Goal: Task Accomplishment & Management: Manage account settings

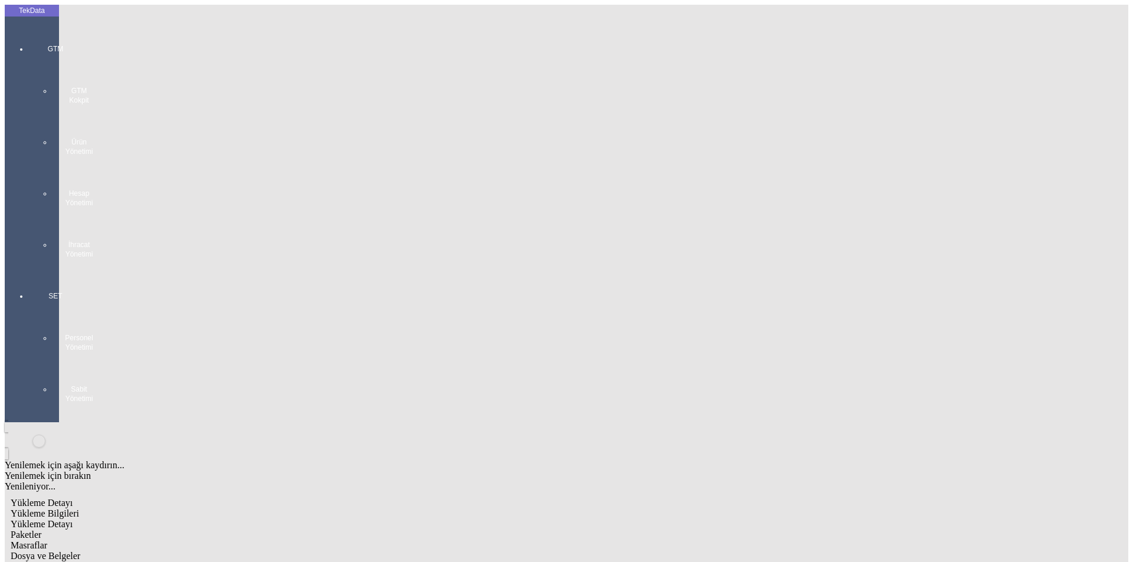
paste input "817"
paste input "ET359822"
type input "ET359817 - ET359822"
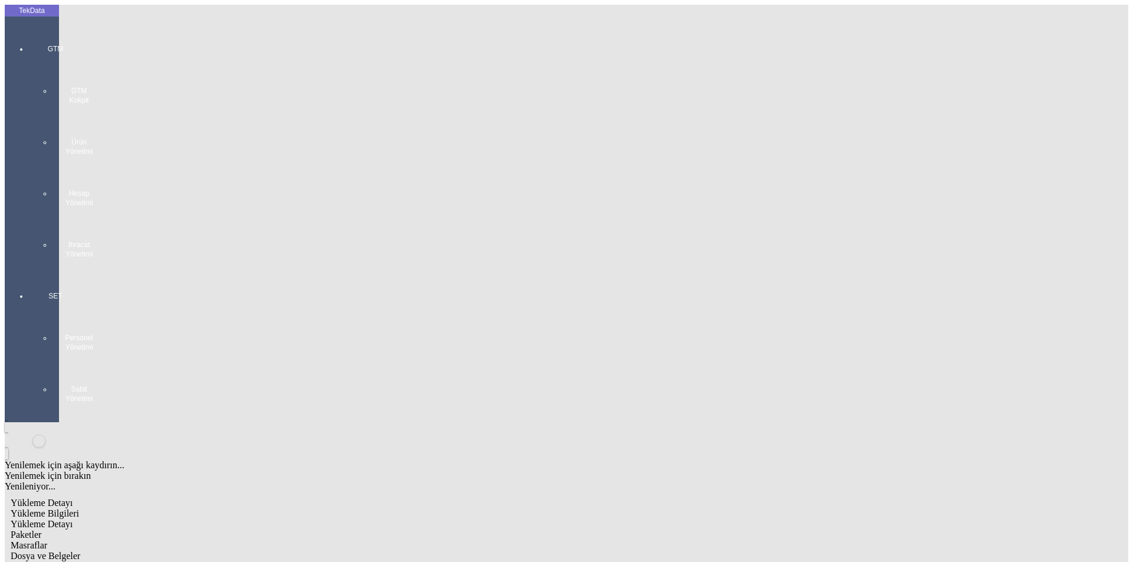
type input "BDF2025000000"
type input "[DATE]"
drag, startPoint x: 709, startPoint y: 245, endPoint x: 571, endPoint y: 244, distance: 138.1
type input "[DATE]"
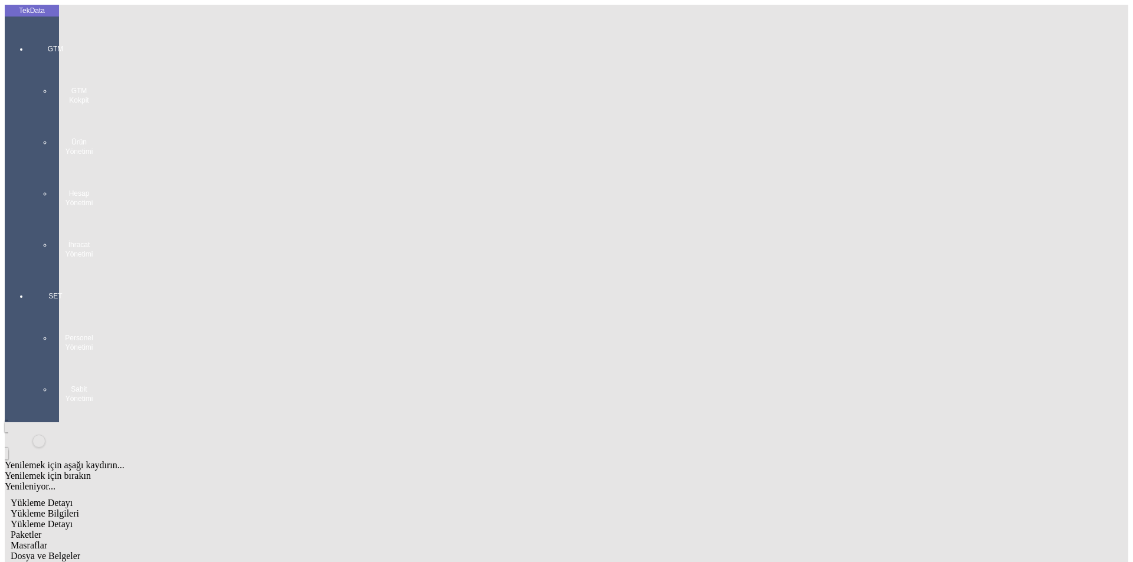
drag, startPoint x: 233, startPoint y: 398, endPoint x: 68, endPoint y: 387, distance: 165.1
type input "[DATE]"
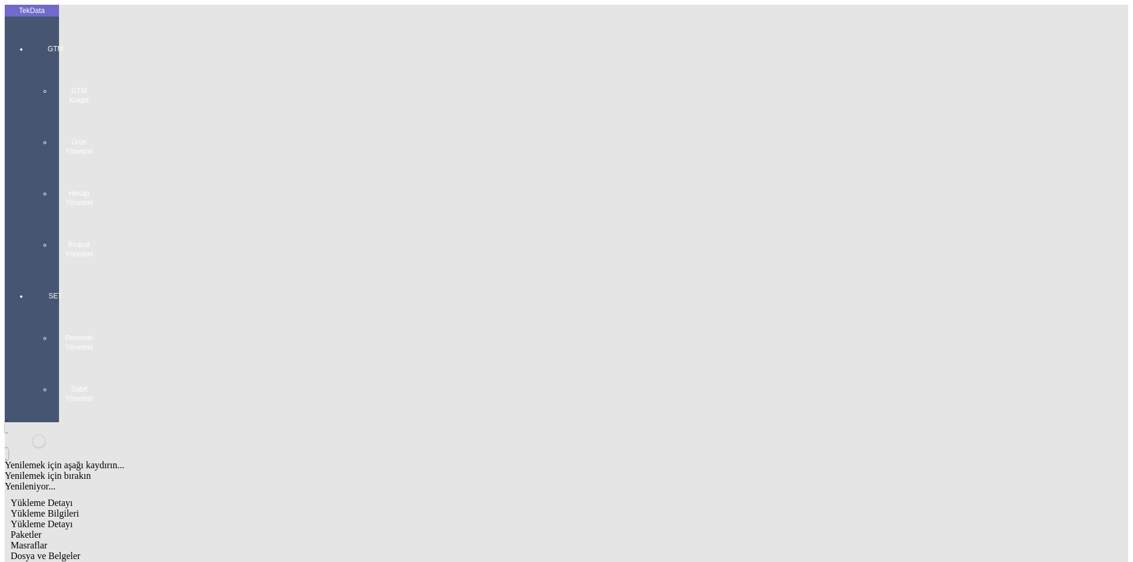
type input "[DATE]"
drag, startPoint x: 233, startPoint y: 455, endPoint x: 0, endPoint y: 451, distance: 232.6
drag, startPoint x: 229, startPoint y: 456, endPoint x: 97, endPoint y: 466, distance: 131.9
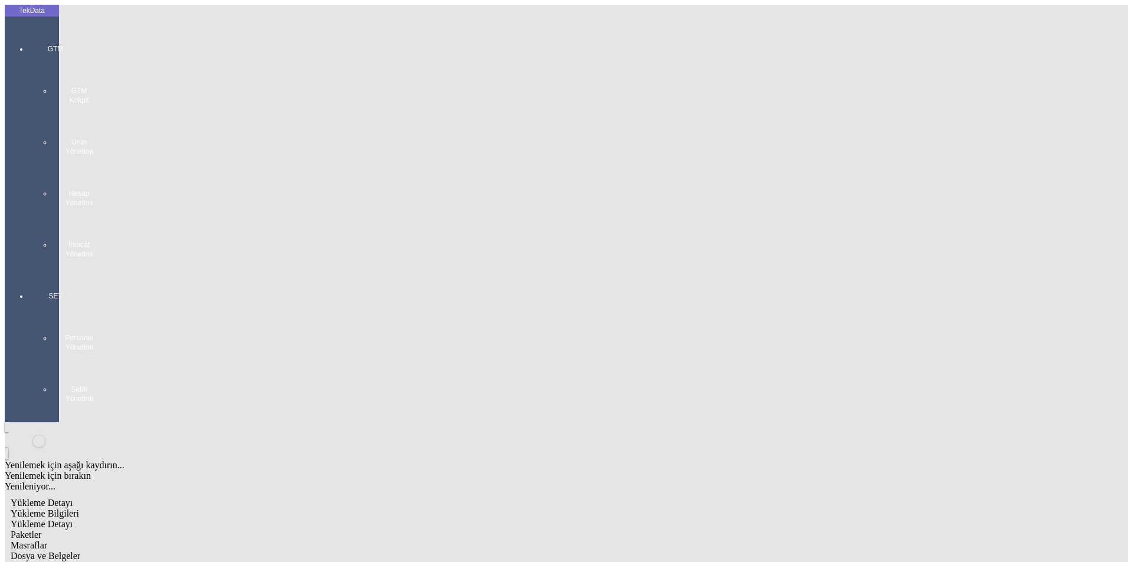
type input "1582.35"
type input "1737"
type input "1582.35"
drag, startPoint x: 590, startPoint y: 470, endPoint x: 531, endPoint y: 476, distance: 59.9
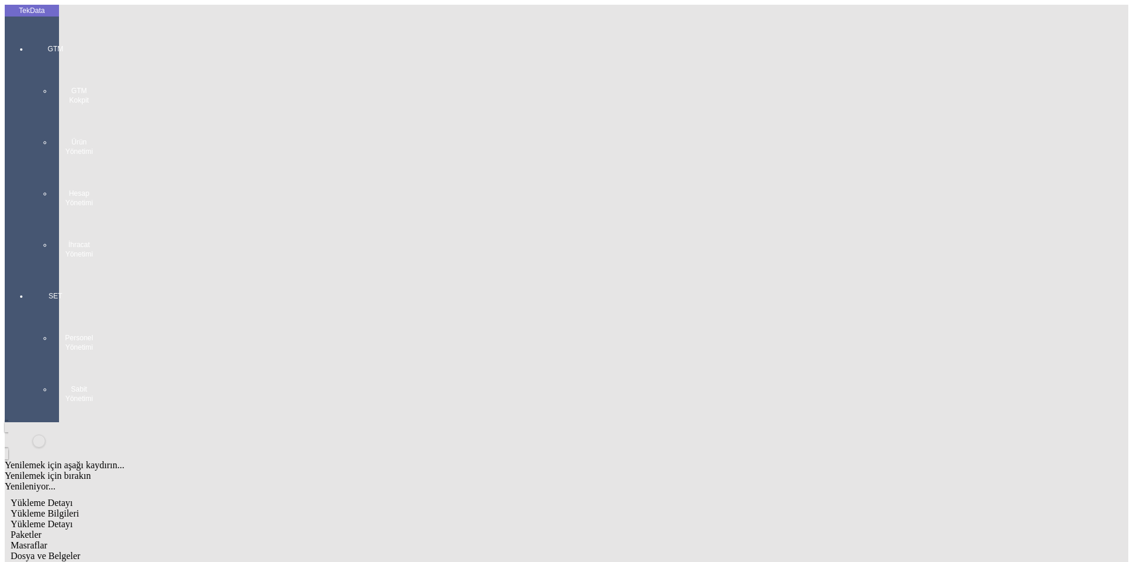
type input "1595.55"
click at [73, 519] on span "Yükleme Detayı" at bounding box center [42, 524] width 62 height 10
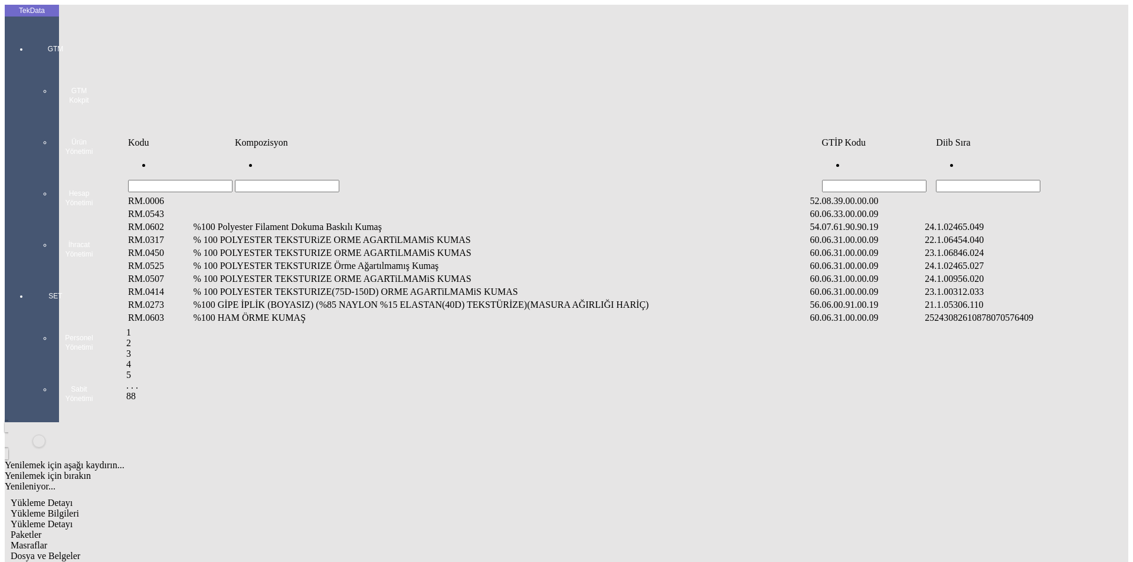
click at [983, 180] on input "Hücreyi Filtrele" at bounding box center [988, 186] width 104 height 12
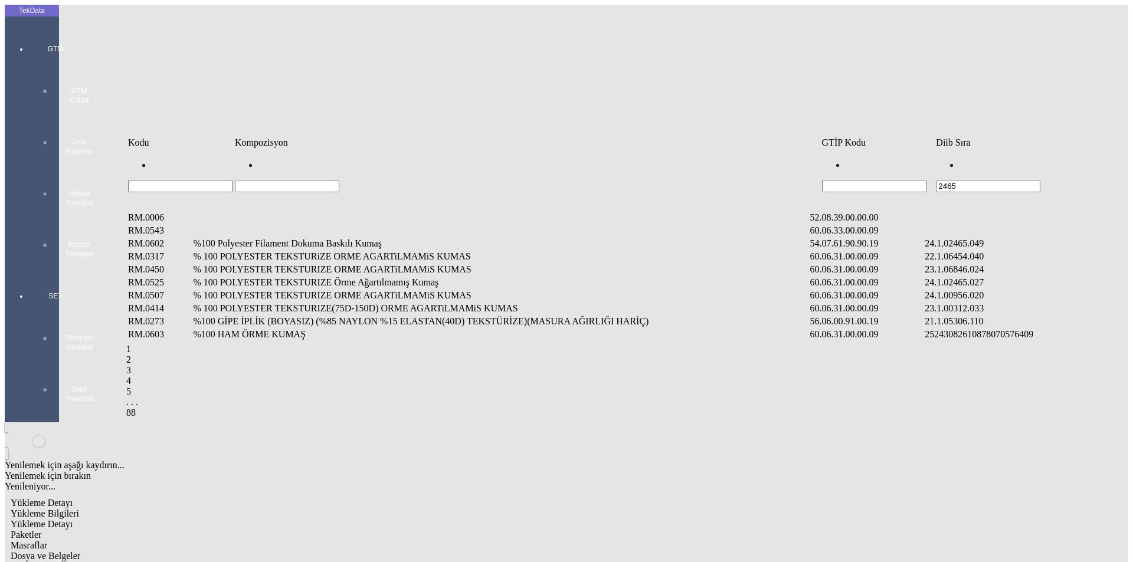
type input "2465"
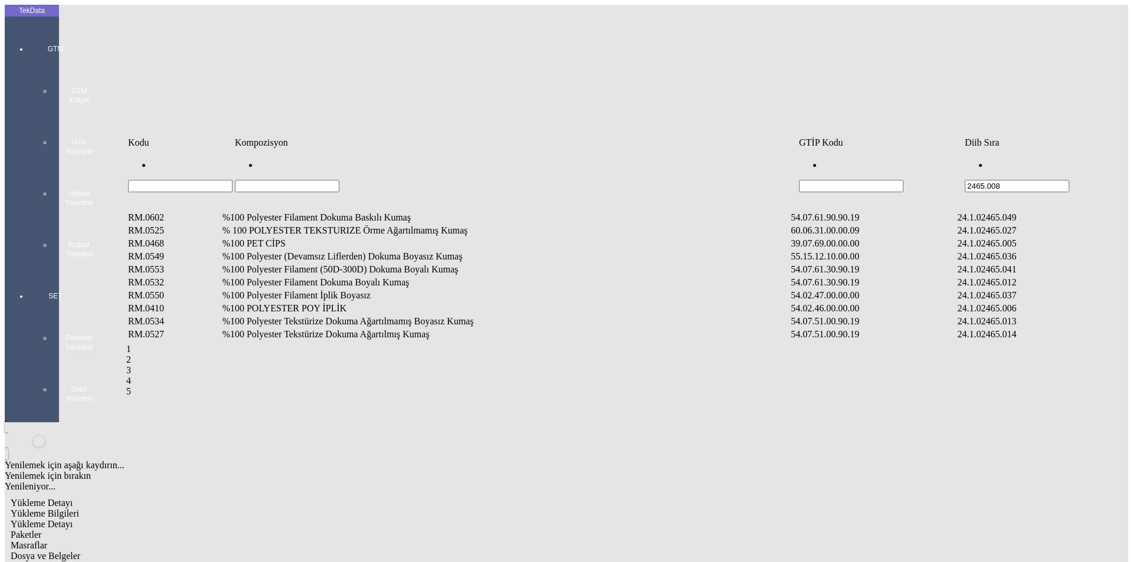
type input "2465.008"
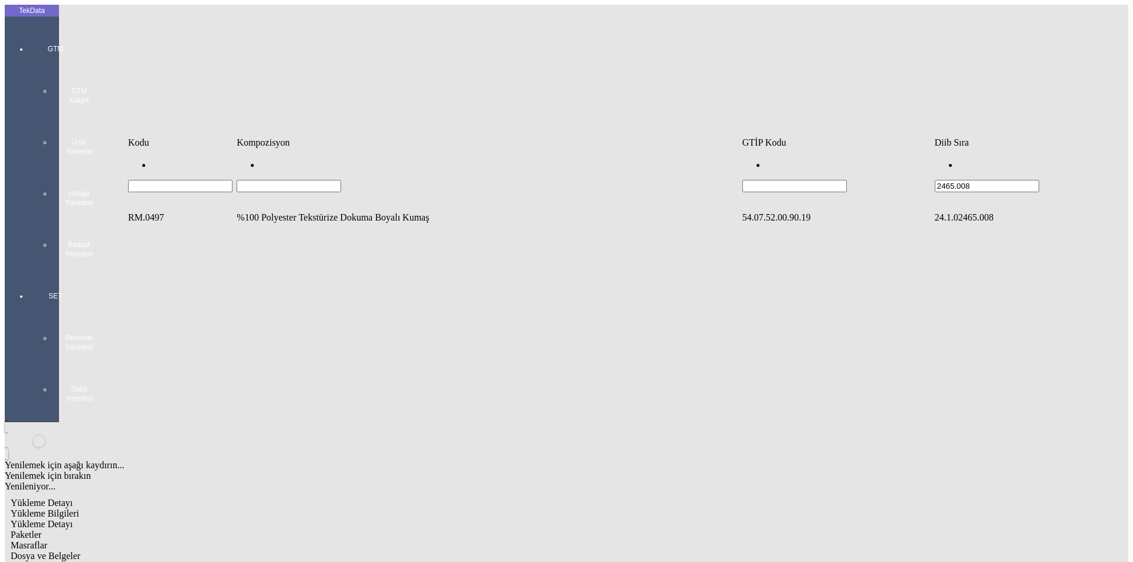
click at [351, 212] on td "%100 Polyester Tekstürize Dokuma Boyalı Kumaş" at bounding box center [488, 218] width 504 height 12
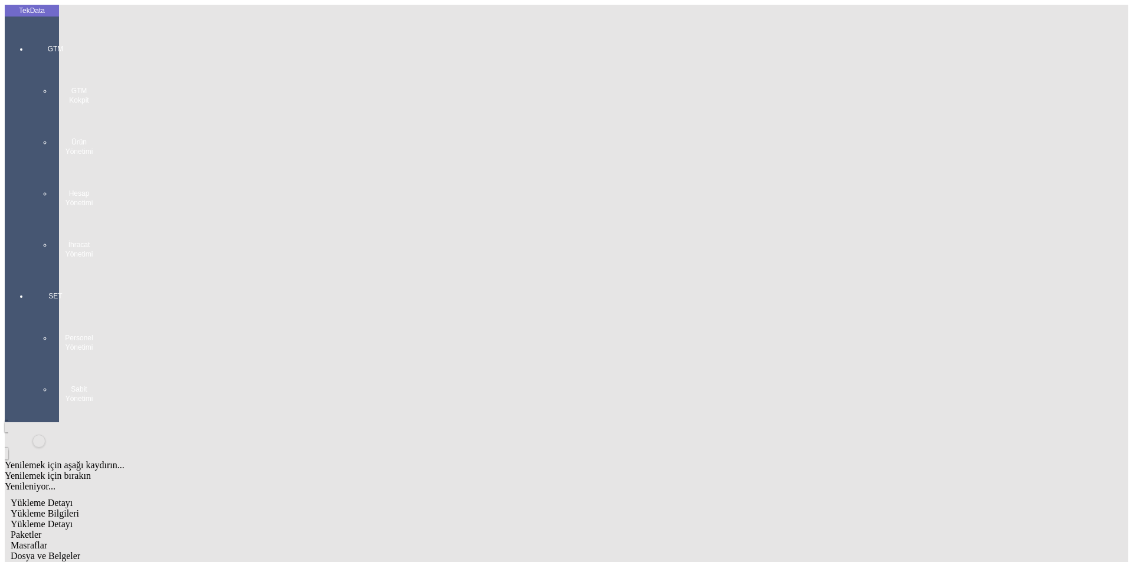
type input "2475"
click at [667, 214] on div "Metre" at bounding box center [876, 219] width 467 height 11
type input "Metre"
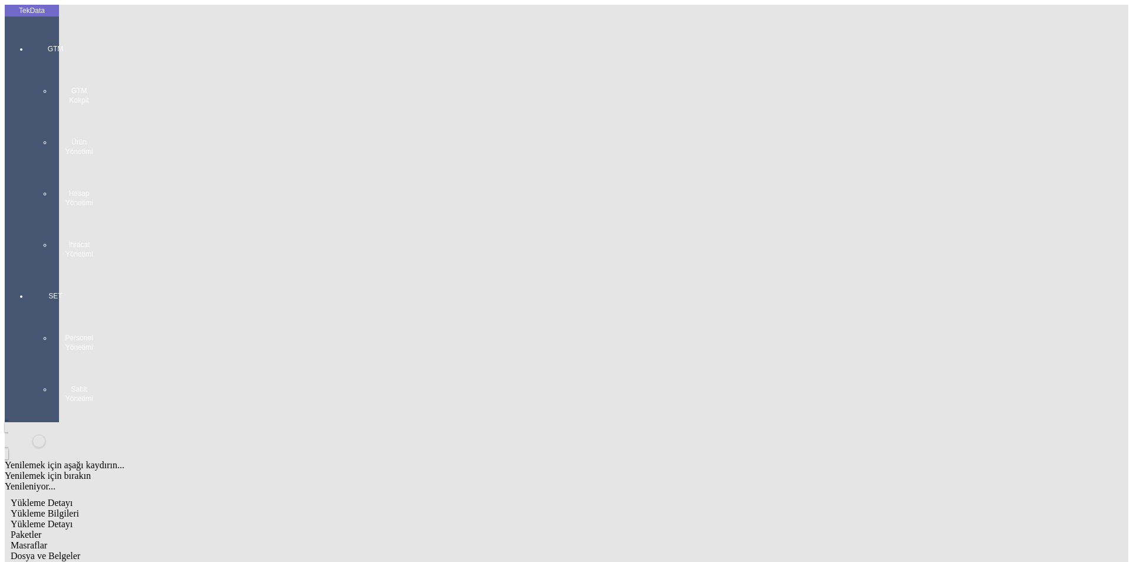
type input "2.25"
click at [669, 247] on div "Amerikan Doları" at bounding box center [876, 252] width 467 height 11
type input "Amerikan Doları"
type input "300"
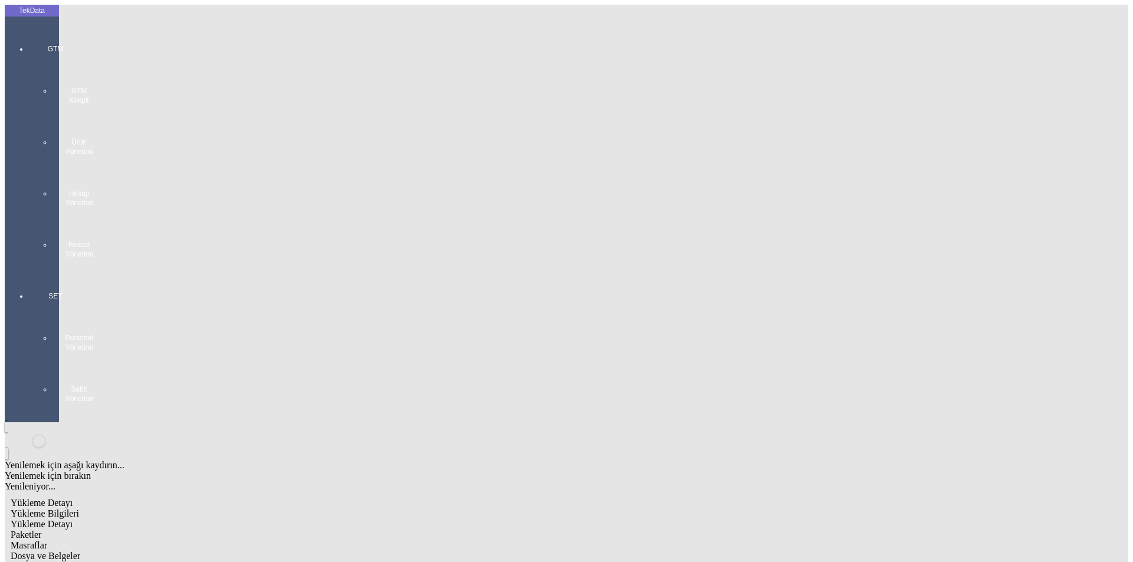
type input "1582.35"
type input "1595.55"
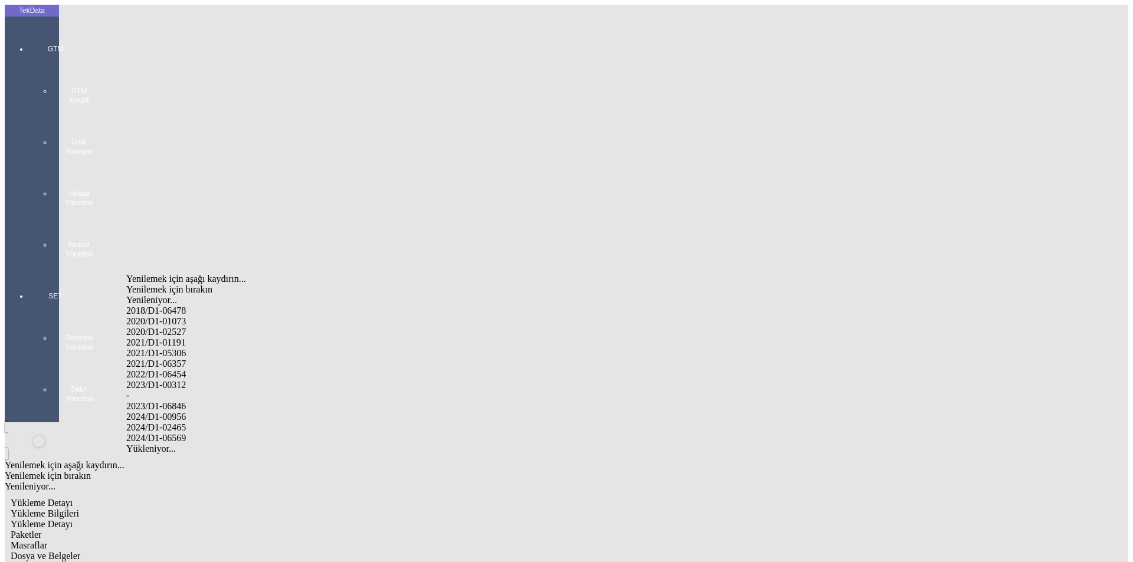
drag, startPoint x: 204, startPoint y: 413, endPoint x: 254, endPoint y: 412, distance: 50.8
click at [203, 423] on div "2024/D1-02465" at bounding box center [355, 428] width 459 height 11
type input "2024/D1-02465"
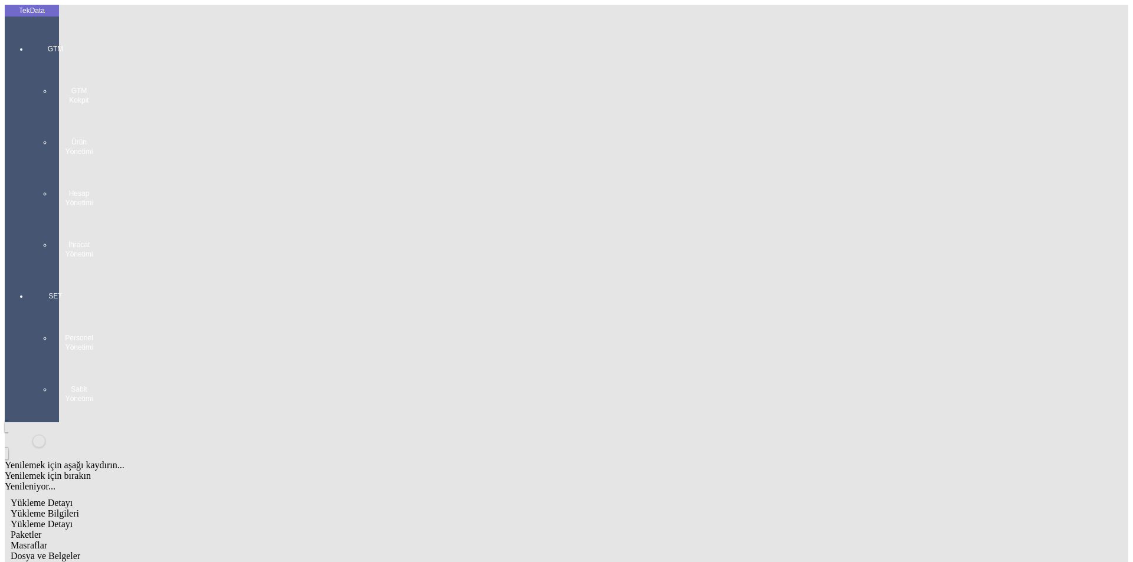
click at [41, 530] on span "Paketler" at bounding box center [26, 535] width 31 height 10
drag, startPoint x: 713, startPoint y: 119, endPoint x: 496, endPoint y: 114, distance: 216.6
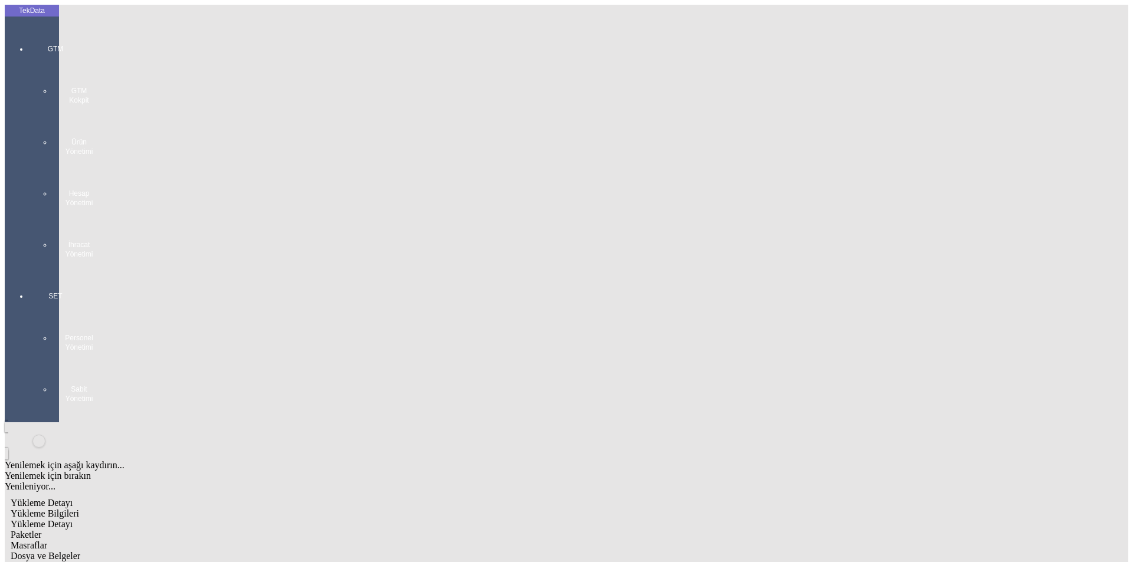
type input "2"
type input "30"
drag, startPoint x: 341, startPoint y: 60, endPoint x: 366, endPoint y: 63, distance: 25.5
click at [47, 541] on span "Masraflar" at bounding box center [29, 546] width 37 height 10
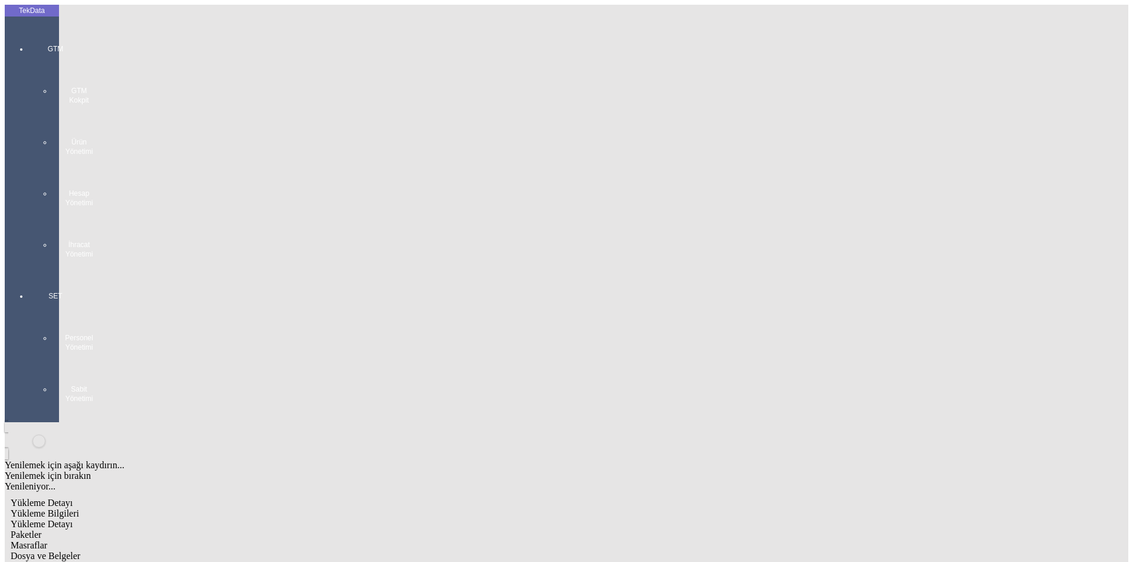
click at [80, 551] on span "Dosya ve Belgeler" at bounding box center [46, 556] width 70 height 10
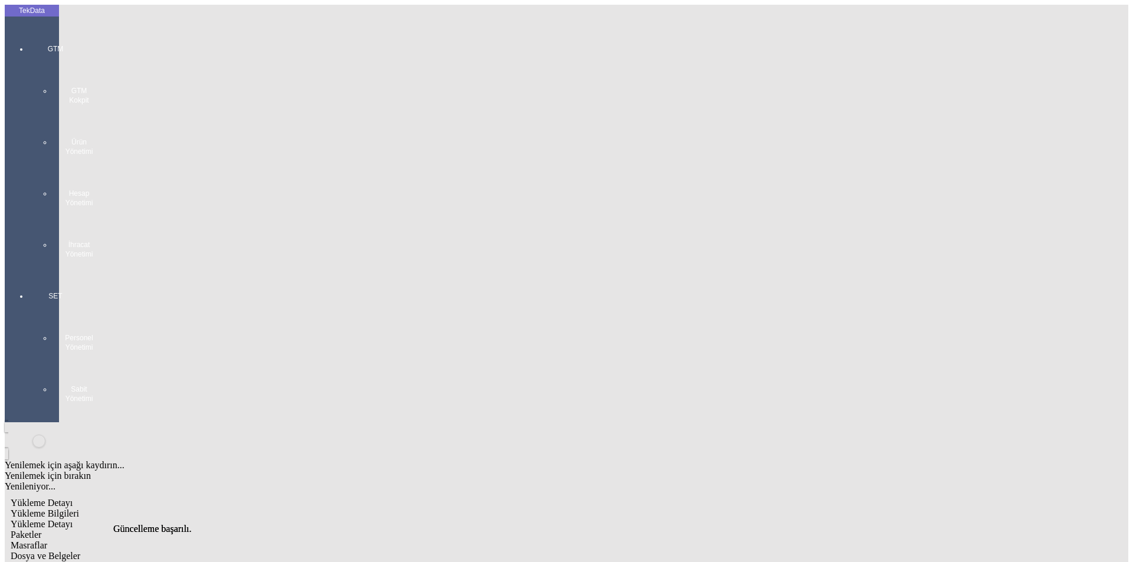
scroll to position [0, 0]
click at [80, 551] on span "Dosya ve Belgeler" at bounding box center [46, 556] width 70 height 10
click at [28, 271] on div at bounding box center [55, 271] width 54 height 0
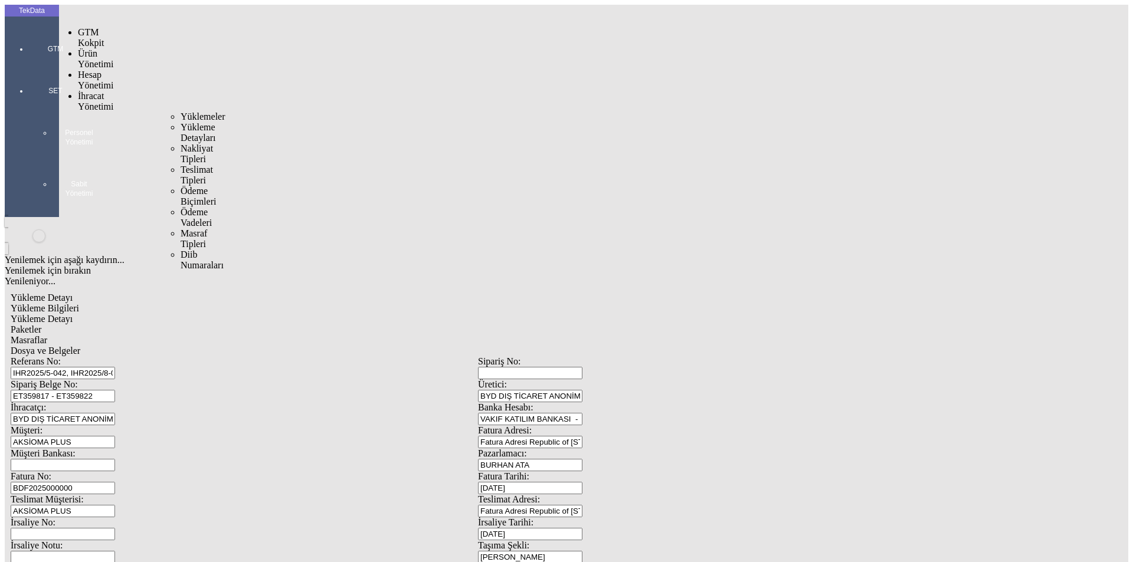
click at [89, 91] on span "İhracat Yönetimi" at bounding box center [95, 101] width 35 height 21
click at [181, 112] on span "Yüklemeler" at bounding box center [203, 117] width 45 height 10
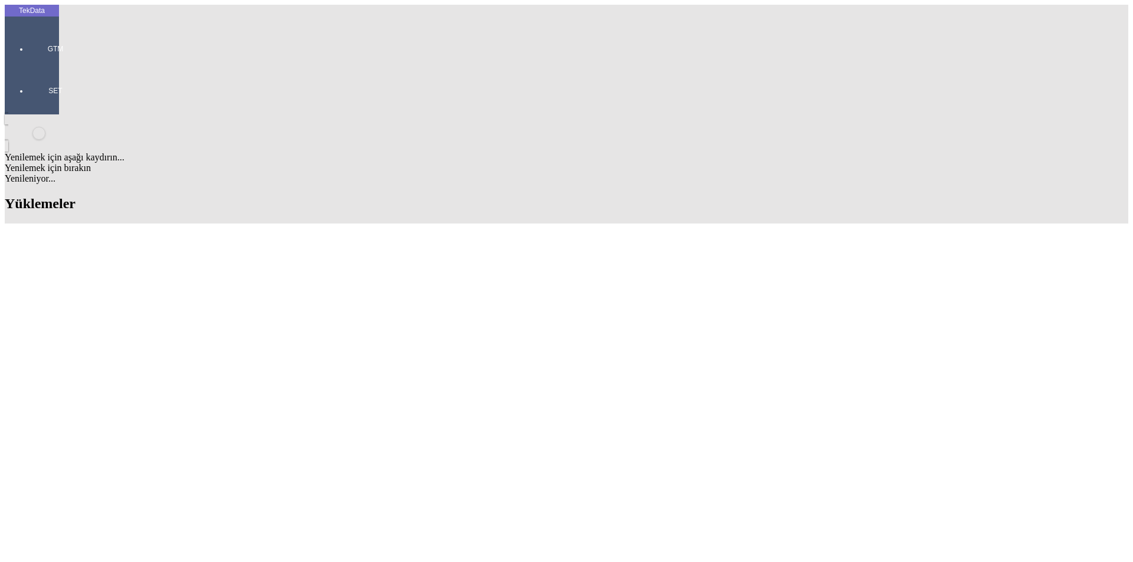
scroll to position [767, 0]
drag, startPoint x: 505, startPoint y: 235, endPoint x: 568, endPoint y: 235, distance: 63.7
copy td "BDF2025000000407"
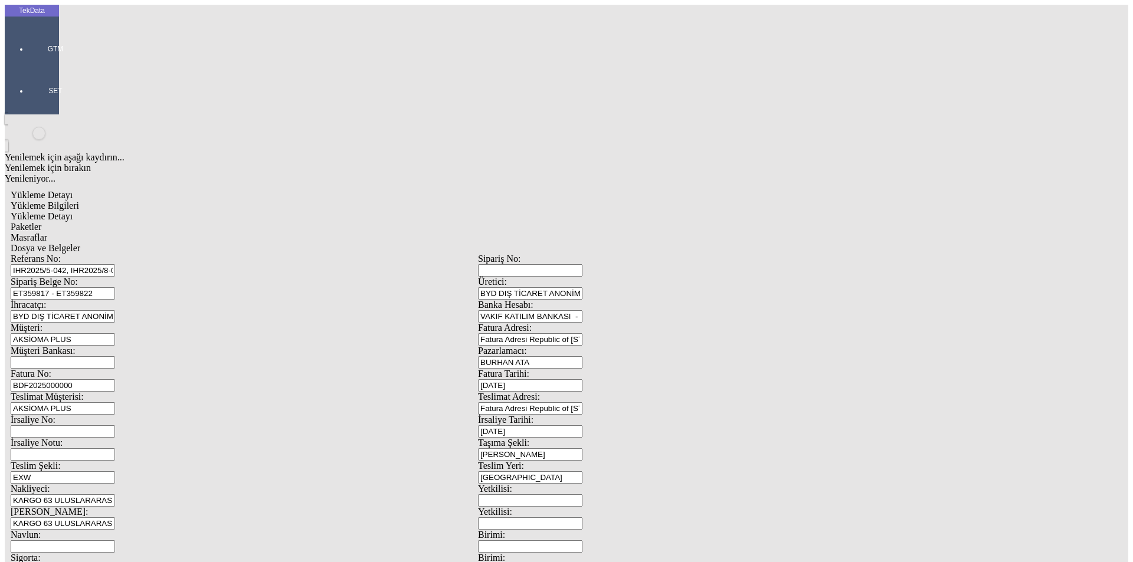
drag, startPoint x: 260, startPoint y: 192, endPoint x: 54, endPoint y: 205, distance: 206.4
click at [54, 205] on div "TekData GTM SET Yenilemek için aşağı kaydırın... Yenilemek için bırakın Yenilen…" at bounding box center [478, 467] width 947 height 924
paste input "407"
type input "BDF2025000000408"
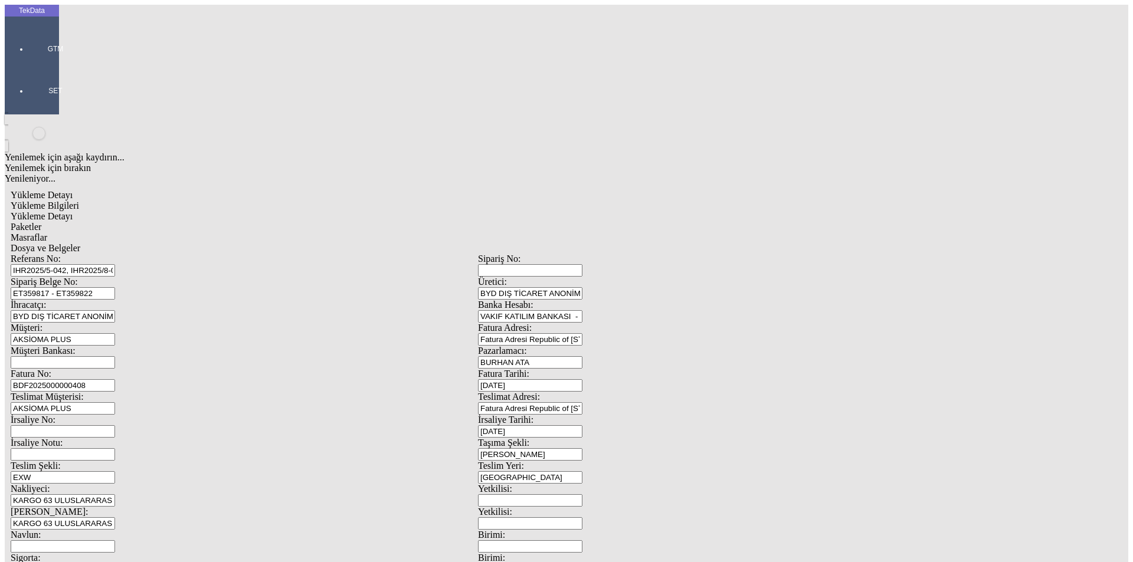
click at [73, 211] on span "Yükleme Detayı" at bounding box center [42, 216] width 62 height 10
click at [296, 222] on div "Paketler" at bounding box center [478, 227] width 935 height 11
click at [335, 233] on div "Masraflar" at bounding box center [478, 238] width 935 height 11
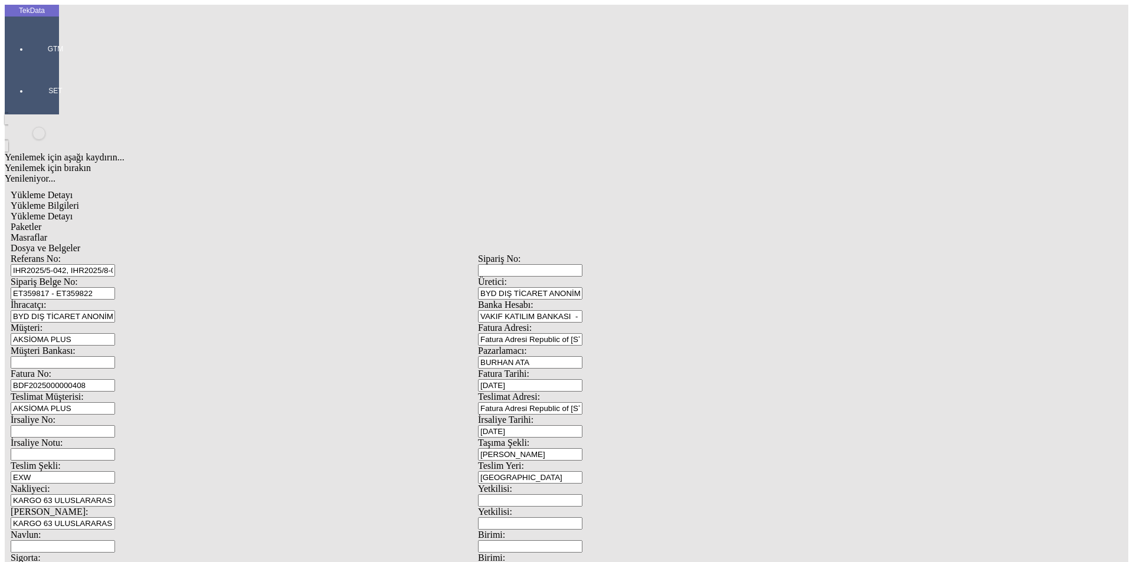
click at [80, 243] on span "Dosya ve Belgeler" at bounding box center [46, 248] width 70 height 10
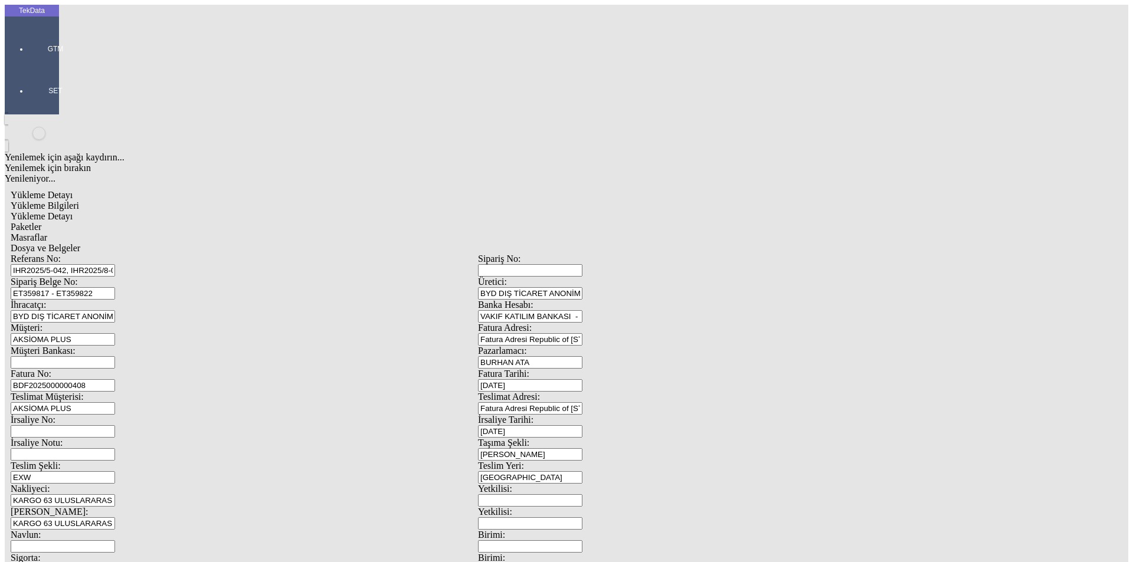
click at [80, 243] on span "Dosya ve Belgeler" at bounding box center [46, 248] width 70 height 10
drag, startPoint x: 325, startPoint y: 385, endPoint x: 326, endPoint y: 187, distance: 197.7
drag, startPoint x: 135, startPoint y: 398, endPoint x: 141, endPoint y: 390, distance: 10.2
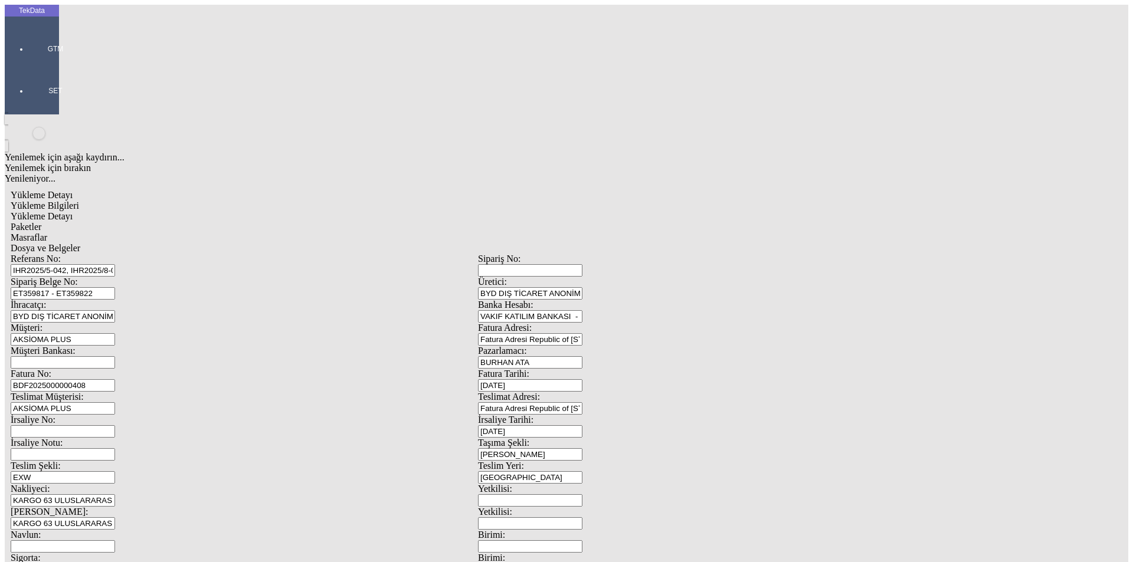
click at [79, 201] on span "Yükleme Bilgileri" at bounding box center [45, 206] width 68 height 10
click at [438, 243] on div "Dosya ve Belgeler" at bounding box center [478, 248] width 935 height 11
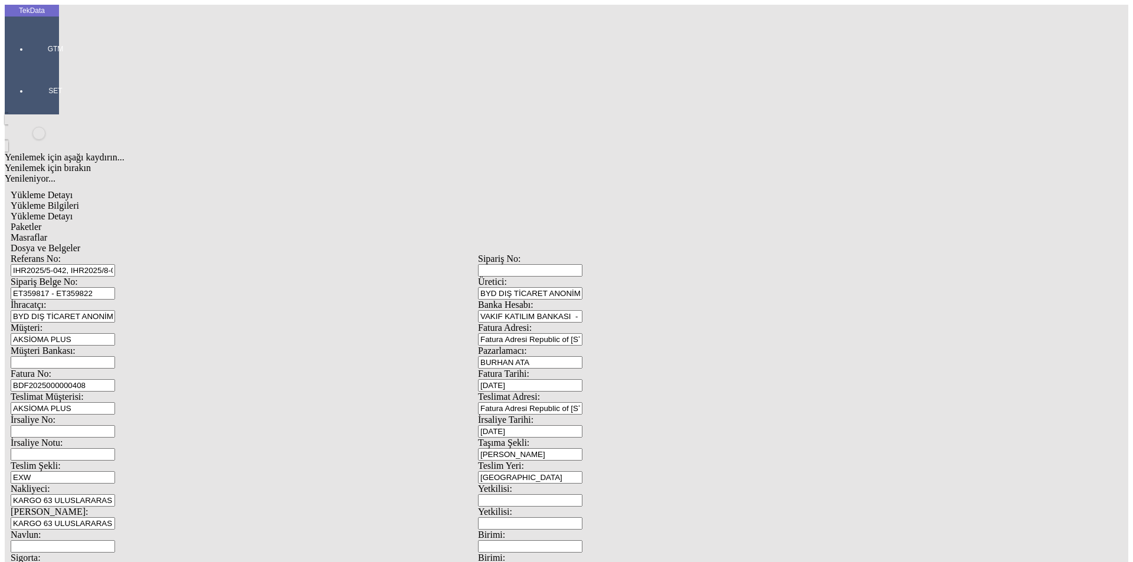
drag, startPoint x: 85, startPoint y: 168, endPoint x: 86, endPoint y: 178, distance: 9.5
click at [79, 201] on span "Yükleme Bilgileri" at bounding box center [45, 206] width 68 height 10
drag, startPoint x: 253, startPoint y: 107, endPoint x: 97, endPoint y: 113, distance: 155.3
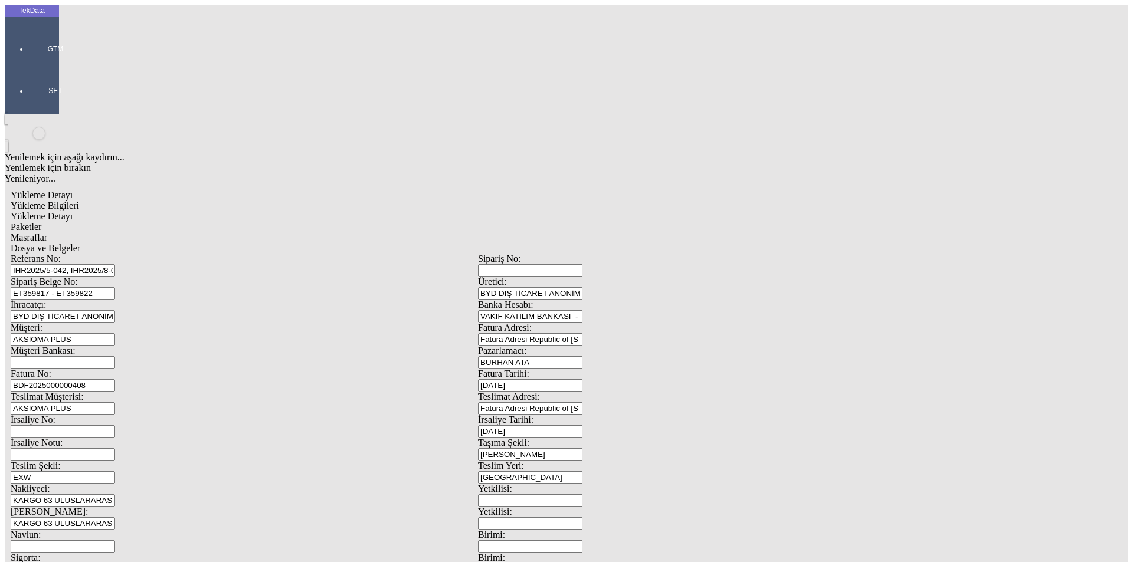
click at [97, 277] on div "Sipariş Belge No: ET359817 - ET359822" at bounding box center [244, 288] width 467 height 23
drag, startPoint x: 290, startPoint y: 86, endPoint x: 37, endPoint y: 86, distance: 252.6
drag, startPoint x: 244, startPoint y: 107, endPoint x: 80, endPoint y: 102, distance: 163.5
click at [80, 277] on div "Sipariş Belge No: ET359817 - ET359822" at bounding box center [244, 288] width 467 height 23
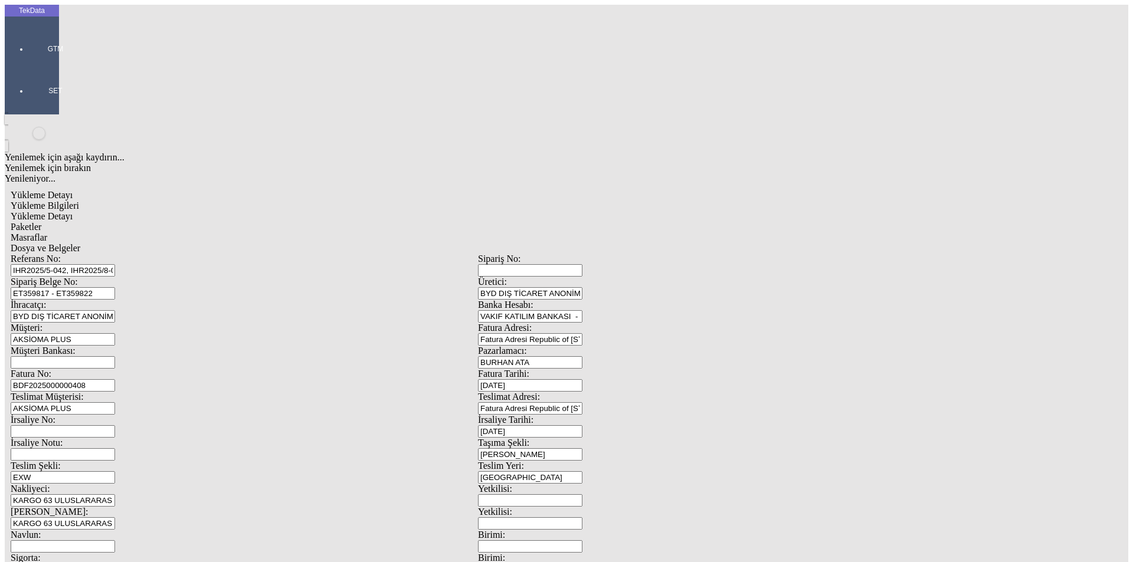
scroll to position [102, 0]
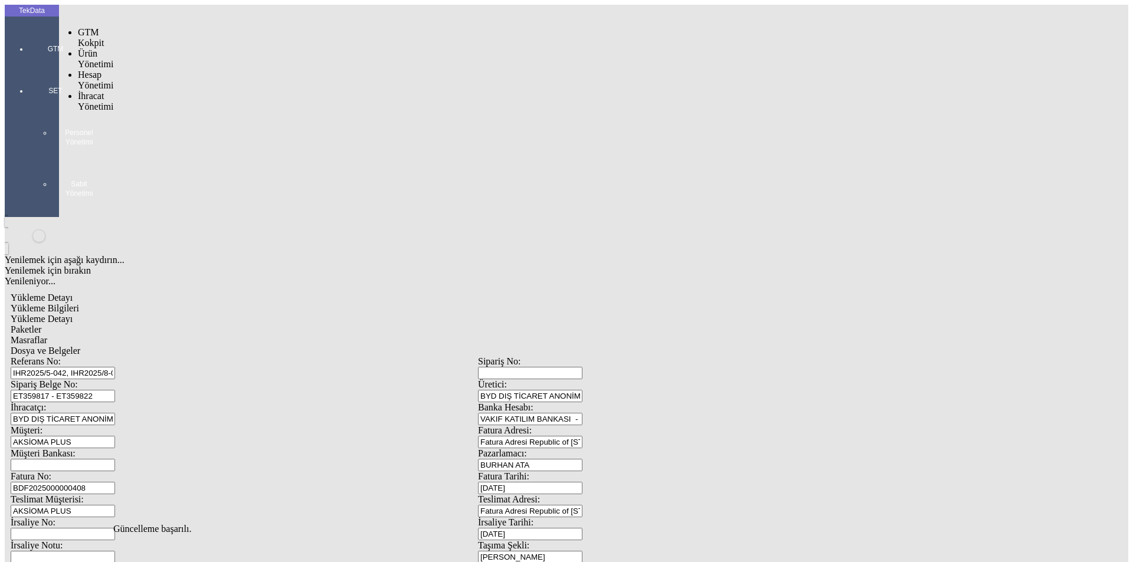
click at [31, 24] on div "GTM" at bounding box center [55, 45] width 54 height 42
click at [94, 91] on span "İhracat Yönetimi" at bounding box center [95, 101] width 35 height 21
click at [181, 112] on span "Yüklemeler" at bounding box center [203, 117] width 45 height 10
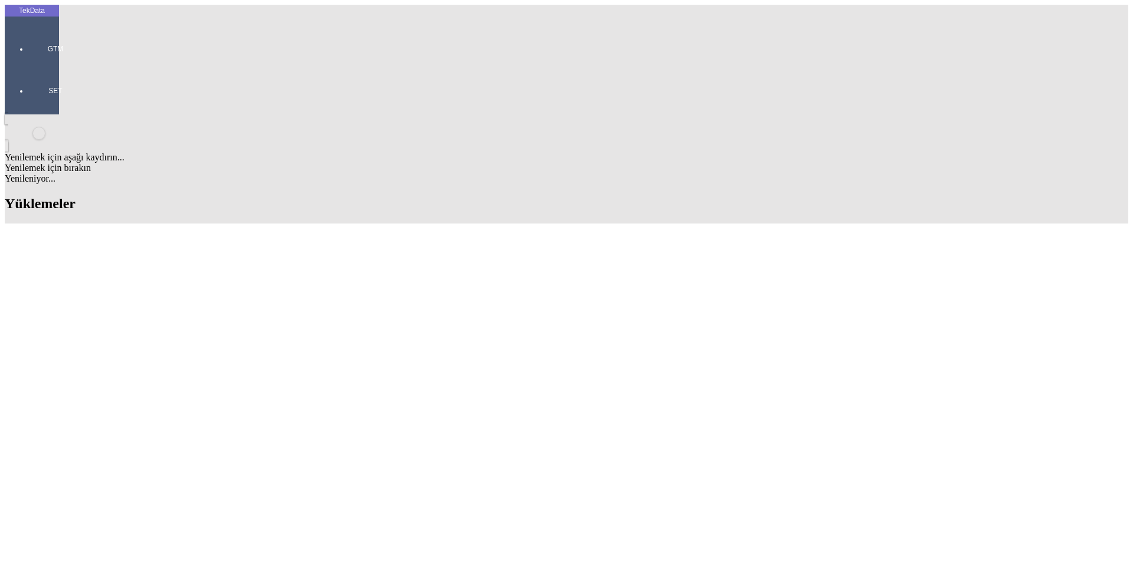
scroll to position [767, 0]
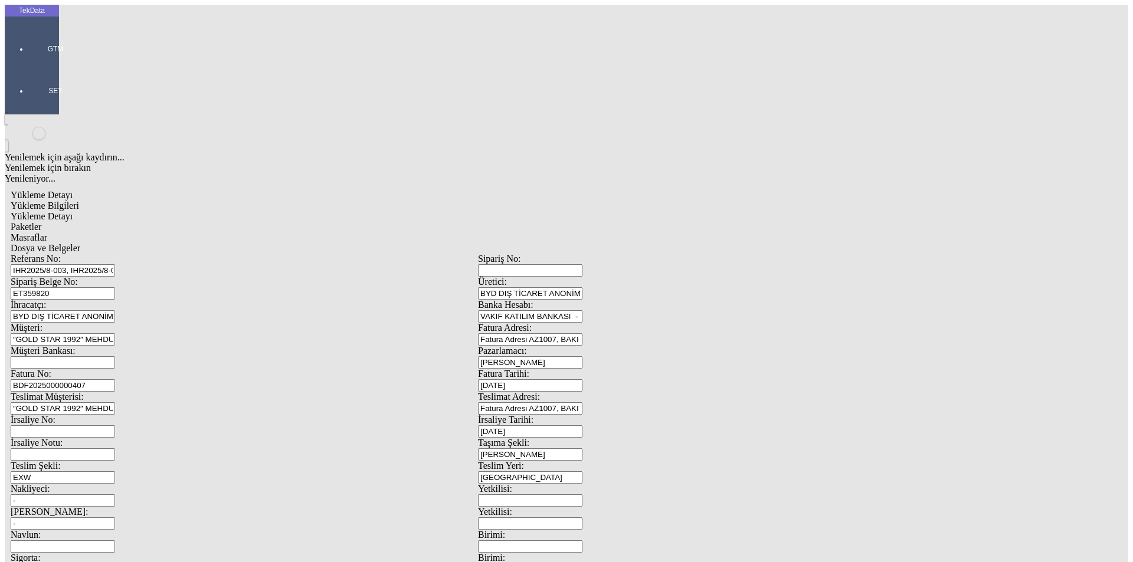
scroll to position [102, 0]
drag, startPoint x: 211, startPoint y: 457, endPoint x: 74, endPoint y: 463, distance: 137.0
type input "24250"
type input "24900"
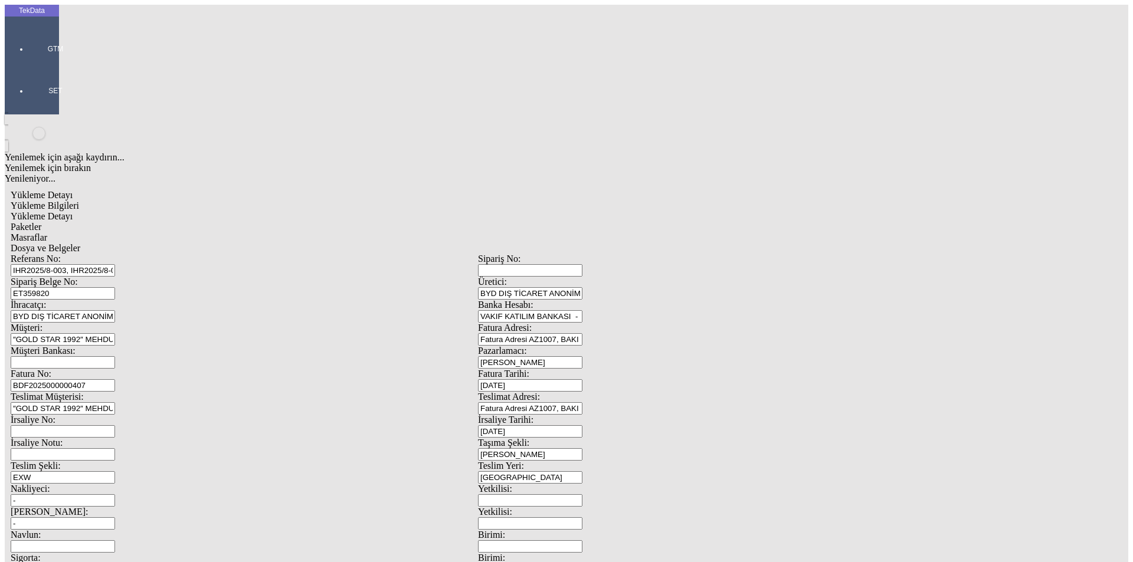
type input "24250.5"
type input "24900.78"
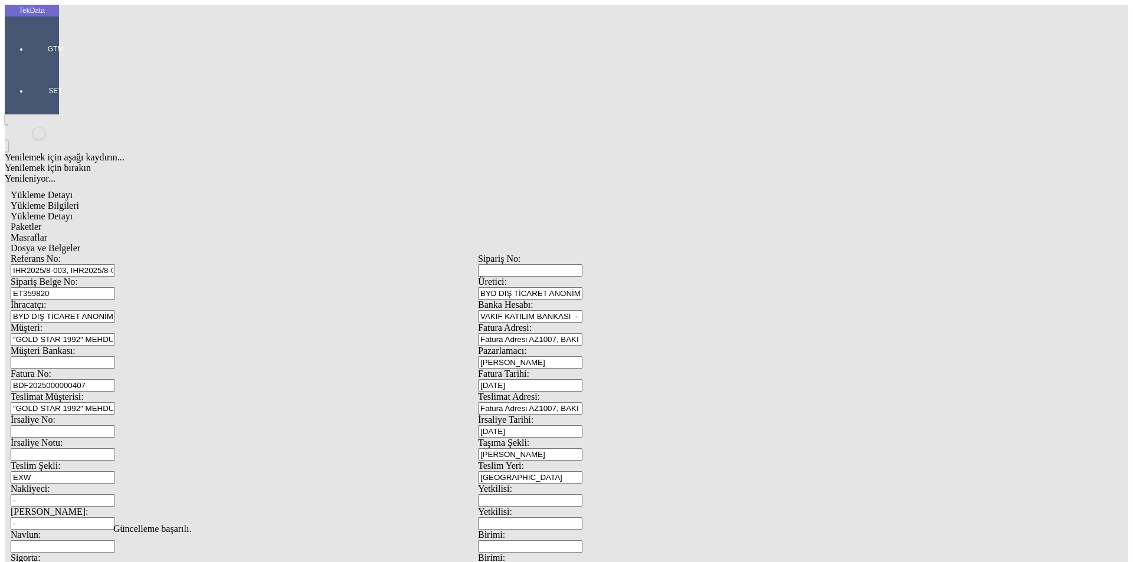
scroll to position [0, 0]
click at [177, 201] on div "Yükleme Bilgileri Yükleme Detayı Paketler Masraflar Dosya ve Belgeler Referans …" at bounding box center [478, 530] width 935 height 659
drag, startPoint x: 188, startPoint y: 66, endPoint x: 199, endPoint y: 65, distance: 11.9
click at [73, 211] on span "Yükleme Detayı" at bounding box center [42, 216] width 62 height 10
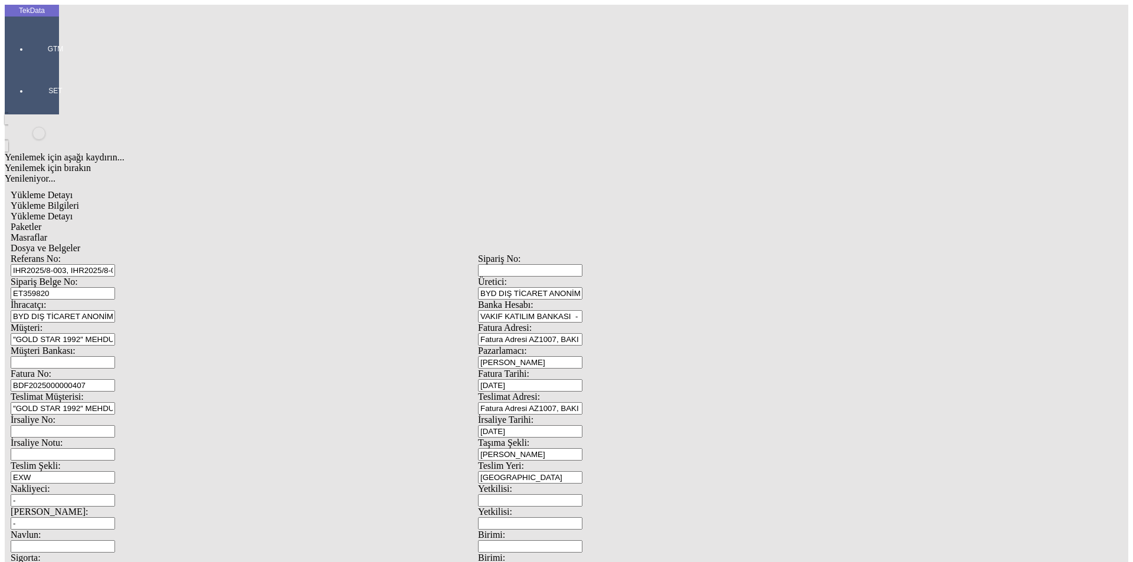
drag, startPoint x: 674, startPoint y: 248, endPoint x: 591, endPoint y: 248, distance: 83.2
type input "11343.52"
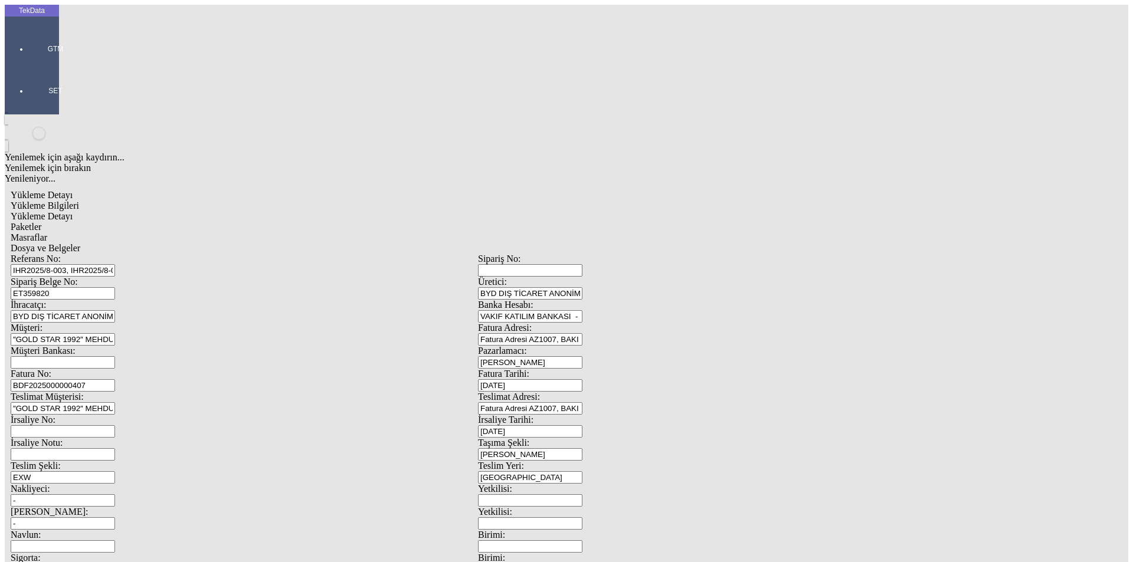
drag, startPoint x: 185, startPoint y: 275, endPoint x: 100, endPoint y: 272, distance: 84.4
type input "11896.25"
click at [257, 222] on div "Paketler" at bounding box center [478, 227] width 935 height 11
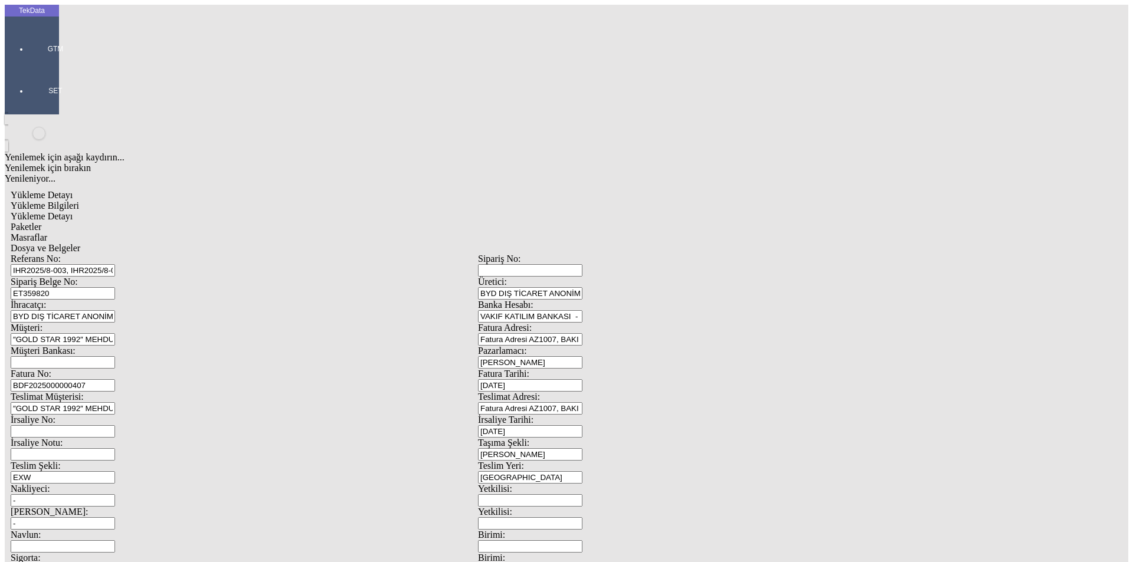
click at [47, 233] on span "Masraflar" at bounding box center [29, 238] width 37 height 10
drag, startPoint x: 433, startPoint y: 56, endPoint x: 453, endPoint y: 68, distance: 23.3
click at [434, 243] on div "Dosya ve Belgeler" at bounding box center [478, 248] width 935 height 11
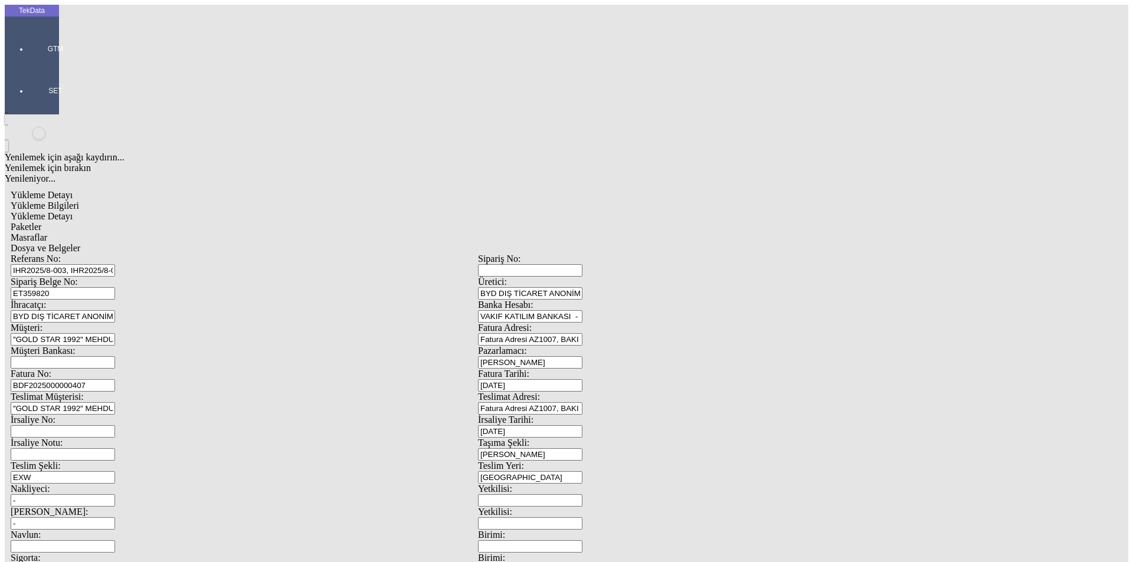
click at [80, 243] on span "Dosya ve Belgeler" at bounding box center [46, 248] width 70 height 10
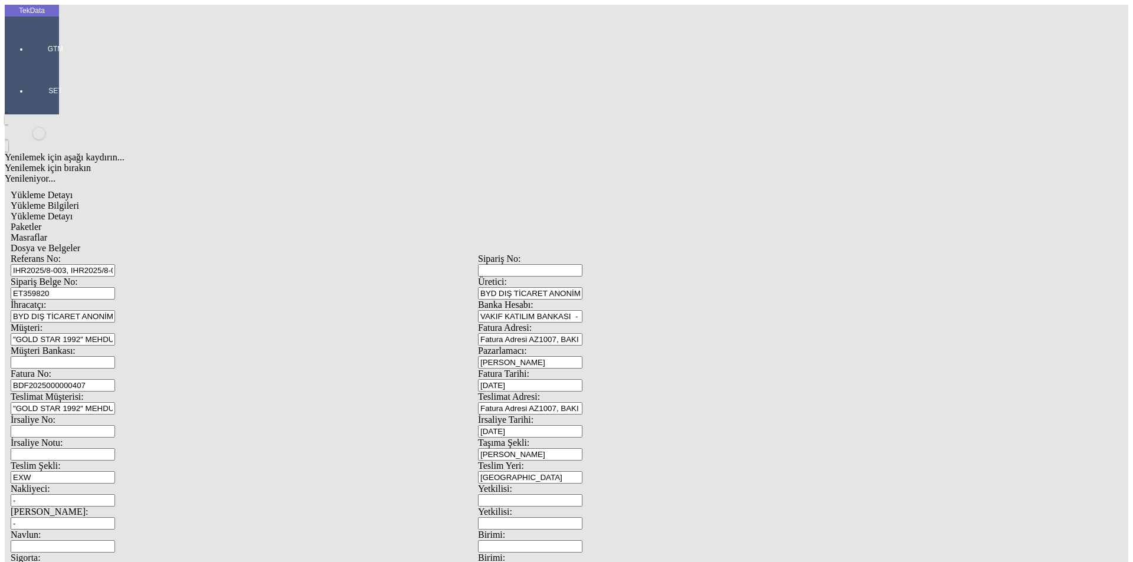
click at [79, 201] on span "Yükleme Bilgileri" at bounding box center [45, 206] width 68 height 10
drag, startPoint x: 205, startPoint y: 107, endPoint x: 53, endPoint y: 104, distance: 151.7
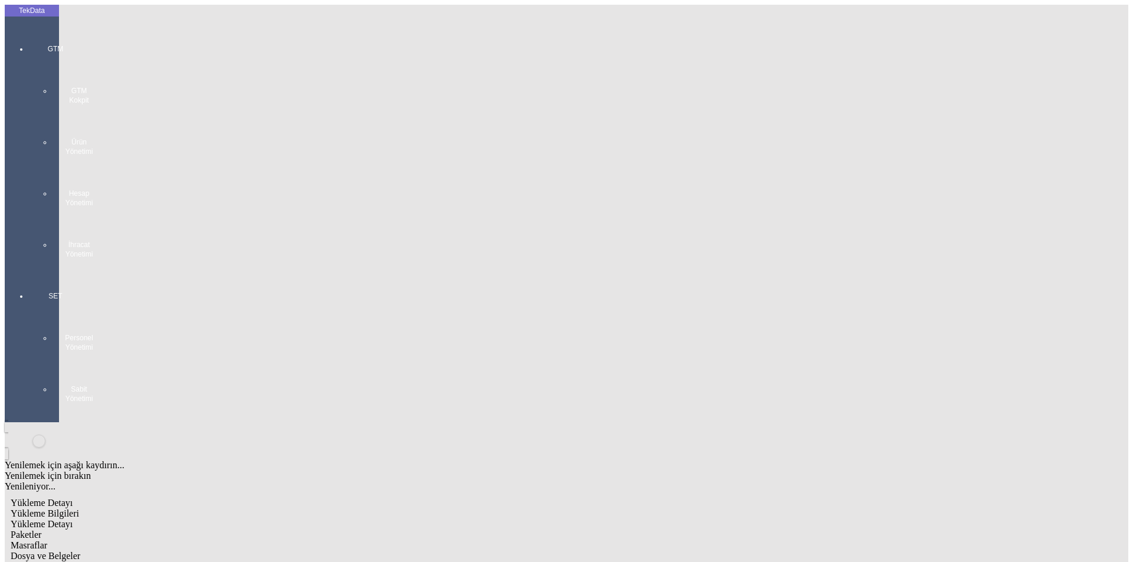
click at [28, 271] on div at bounding box center [55, 271] width 54 height 0
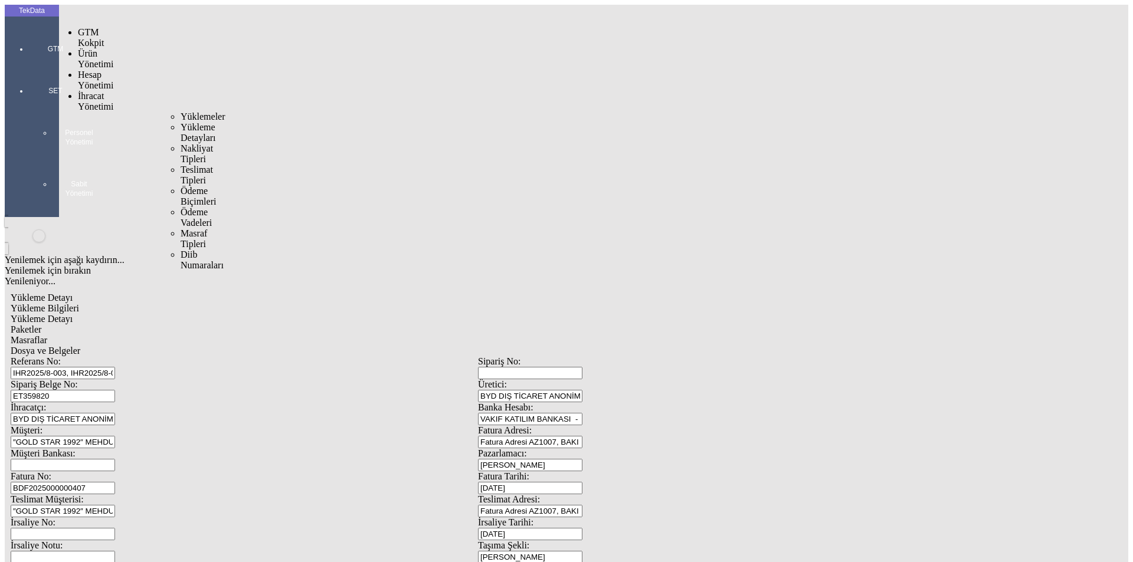
drag, startPoint x: 90, startPoint y: 72, endPoint x: 110, endPoint y: 67, distance: 20.2
click at [93, 91] on span "İhracat Yönetimi" at bounding box center [95, 101] width 35 height 21
drag, startPoint x: 136, startPoint y: 66, endPoint x: 148, endPoint y: 66, distance: 12.4
click at [181, 112] on div "Yüklemeler" at bounding box center [184, 117] width 7 height 11
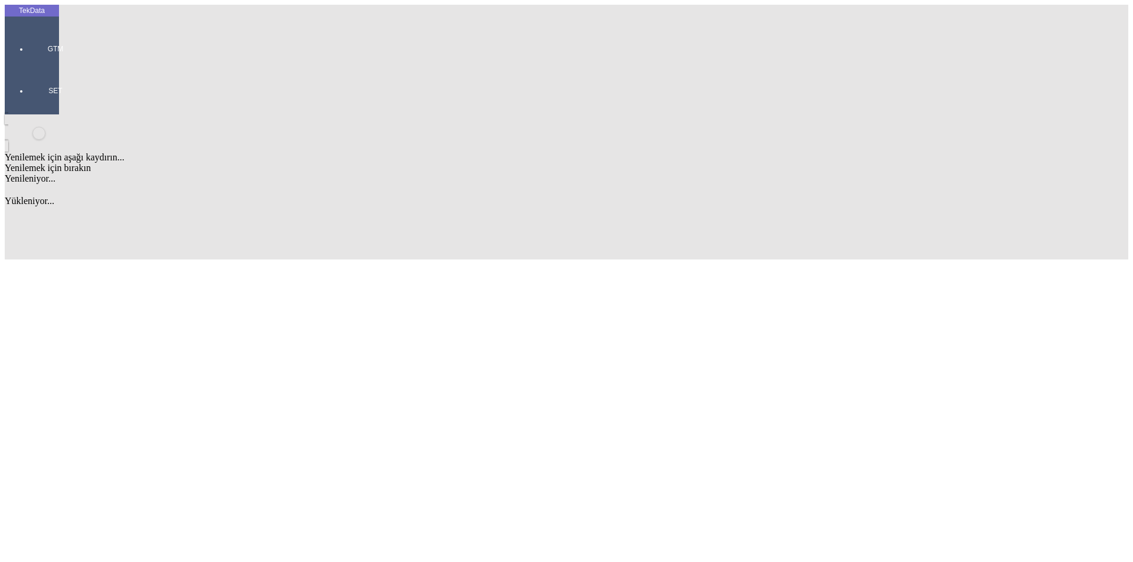
click at [148, 114] on div "Yenilemek için aşağı kaydırın... Yenilemek için bırakın Yenileniyor... Fields Y…" at bounding box center [478, 186] width 947 height 145
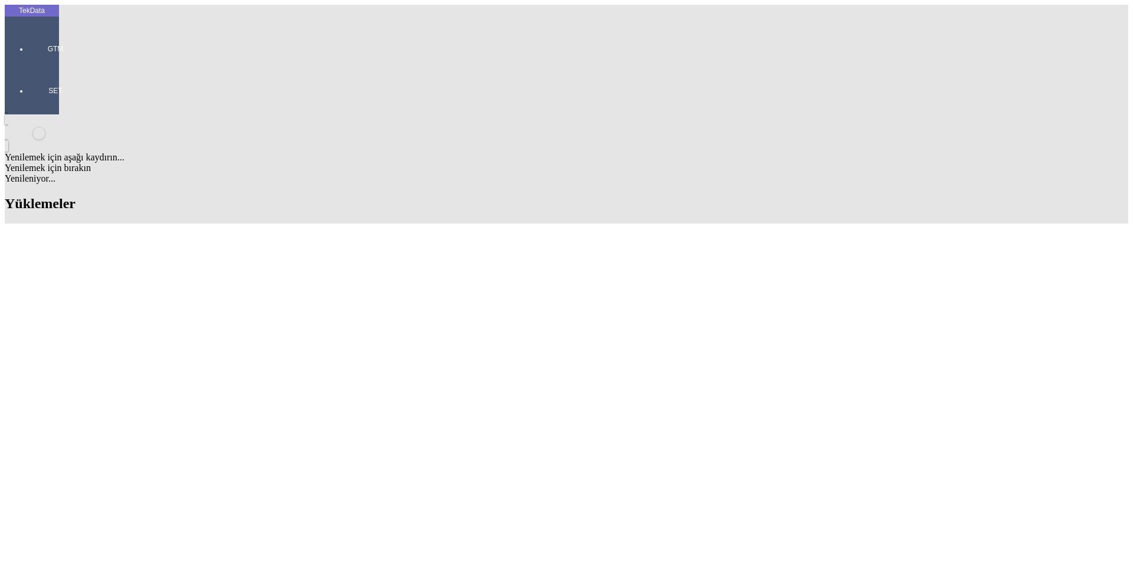
type input "[MEDICAL_DATA]"
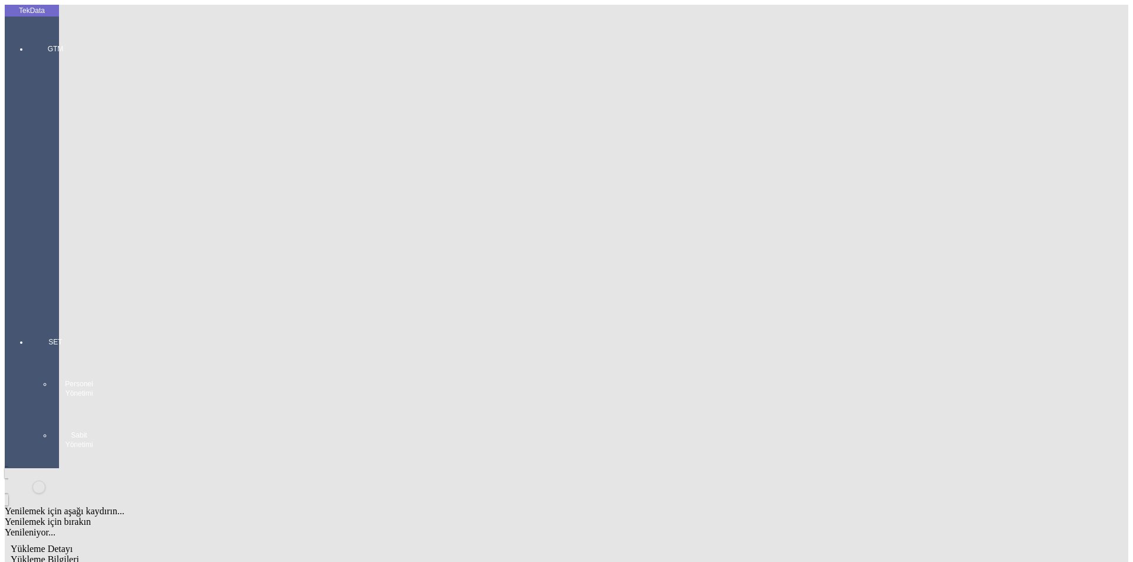
type input "BDF2025000000"
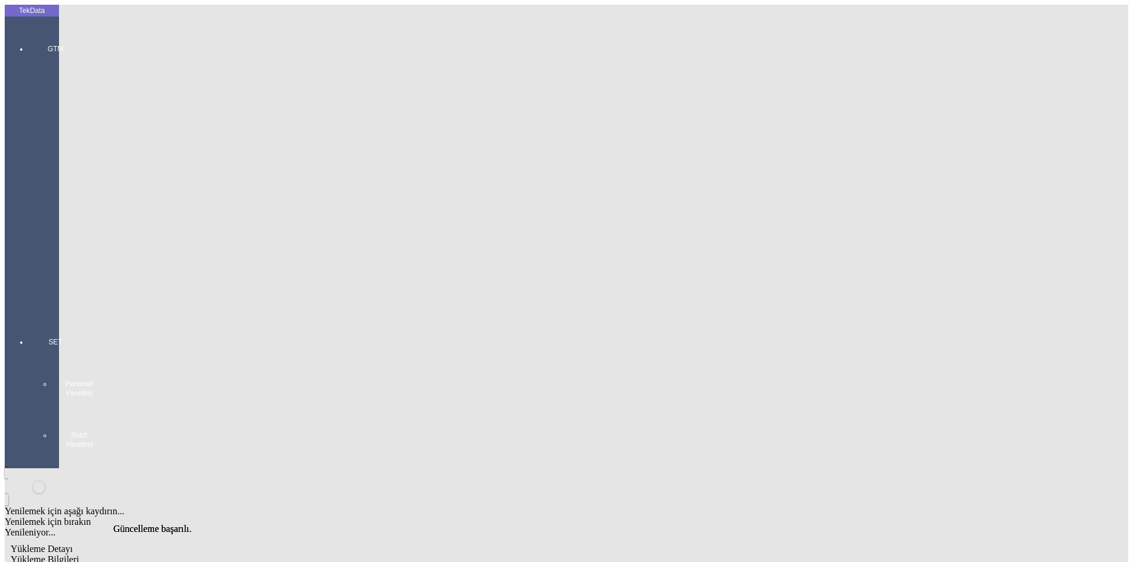
click at [28, 317] on div at bounding box center [55, 317] width 54 height 0
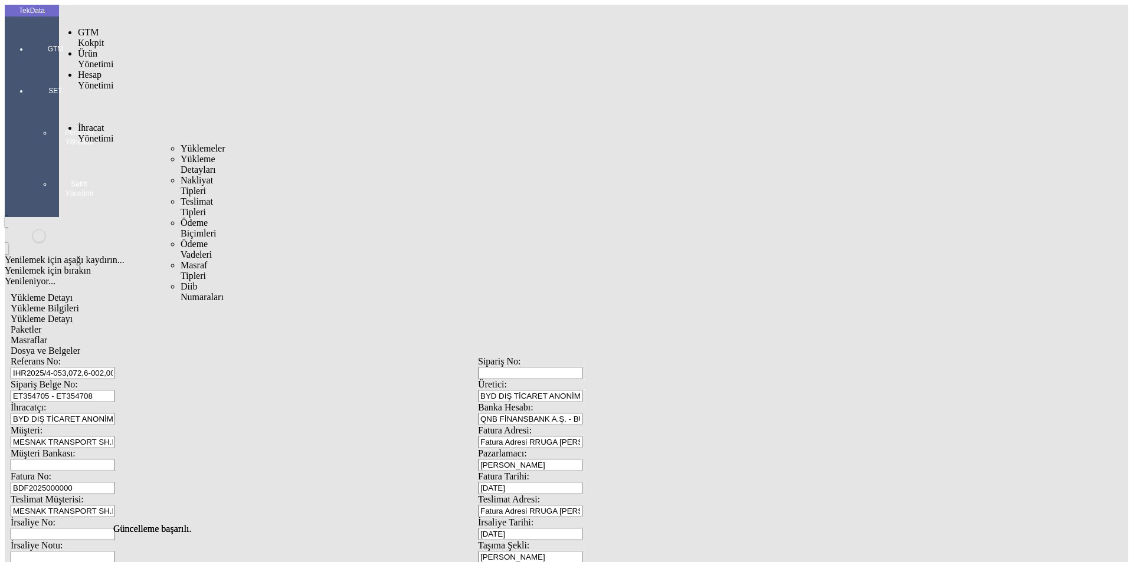
click at [89, 123] on div "İhracat Yönetimi" at bounding box center [93, 133] width 31 height 21
click at [181, 143] on span "Yüklemeler" at bounding box center [203, 148] width 45 height 10
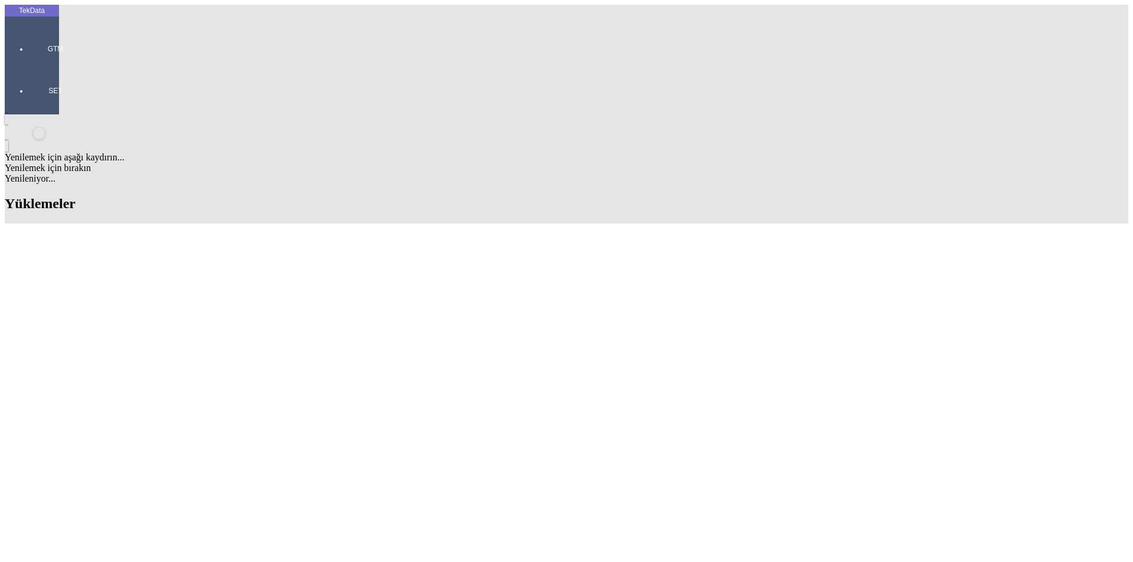
drag, startPoint x: 804, startPoint y: 92, endPoint x: 684, endPoint y: 93, distance: 119.8
drag, startPoint x: 368, startPoint y: 254, endPoint x: 334, endPoint y: 254, distance: 33.6
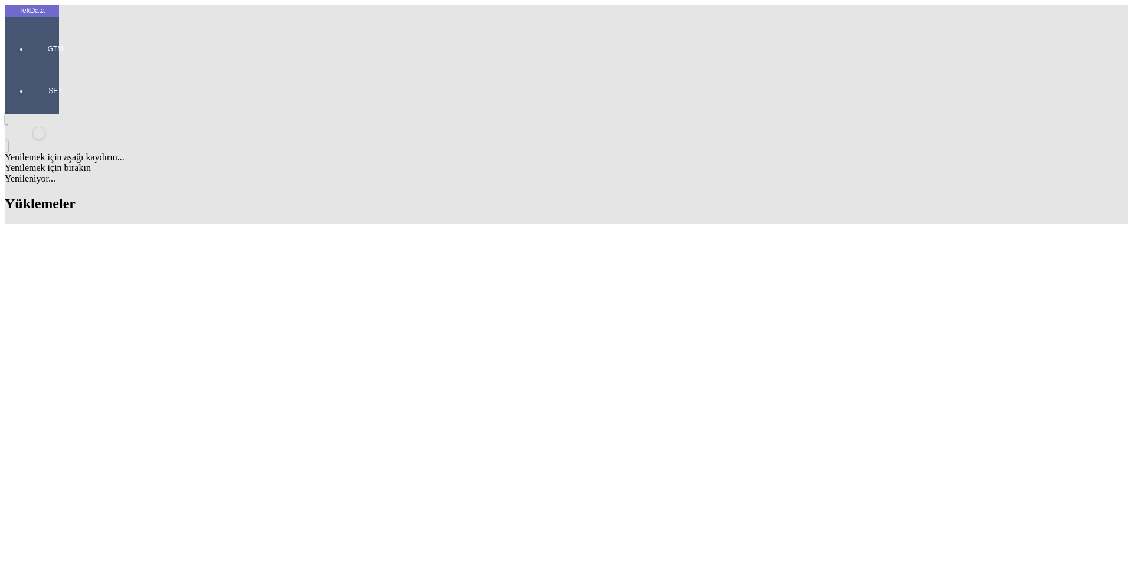
copy td "ET359820"
copy tr "ET359820"
drag, startPoint x: 503, startPoint y: 267, endPoint x: 573, endPoint y: 266, distance: 69.6
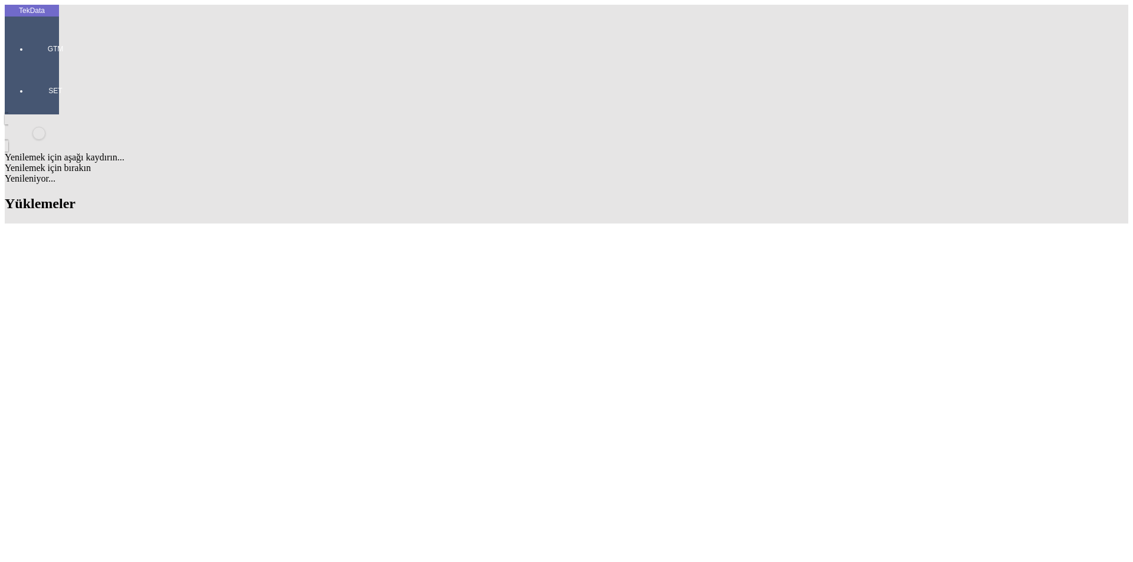
copy td "BDF2025000000408"
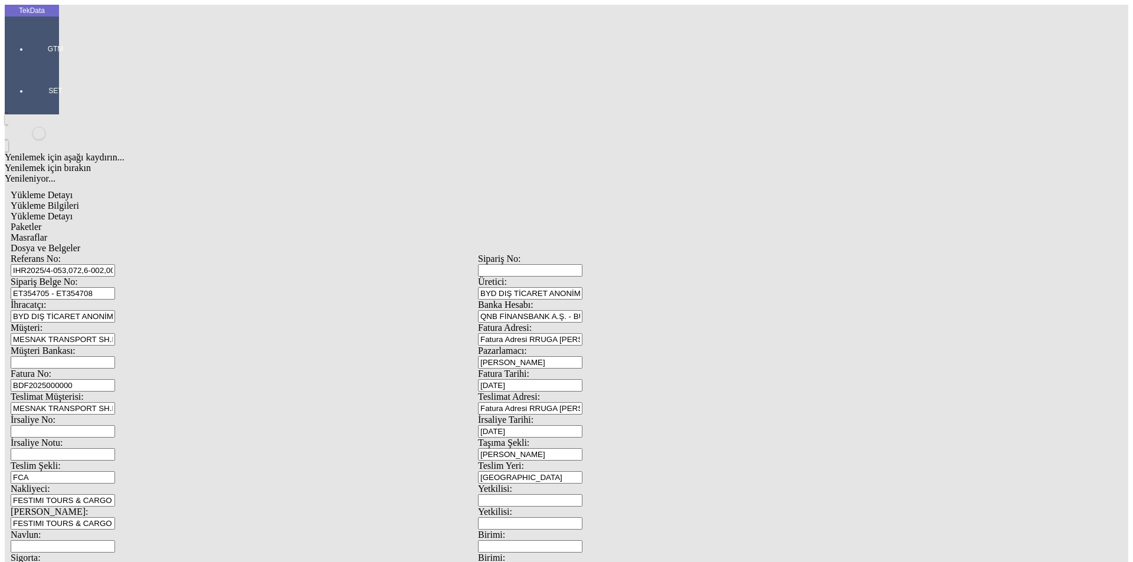
drag, startPoint x: 248, startPoint y: 195, endPoint x: 9, endPoint y: 198, distance: 239.6
click at [5, 197] on div "TekData GTM SET Yenilemek için aşağı kaydırın... Yenilemek için bırakın Yenilen…" at bounding box center [478, 467] width 947 height 924
paste input "408"
type input "BDF2025000000409"
type input "[DATE]"
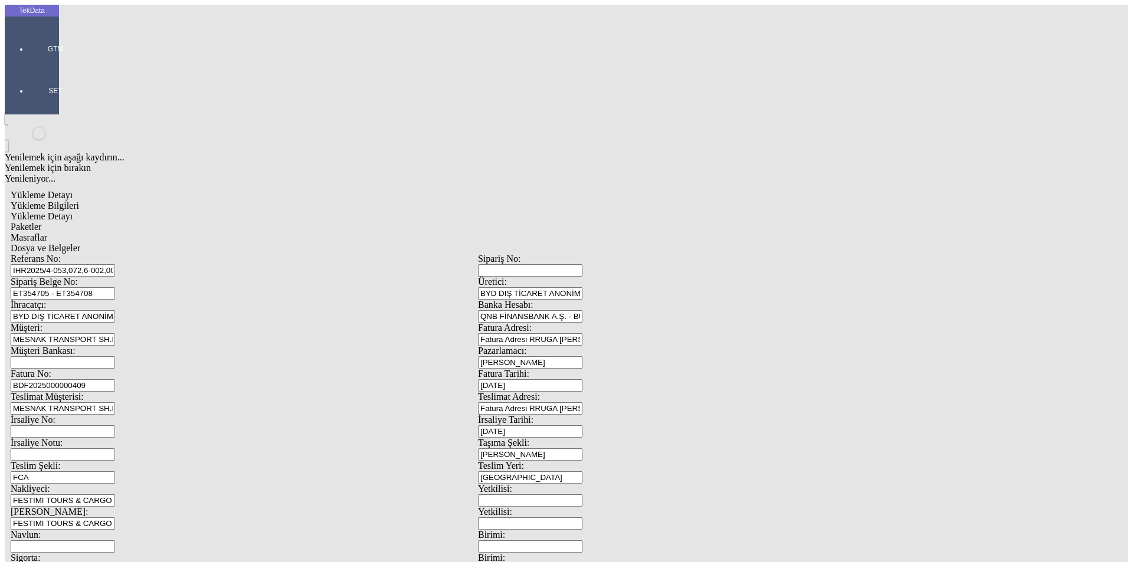
drag, startPoint x: 582, startPoint y: 247, endPoint x: 575, endPoint y: 250, distance: 8.0
click at [575, 415] on div "İrsaliye No: İrsaliye Tarihi: [DATE]" at bounding box center [478, 426] width 935 height 23
type input "[DATE]"
drag, startPoint x: 230, startPoint y: 298, endPoint x: 42, endPoint y: 284, distance: 188.2
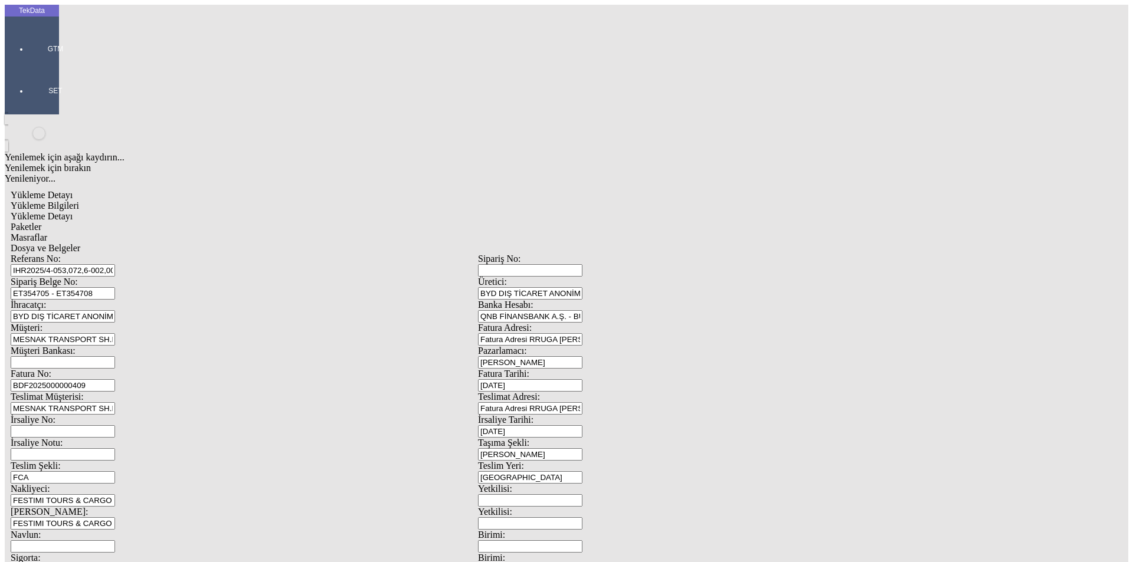
click at [42, 284] on div "TekData GTM SET Yenilemek için aşağı kaydırın... Yenilemek için bırakın Yenilen…" at bounding box center [478, 467] width 947 height 924
type input "[DATE]"
click at [38, 392] on div "TekData GTM SET Yenilemek için aşağı kaydırın... Yenilemek için bırakın Yenilen…" at bounding box center [478, 467] width 947 height 924
type input "[DATE]"
drag, startPoint x: 221, startPoint y: 462, endPoint x: 31, endPoint y: 457, distance: 189.5
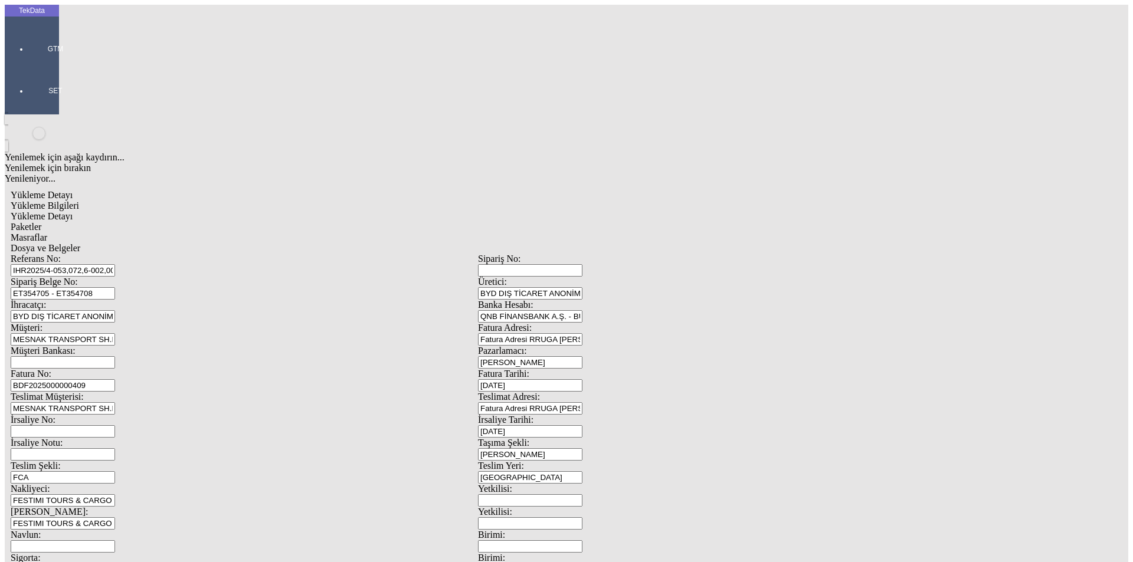
click at [52, 459] on div "TekData GTM SET Yenilemek için aşağı kaydırın... Yenilemek için bırakın Yenilen…" at bounding box center [478, 467] width 947 height 924
type input "6454.87"
drag, startPoint x: 698, startPoint y: 452, endPoint x: 530, endPoint y: 467, distance: 168.9
click at [535, 466] on div "Referans No: IHR2025/4-053,072,6-002,004,7-011,023,047 Sipariş No: Sipariş Belg…" at bounding box center [478, 530] width 935 height 552
type input "6525.12"
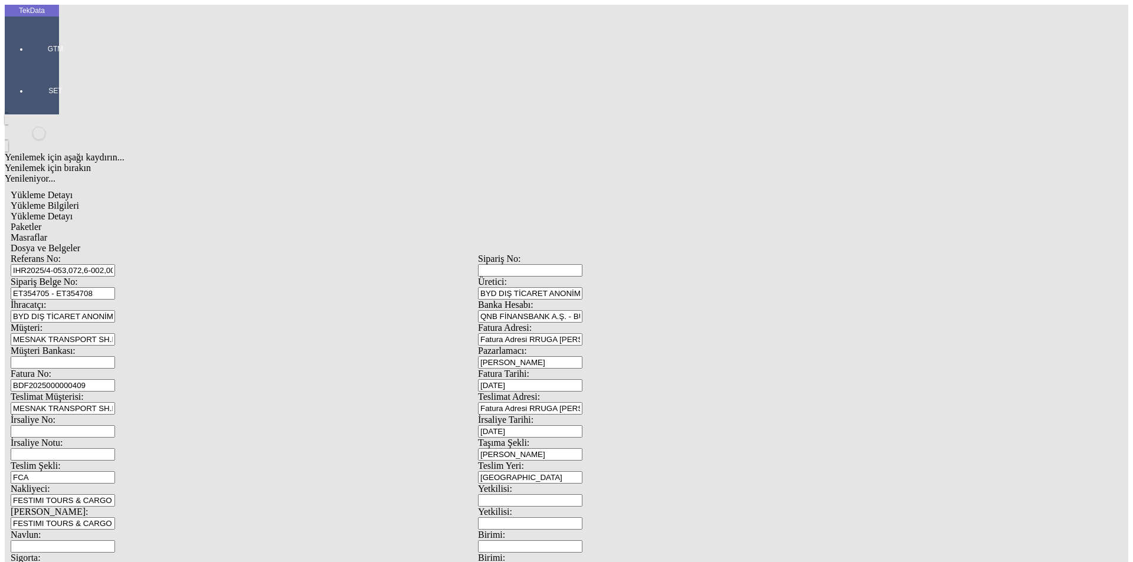
click at [150, 201] on div "Yükleme Bilgileri Yükleme Detayı Paketler Masraflar Dosya ve Belgeler Referans …" at bounding box center [478, 530] width 935 height 659
drag, startPoint x: 173, startPoint y: 58, endPoint x: 182, endPoint y: 64, distance: 10.6
click at [73, 211] on span "Yükleme Detayı" at bounding box center [42, 216] width 62 height 10
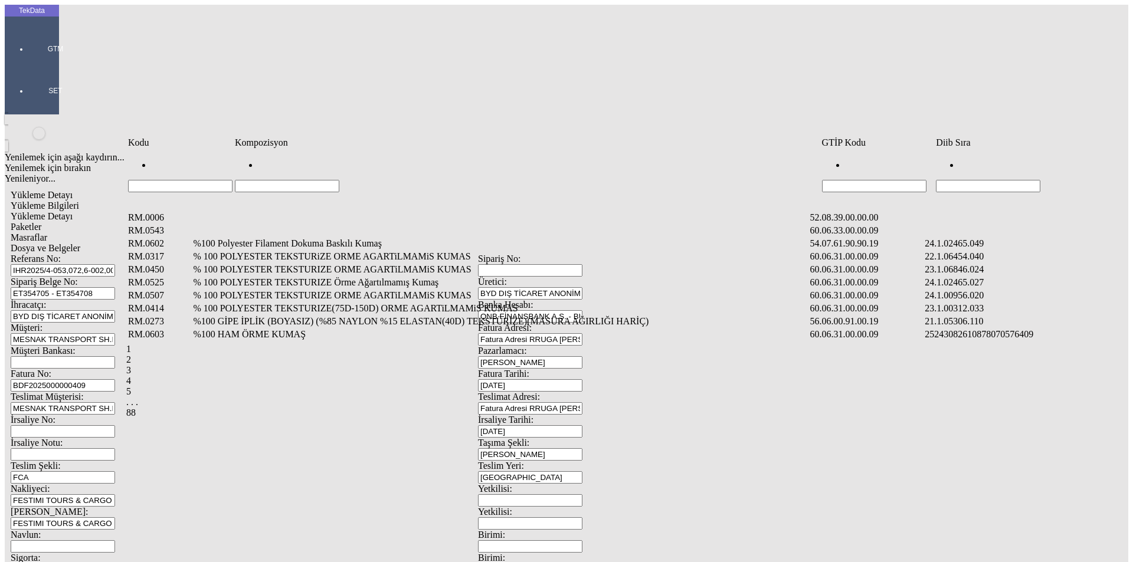
click at [978, 180] on input "Hücreyi Filtrele" at bounding box center [988, 186] width 104 height 12
type input "2465.008"
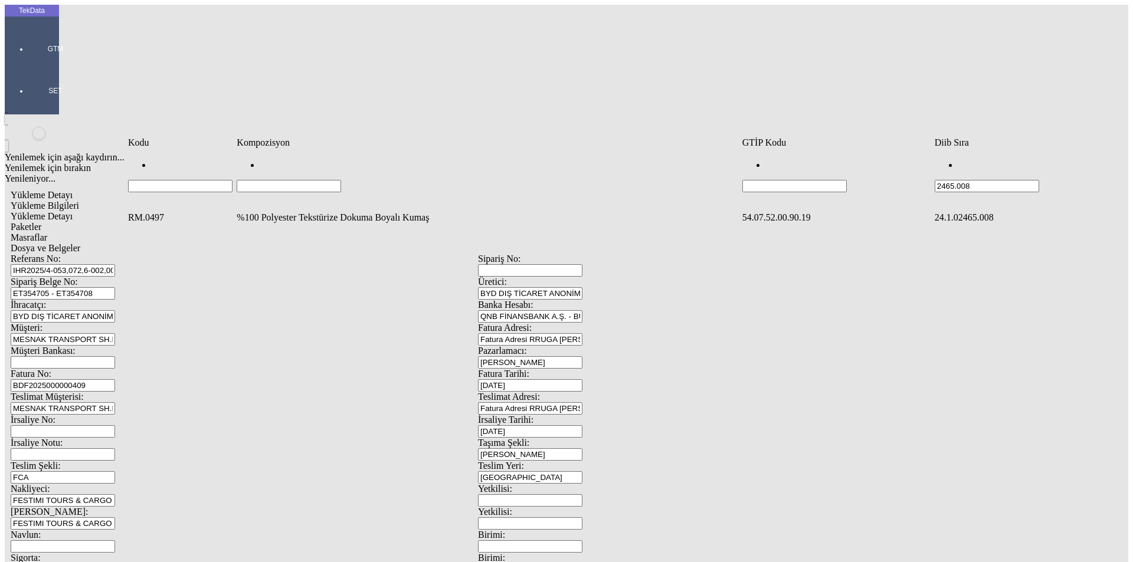
click at [318, 212] on td "%100 Polyester Tekstürize Dokuma Boyalı Kumaş" at bounding box center [488, 218] width 504 height 12
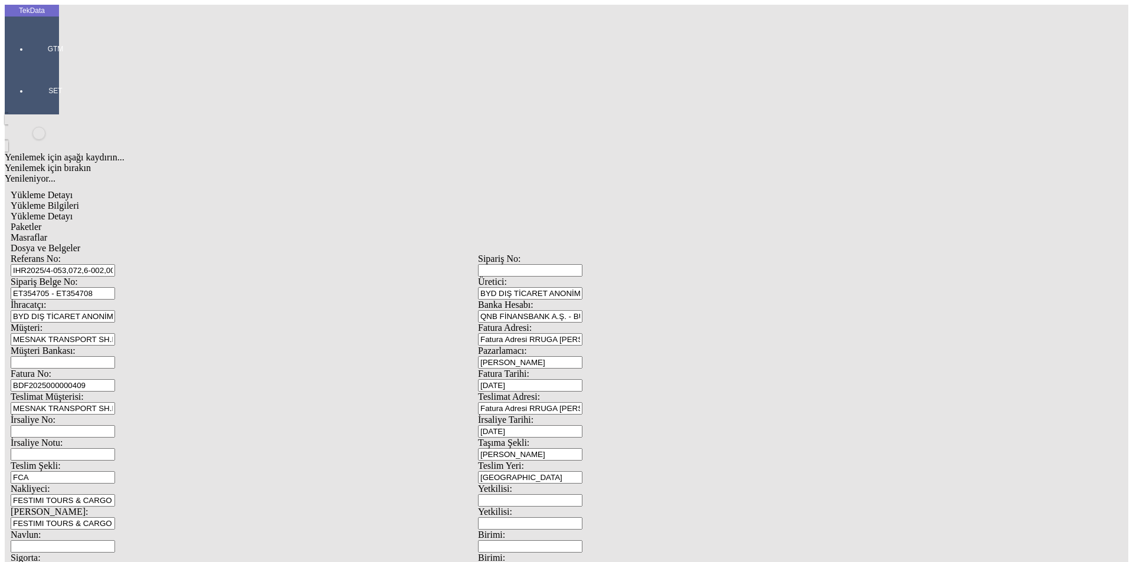
type input "5"
type input "2530.3"
click at [657, 214] on div "Metre" at bounding box center [876, 219] width 467 height 11
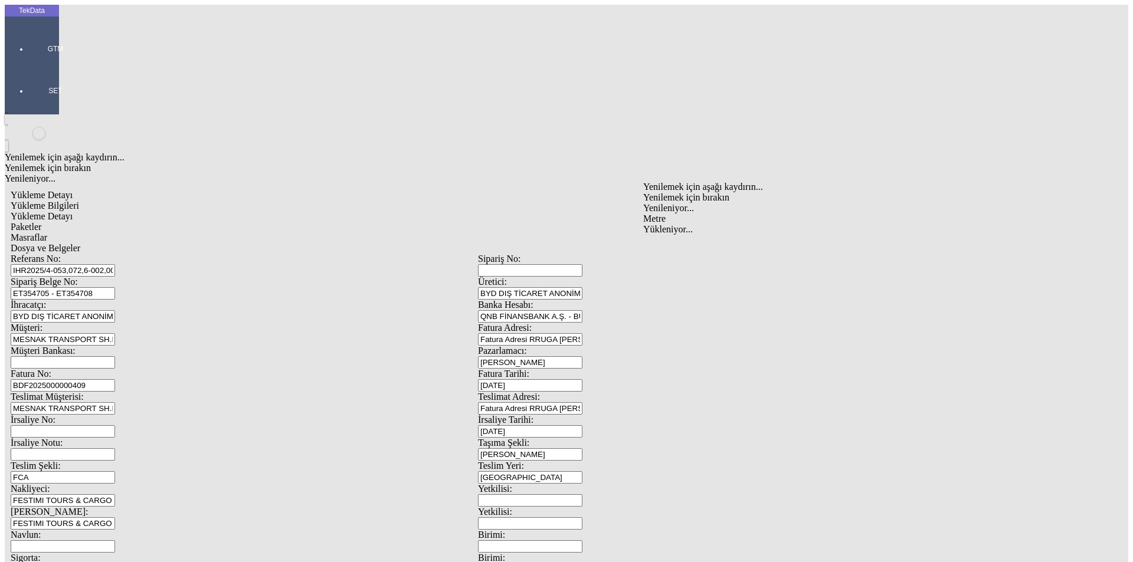
type input "Metre"
type input "2.3"
click at [672, 247] on div "Amerikan Doları" at bounding box center [876, 252] width 467 height 11
type input "Amerikan Doları"
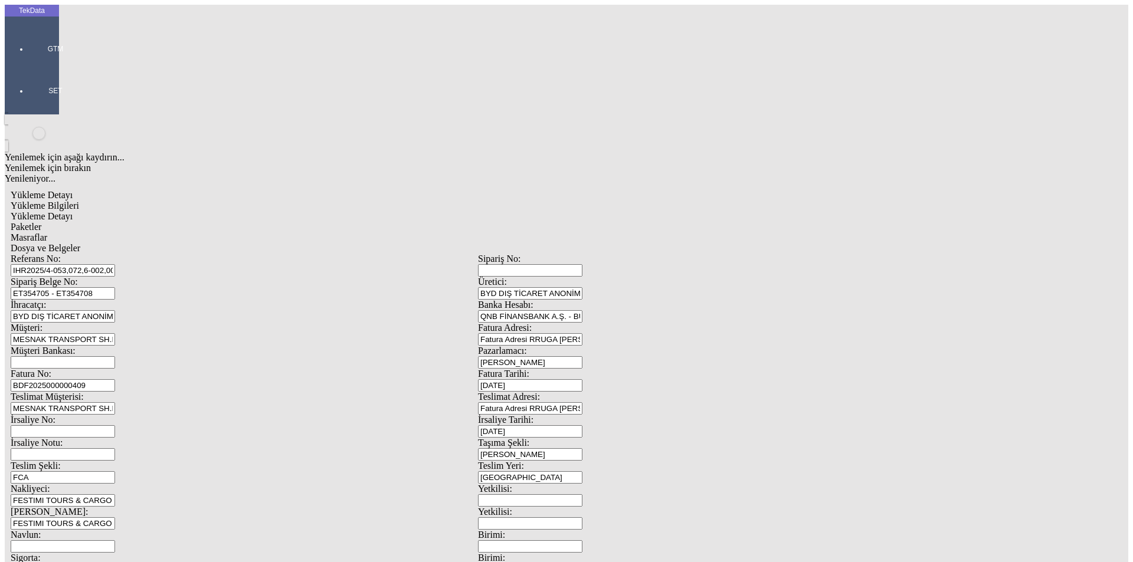
type input "300"
drag, startPoint x: 673, startPoint y: 221, endPoint x: 652, endPoint y: 225, distance: 21.6
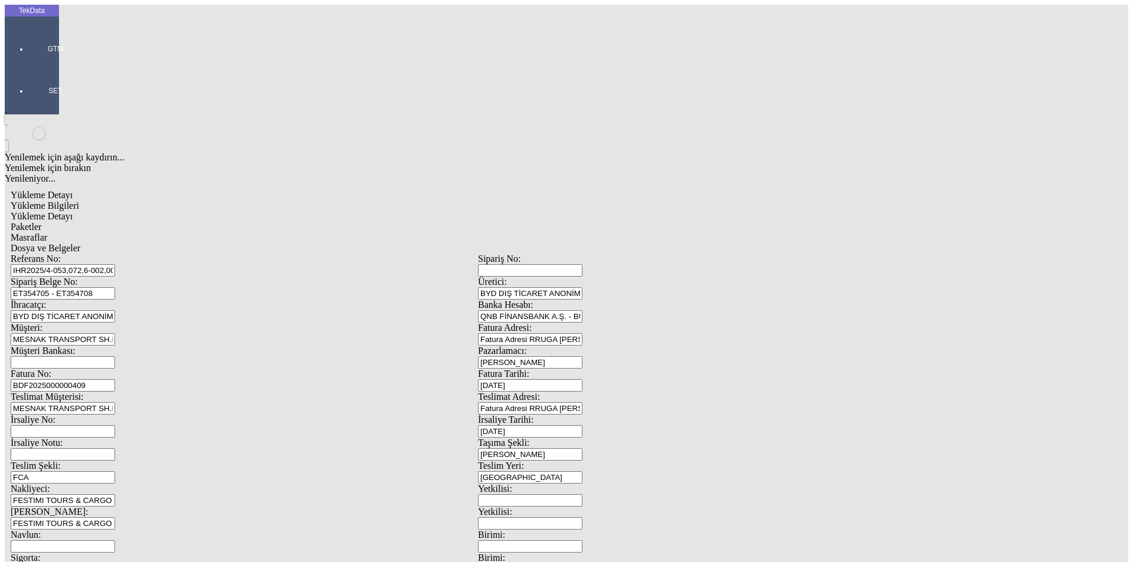
type input "1654.53"
type input "1668.05"
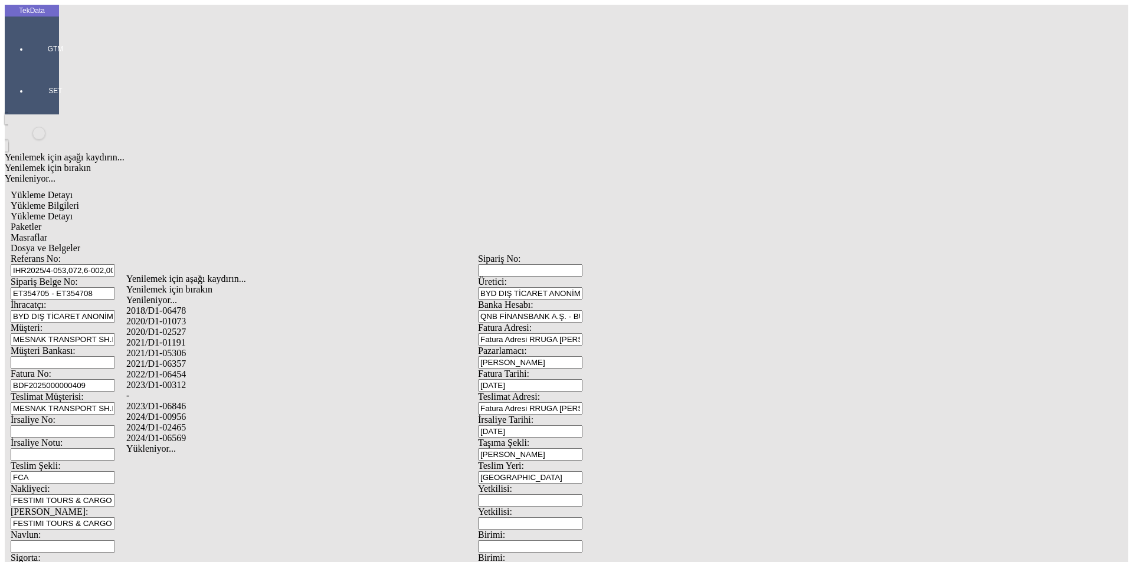
click at [187, 423] on div "2024/D1-02465" at bounding box center [355, 428] width 459 height 11
type input "2024/D1-02465"
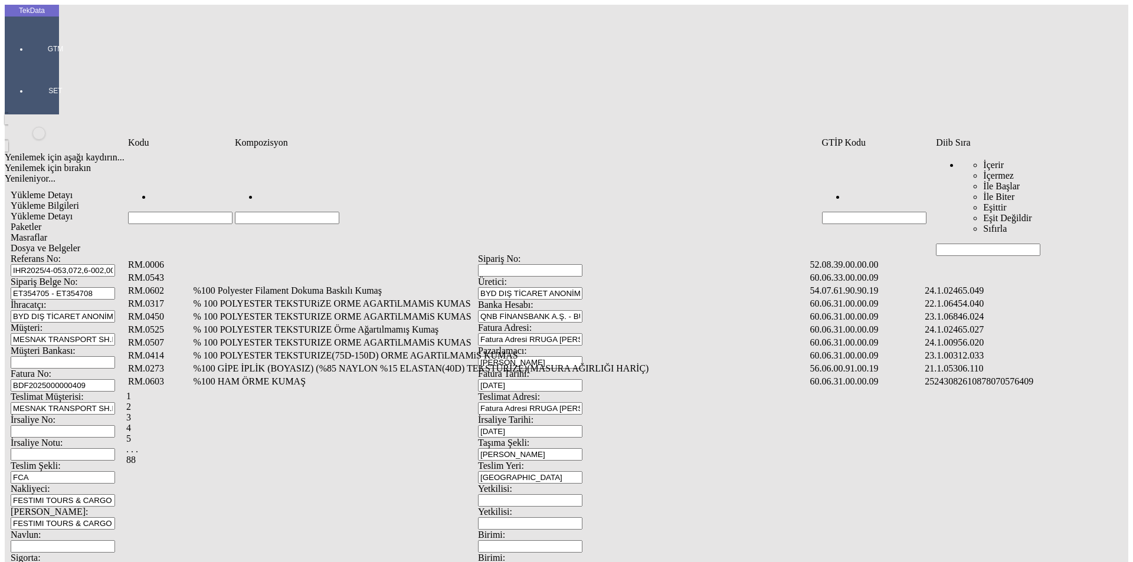
click at [957, 244] on input "Hücreyi Filtrele" at bounding box center [988, 250] width 104 height 12
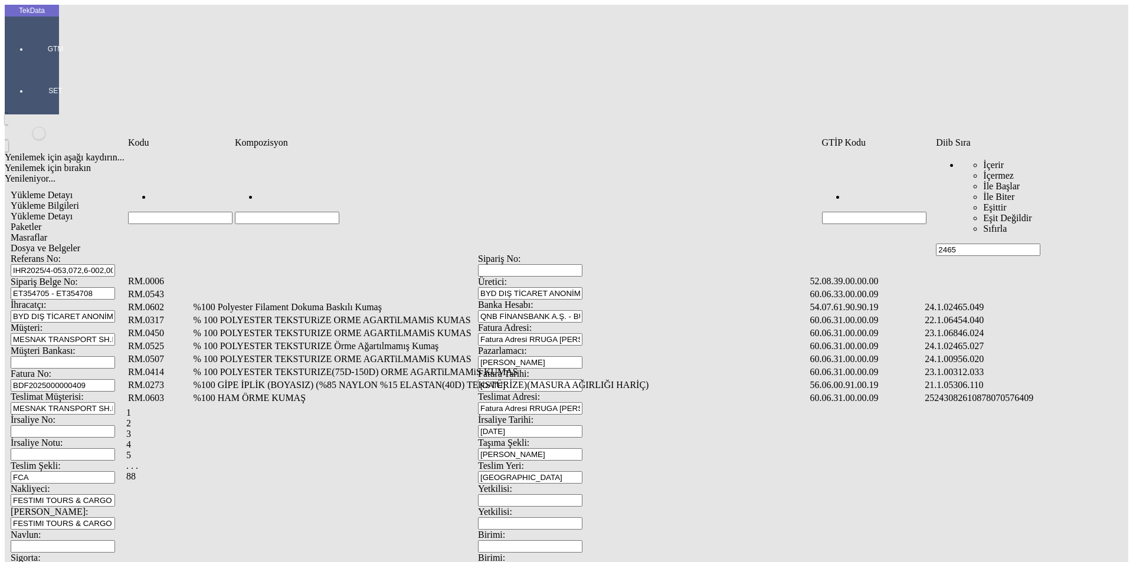
type input "2465."
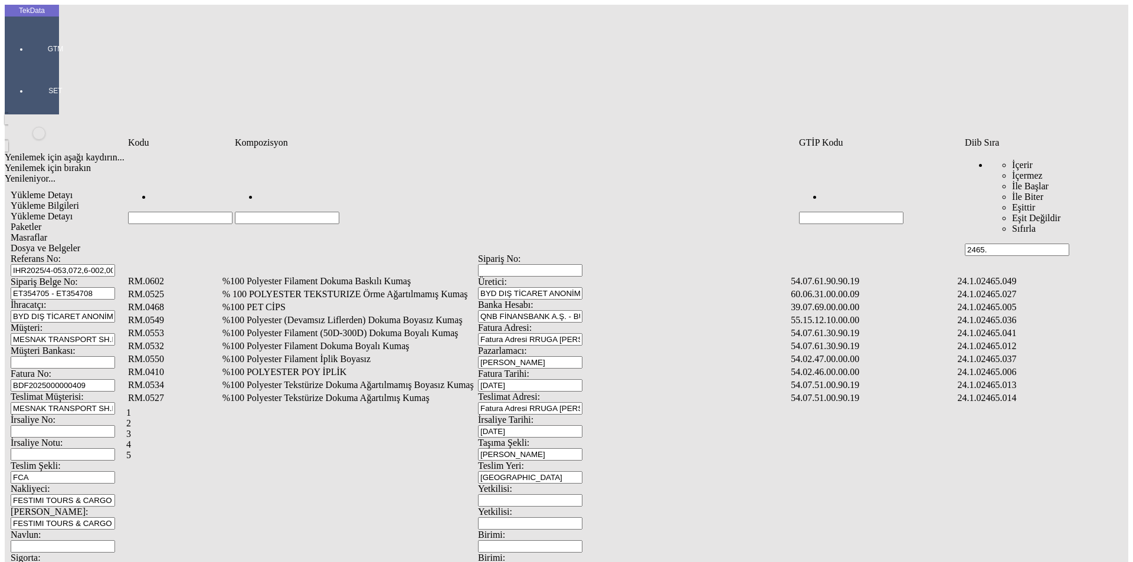
type input "2465."
drag, startPoint x: 403, startPoint y: 159, endPoint x: 398, endPoint y: 169, distance: 10.6
click at [339, 212] on input "Hücreyi Filtrele" at bounding box center [287, 218] width 104 height 12
type input "%50"
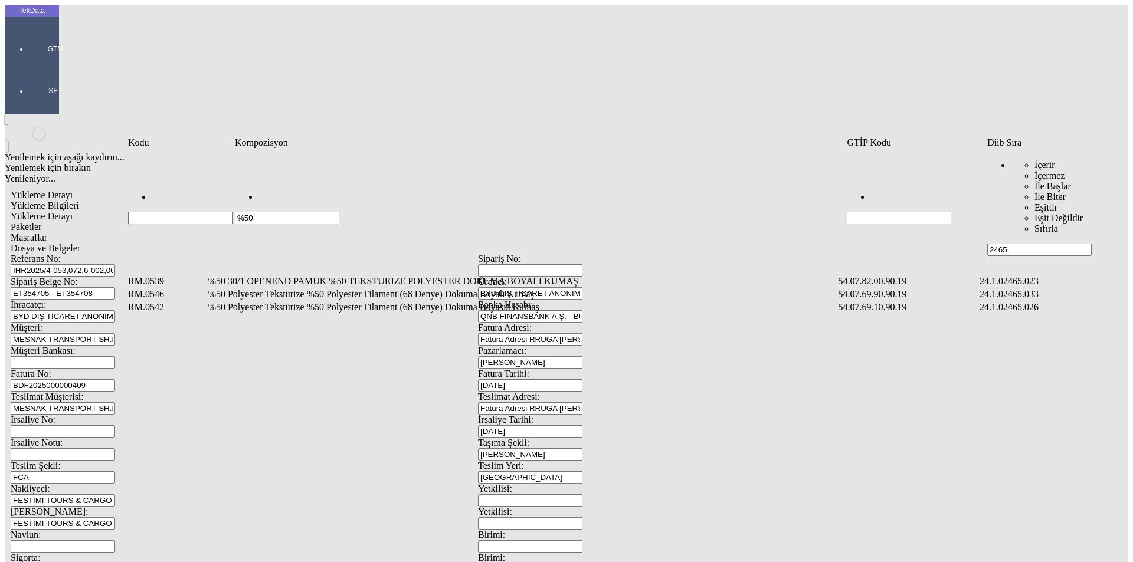
click at [290, 289] on td "%50 Polyester Tekstürize %50 Polyester Filament (68 Denye) Dokuma Boyalı Kumaş" at bounding box center [522, 295] width 629 height 12
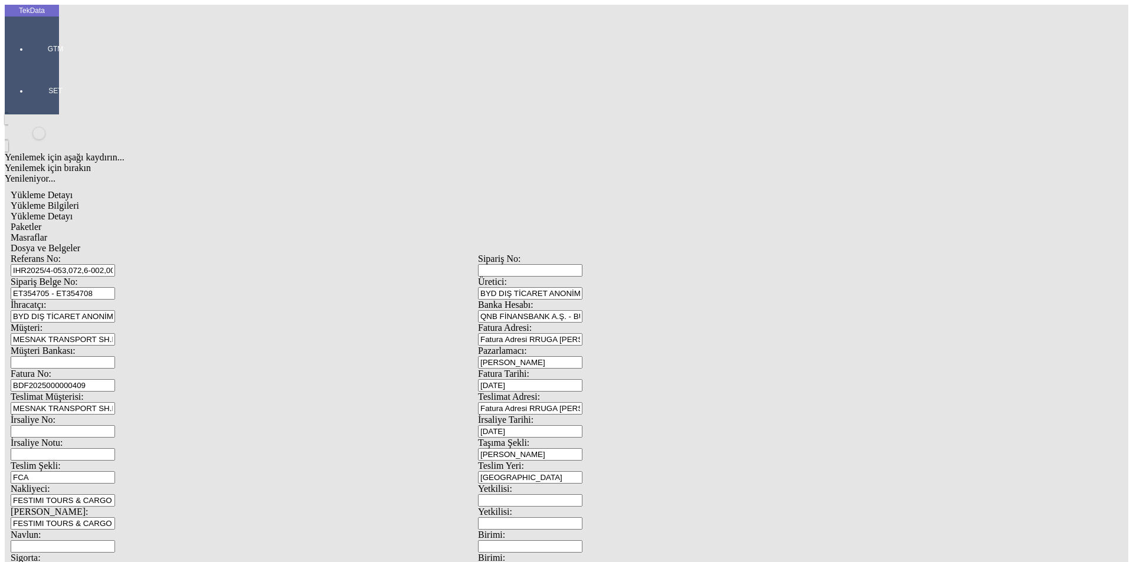
type input "734.1"
drag, startPoint x: 677, startPoint y: 190, endPoint x: 489, endPoint y: 201, distance: 188.6
click at [676, 214] on div "Metre" at bounding box center [876, 219] width 467 height 11
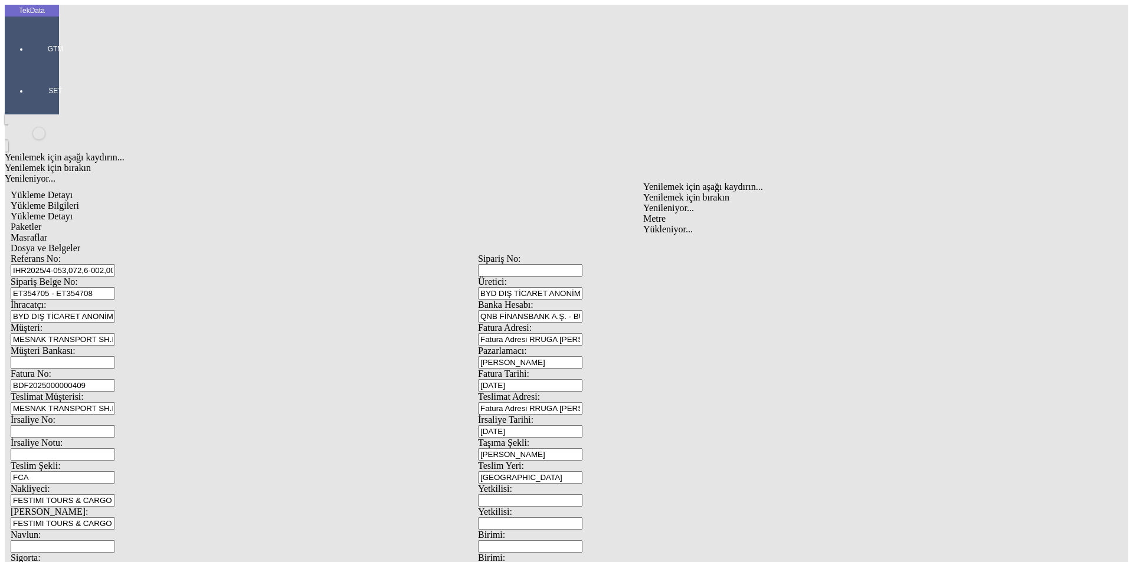
type input "Metre"
type input "3.6"
click at [676, 247] on div "Amerikan Doları" at bounding box center [876, 252] width 467 height 11
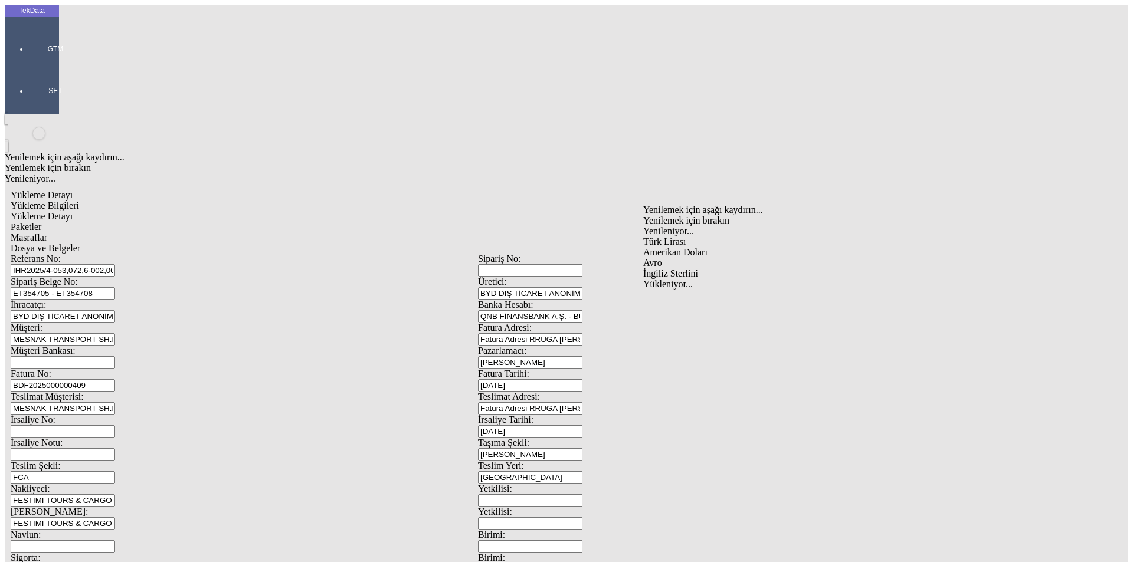
type input "Amerikan Doları"
type input "300"
type input "522.85"
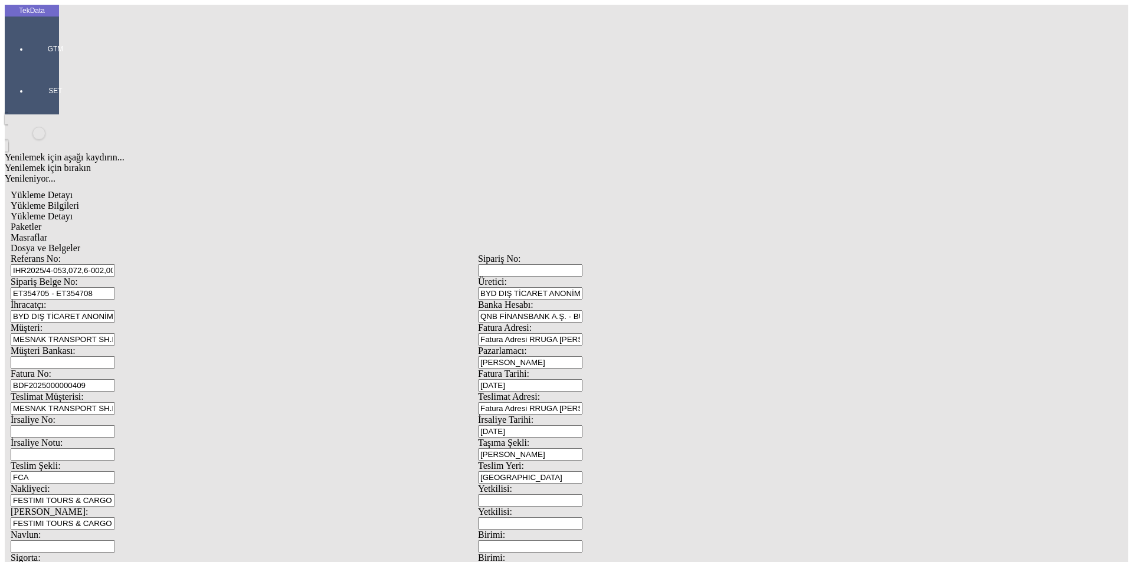
type input "526.9"
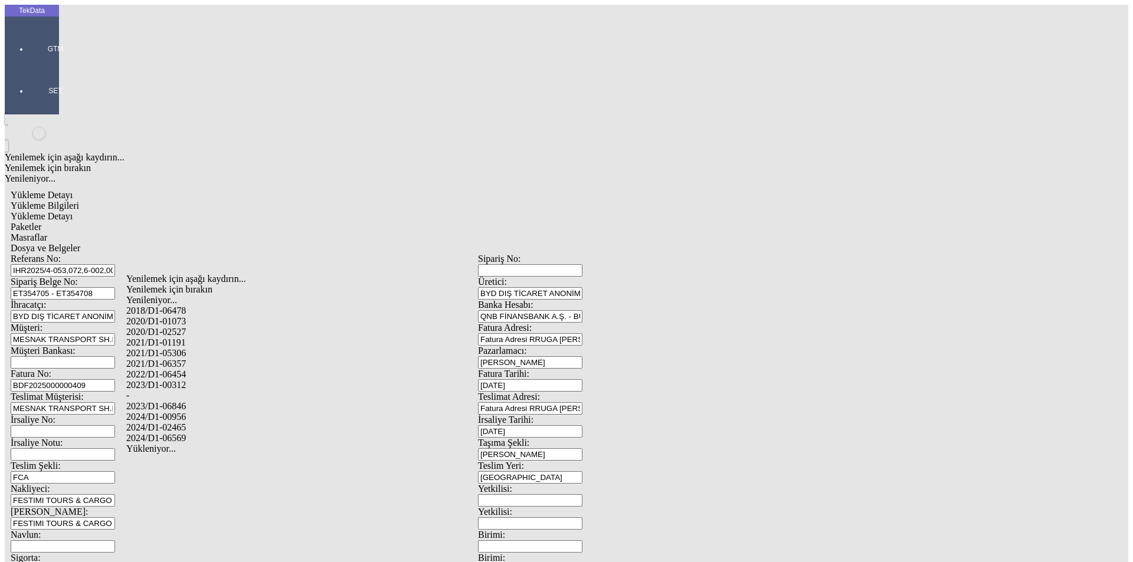
click at [189, 423] on div "2024/D1-02465" at bounding box center [355, 428] width 459 height 11
type input "2024/D1-02465"
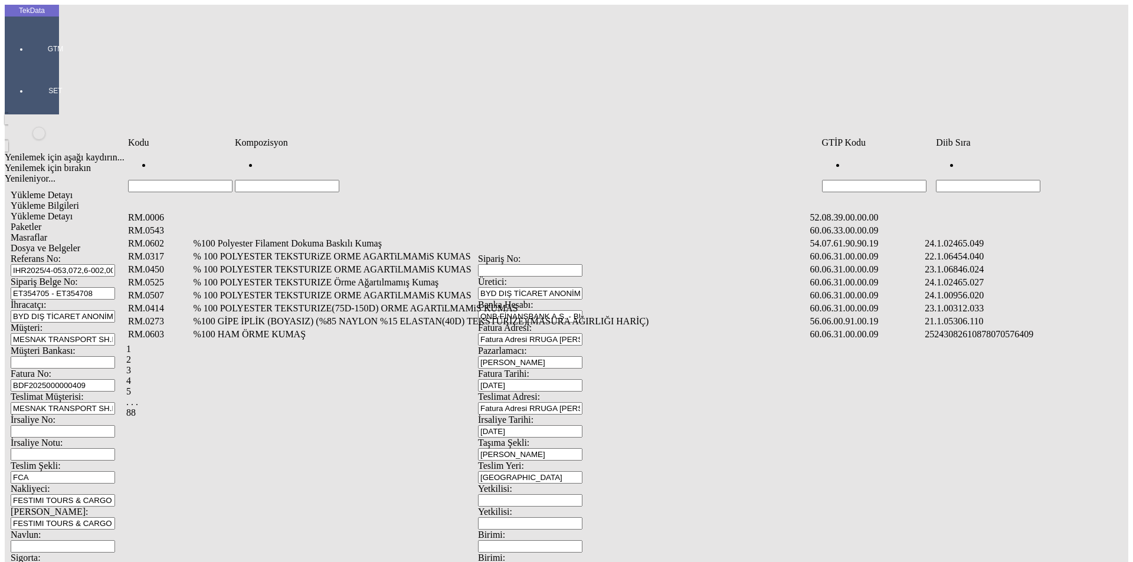
click at [980, 180] on input "Hücreyi Filtrele" at bounding box center [988, 186] width 104 height 12
type input "2465"
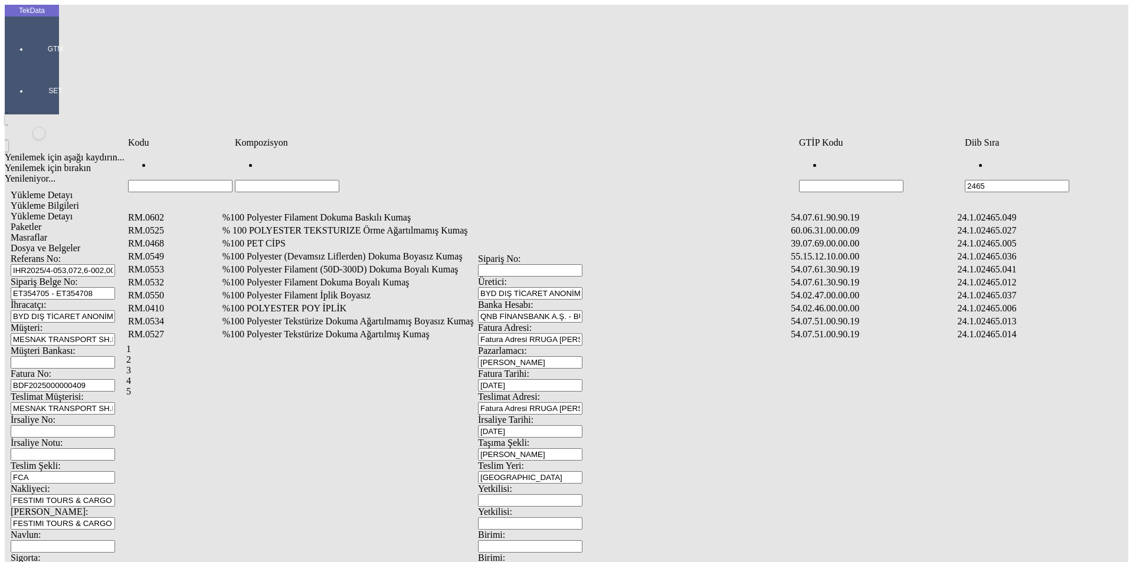
click at [327, 277] on td "%100 Polyester Filament Dokuma Boyalı Kumaş" at bounding box center [506, 283] width 568 height 12
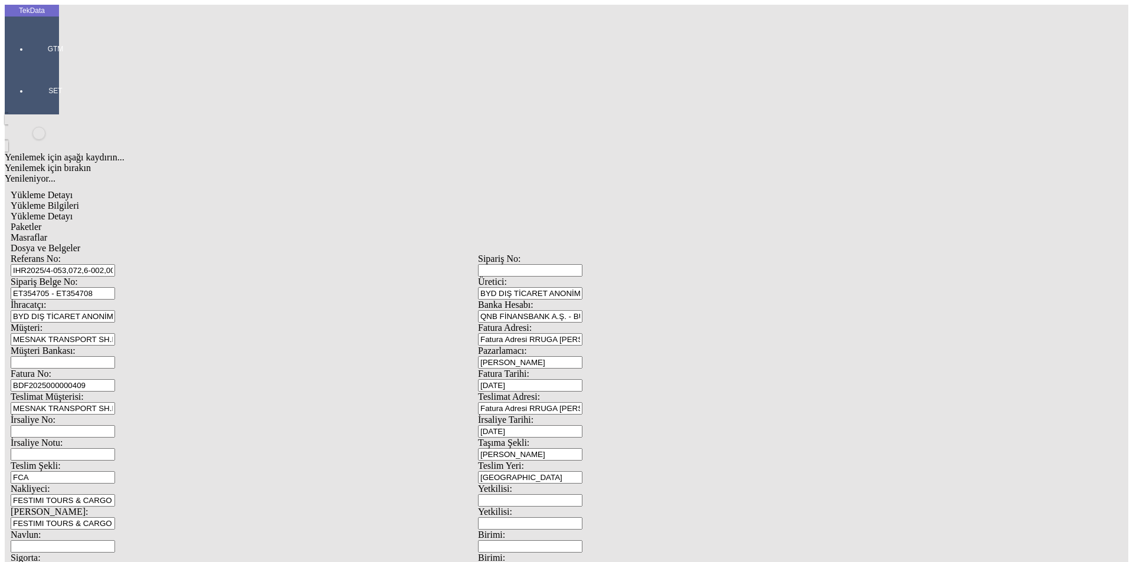
type input "1929"
click at [662, 214] on div "Metre" at bounding box center [876, 219] width 467 height 11
type input "Metre"
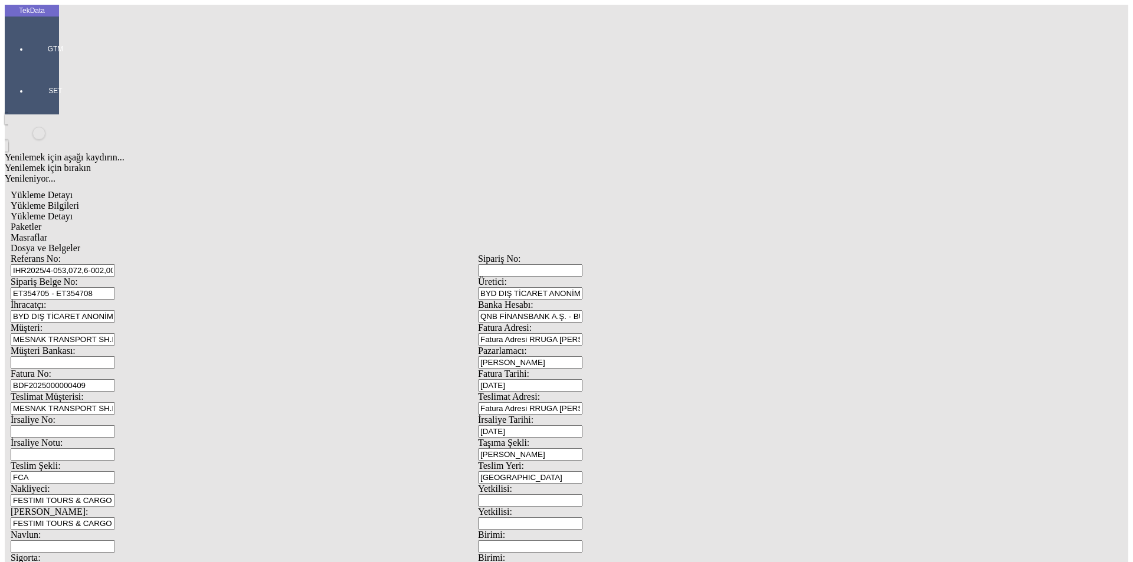
type input "1.3"
click at [673, 258] on div "Avro" at bounding box center [876, 263] width 467 height 11
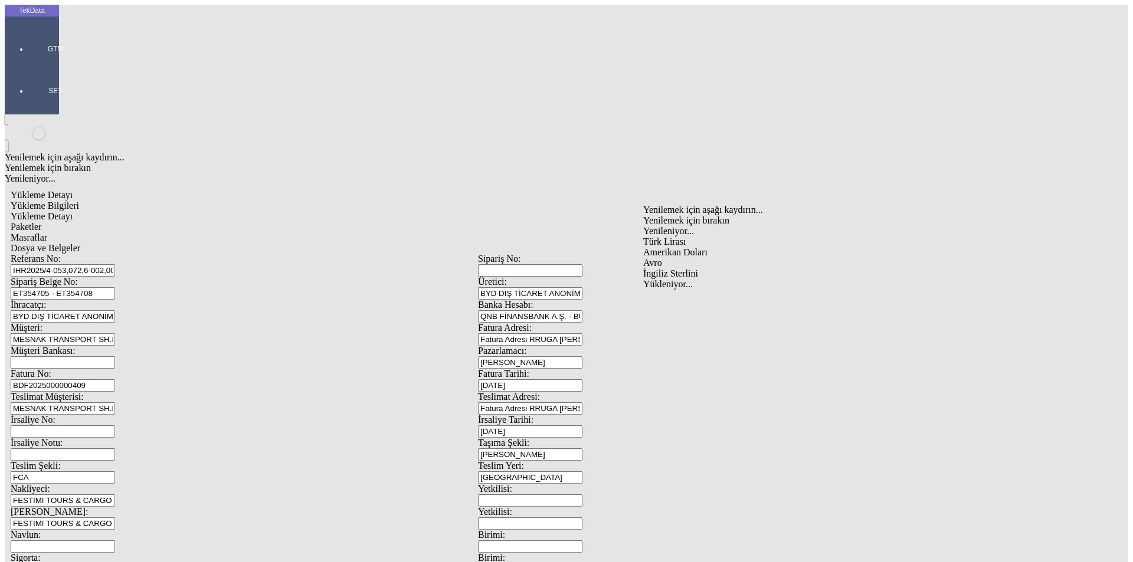
click at [669, 247] on div "Amerikan Doları" at bounding box center [876, 252] width 467 height 11
type input "Amerikan Doları"
type input "300"
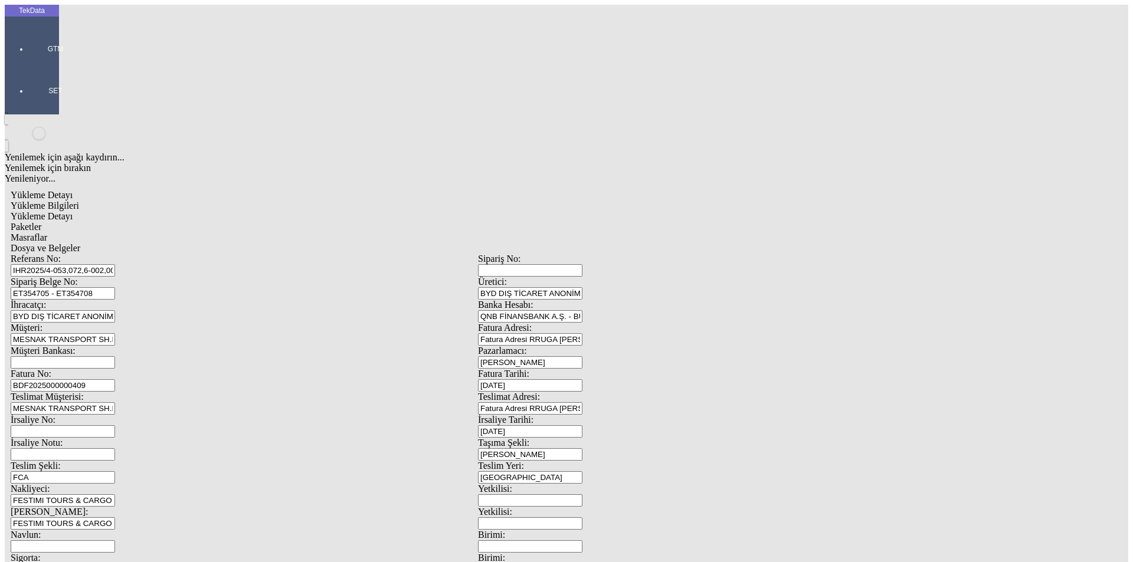
type input "375.57"
type input "3"
type input "382.62"
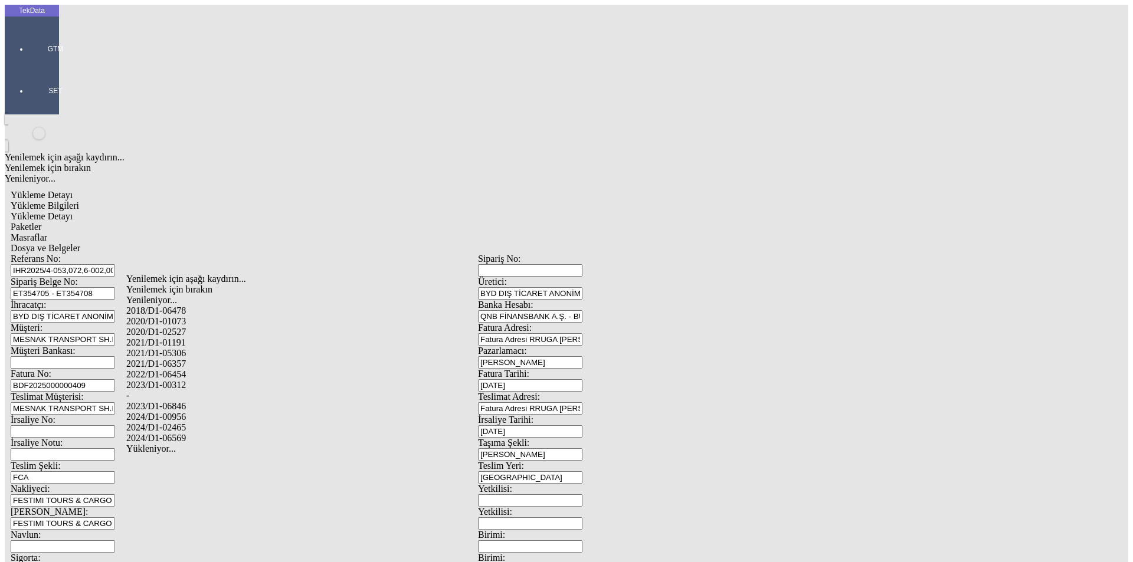
click at [200, 423] on div "2024/D1-02465" at bounding box center [355, 428] width 459 height 11
type input "2024/D1-02465"
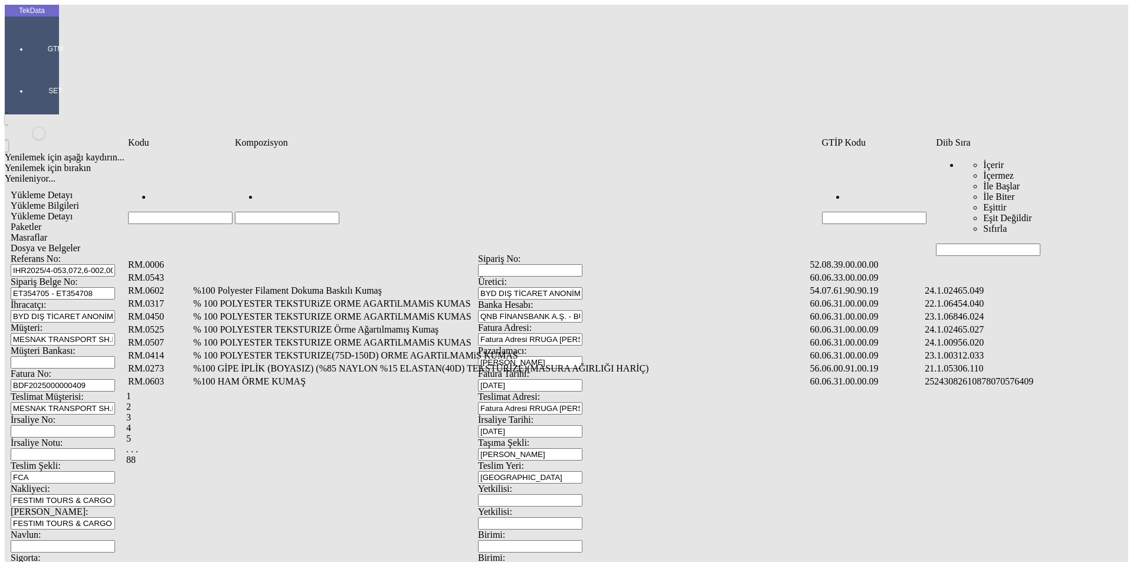
click at [955, 244] on input "Hücreyi Filtrele" at bounding box center [988, 250] width 104 height 12
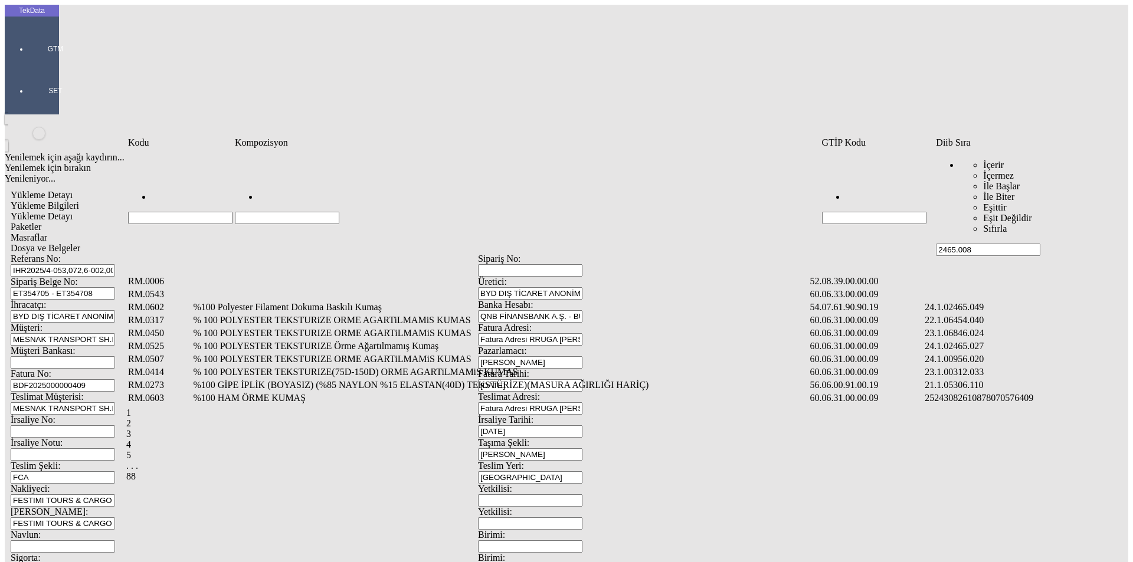
type input "2465.008"
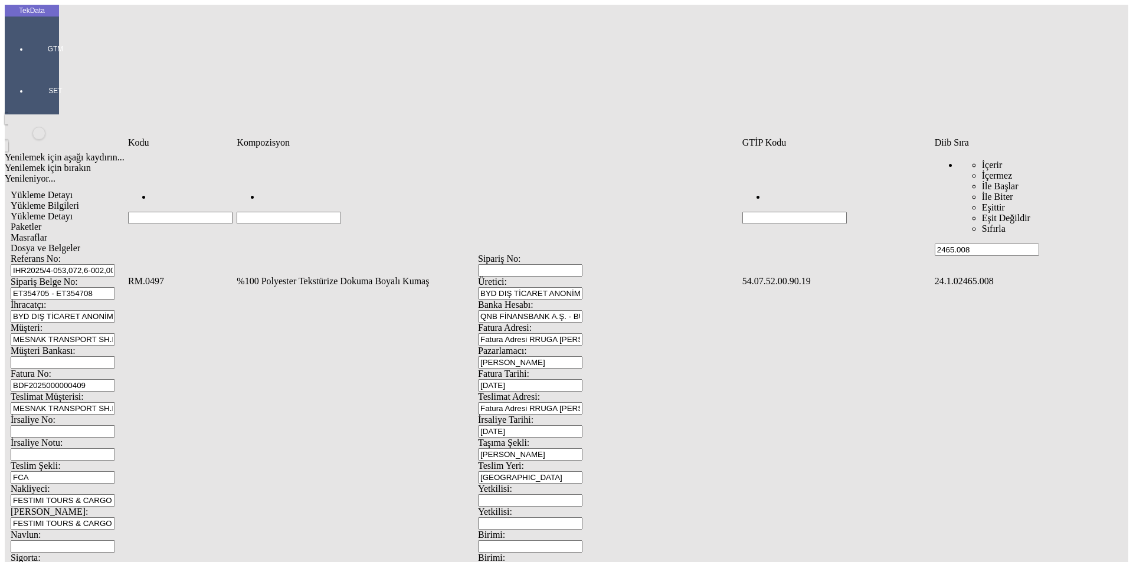
click at [293, 276] on td "%100 Polyester Tekstürize Dokuma Boyalı Kumaş" at bounding box center [488, 282] width 504 height 12
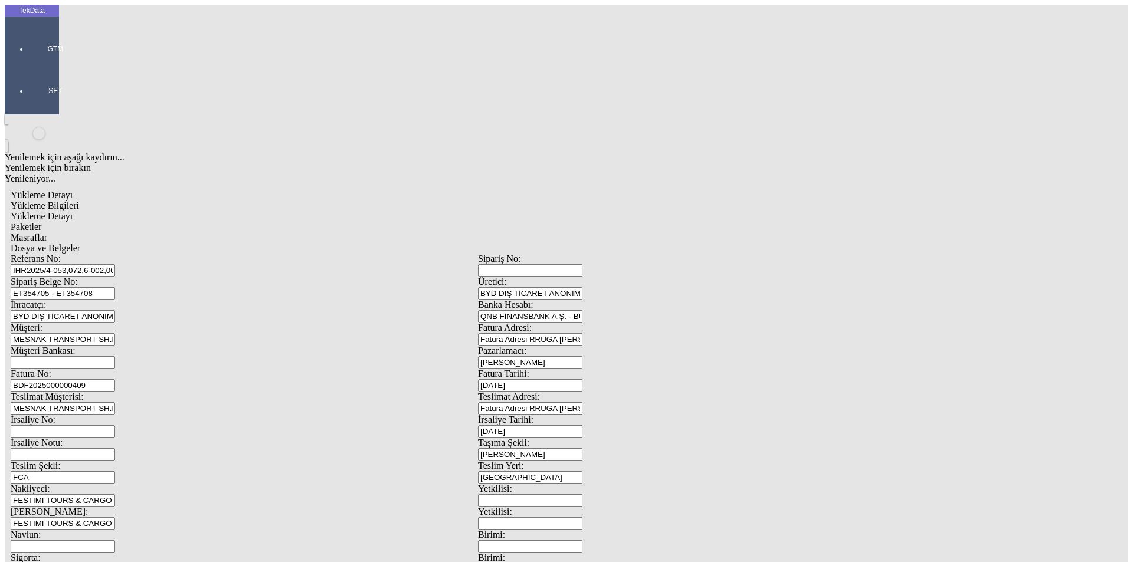
type input "210"
click at [661, 214] on div "Metre" at bounding box center [876, 219] width 467 height 11
type input "Metre"
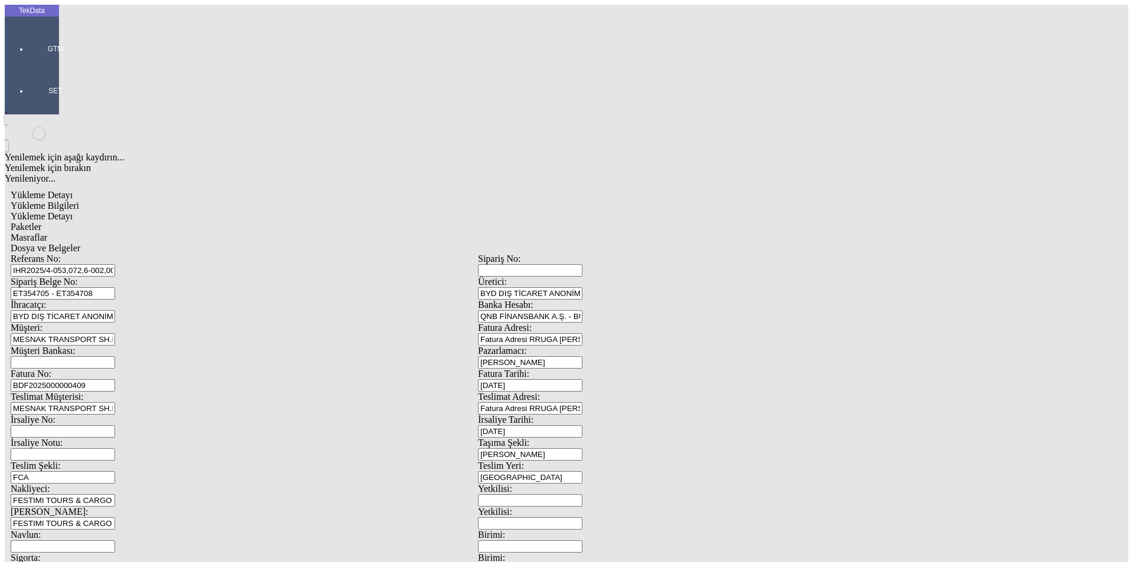
type input "3.4"
click at [686, 247] on div "Amerikan Doları" at bounding box center [876, 252] width 467 height 11
type input "Amerikan Doları"
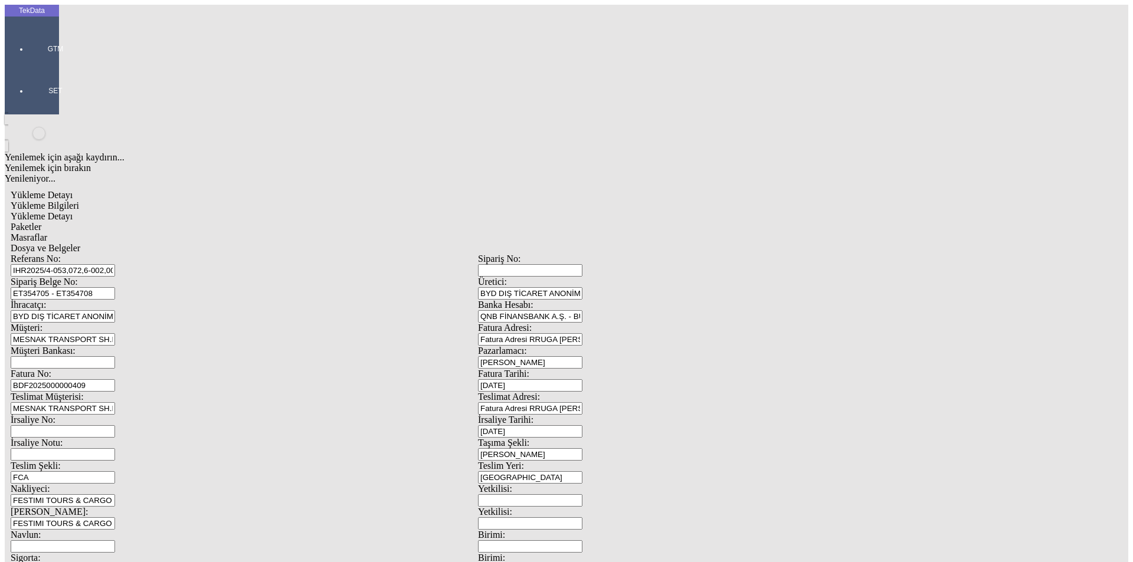
type input "300"
type input "172.33"
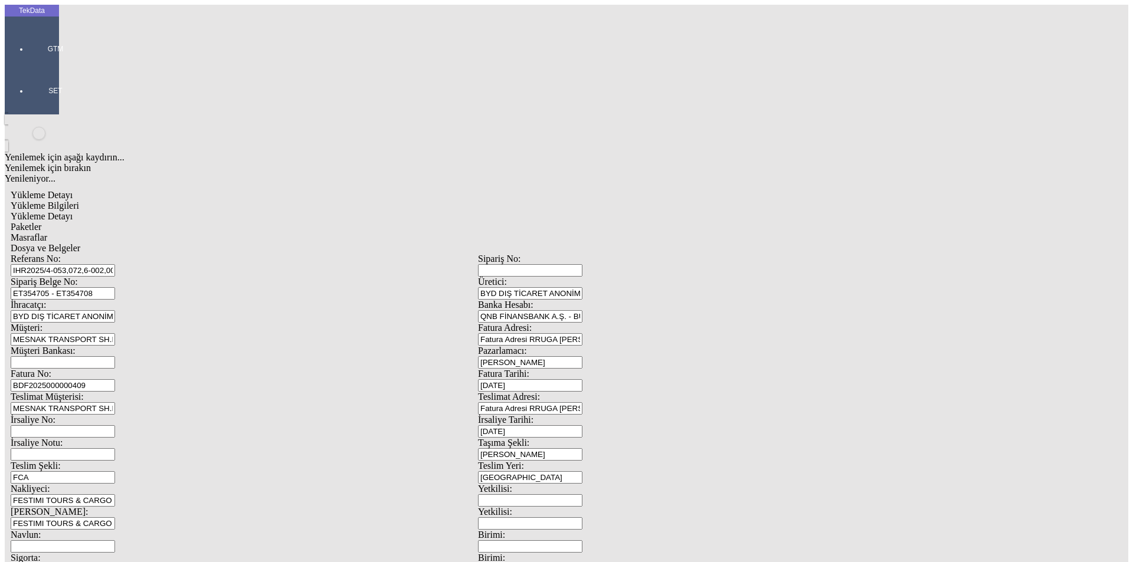
drag, startPoint x: 179, startPoint y: 231, endPoint x: 179, endPoint y: 246, distance: 14.2
type input "173.75"
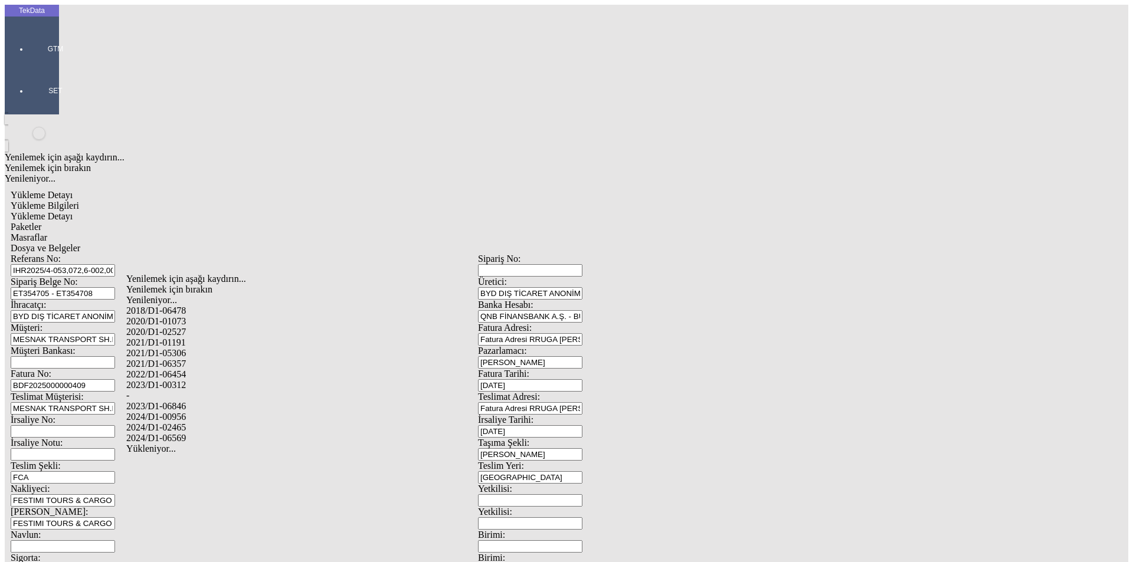
click at [194, 423] on div "2024/D1-02465" at bounding box center [355, 428] width 459 height 11
type input "2024/D1-02465"
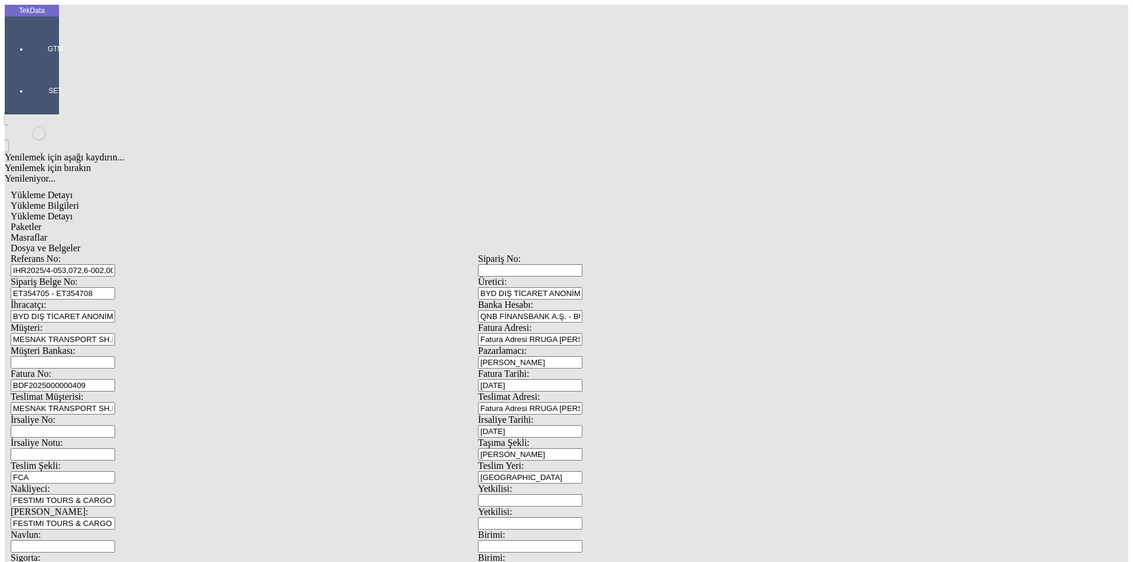
drag, startPoint x: 1086, startPoint y: 83, endPoint x: 1058, endPoint y: 90, distance: 29.2
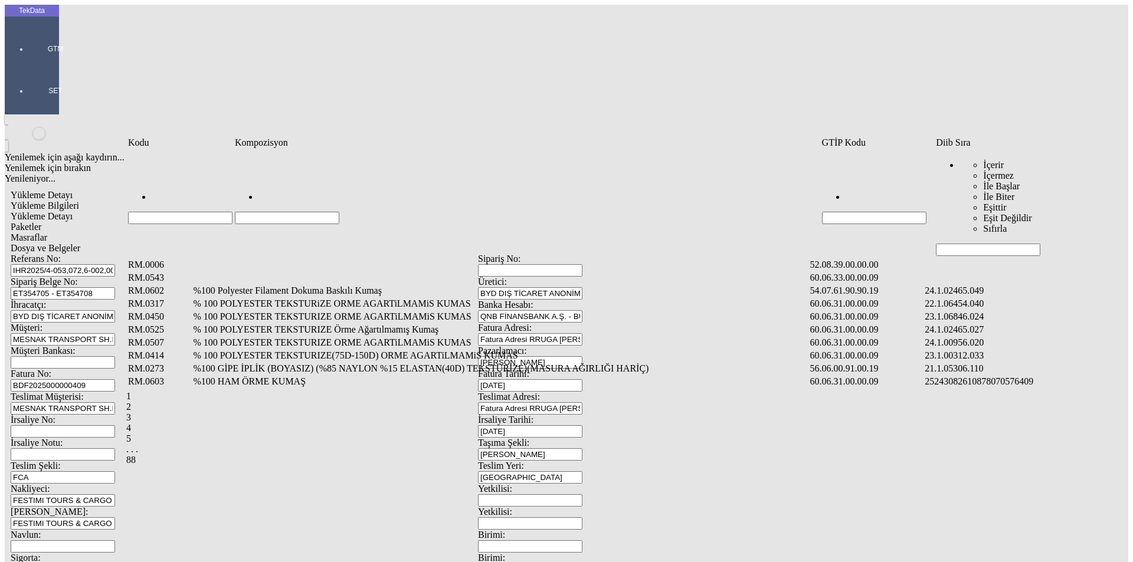
click at [952, 244] on input "Hücreyi Filtrele" at bounding box center [988, 250] width 104 height 12
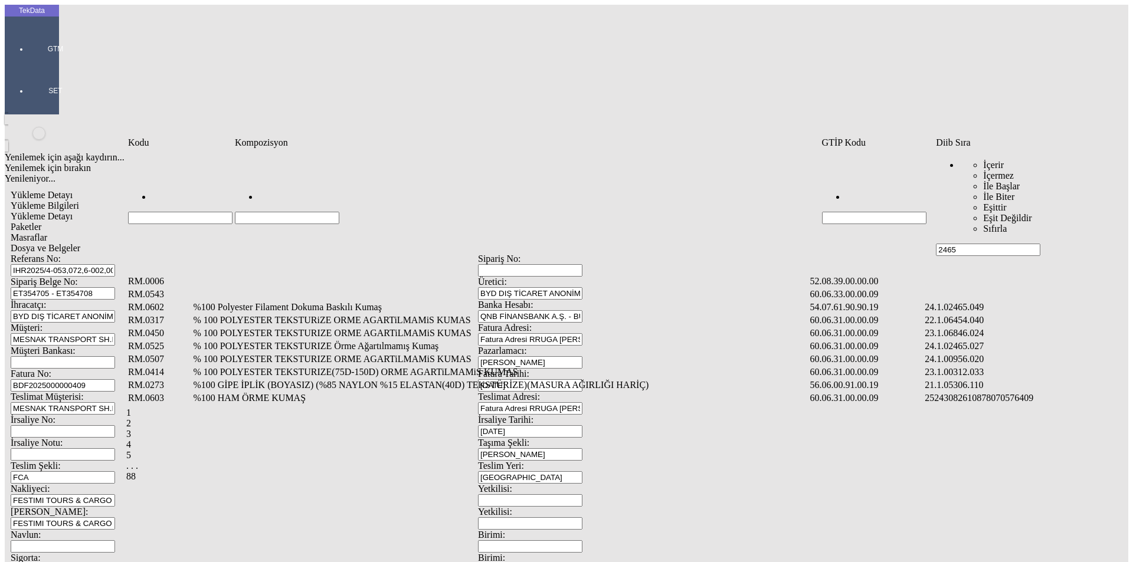
type input "2465."
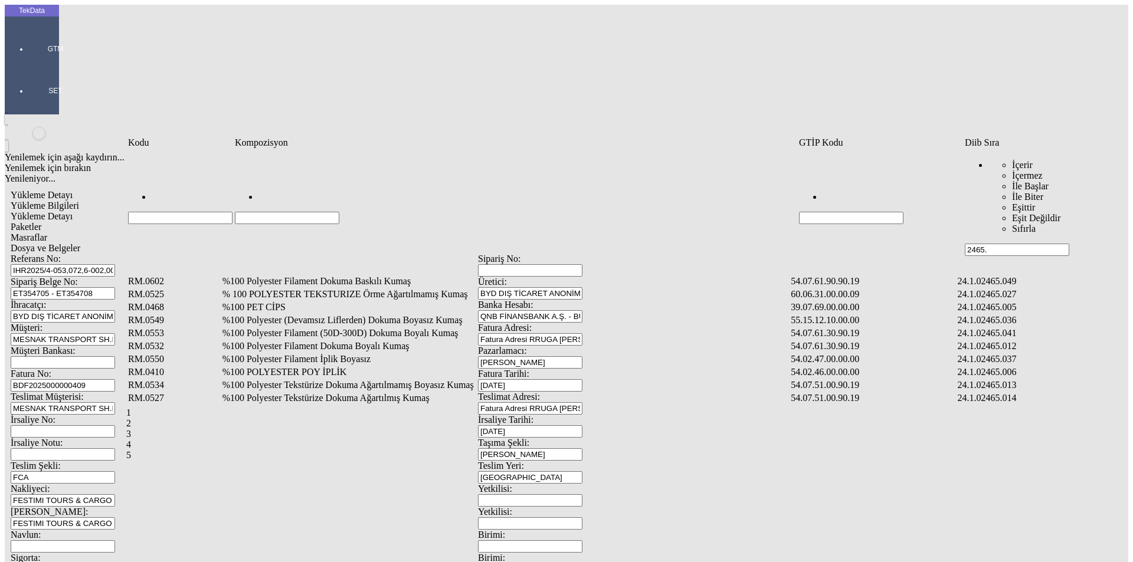
type input "2465."
click at [305, 341] on td "%100 Polyester Filament Dokuma Boyalı Kumaş" at bounding box center [506, 347] width 568 height 12
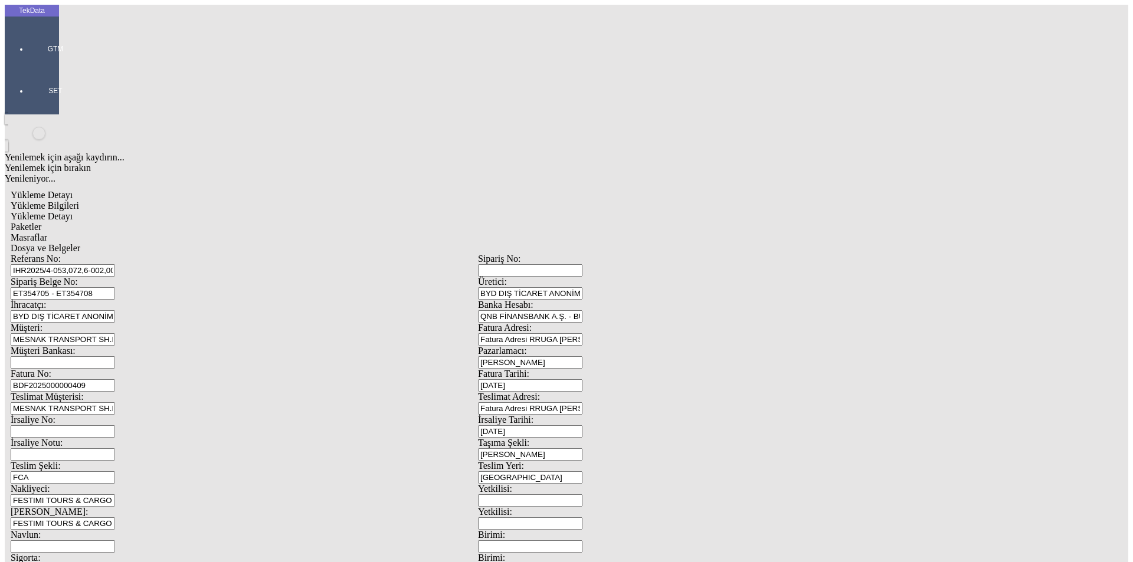
type input "100"
drag, startPoint x: 660, startPoint y: 167, endPoint x: 669, endPoint y: 186, distance: 21.4
drag, startPoint x: 660, startPoint y: 174, endPoint x: 659, endPoint y: 181, distance: 7.3
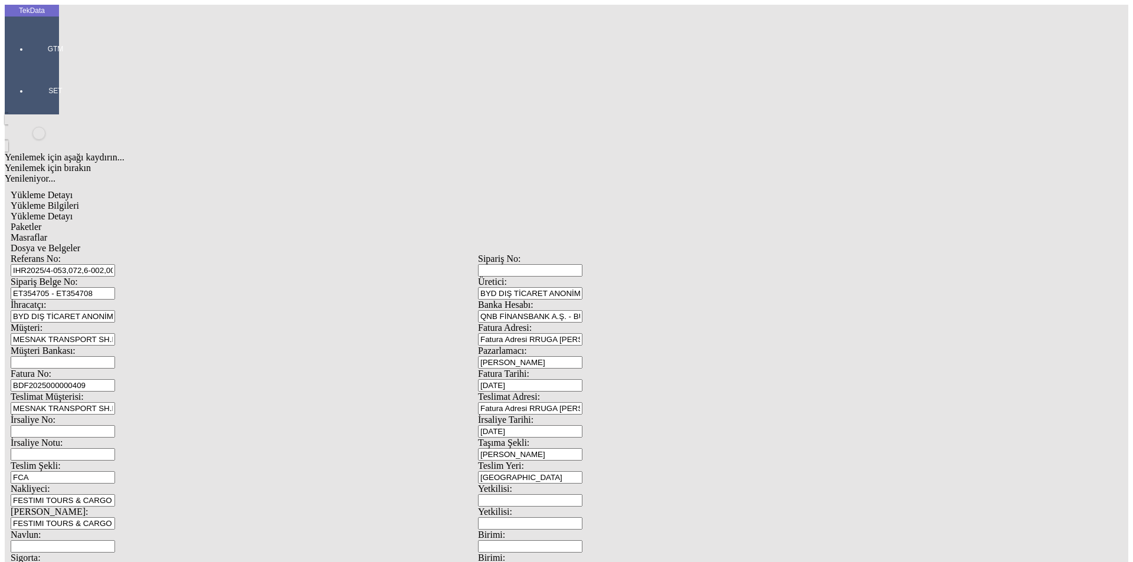
click at [657, 214] on div "Metre" at bounding box center [876, 219] width 467 height 11
type input "Metre"
type input "1.45"
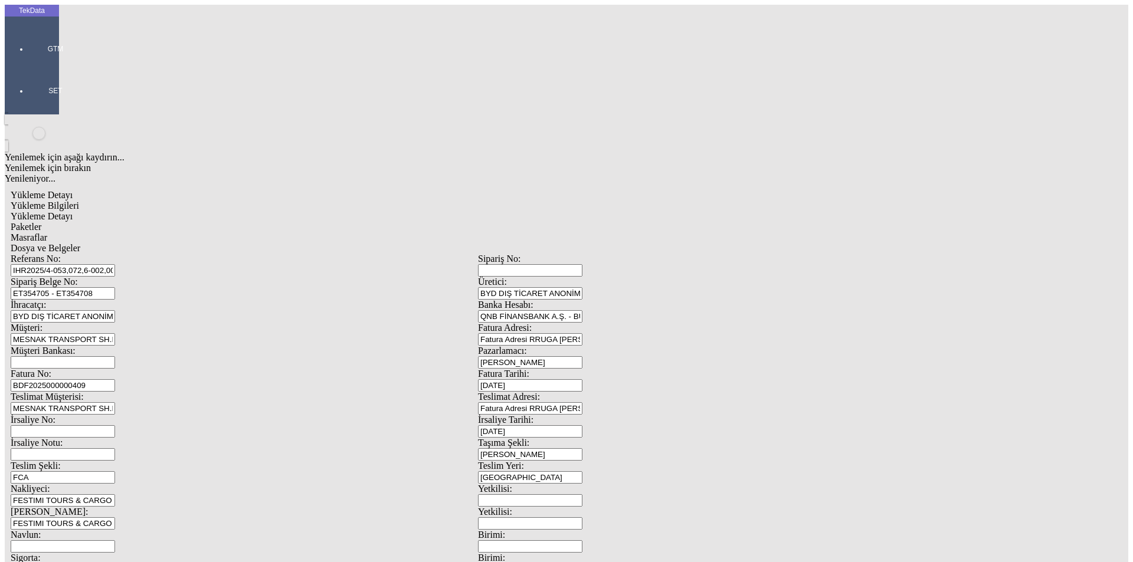
click at [672, 247] on div "Amerikan Doları" at bounding box center [876, 252] width 467 height 11
type input "Amerikan Doları"
type input "300"
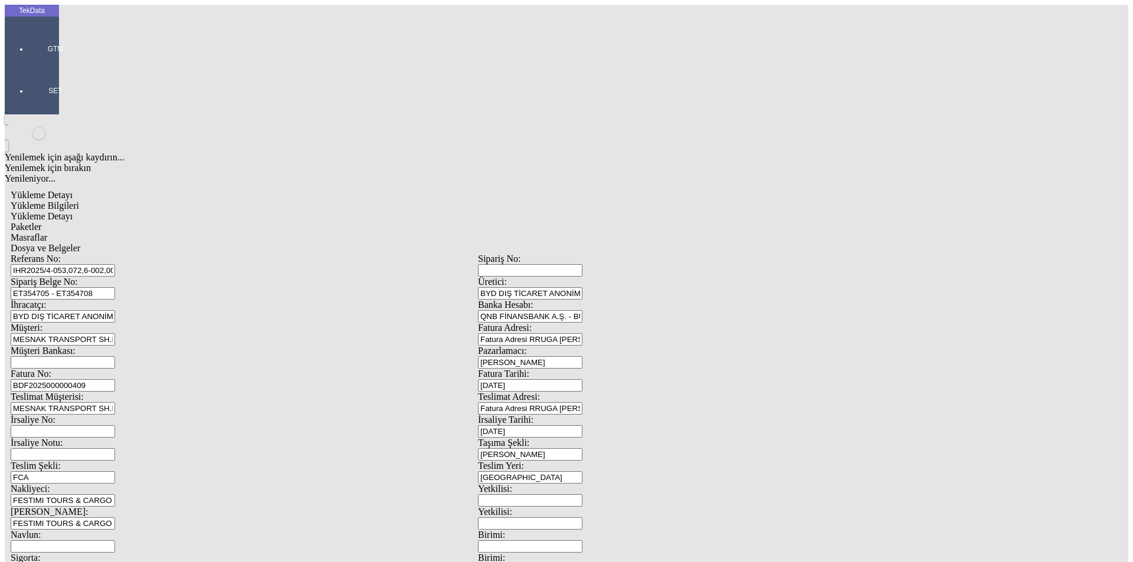
type input "25"
type input "25.3"
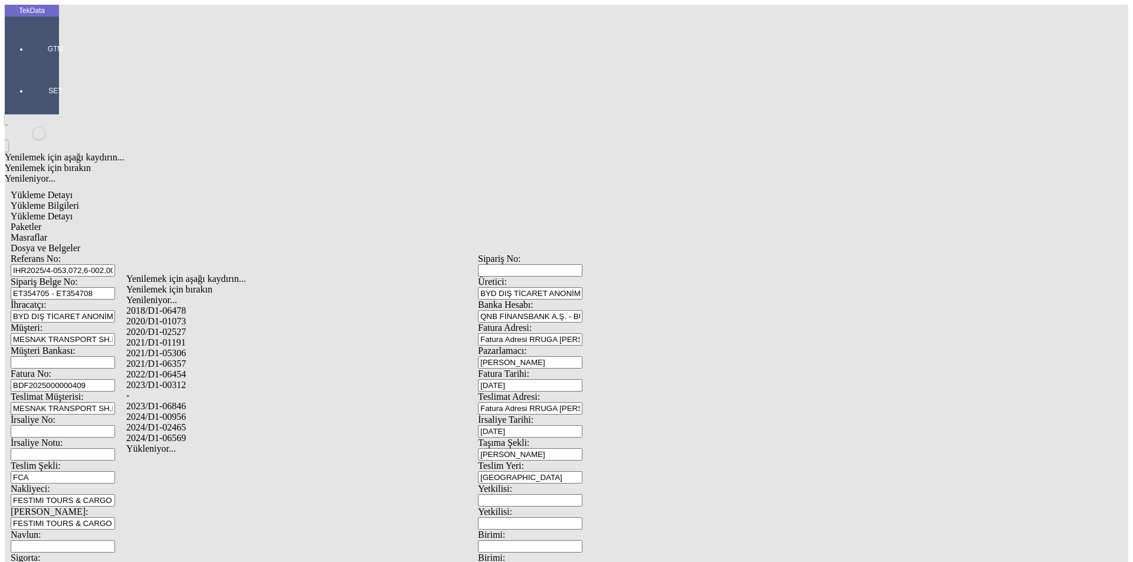
click at [195, 423] on div "2024/D1-02465" at bounding box center [355, 428] width 459 height 11
type input "2024/D1-02465"
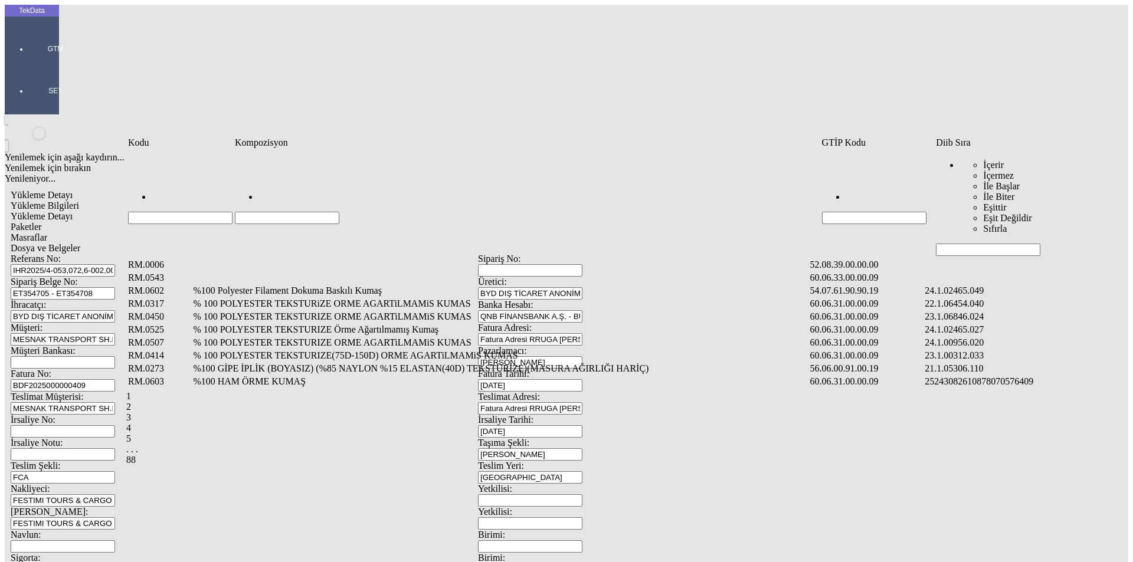
click at [970, 244] on input "Hücreyi Filtrele" at bounding box center [988, 250] width 104 height 12
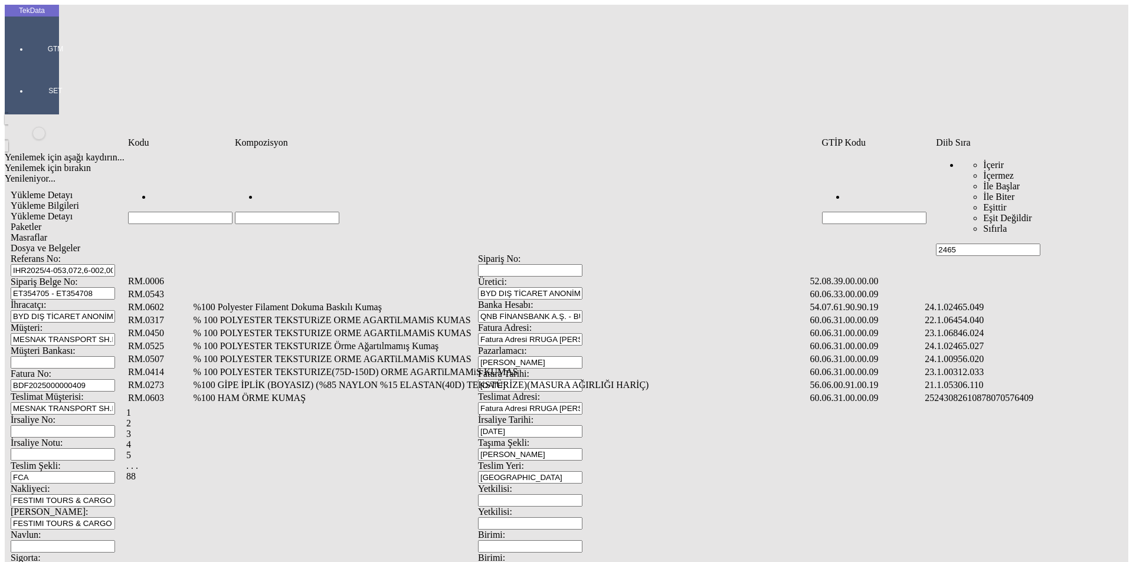
type input "2465"
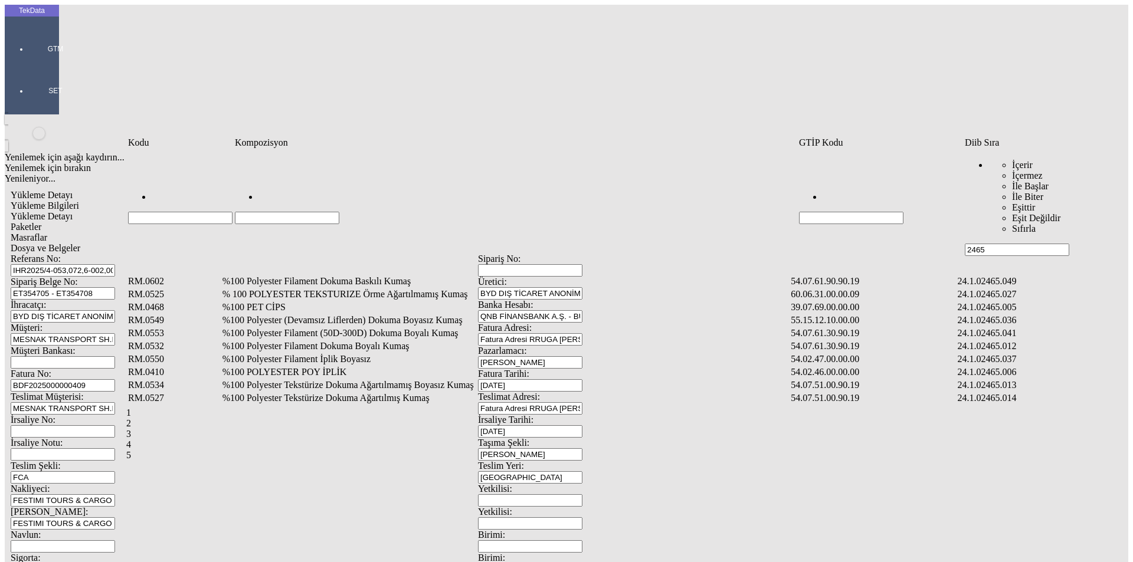
click at [262, 212] on input "Hücreyi Filtrele" at bounding box center [287, 218] width 104 height 12
type input "%70"
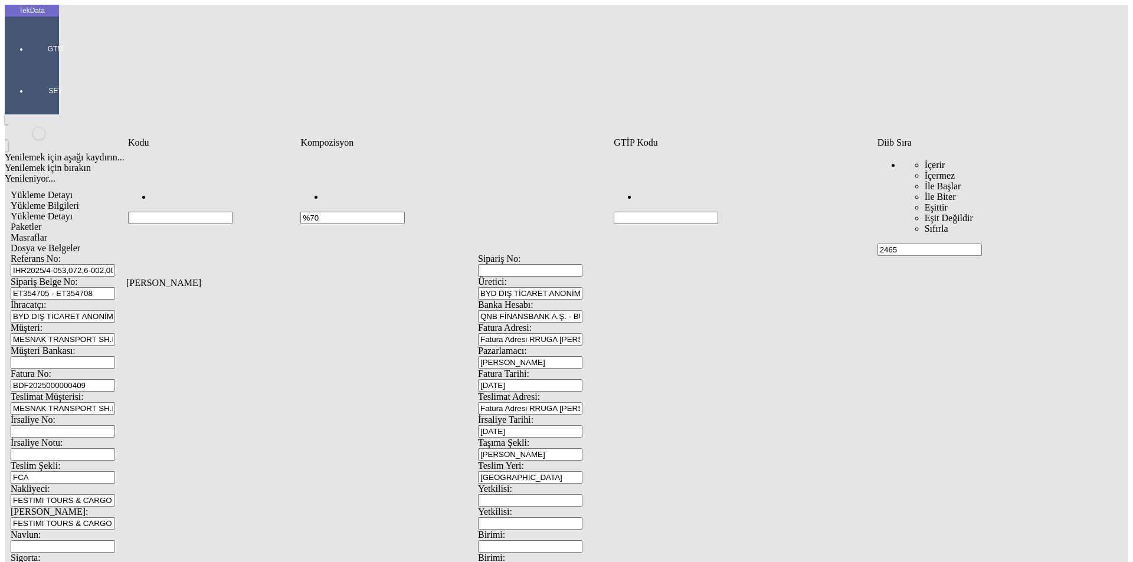
click at [706, 299] on div "Kodu Kompozisyon GTİP Kodu Diib Sıra %70 İçerir İçermez İle Başlar İle Biter Eş…" at bounding box center [618, 217] width 984 height 163
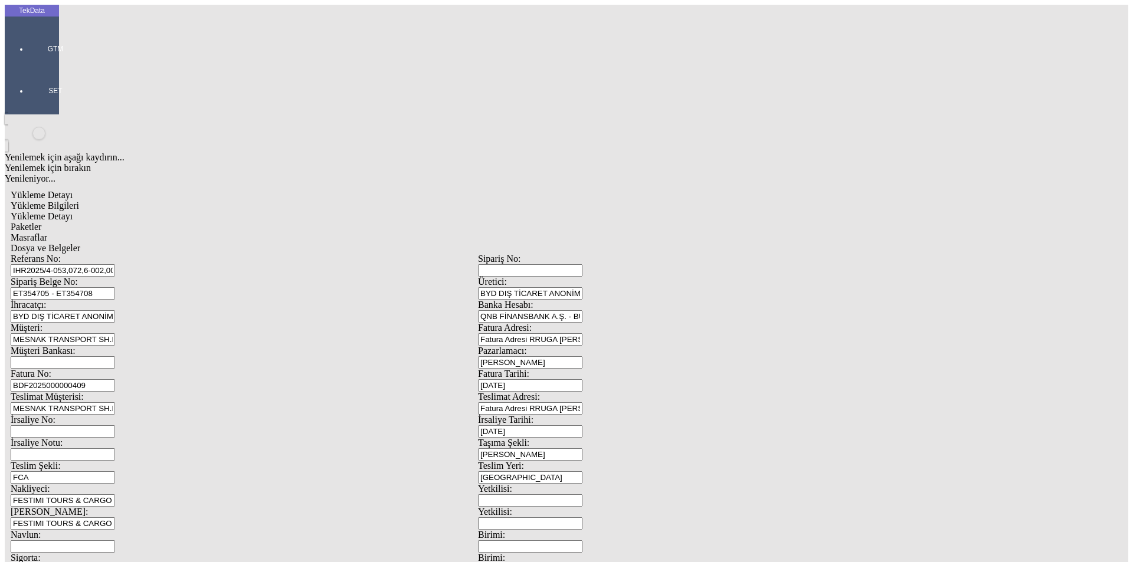
drag, startPoint x: 657, startPoint y: 489, endPoint x: 804, endPoint y: 457, distance: 150.4
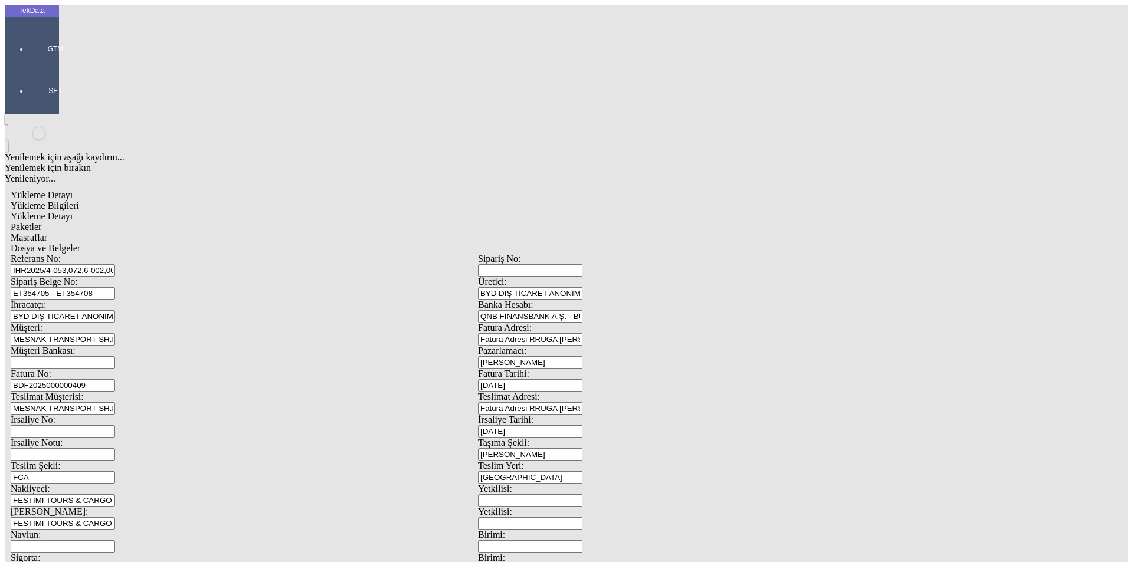
drag, startPoint x: 276, startPoint y: 395, endPoint x: 535, endPoint y: 301, distance: 275.6
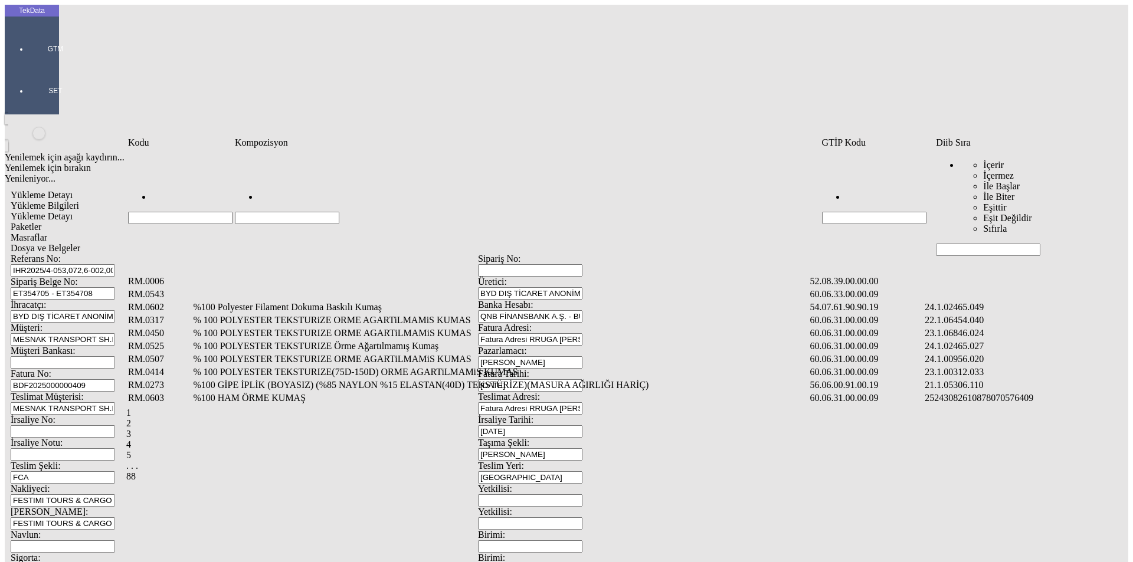
click at [955, 244] on input "Hücreyi Filtrele" at bounding box center [988, 250] width 104 height 12
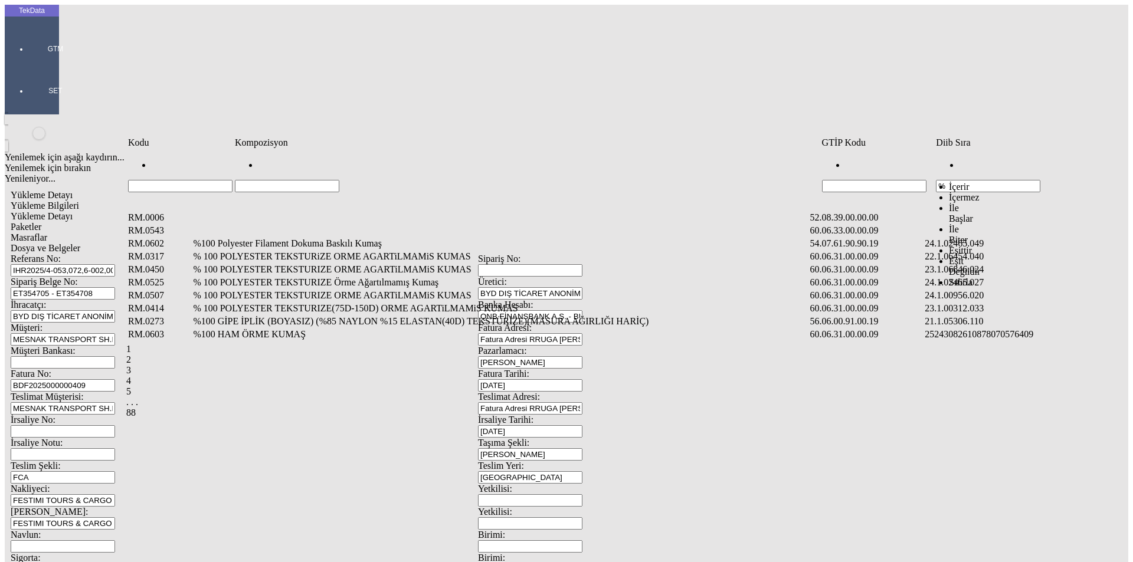
type input "%"
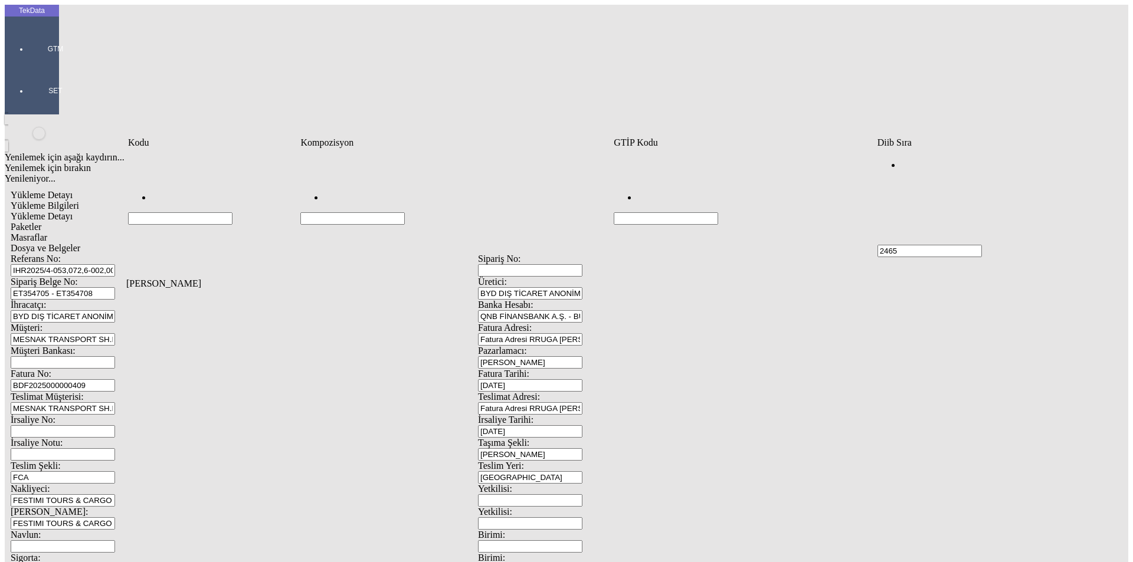
type input "2465"
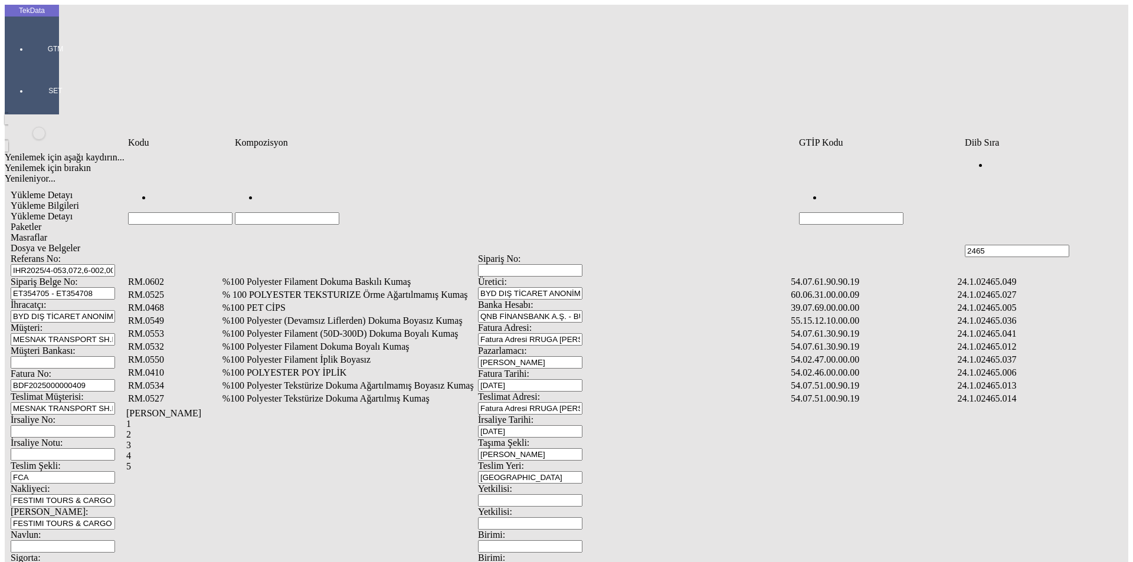
click at [299, 341] on td "%100 Polyester Filament Dokuma Boyalı Kumaş" at bounding box center [506, 347] width 568 height 12
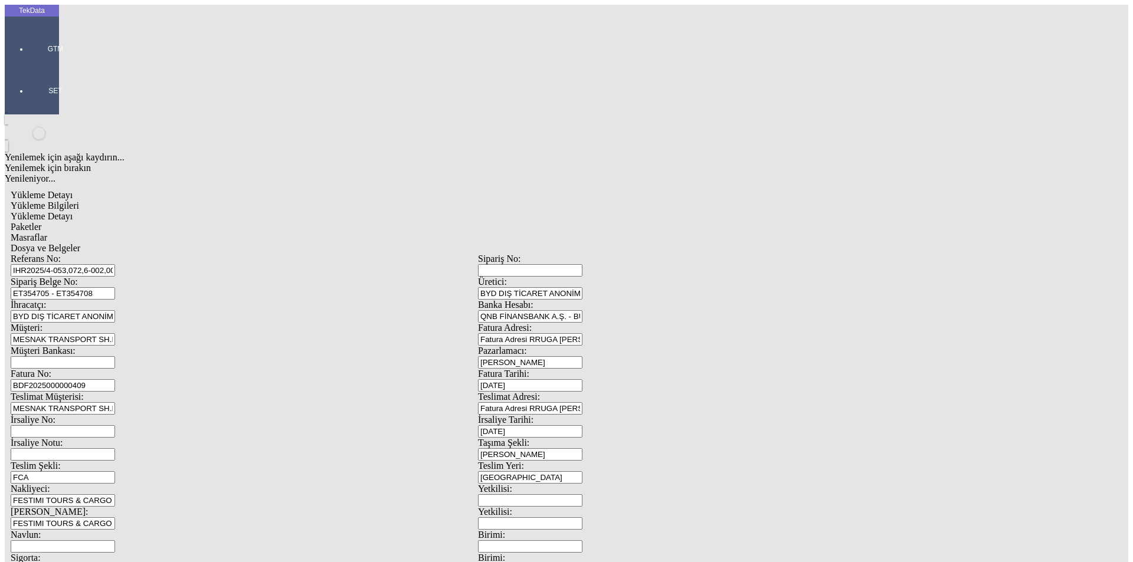
type input "2049.5"
click at [668, 214] on div "Metre" at bounding box center [876, 219] width 467 height 11
type input "Metre"
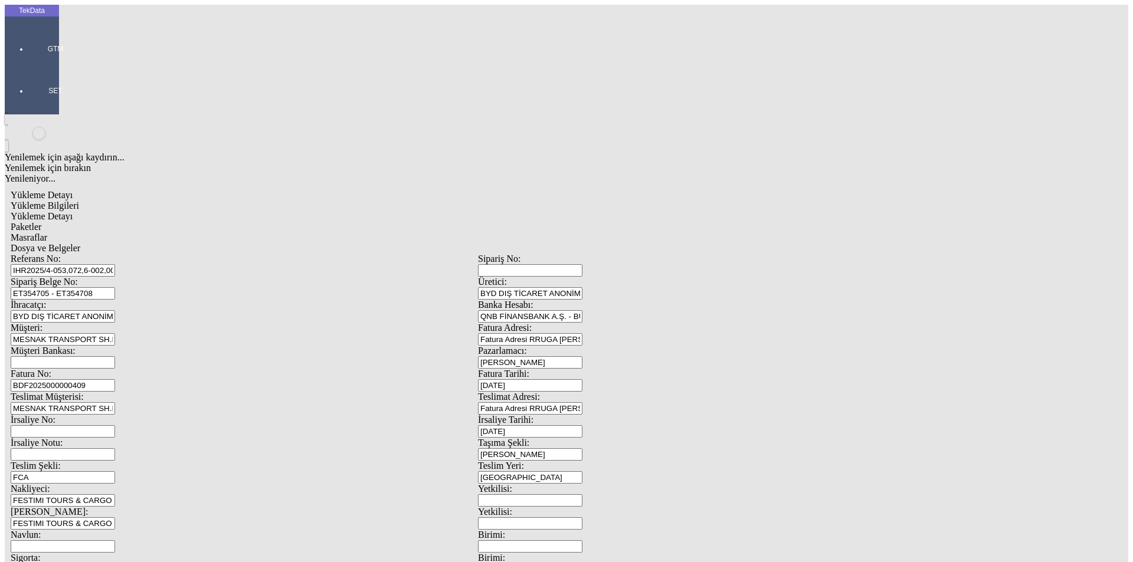
type input "1.5"
click at [672, 258] on div "Avro" at bounding box center [876, 263] width 467 height 11
type input "Avro"
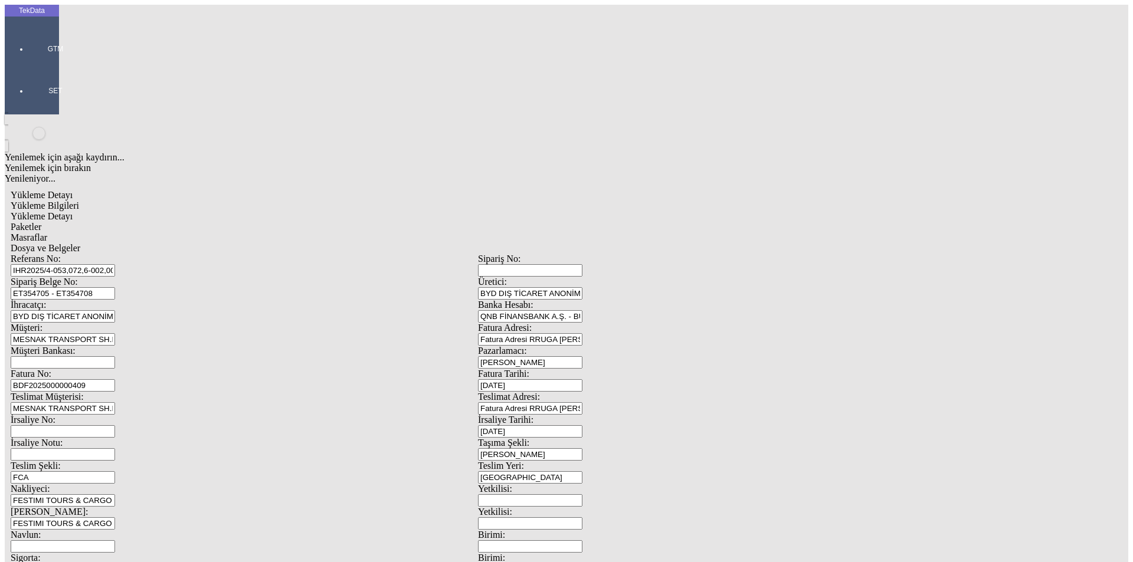
type input "300"
type input "432.25"
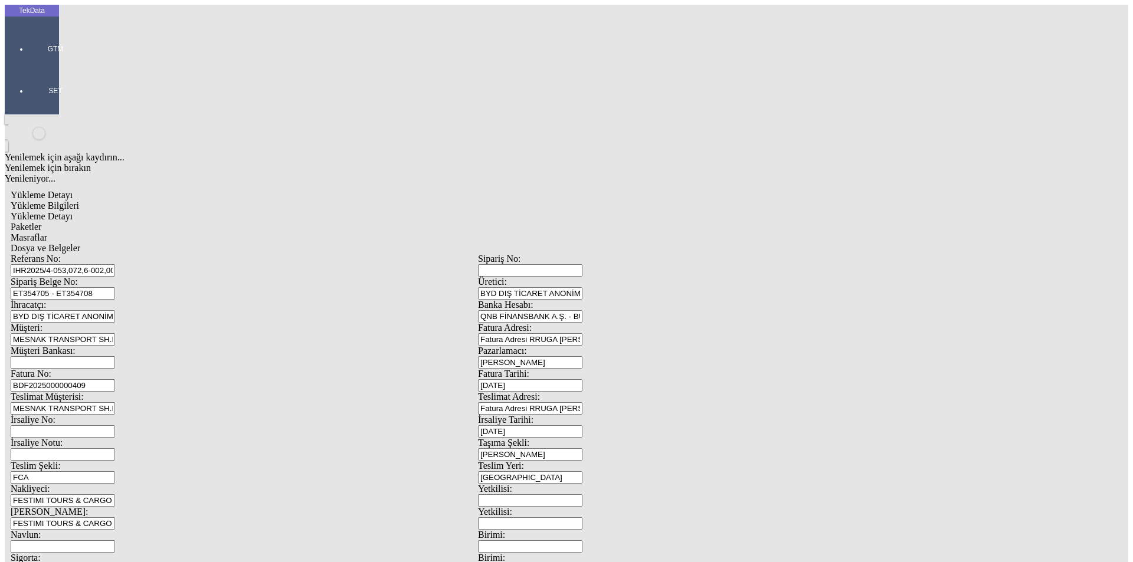
type input "438.7"
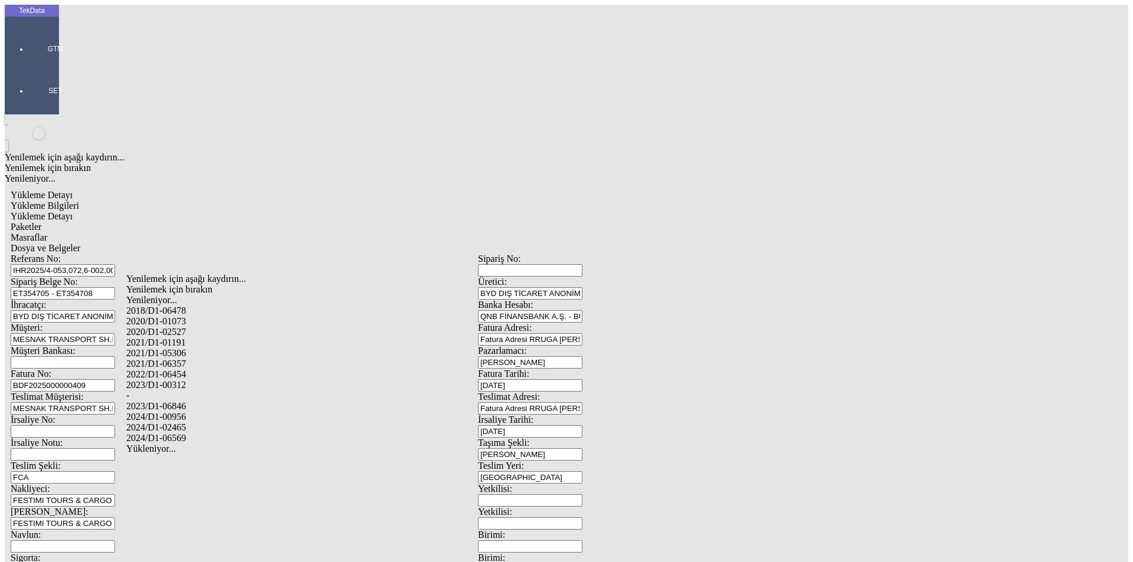
drag, startPoint x: 185, startPoint y: 410, endPoint x: 378, endPoint y: 401, distance: 193.2
click at [185, 423] on div "2024/D1-02465" at bounding box center [355, 428] width 459 height 11
type input "2024/D1-02465"
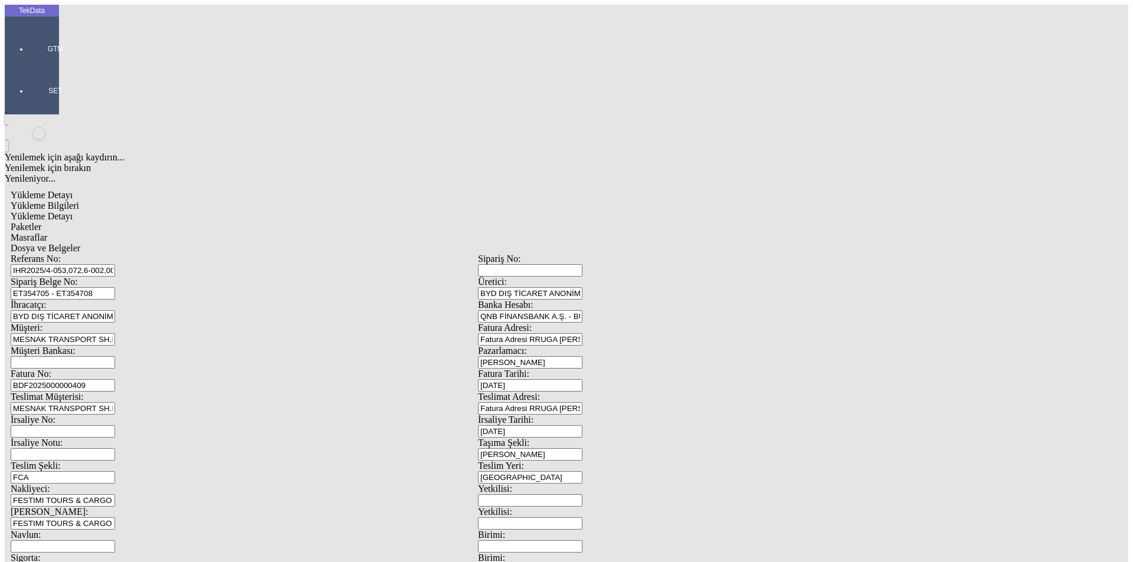
drag, startPoint x: 662, startPoint y: 193, endPoint x: 672, endPoint y: 203, distance: 14.2
click at [664, 258] on div "Avro" at bounding box center [876, 263] width 467 height 11
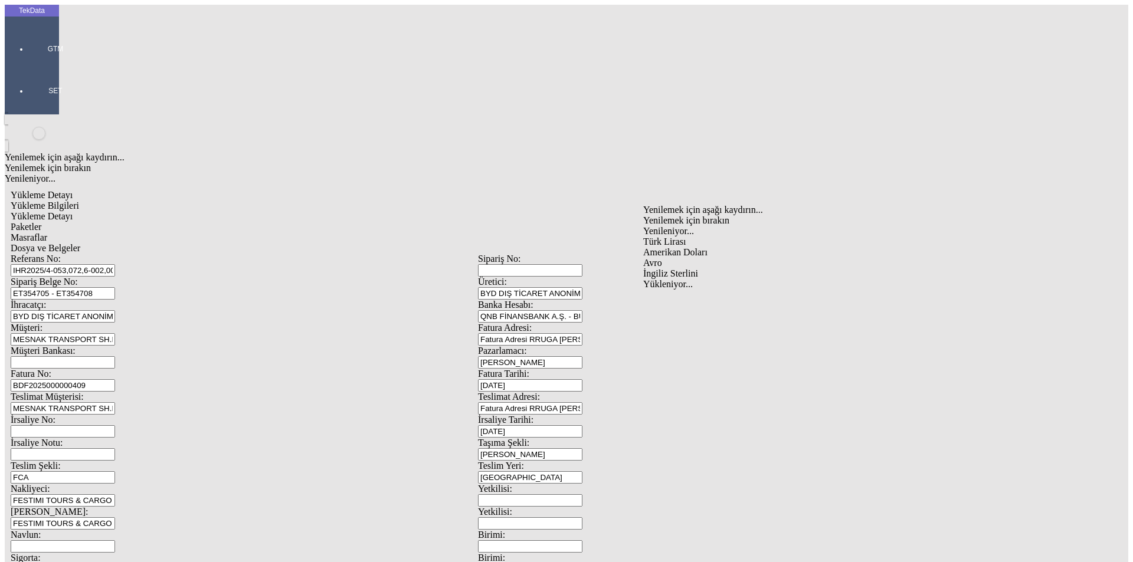
type input "Avro"
click at [665, 274] on div "Avro" at bounding box center [876, 279] width 467 height 11
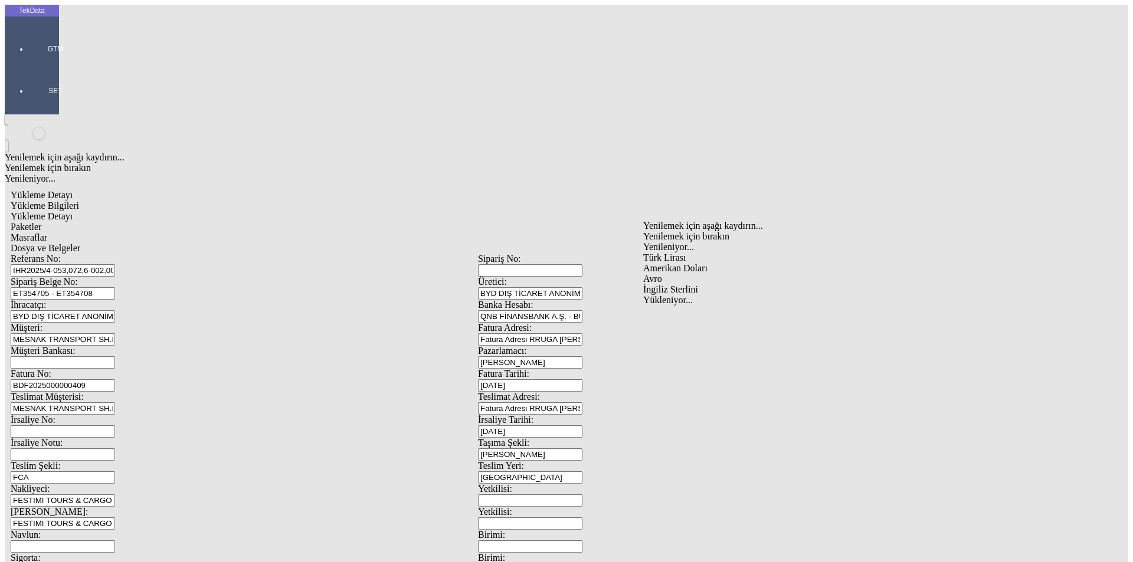
type input "Avro"
click at [672, 258] on div "Avro" at bounding box center [876, 263] width 467 height 11
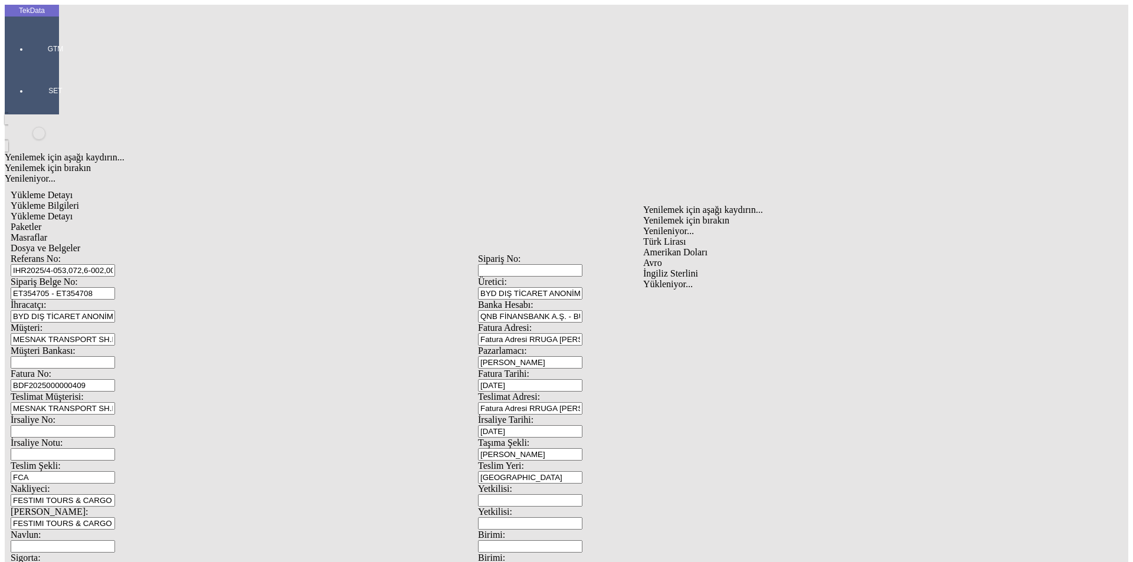
type input "Avro"
click at [666, 258] on div "Avro" at bounding box center [876, 263] width 467 height 11
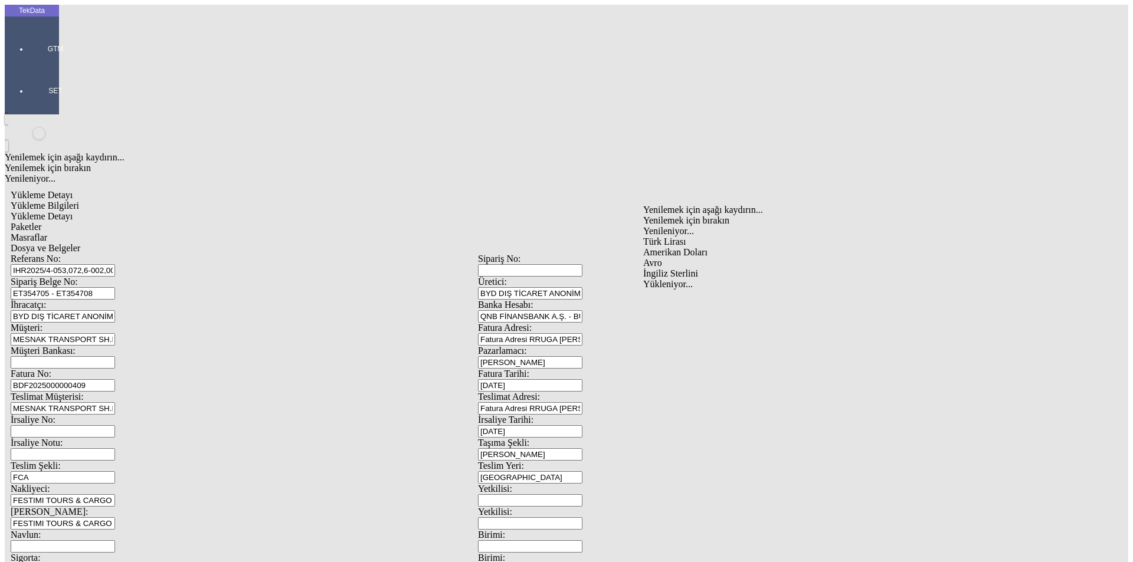
type input "Avro"
click at [659, 258] on div "Avro" at bounding box center [876, 263] width 467 height 11
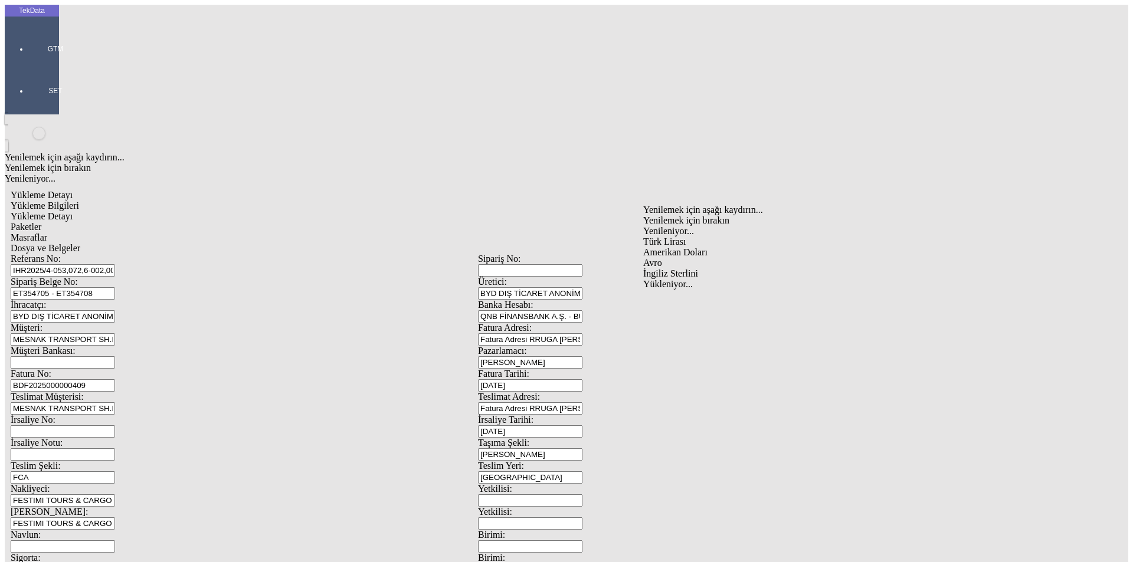
type input "Avro"
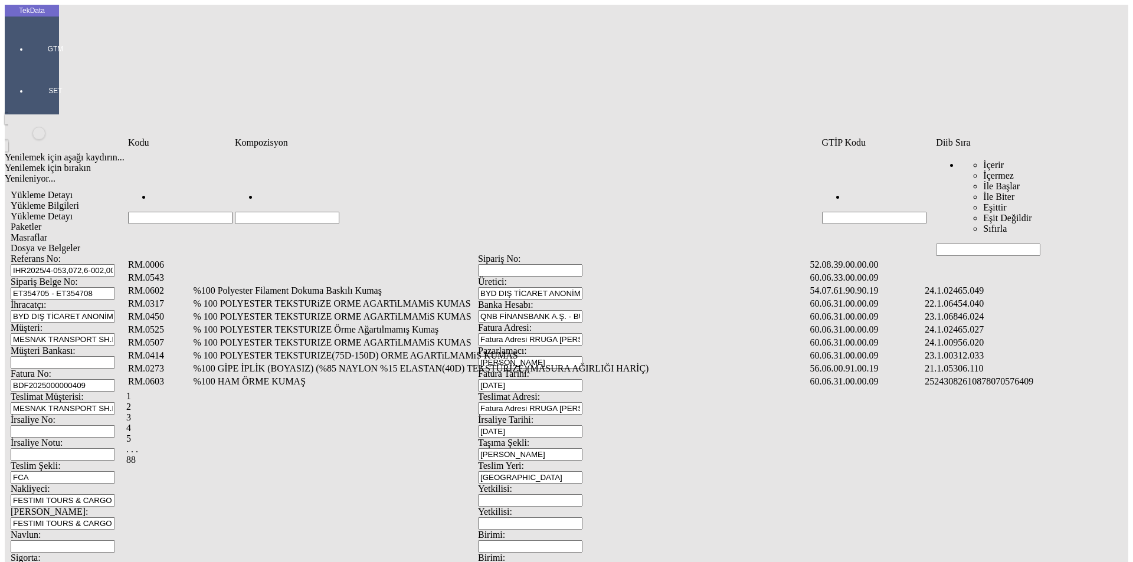
click at [968, 244] on input "Hücreyi Filtrele" at bounding box center [988, 250] width 104 height 12
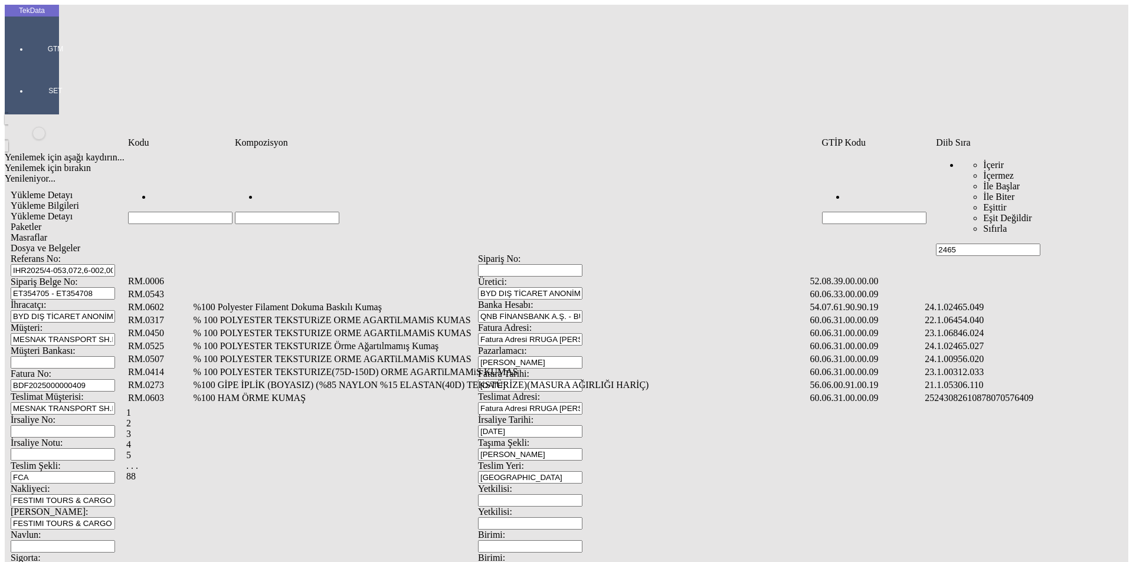
type input "2465"
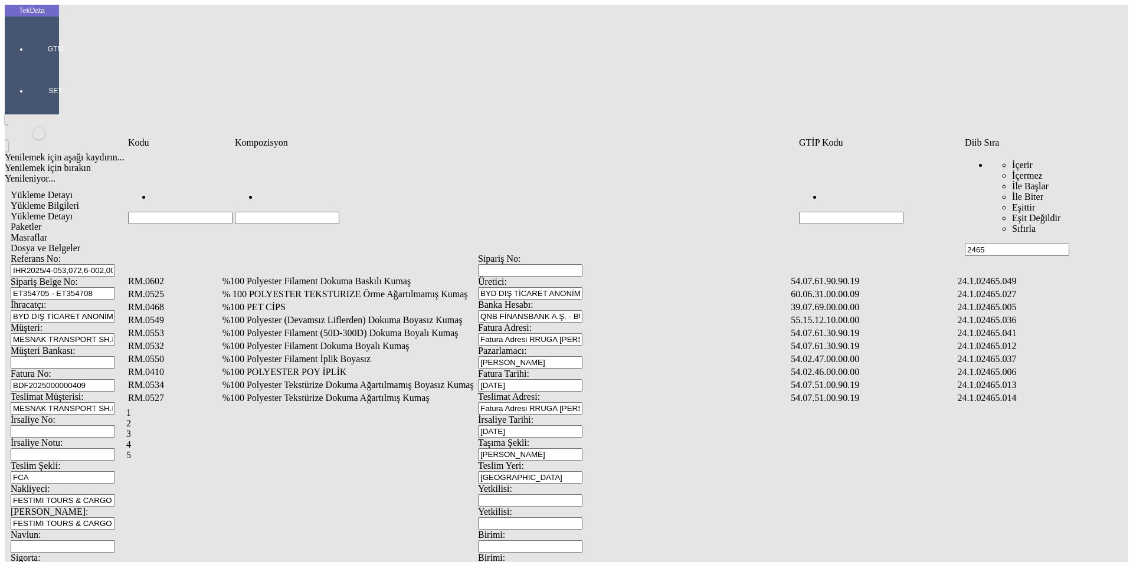
click at [301, 341] on td "%100 Polyester Filament Dokuma Boyalı Kumaş" at bounding box center [506, 347] width 568 height 12
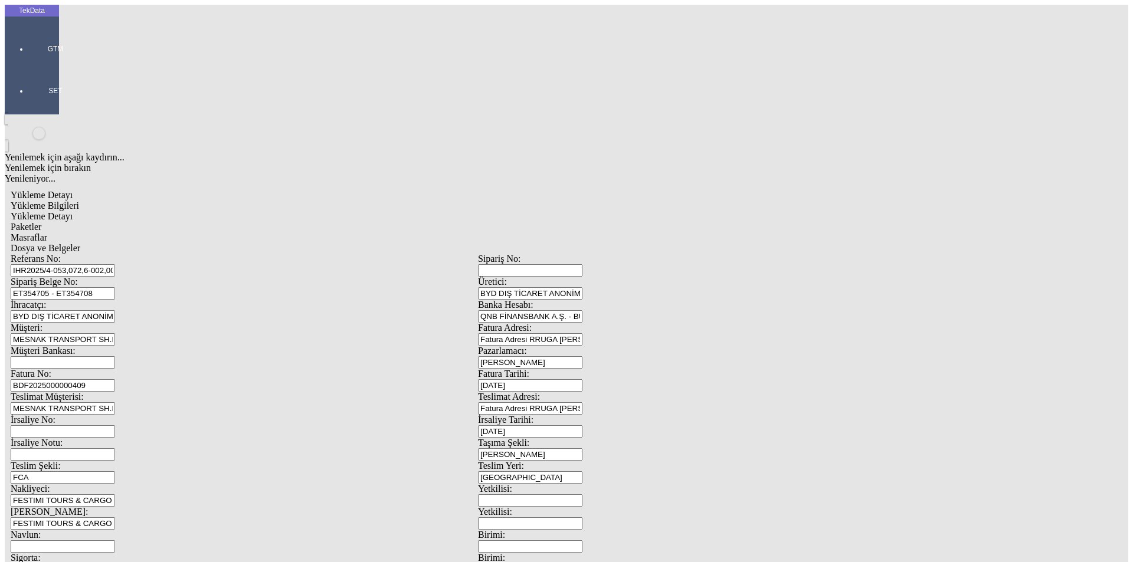
type input "4305.9"
click at [648, 214] on div "Metre" at bounding box center [876, 219] width 467 height 11
type input "Metre"
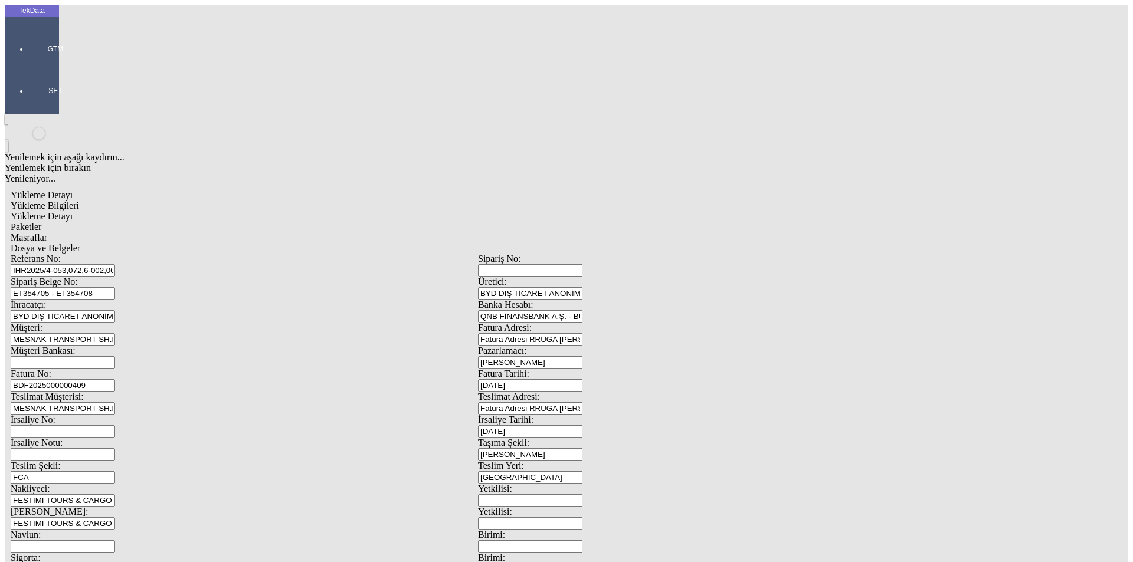
type input "1.8"
click at [662, 258] on div "Avro" at bounding box center [876, 263] width 467 height 11
type input "Avro"
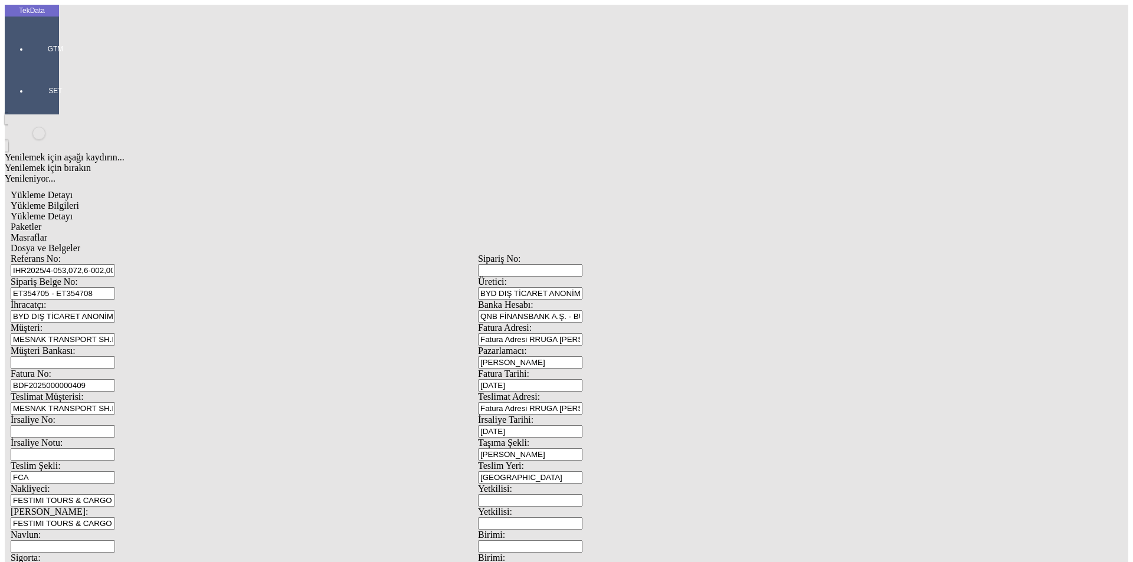
type input "300"
type input "1442.5"
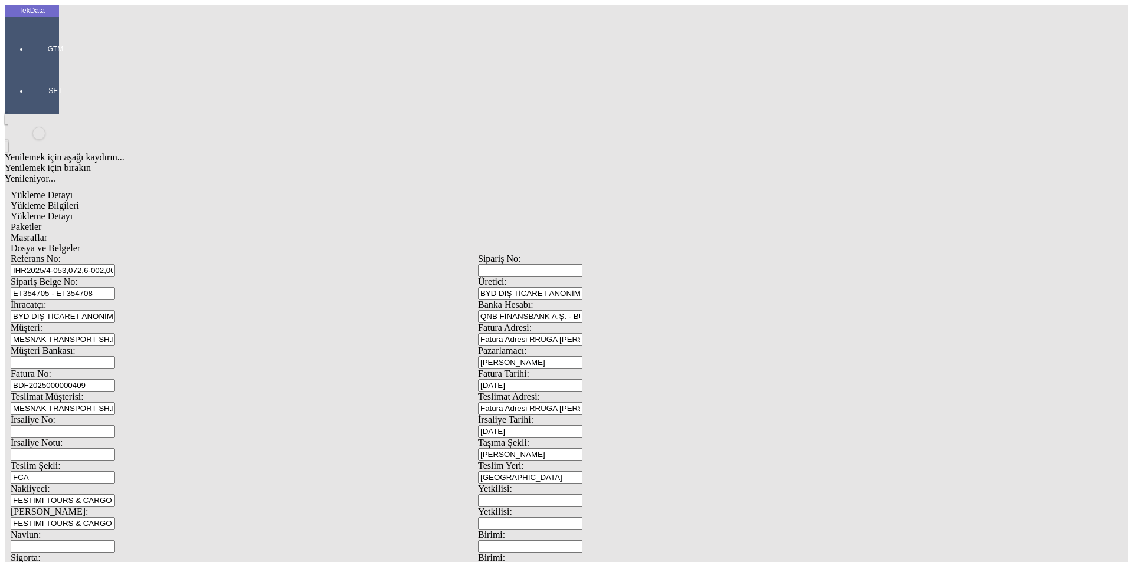
type input "1456.45"
drag, startPoint x: 129, startPoint y: 266, endPoint x: 139, endPoint y: 269, distance: 10.6
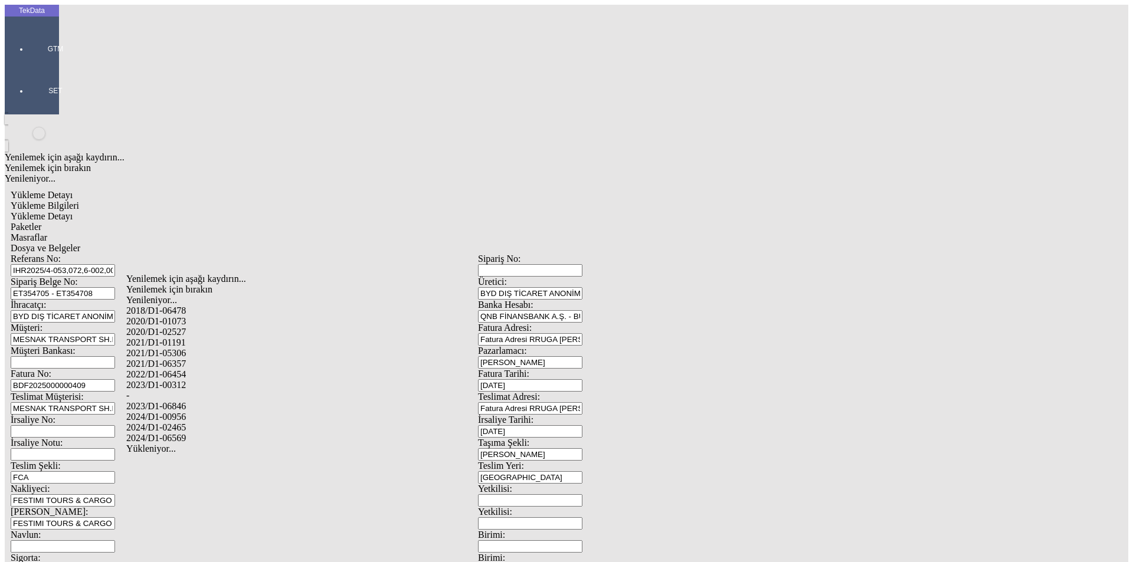
click at [193, 423] on div "2024/D1-02465" at bounding box center [355, 428] width 459 height 11
type input "2024/D1-02465"
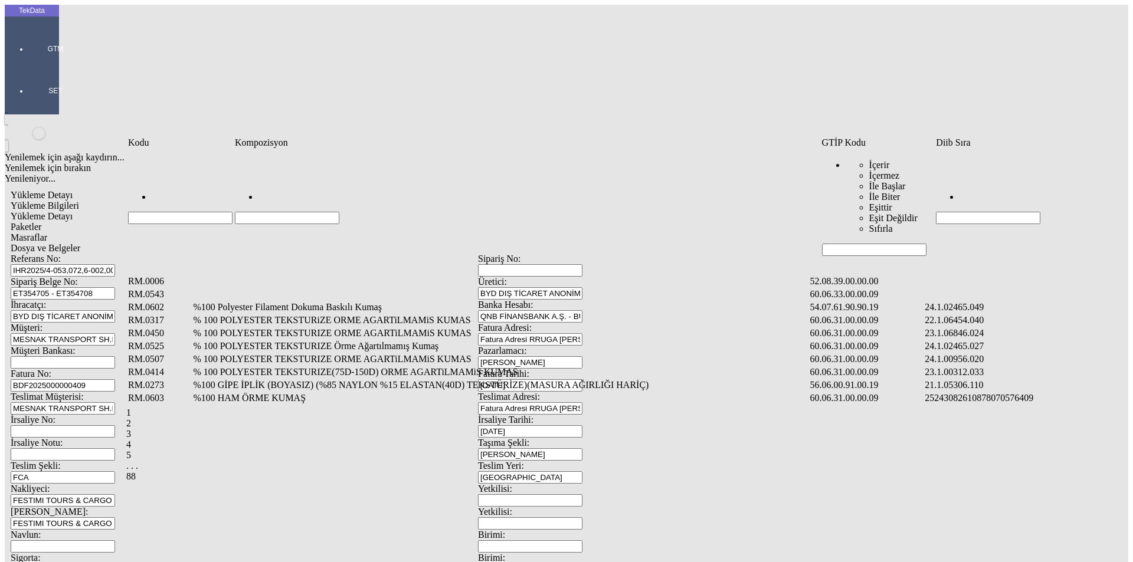
click at [953, 212] on input "Hücreyi Filtrele" at bounding box center [988, 218] width 104 height 12
type input "2465"
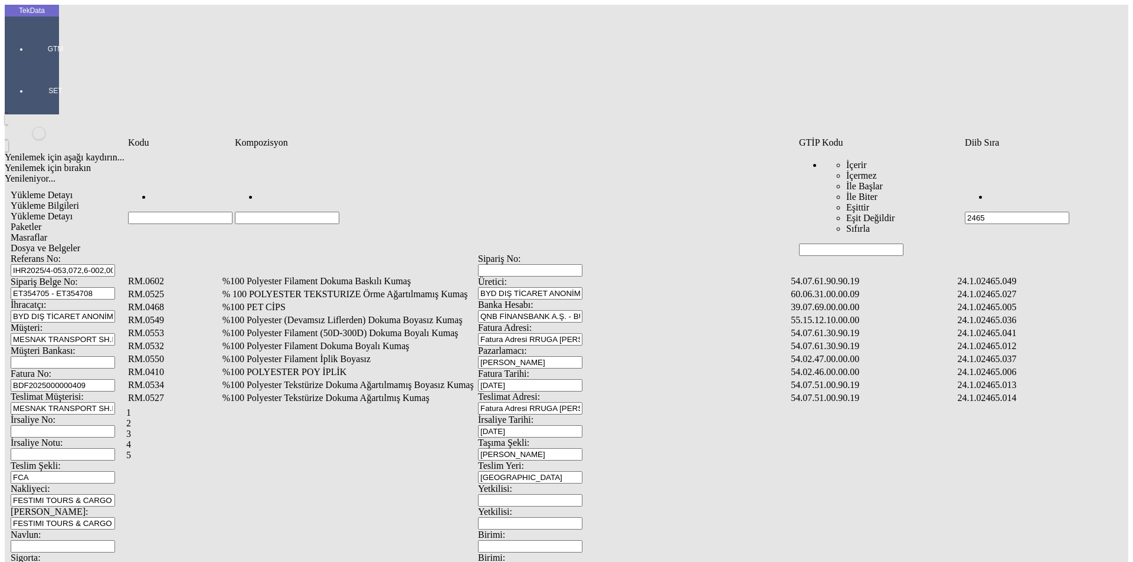
click at [266, 212] on input "Hücreyi Filtrele" at bounding box center [287, 218] width 104 height 12
type input "%71"
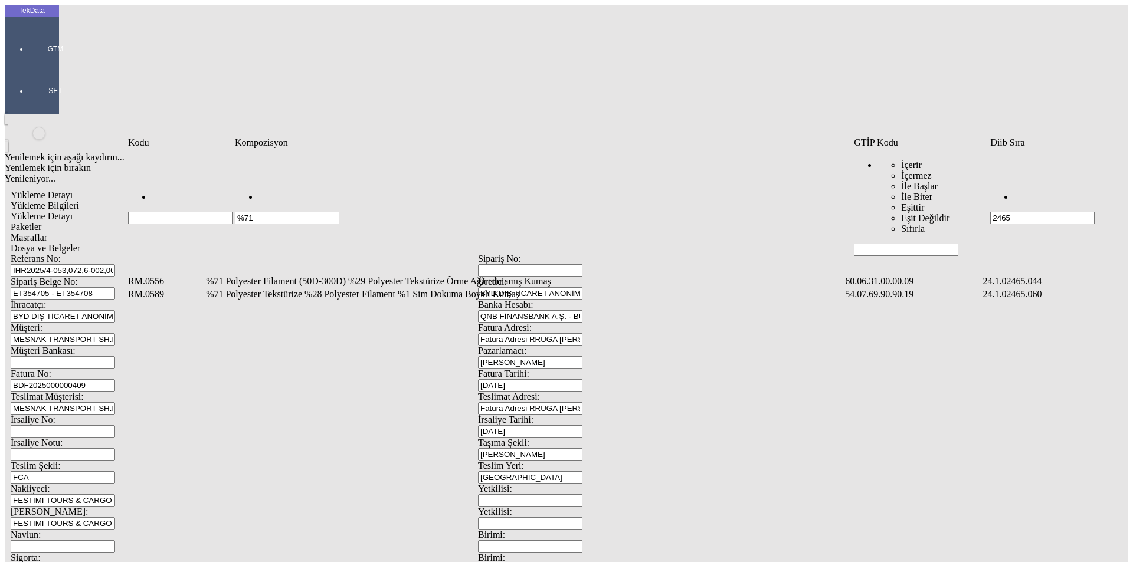
click at [281, 289] on td "%71 Polyester Tekstürize %28 Polyester Filament %1 Sim Dokuma Boyalı Kumaş" at bounding box center [524, 295] width 638 height 12
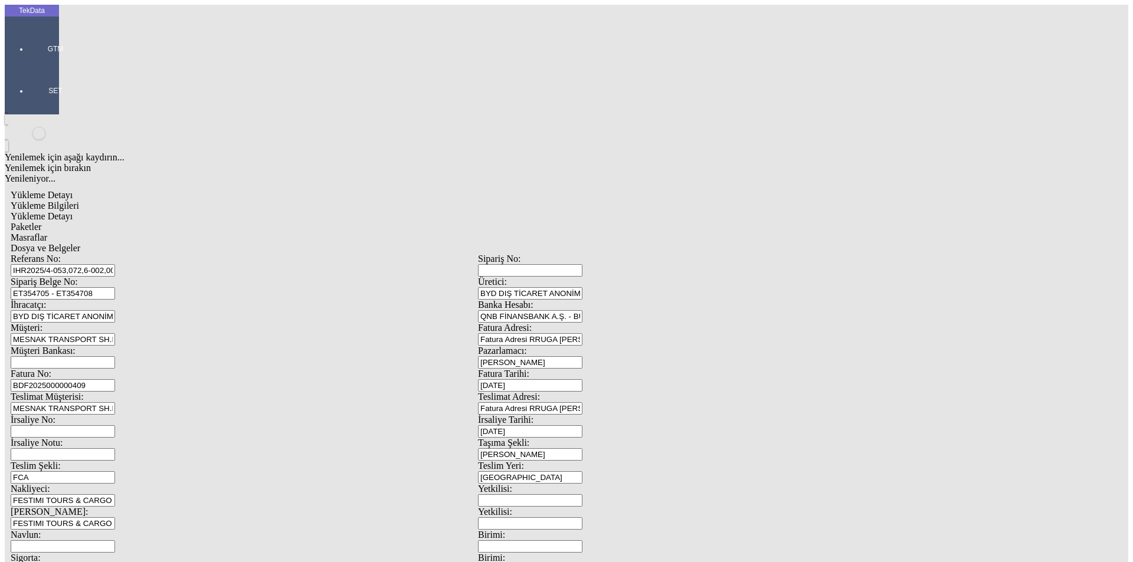
type input "2437.8"
click at [667, 214] on div "Metre" at bounding box center [876, 219] width 467 height 11
type input "Metre"
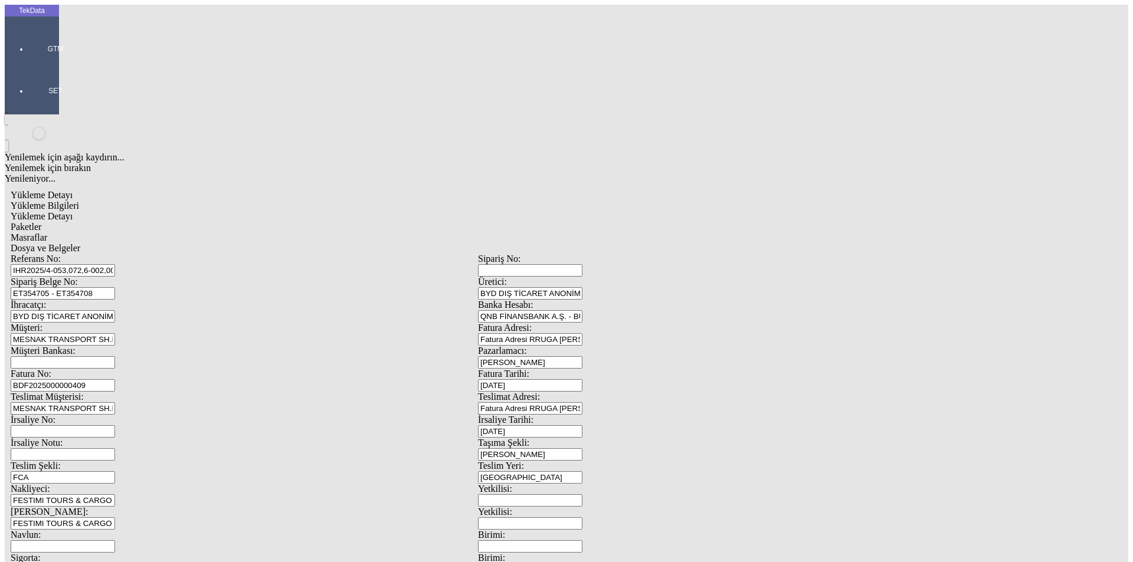
type input "1.55"
click at [670, 247] on div "Amerikan Doları" at bounding box center [876, 252] width 467 height 11
type input "Amerikan Doları"
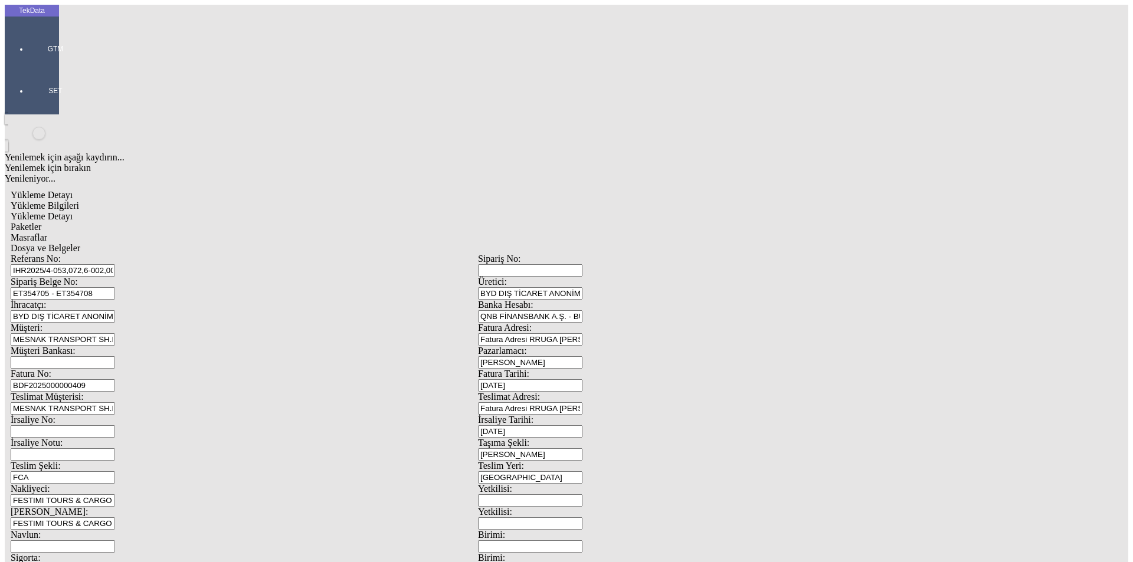
type input "300"
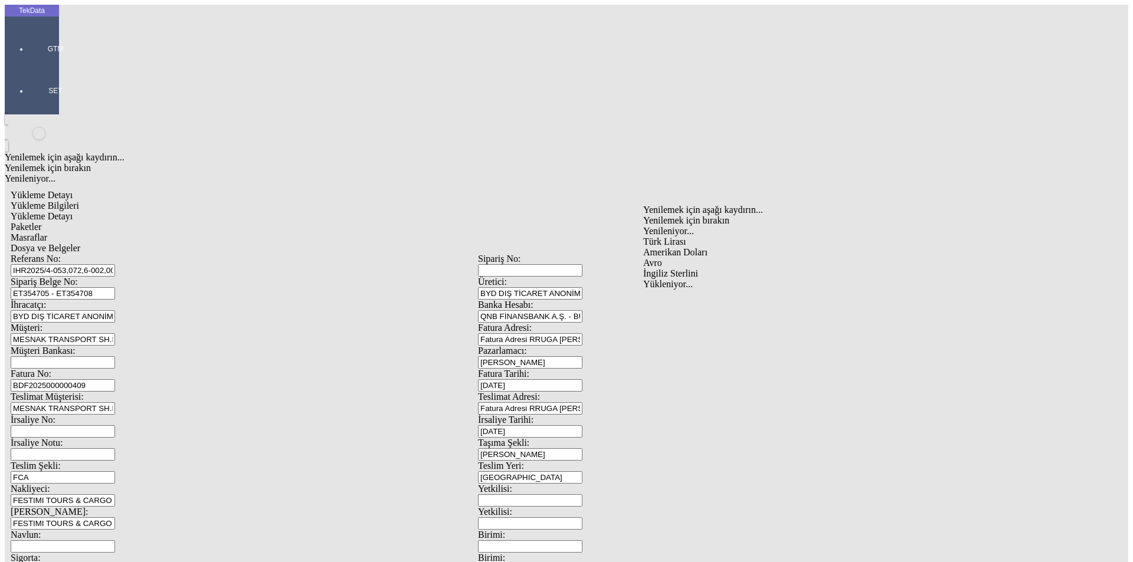
click at [668, 258] on div "Avro" at bounding box center [876, 263] width 467 height 11
type input "Avro"
type input "888.2"
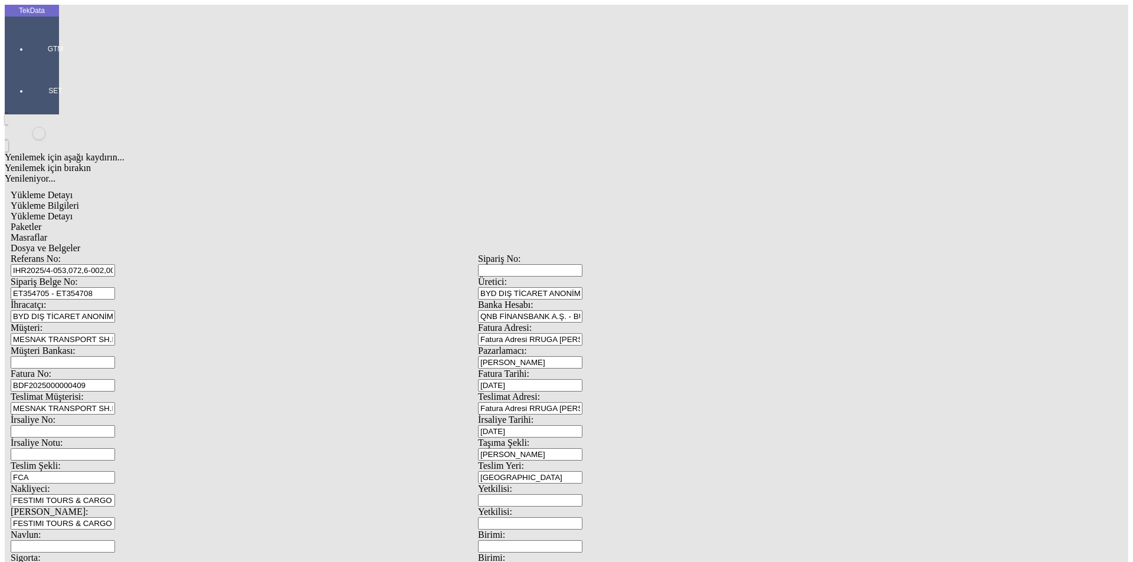
type input "897.95"
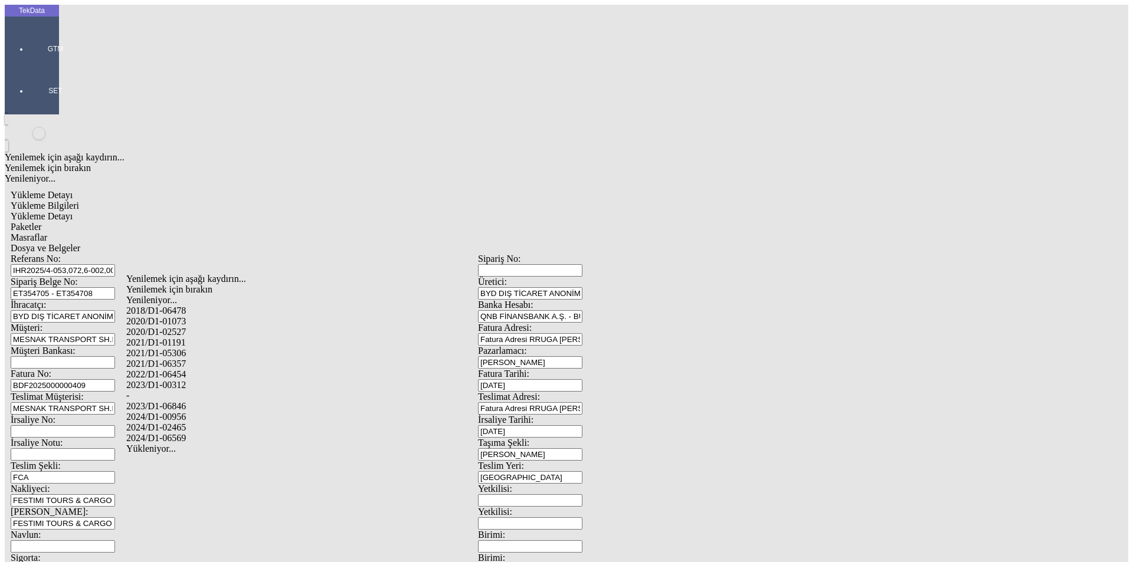
click at [174, 423] on div "2024/D1-02465" at bounding box center [355, 428] width 459 height 11
type input "2024/D1-02465"
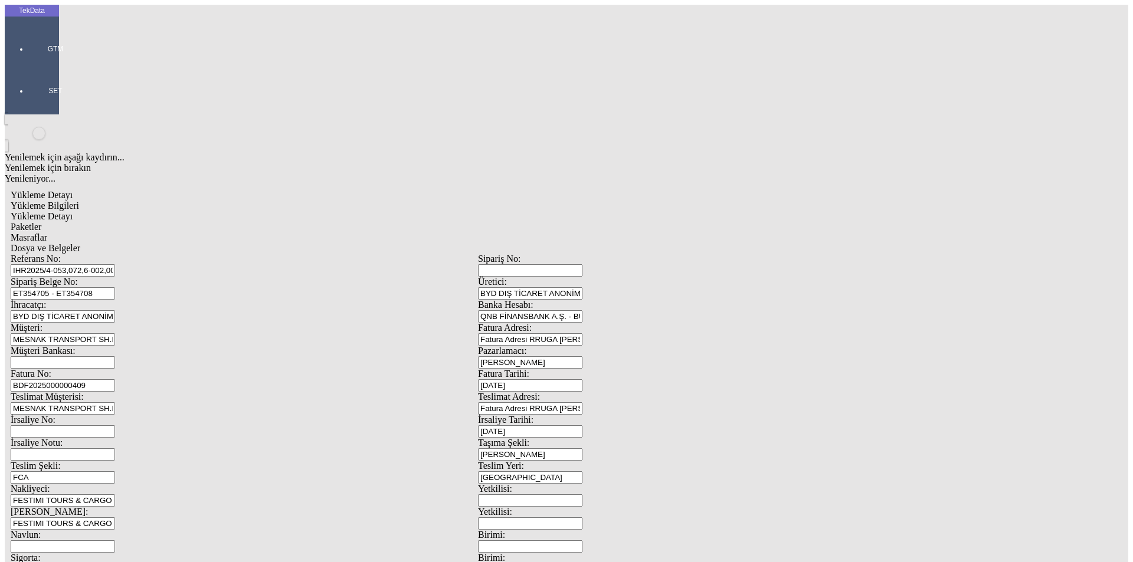
drag, startPoint x: 763, startPoint y: 130, endPoint x: 791, endPoint y: 133, distance: 27.9
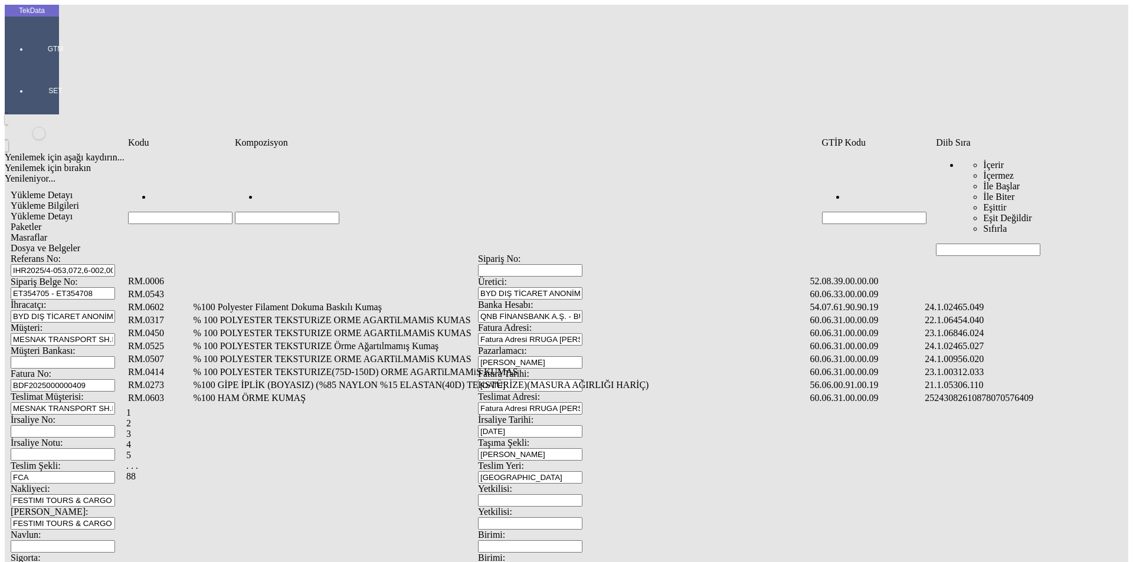
click at [993, 244] on input "Hücreyi Filtrele" at bounding box center [988, 250] width 104 height 12
type input "2465"
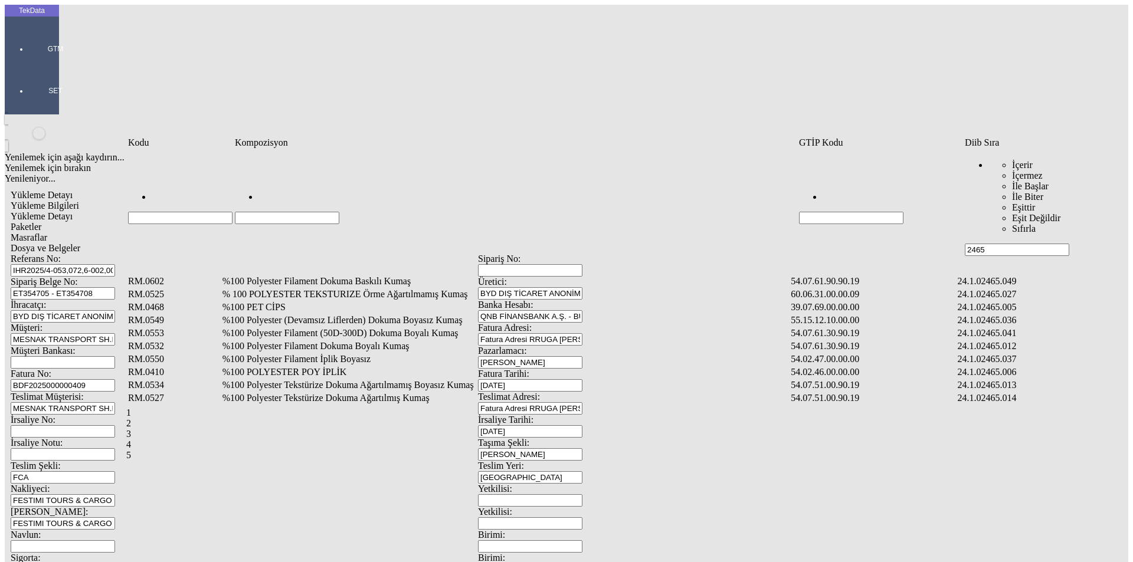
click at [283, 341] on td "%100 Polyester Filament Dokuma Boyalı Kumaş" at bounding box center [506, 347] width 568 height 12
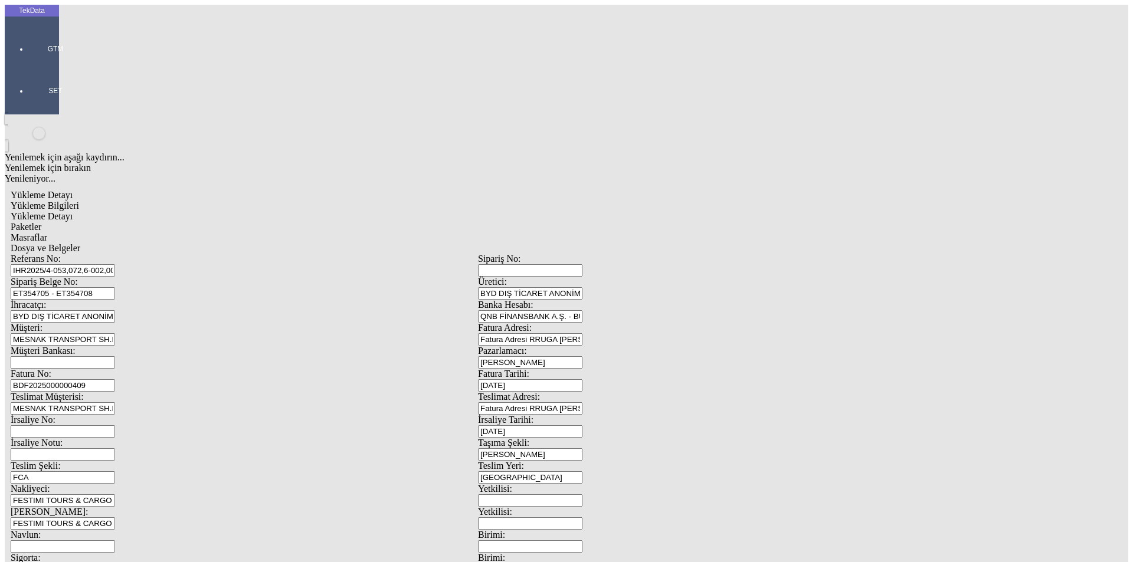
type input "1912.7"
click at [666, 214] on div "Metre" at bounding box center [876, 219] width 467 height 11
type input "Metre"
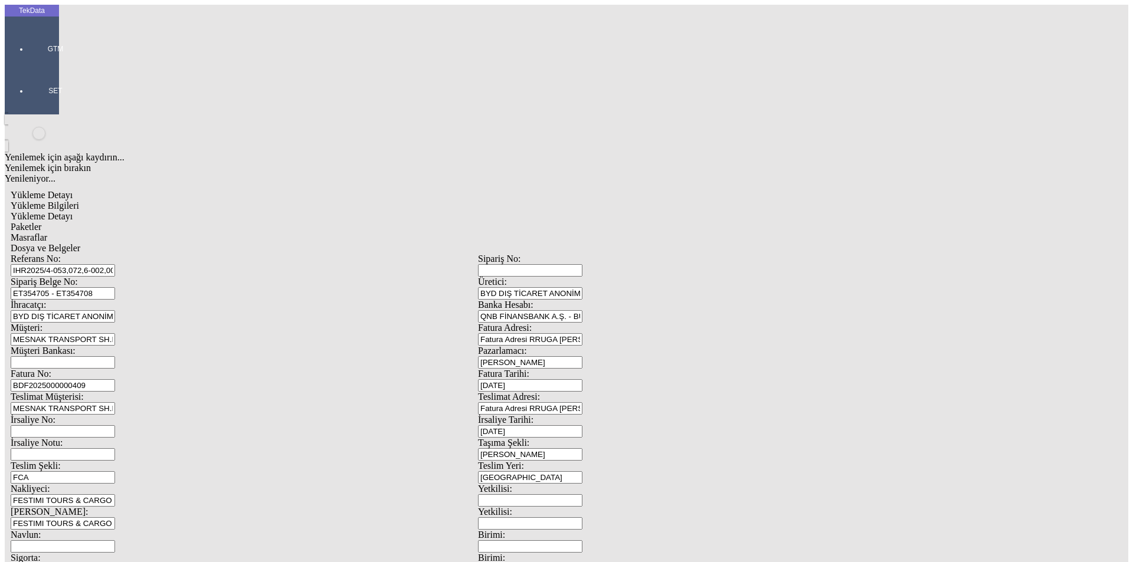
type input "1.5"
click at [675, 247] on div "Amerikan Doları" at bounding box center [876, 252] width 467 height 11
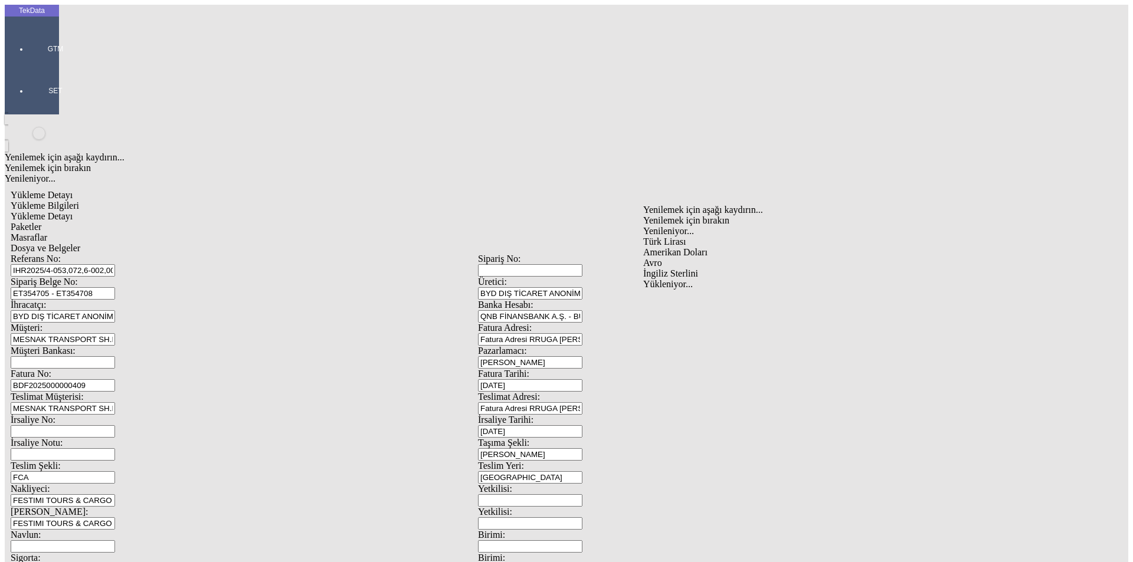
click at [662, 258] on div "Avro" at bounding box center [876, 263] width 467 height 11
type input "Avro"
type input "300"
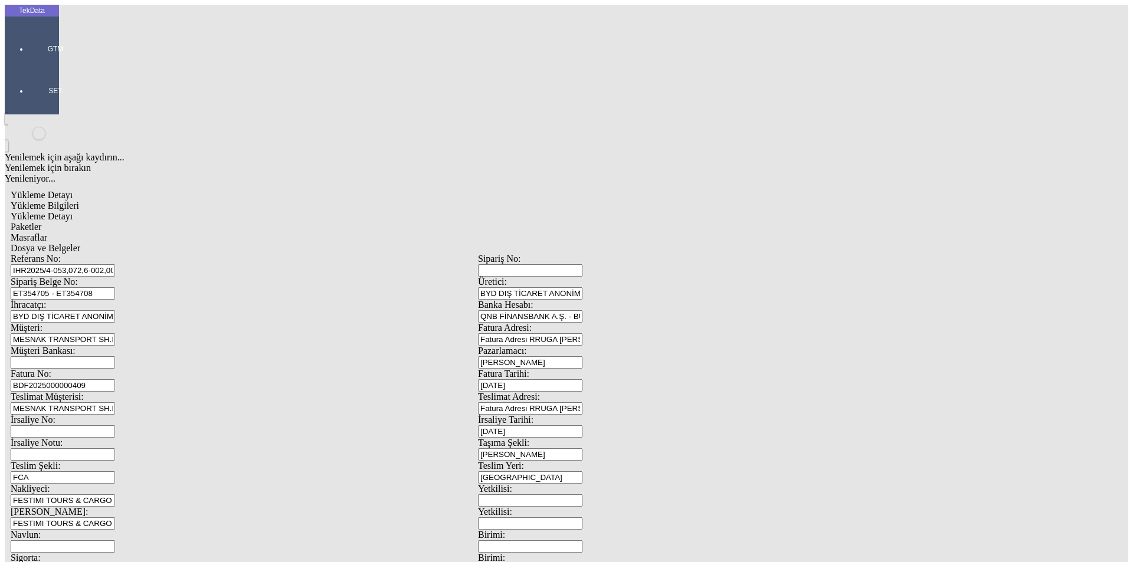
type input "509.5"
type input "516.4"
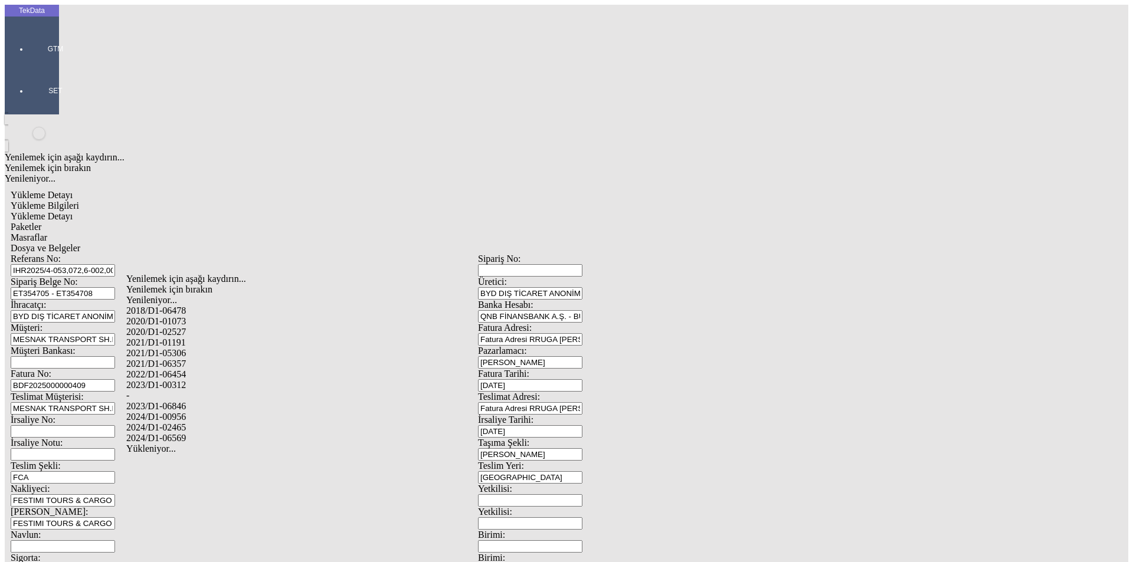
click at [201, 423] on div "2024/D1-02465" at bounding box center [355, 428] width 459 height 11
type input "2024/D1-02465"
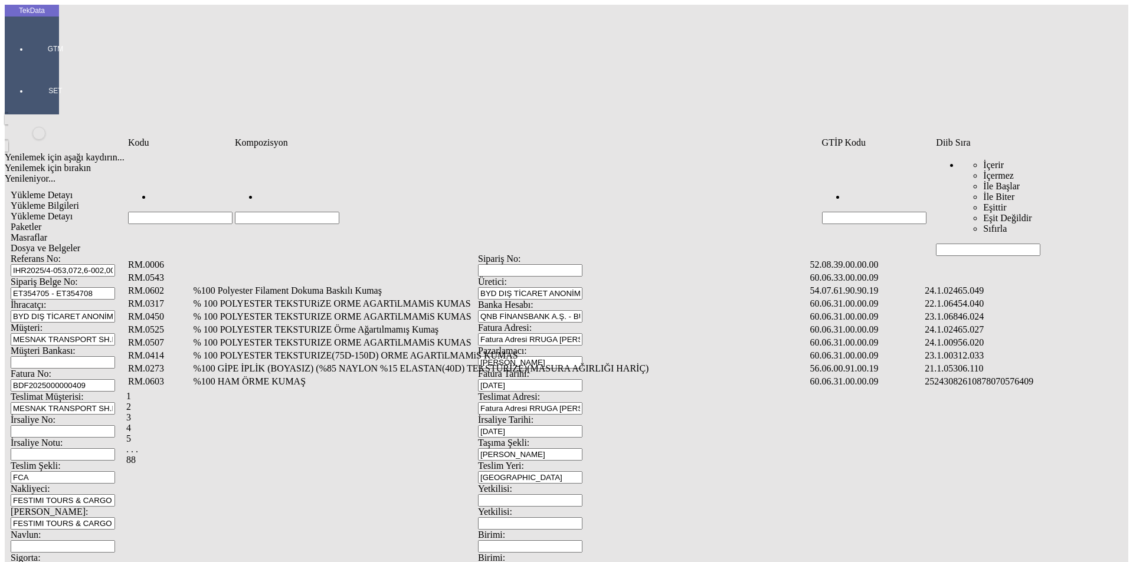
click at [966, 244] on input "Hücreyi Filtrele" at bounding box center [988, 250] width 104 height 12
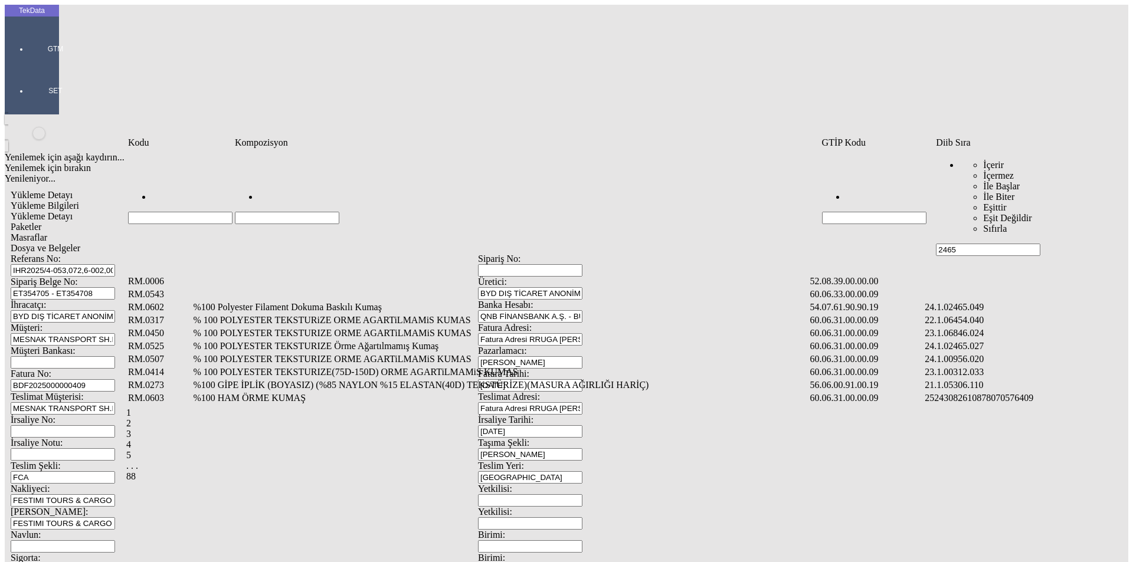
type input "2465"
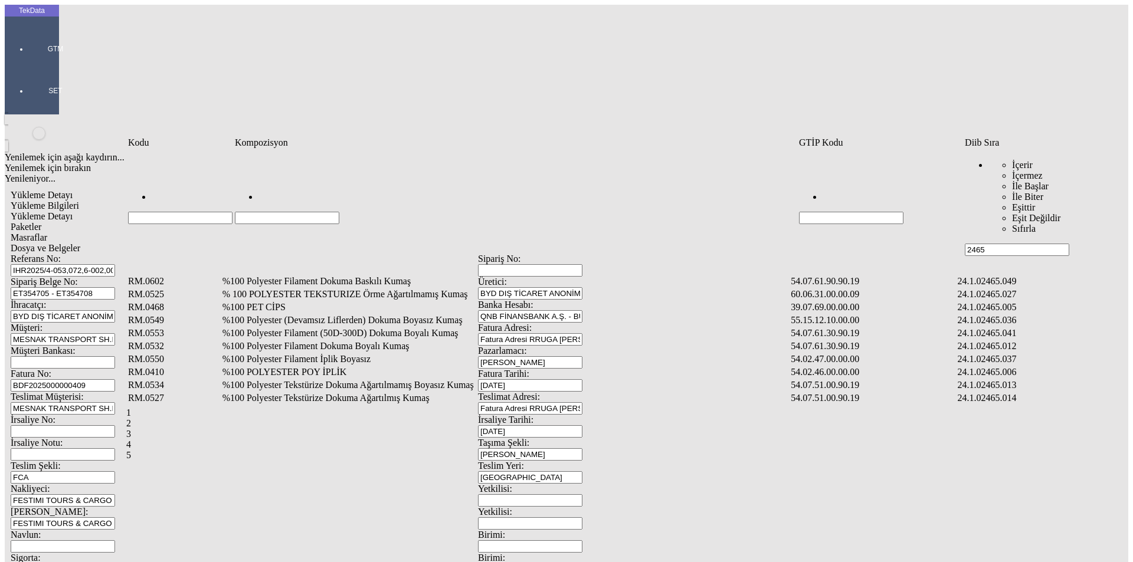
click at [303, 212] on input "Hücreyi Filtrele" at bounding box center [287, 218] width 104 height 12
type input "%95"
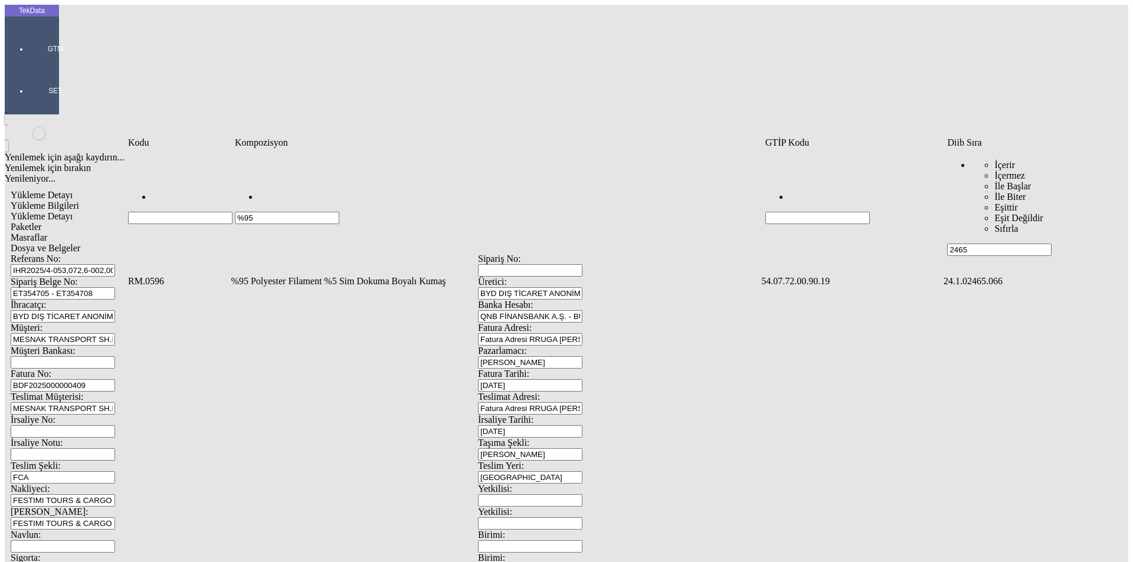
click at [306, 276] on td "%95 Polyester Filament %5 Sim Dokuma Boyalı Kumaş" at bounding box center [495, 282] width 529 height 12
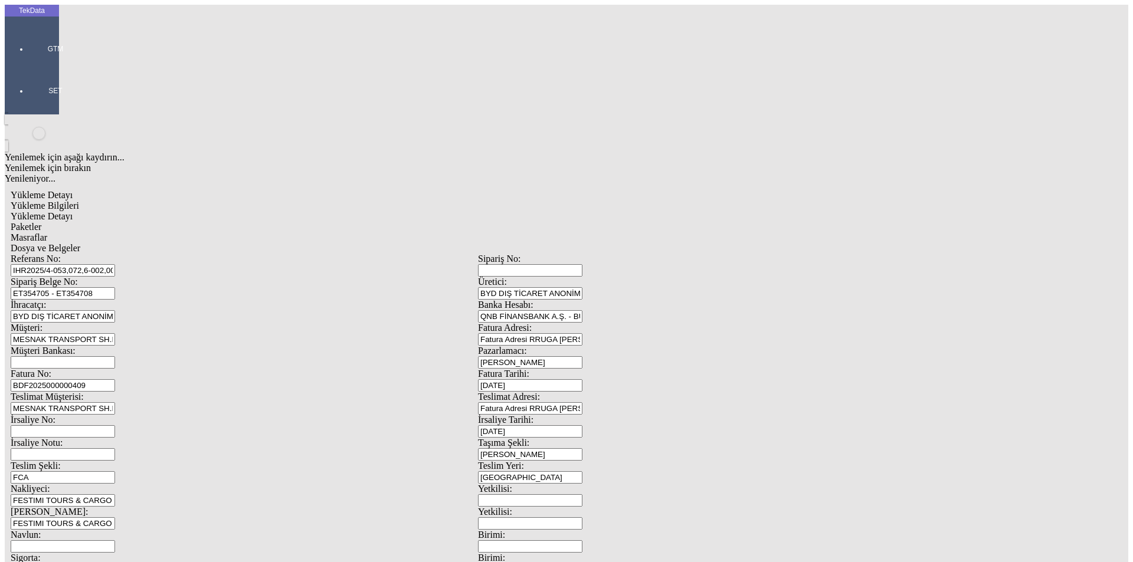
type input "1988"
drag, startPoint x: 676, startPoint y: 180, endPoint x: 616, endPoint y: 197, distance: 62.6
click at [675, 214] on div "Metre" at bounding box center [876, 219] width 467 height 11
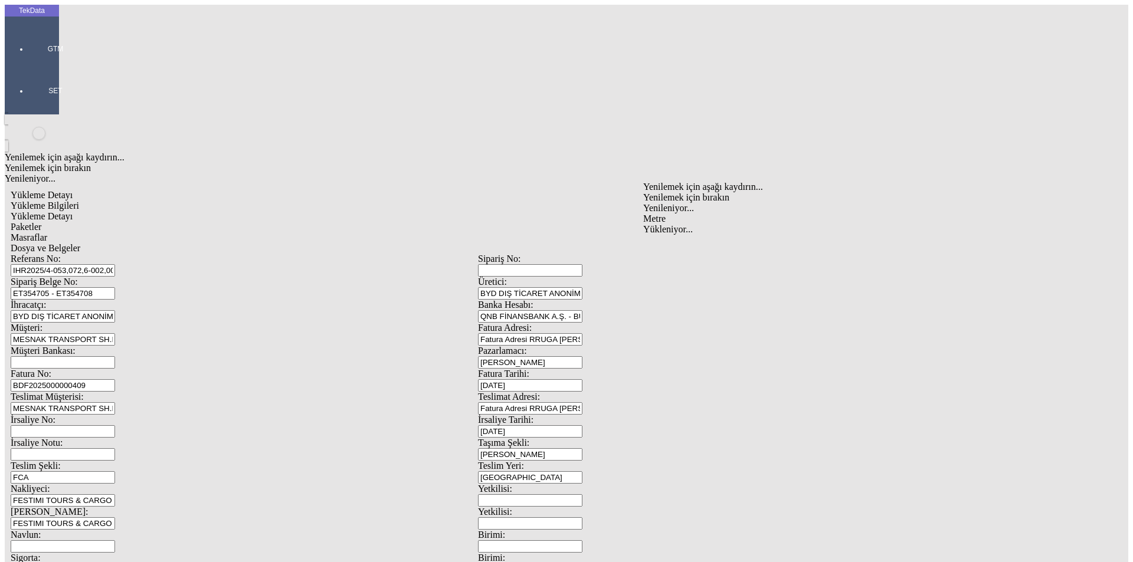
type input "Metre"
type input "1.48"
drag, startPoint x: 671, startPoint y: 185, endPoint x: 673, endPoint y: 194, distance: 9.2
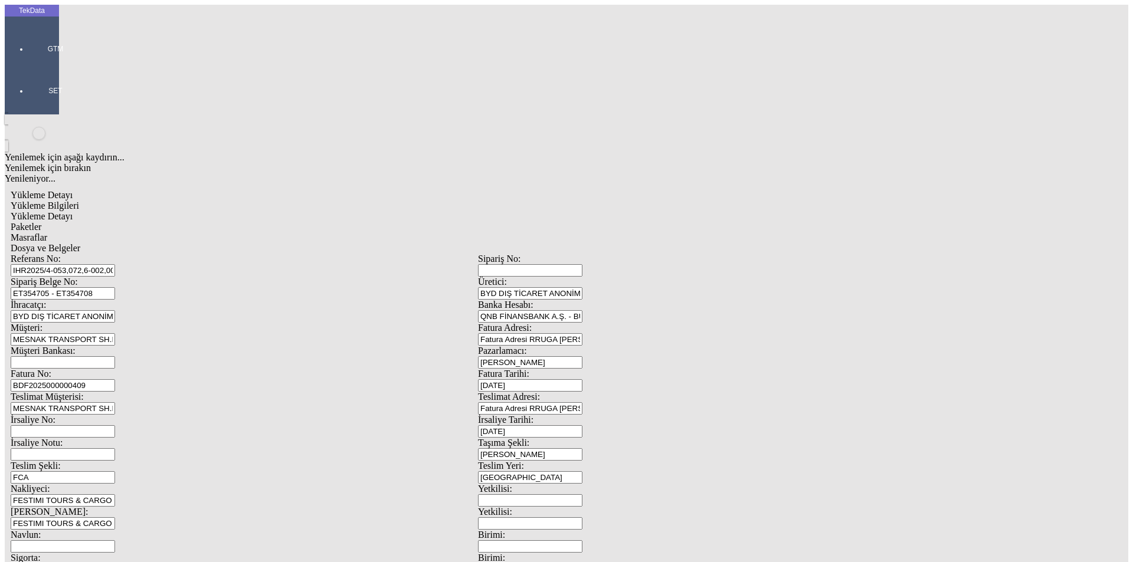
click at [661, 258] on div "Avro" at bounding box center [876, 263] width 467 height 11
type input "Avro"
type input "300"
type input "432.1"
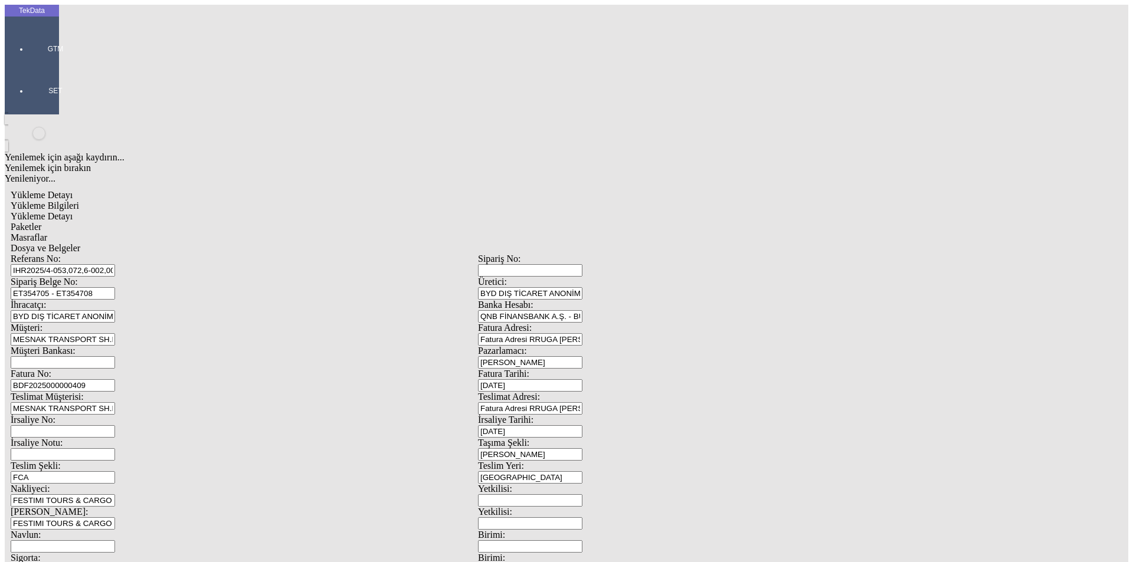
type input "439"
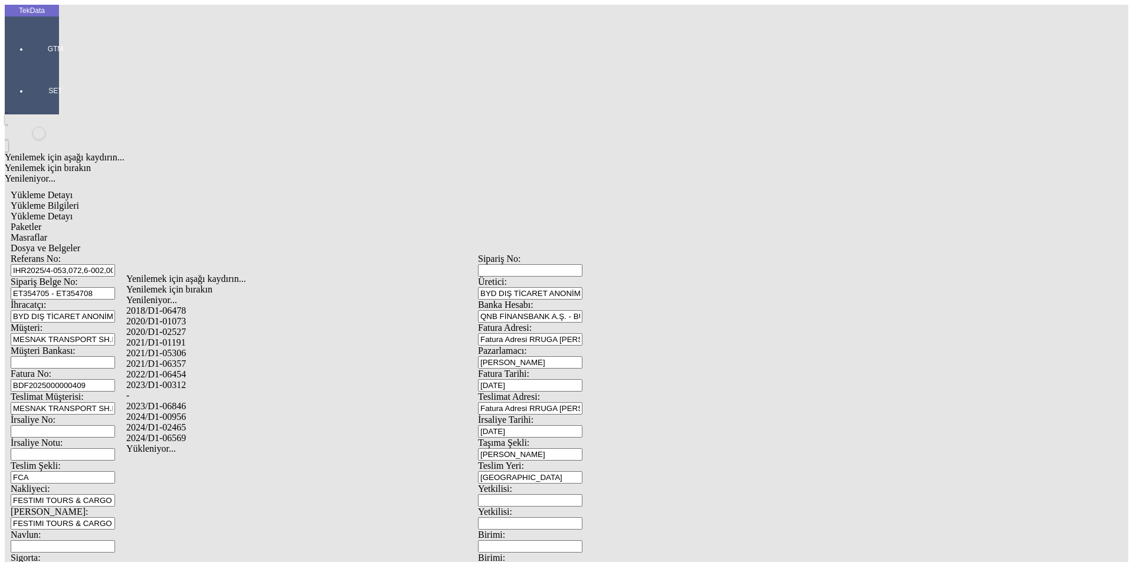
drag, startPoint x: 191, startPoint y: 409, endPoint x: 310, endPoint y: 408, distance: 119.8
click at [190, 423] on div "2024/D1-02465" at bounding box center [355, 428] width 459 height 11
type input "2024/D1-02465"
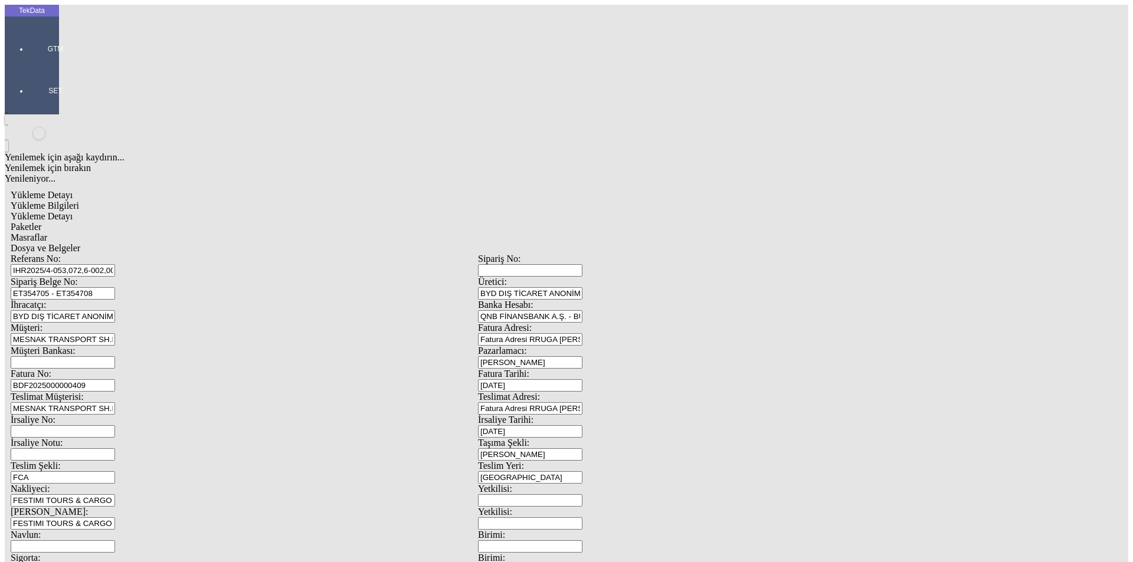
drag, startPoint x: 516, startPoint y: 534, endPoint x: 523, endPoint y: 517, distance: 18.0
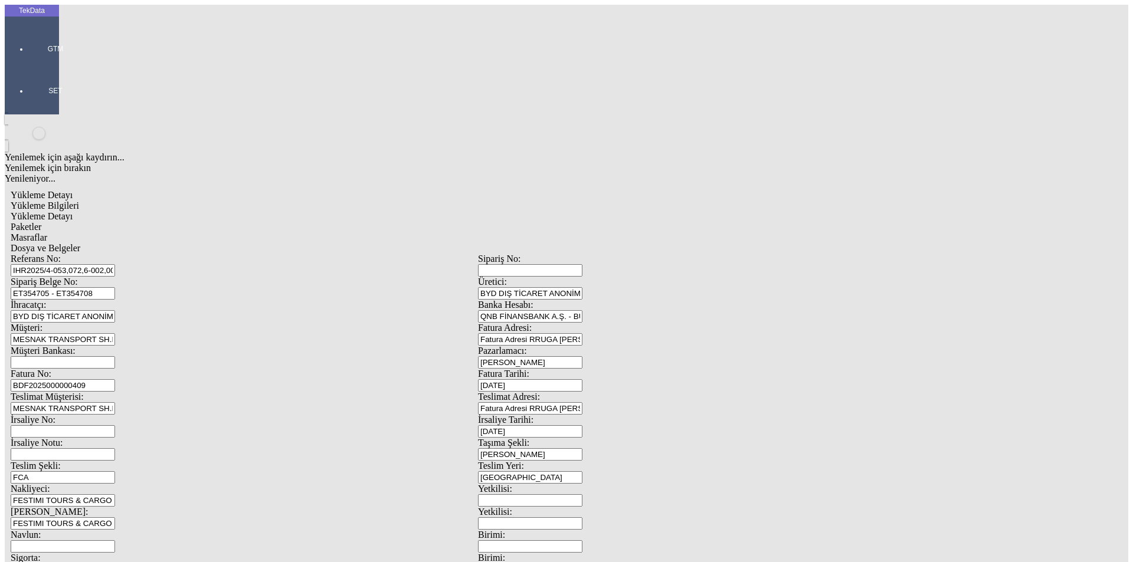
type input "1654.55"
type input "172.35"
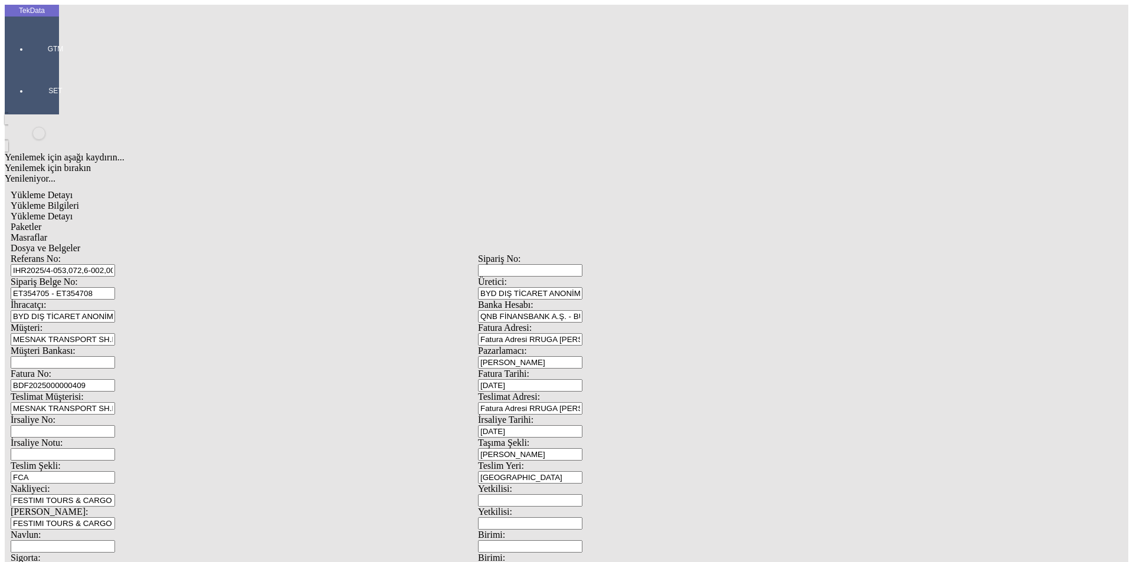
click at [41, 222] on span "Paketler" at bounding box center [26, 227] width 31 height 10
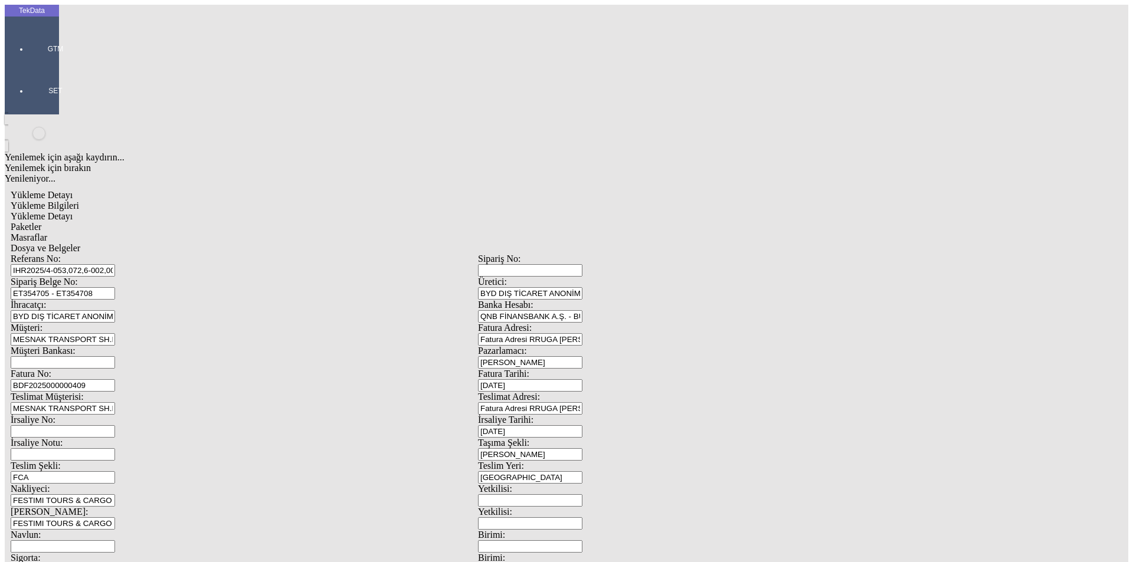
drag, startPoint x: 566, startPoint y: 130, endPoint x: 527, endPoint y: 132, distance: 39.0
type input "120"
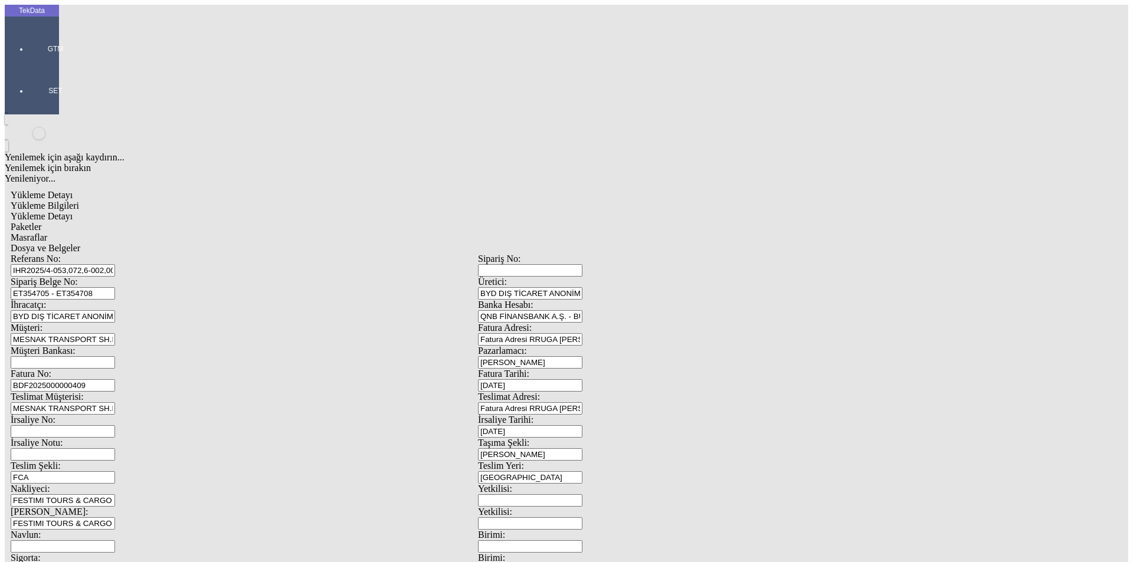
click at [47, 233] on span "Masraflar" at bounding box center [29, 238] width 37 height 10
click at [80, 243] on span "Dosya ve Belgeler" at bounding box center [46, 248] width 70 height 10
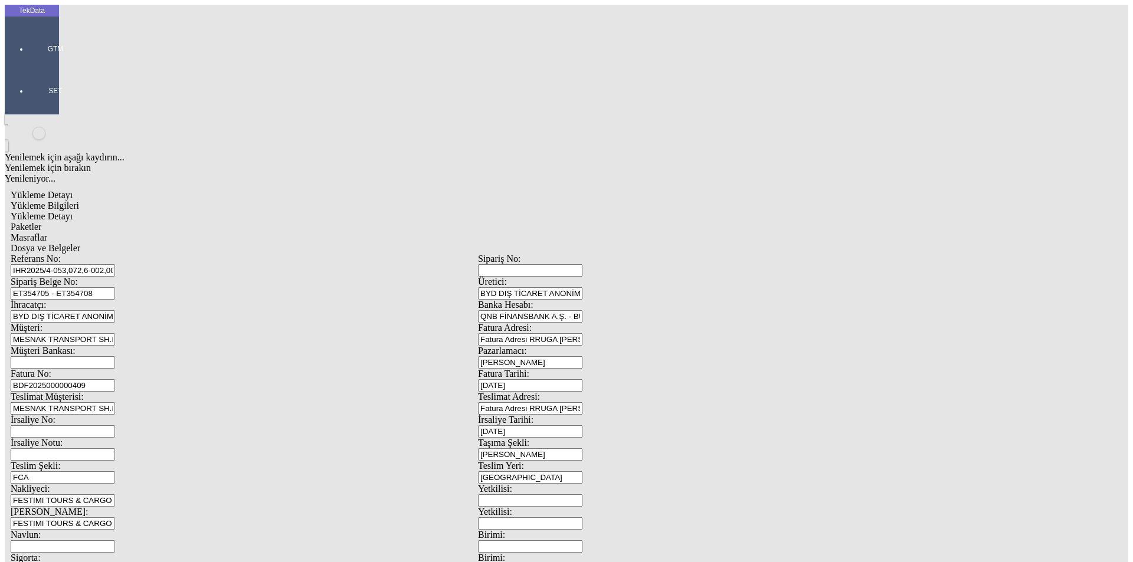
click at [133, 201] on div "Yükleme Bilgileri" at bounding box center [478, 206] width 935 height 11
drag, startPoint x: 316, startPoint y: 91, endPoint x: 89, endPoint y: 89, distance: 227.8
click at [89, 254] on div "Referans No: IHR2025/4-053,072,6-002,004,7-011,023,047" at bounding box center [244, 265] width 467 height 23
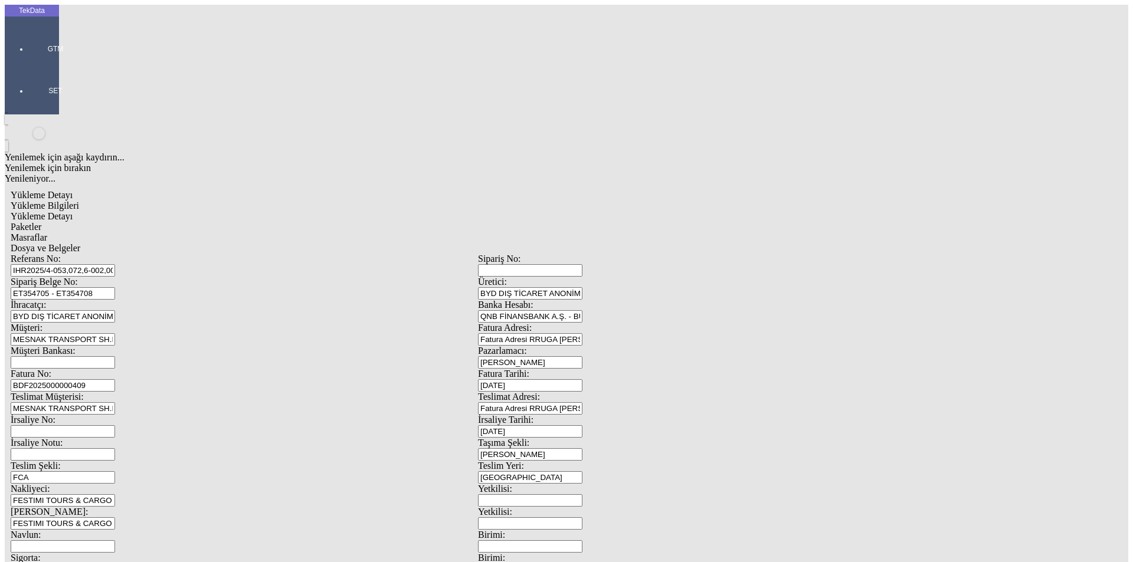
paste input "IHR2025/6-002, IHR2025/6-004, IHR2025/7-023, IHR2025/7-033, IHR2025/7-034, IHR2…"
click at [115, 264] on input "IHR2025/4-053, IHR2025/6-002, IHR2025/6-004, IHR2025/7-023, IHR2025/7-033, IHR2…" at bounding box center [63, 270] width 104 height 12
drag, startPoint x: 241, startPoint y: 85, endPoint x: 212, endPoint y: 84, distance: 28.4
click at [115, 264] on input "IHR2025/4-053, IHR2025/6-002, IHR2025/6-004, IHR2025/7-023, IHR2025/7-033, IHR2…" at bounding box center [63, 270] width 104 height 12
drag, startPoint x: 268, startPoint y: 84, endPoint x: 229, endPoint y: 83, distance: 39.0
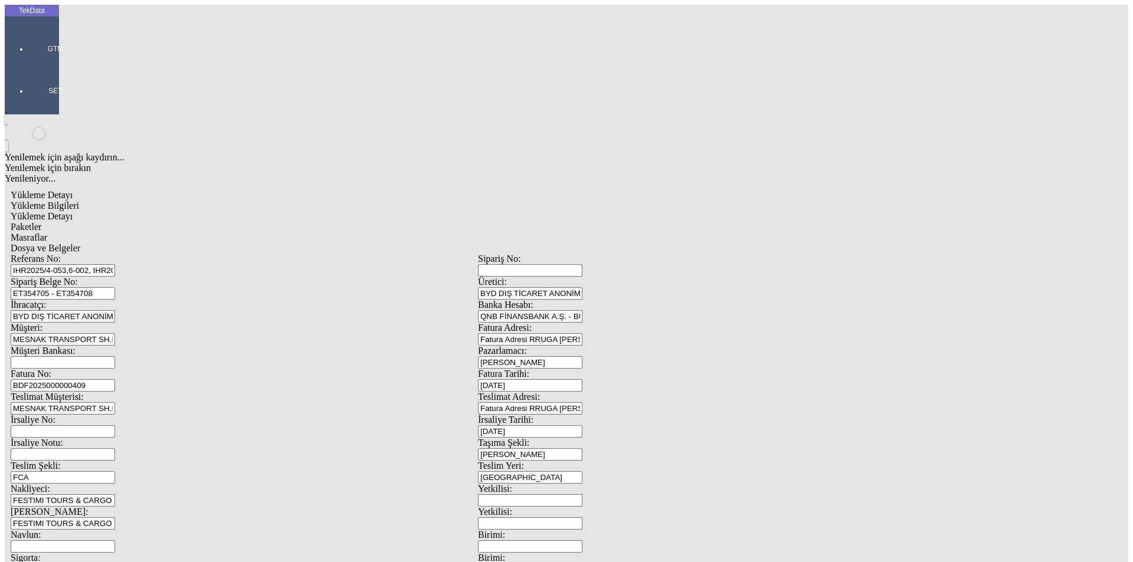
click at [115, 264] on input "IHR2025/4-053,6-002, IHR2025/6-004, IHR2025/7-023, IHR2025/7-033, IHR2025/7-034…" at bounding box center [63, 270] width 104 height 12
drag, startPoint x: 274, startPoint y: 84, endPoint x: 245, endPoint y: 83, distance: 29.5
click at [115, 264] on input "IHR2025/4-053,6-002,004, IHR2025/7-023, IHR2025/7-033, IHR2025/7-034, IHR2025/7…" at bounding box center [63, 270] width 104 height 12
drag, startPoint x: 302, startPoint y: 83, endPoint x: 306, endPoint y: 106, distance: 23.4
click at [115, 264] on input "IHR2025/4-053,6-002,004,7-023, IHR2025/7-033, IHR2025/7-034, IHR2025/7-073, IHR…" at bounding box center [63, 270] width 104 height 12
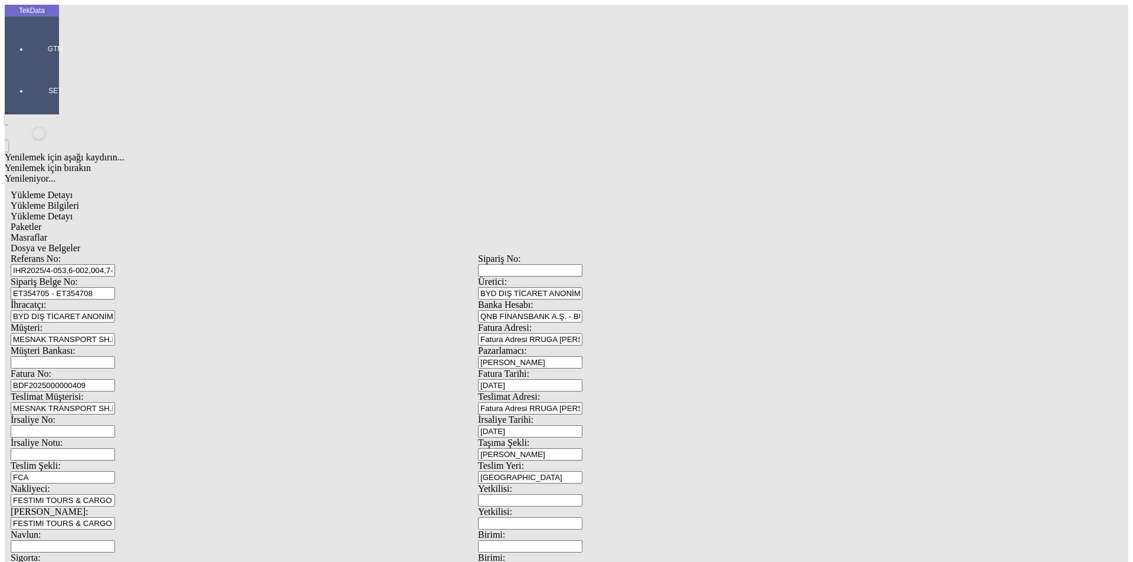
drag, startPoint x: 313, startPoint y: 86, endPoint x: 277, endPoint y: 84, distance: 35.5
click at [115, 264] on input "IHR2025/4-053,6-002,004,7-023,033, IHR2025/7-034, IHR2025/7-073, IHR2025/8-062" at bounding box center [63, 270] width 104 height 12
drag, startPoint x: 326, startPoint y: 85, endPoint x: 291, endPoint y: 87, distance: 35.5
click at [115, 264] on input "IHR2025/4-053,6-002,004,7-023,033,034, IHR2025/7-073, IHR2025/8-062" at bounding box center [63, 270] width 104 height 12
click at [115, 264] on input "IHR2025/4-053,6-002,004,7-023,033,034, 073, IHR2025/8-062" at bounding box center [63, 270] width 104 height 12
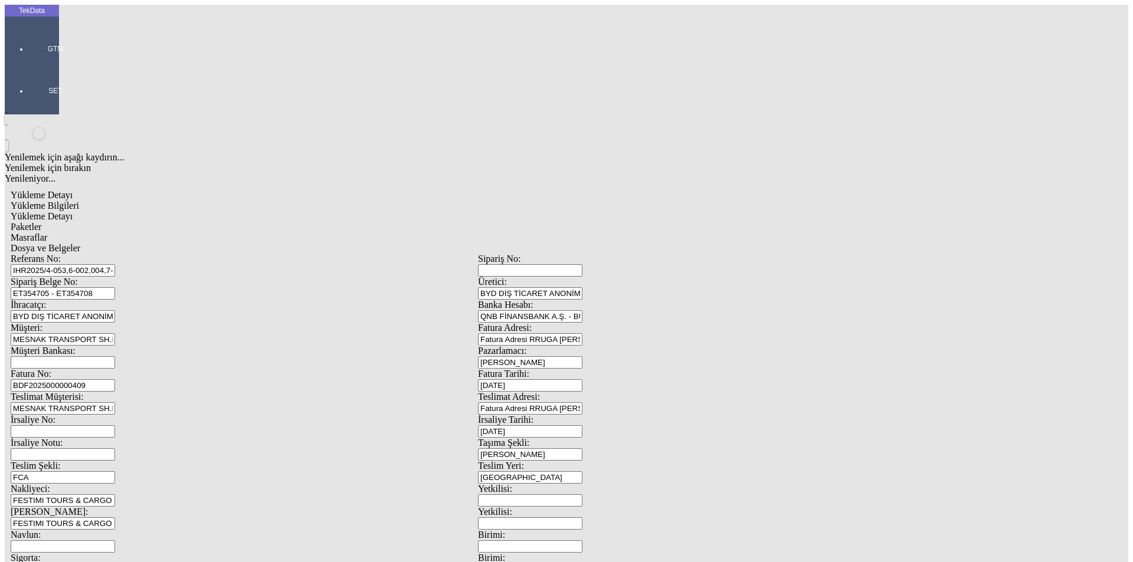
drag, startPoint x: 334, startPoint y: 86, endPoint x: 304, endPoint y: 86, distance: 30.1
click at [115, 264] on input "IHR2025/4-053,6-002,004,7-023,033,034, 073, IHR2025/8-062" at bounding box center [63, 270] width 104 height 12
type input "IHR2025/4-053,6-002,004,7-023,033,034, 073,8-062"
drag, startPoint x: 256, startPoint y: 110, endPoint x: 110, endPoint y: 112, distance: 145.2
click at [110, 277] on div "Sipariş Belge No: ET354705 - ET354708" at bounding box center [244, 288] width 467 height 23
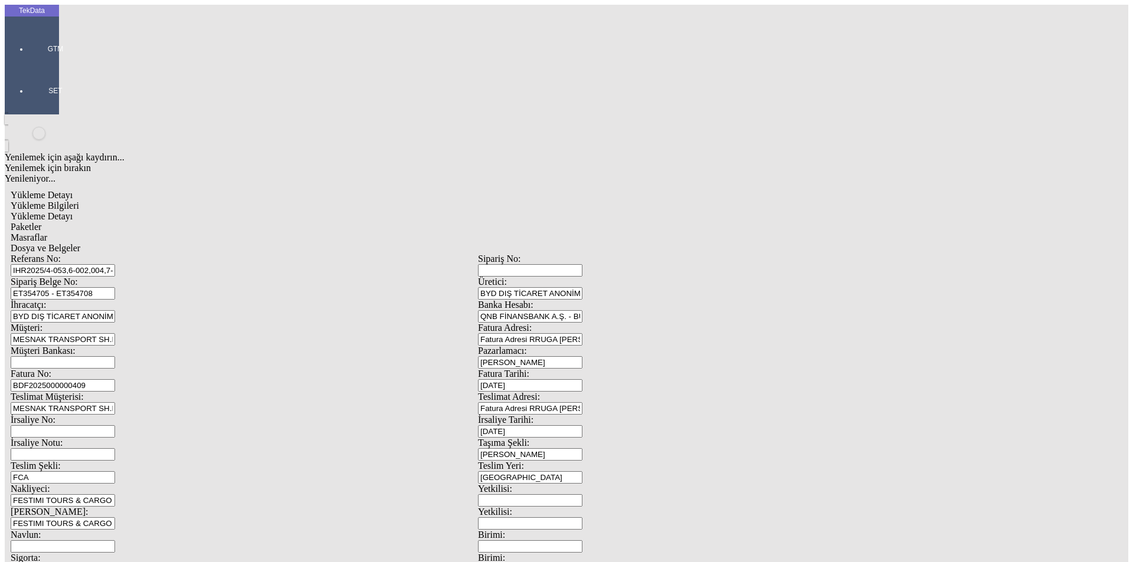
paste input "9817"
paste input "ET359822"
type input "ET359817 - ET359822"
drag, startPoint x: 355, startPoint y: 83, endPoint x: 34, endPoint y: 74, distance: 320.6
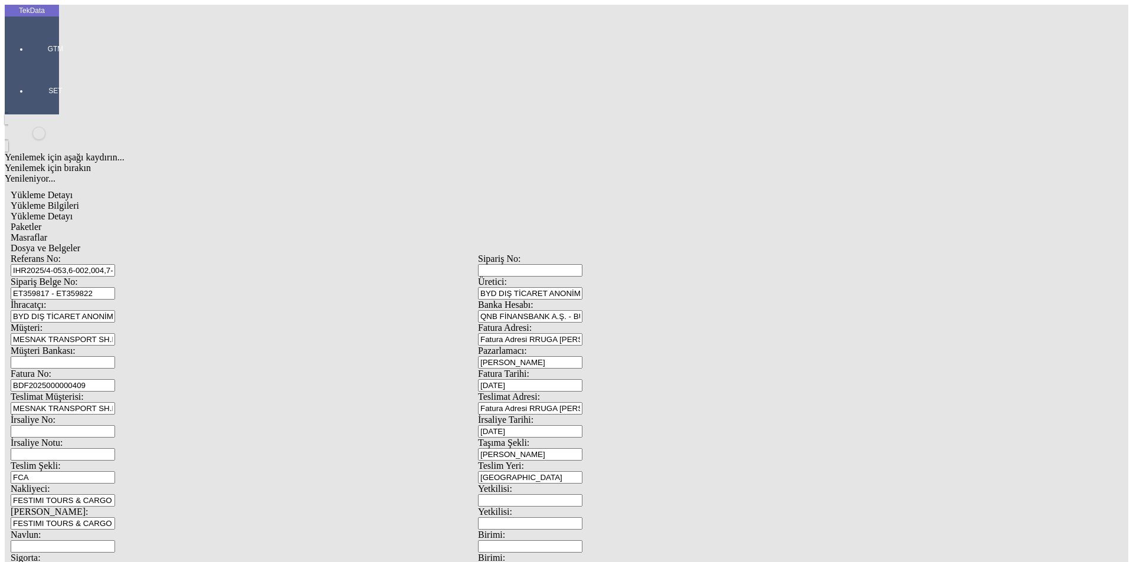
scroll to position [102, 0]
click at [445, 243] on div "Dosya ve Belgeler" at bounding box center [478, 248] width 935 height 11
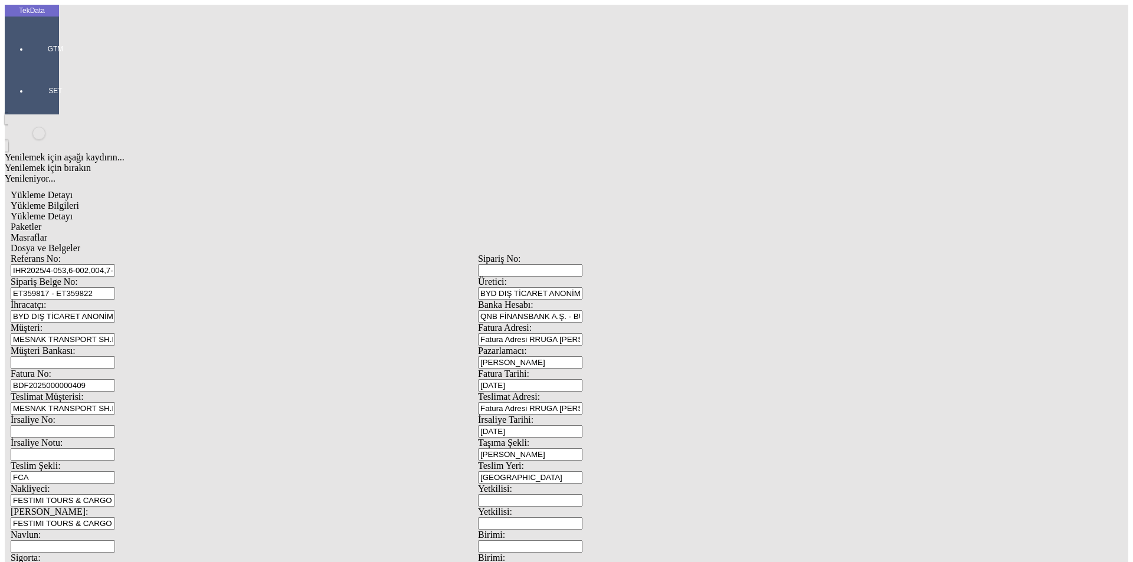
click at [79, 201] on span "Yükleme Bilgileri" at bounding box center [45, 206] width 68 height 10
click at [80, 243] on span "Dosya ve Belgeler" at bounding box center [46, 248] width 70 height 10
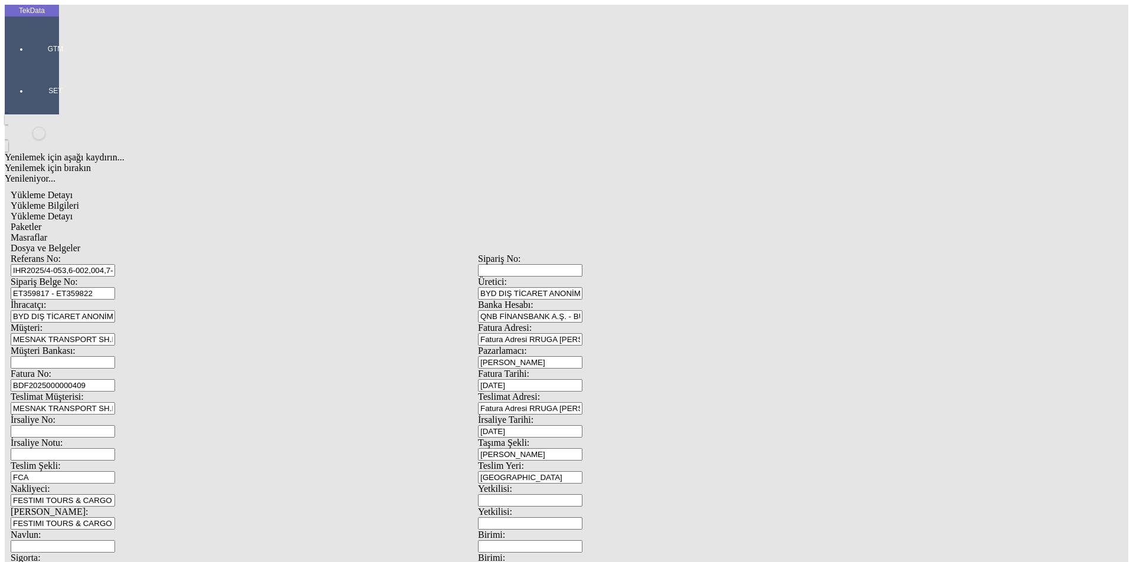
click at [79, 201] on span "Yükleme Bilgileri" at bounding box center [45, 206] width 68 height 10
drag, startPoint x: 349, startPoint y: 85, endPoint x: 102, endPoint y: 84, distance: 247.3
click at [102, 254] on div "Referans No: IHR2025/4-053,6-002,004,7-023,033,034, 073,8-062" at bounding box center [244, 265] width 467 height 23
drag, startPoint x: 254, startPoint y: 114, endPoint x: 88, endPoint y: 113, distance: 166.4
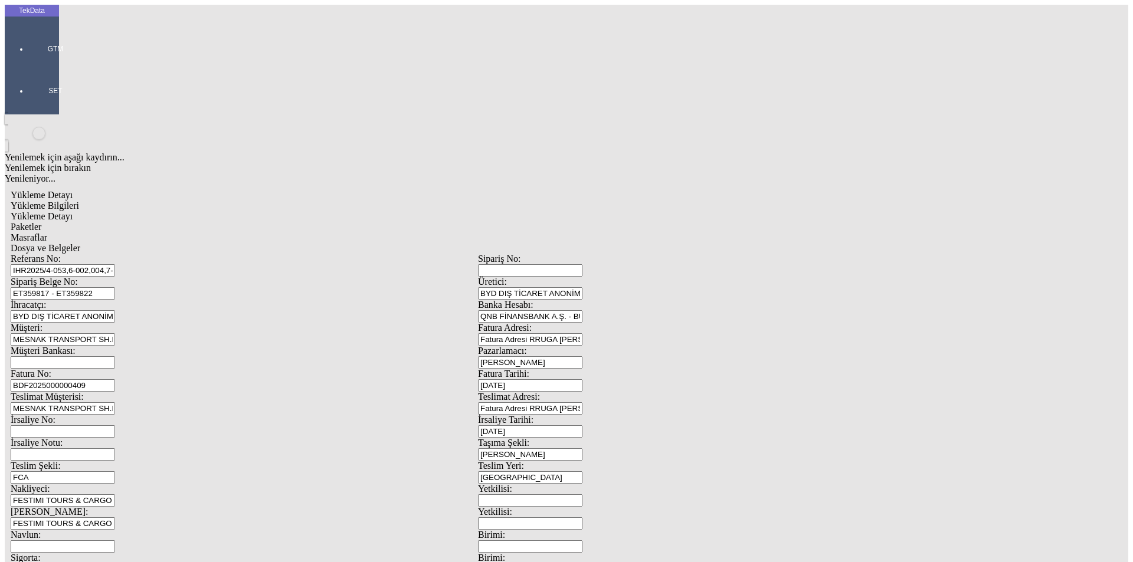
click at [88, 277] on div "Sipariş Belge No: ET359817 - ET359822" at bounding box center [244, 288] width 467 height 23
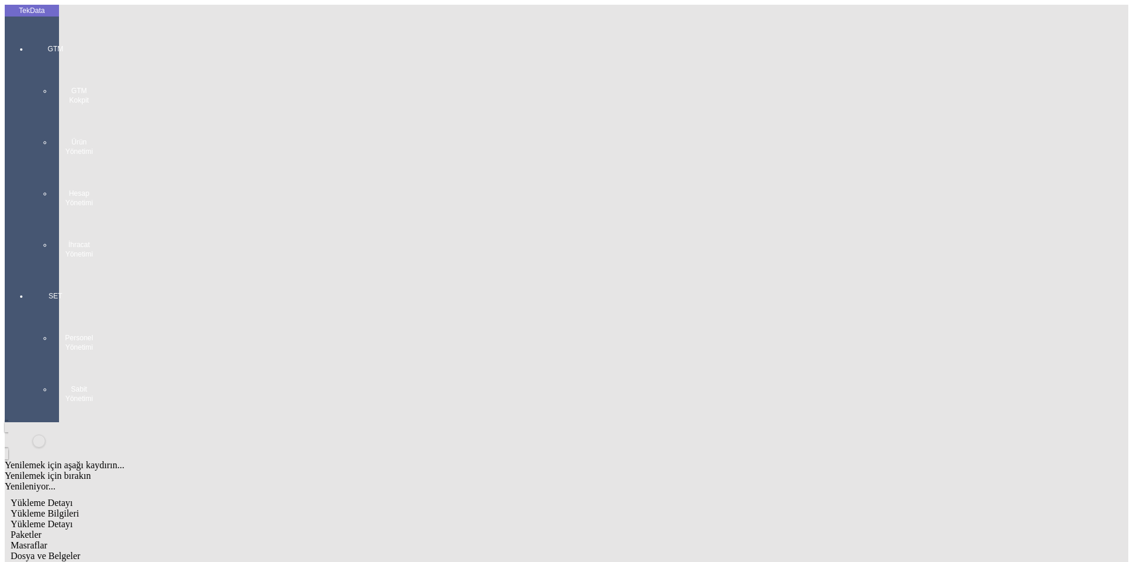
click at [28, 39] on div "GTM GTM Kokpit Ürün Yönetimi Hesap Yönetimi İhracat Yönetimi" at bounding box center [55, 147] width 54 height 247
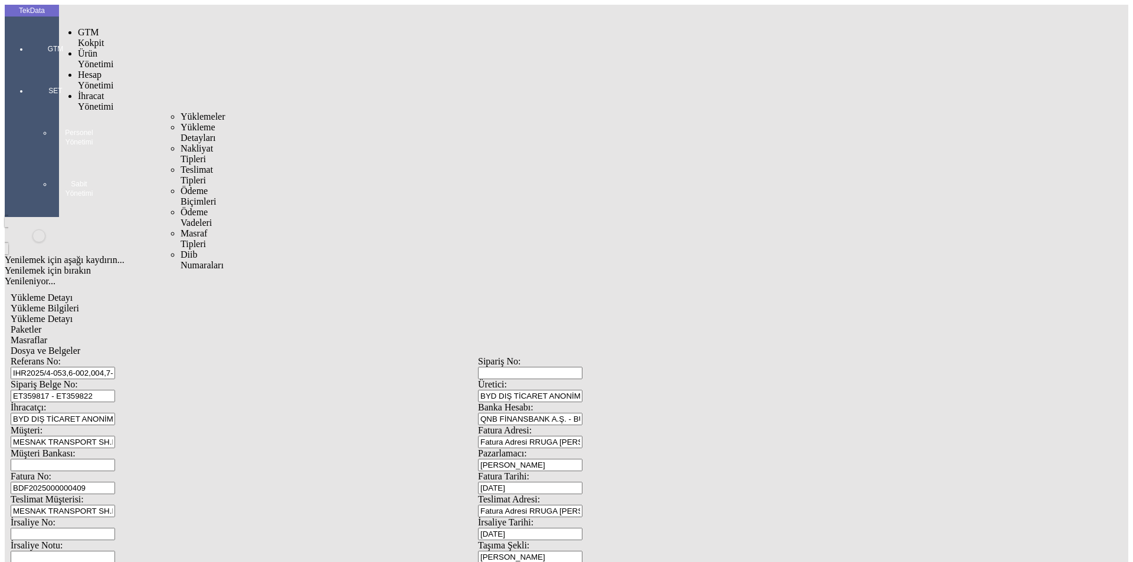
drag, startPoint x: 98, startPoint y: 73, endPoint x: 113, endPoint y: 71, distance: 15.4
click at [100, 91] on span "İhracat Yönetimi" at bounding box center [95, 101] width 35 height 21
click at [181, 112] on span "Yüklemeler" at bounding box center [203, 117] width 45 height 10
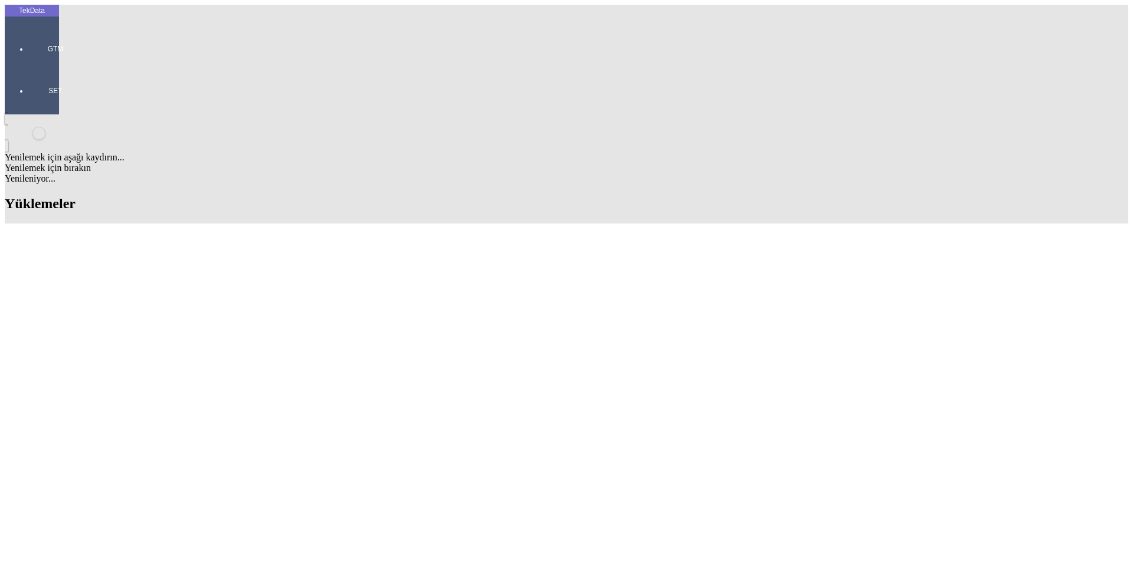
scroll to position [767, 0]
drag, startPoint x: 421, startPoint y: 247, endPoint x: 321, endPoint y: 247, distance: 99.7
copy tr "ET359817 - ET359822"
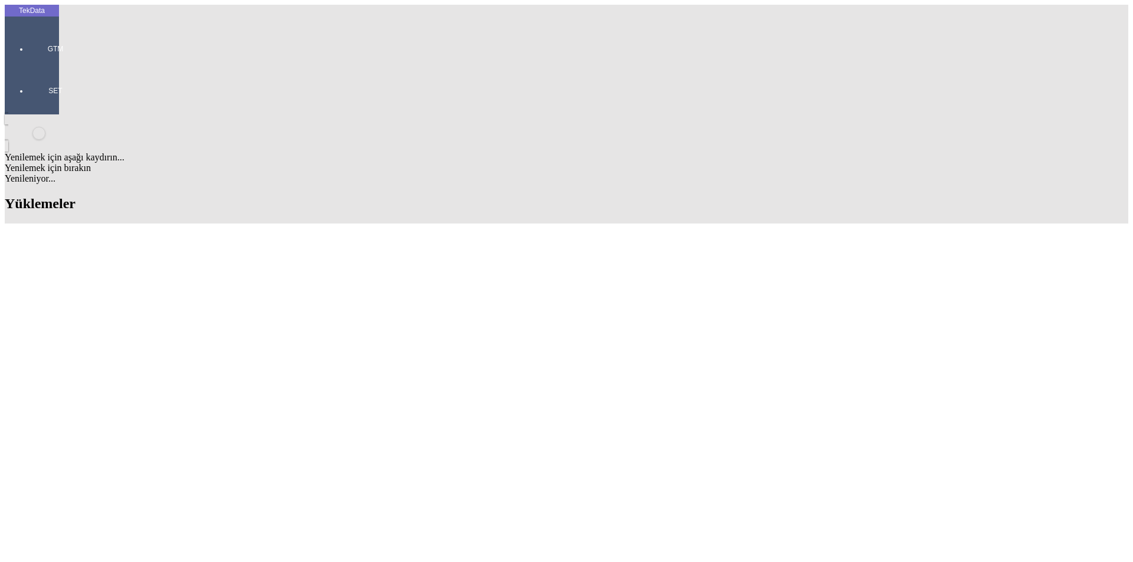
type input "voilte"
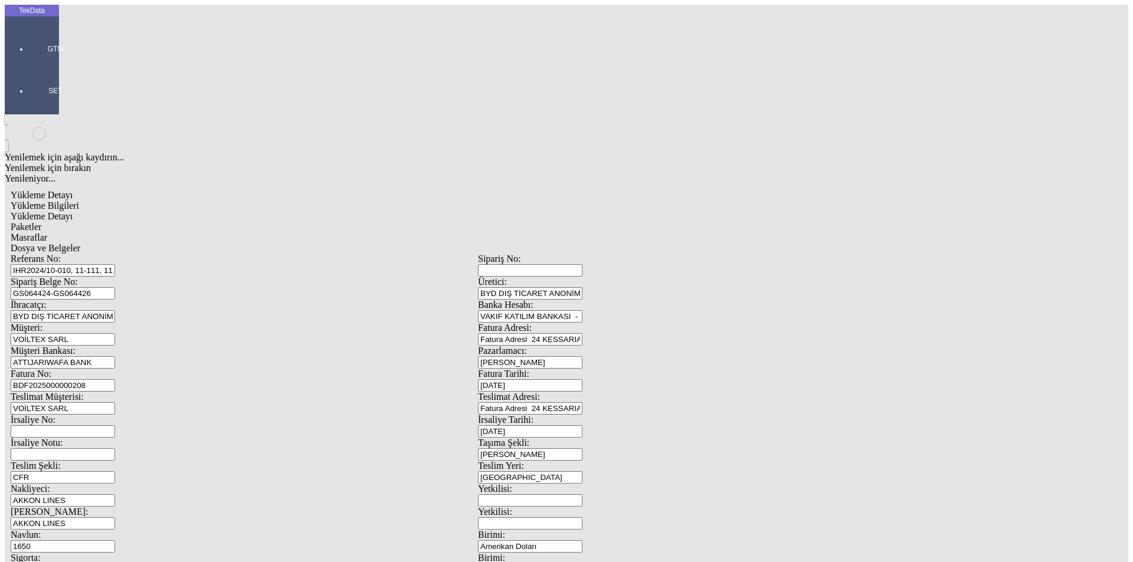
drag, startPoint x: 235, startPoint y: 109, endPoint x: 78, endPoint y: 109, distance: 156.4
click at [78, 277] on div "Sipariş Belge No: GS064424-GS064426" at bounding box center [244, 288] width 467 height 23
drag, startPoint x: 415, startPoint y: 84, endPoint x: 78, endPoint y: 76, distance: 337.1
click at [78, 254] on div "Referans No: IHR2024/10-010, 11-111, 112, 114, 115,139, 140,141,142, 143, 12-09…" at bounding box center [478, 530] width 935 height 552
paste input "2-094, IHR2025/7-057, IHR2025/7-062, IHR2025/7-101"
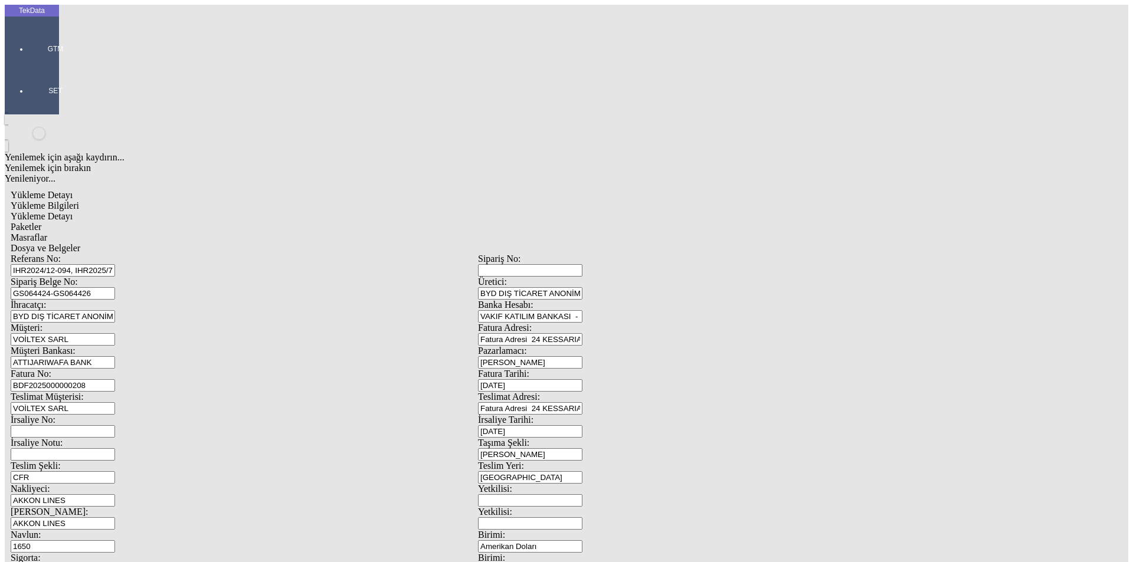
type input "IHR2024/12-094, IHR2025/7-057, IHR2025/7-062, IHR2025/7-101"
drag, startPoint x: 244, startPoint y: 112, endPoint x: 32, endPoint y: 110, distance: 211.9
click at [32, 110] on div "TekData GTM SET Yenilemek için aşağı kaydırın... Yenilemek için bırakın Yenilen…" at bounding box center [478, 467] width 947 height 924
paste input "638"
type input "GS066386"
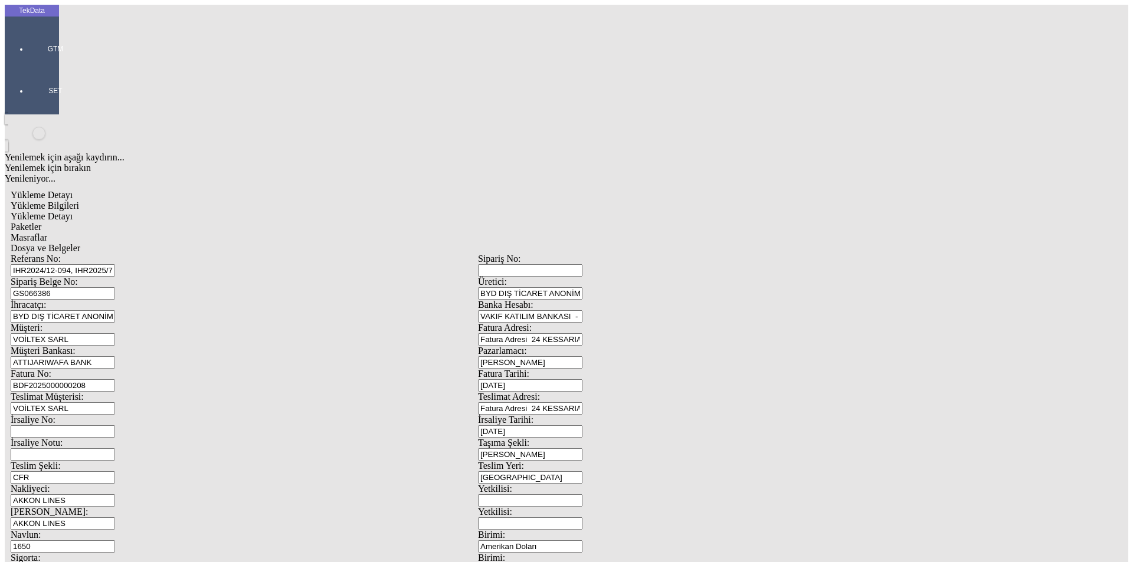
click at [115, 379] on input "BDF2025000000208" at bounding box center [63, 385] width 104 height 12
type input "BDF2025000000"
type input "[DATE]"
drag, startPoint x: 709, startPoint y: 235, endPoint x: 676, endPoint y: 247, distance: 35.1
click at [676, 426] on div "[DATE]" at bounding box center [711, 432] width 467 height 12
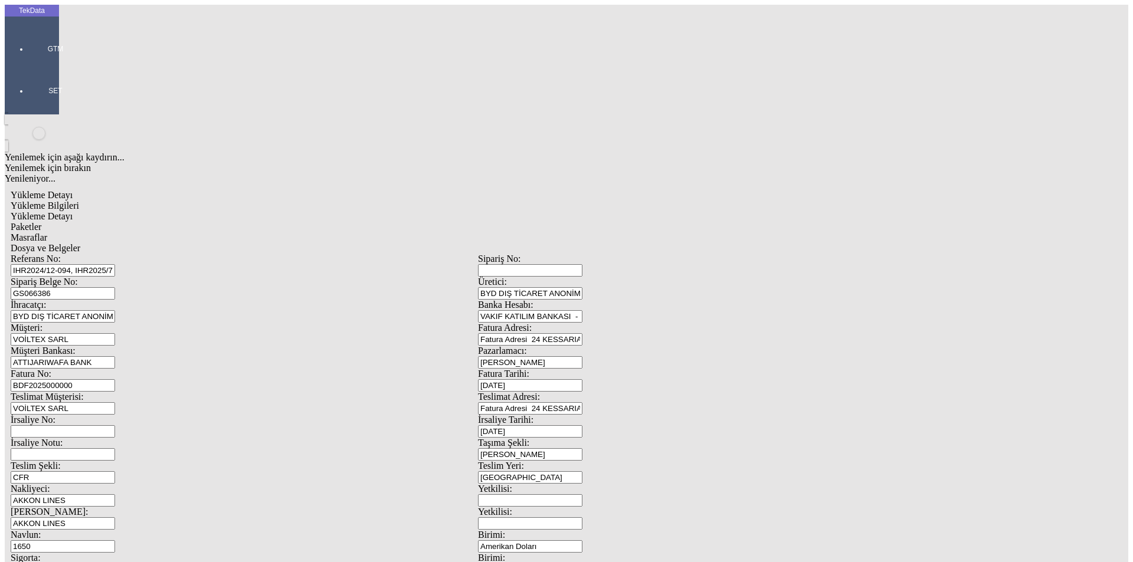
drag, startPoint x: 715, startPoint y: 248, endPoint x: 555, endPoint y: 244, distance: 160.6
click at [565, 415] on div "İrsaliye No: İrsaliye Tarihi: [DATE]" at bounding box center [478, 426] width 935 height 23
type input "[DATE]"
drag, startPoint x: 215, startPoint y: 359, endPoint x: 62, endPoint y: 362, distance: 152.9
click at [62, 362] on div "Yükleme Detayı Yükleme Bilgileri Yükleme Detayı Paketler Masraflar Dosya ve Bel…" at bounding box center [478, 524] width 947 height 681
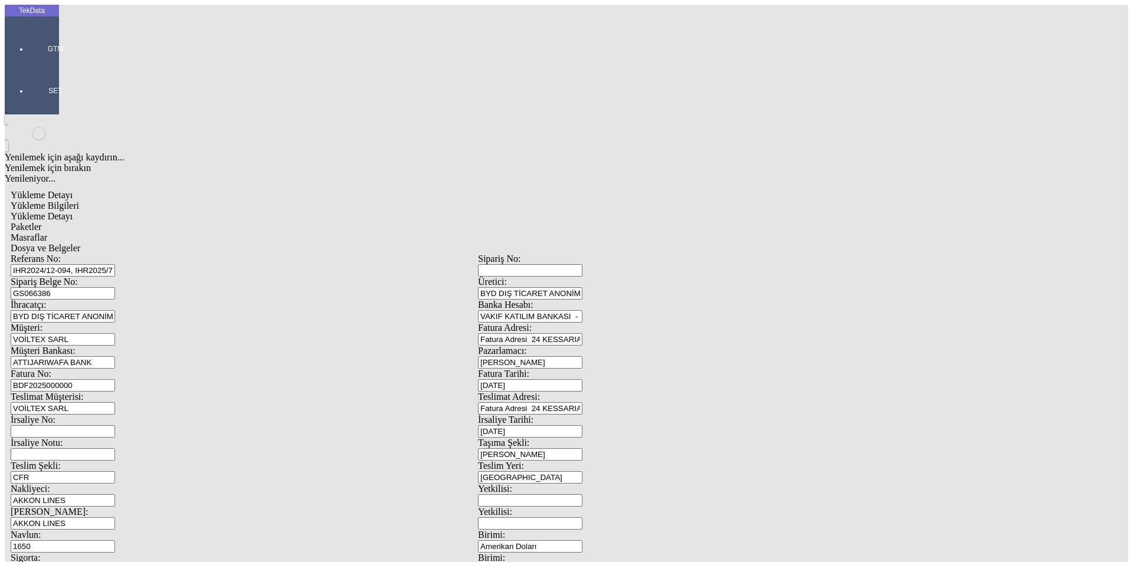
scroll to position [102, 0]
type input "1650"
drag, startPoint x: 221, startPoint y: 293, endPoint x: 127, endPoint y: 293, distance: 93.8
type input "[DATE]"
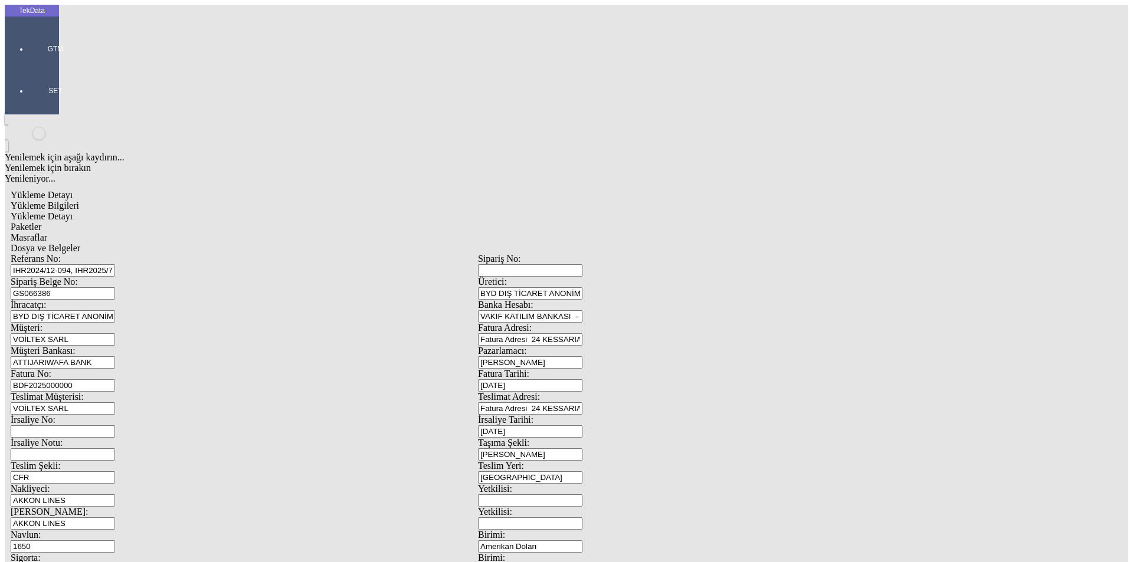
drag, startPoint x: 196, startPoint y: 413, endPoint x: 87, endPoint y: 410, distance: 108.6
type input "[DATE]"
drag, startPoint x: 133, startPoint y: 453, endPoint x: 96, endPoint y: 442, distance: 38.7
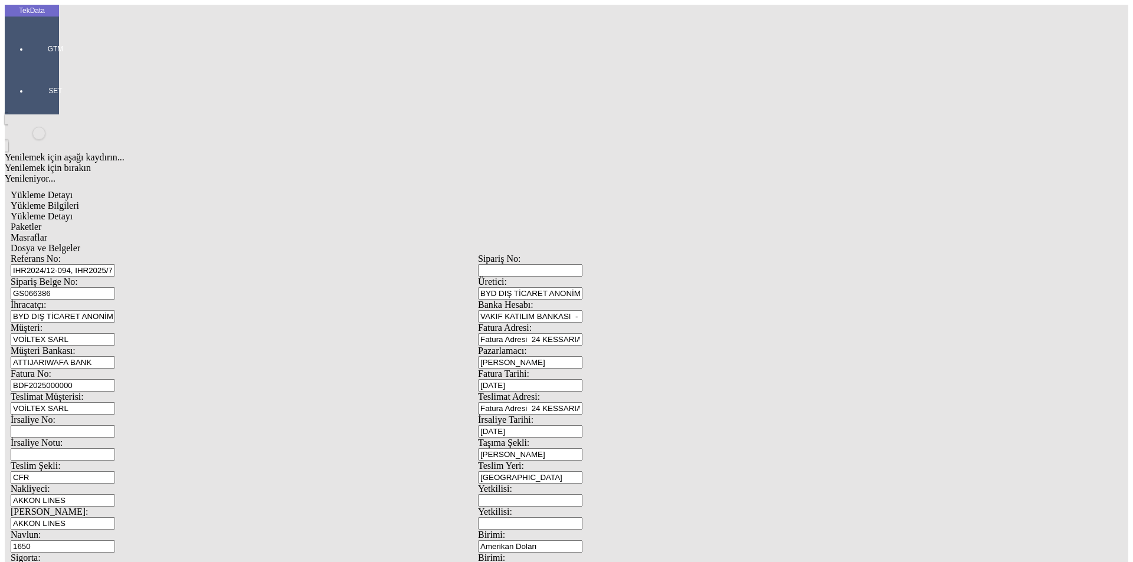
type input "5012.35"
drag, startPoint x: 716, startPoint y: 456, endPoint x: 539, endPoint y: 459, distance: 177.1
type input "5061.75"
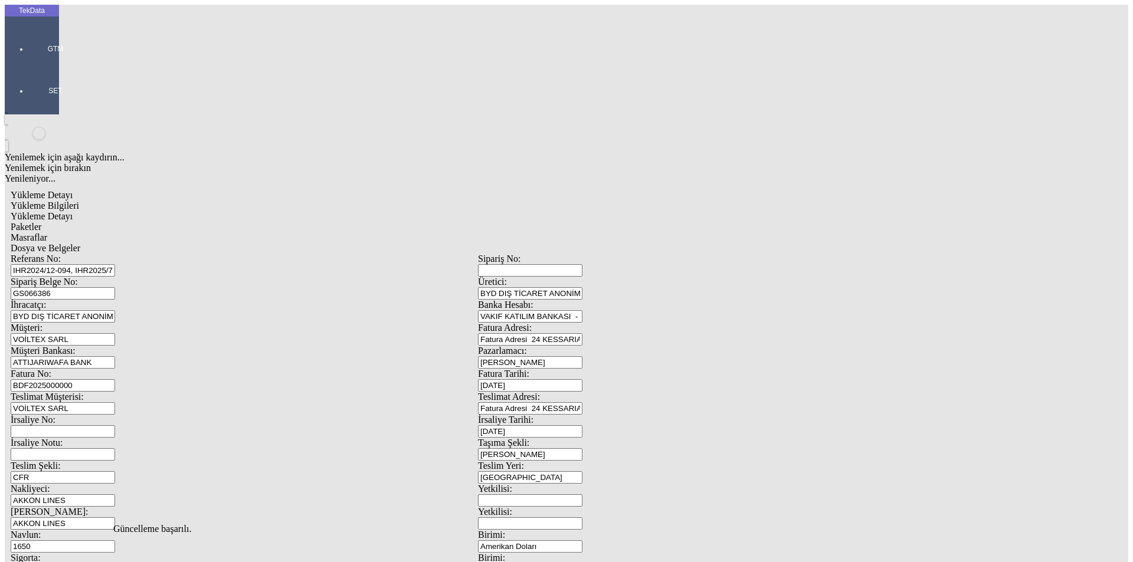
scroll to position [0, 0]
click at [73, 211] on span "Yükleme Detayı" at bounding box center [42, 216] width 62 height 10
click at [182, 32] on div "Bu kaydı silmek istediğinizden eminmisiniz? [PERSON_NAME]" at bounding box center [91, 16] width 182 height 32
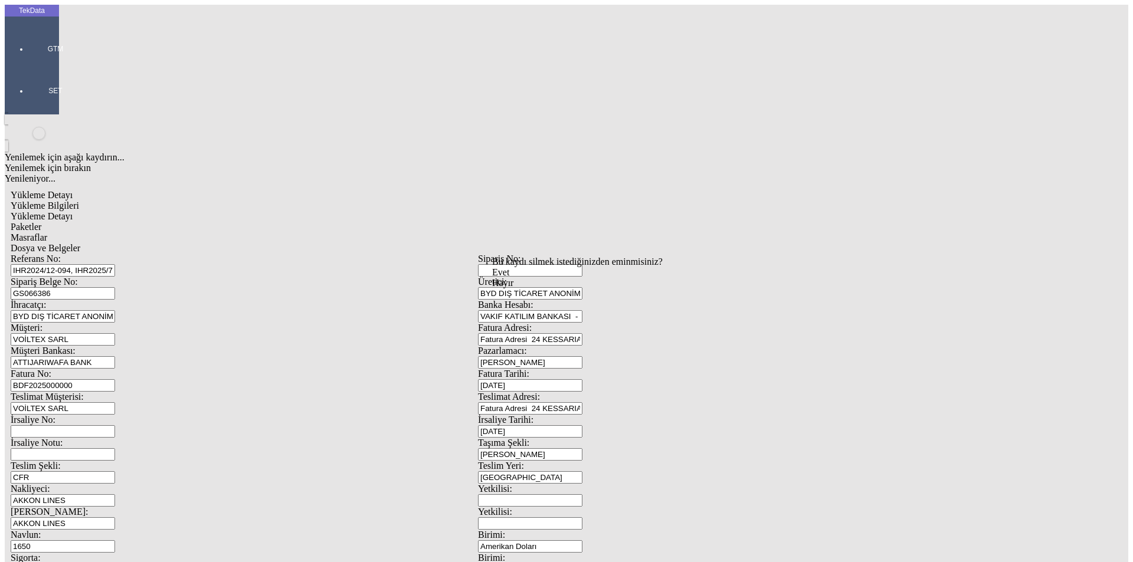
click at [182, 32] on div "Bu kaydı silmek istediğinizden eminmisiniz? [PERSON_NAME]" at bounding box center [91, 16] width 182 height 32
click at [509, 277] on span "Evet" at bounding box center [500, 272] width 17 height 10
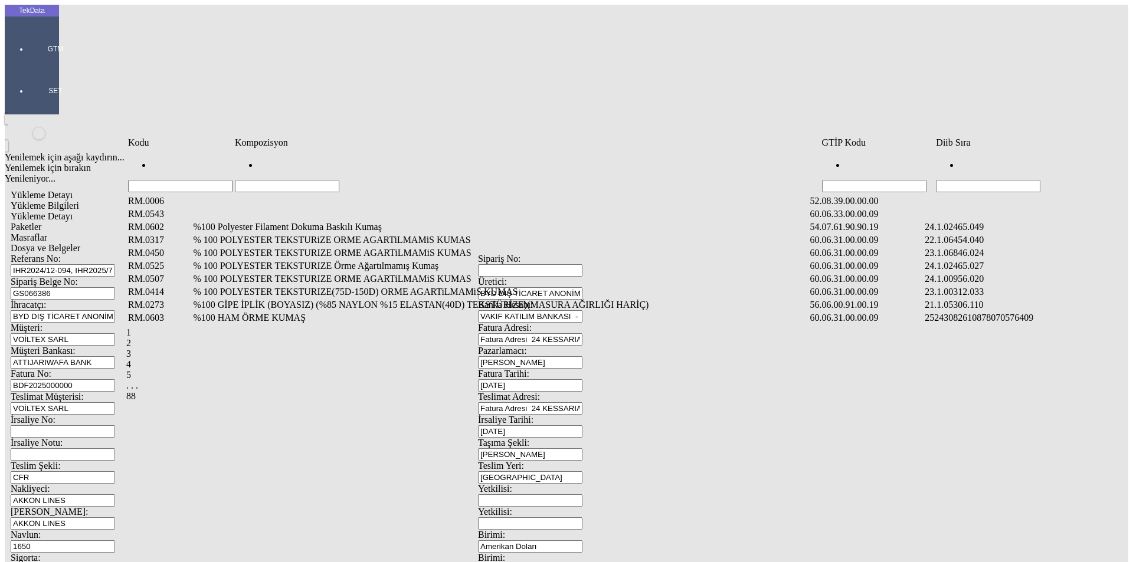
click at [1006, 180] on input "Hücreyi Filtrele" at bounding box center [988, 186] width 104 height 12
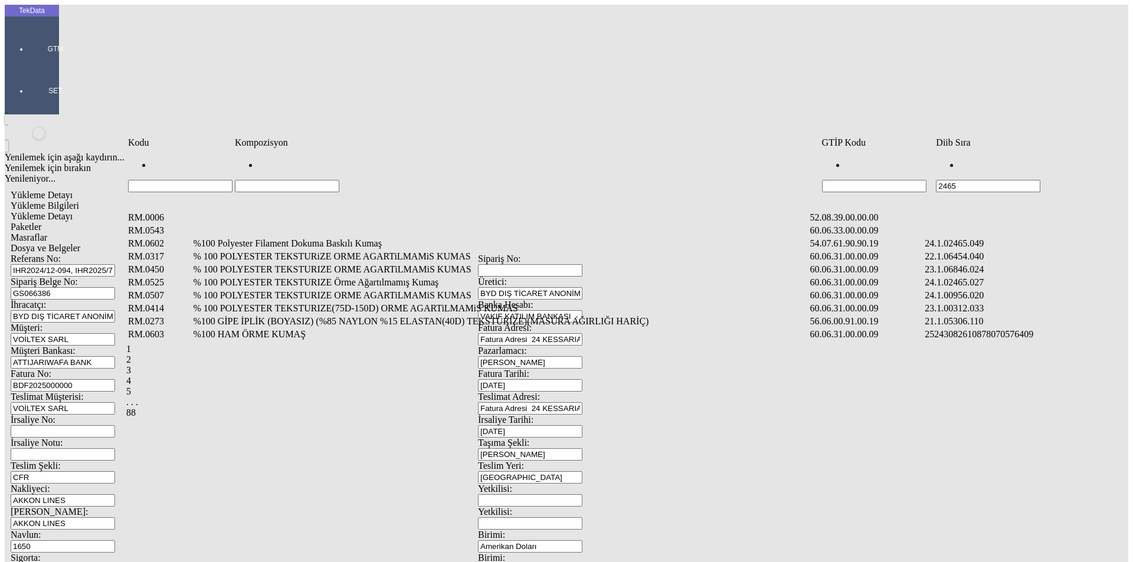
type input "2465"
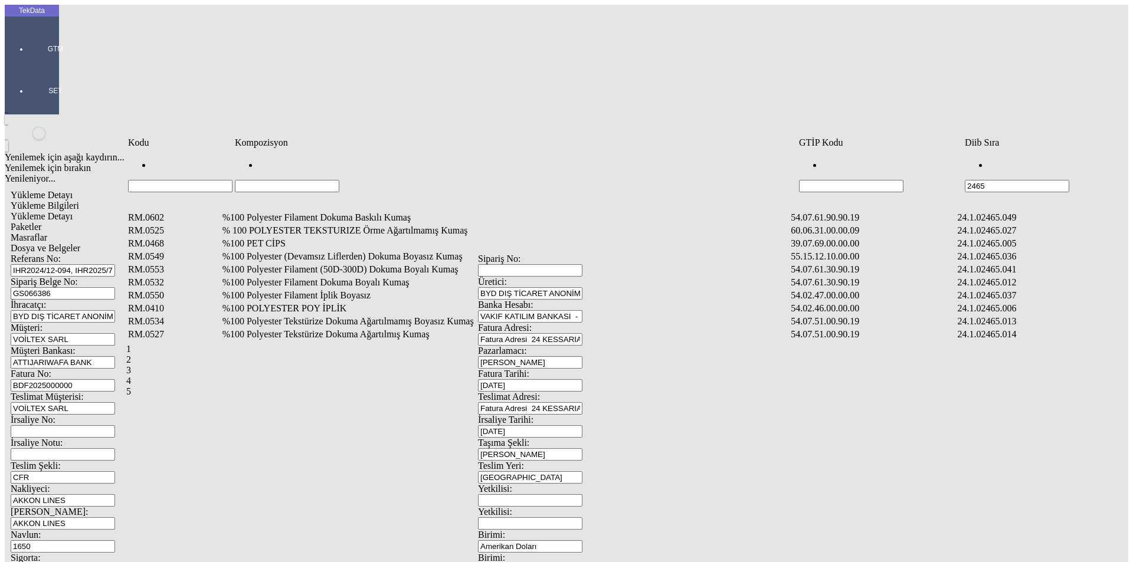
click at [339, 180] on input "Hücreyi Filtrele" at bounding box center [287, 186] width 104 height 12
type input "%53"
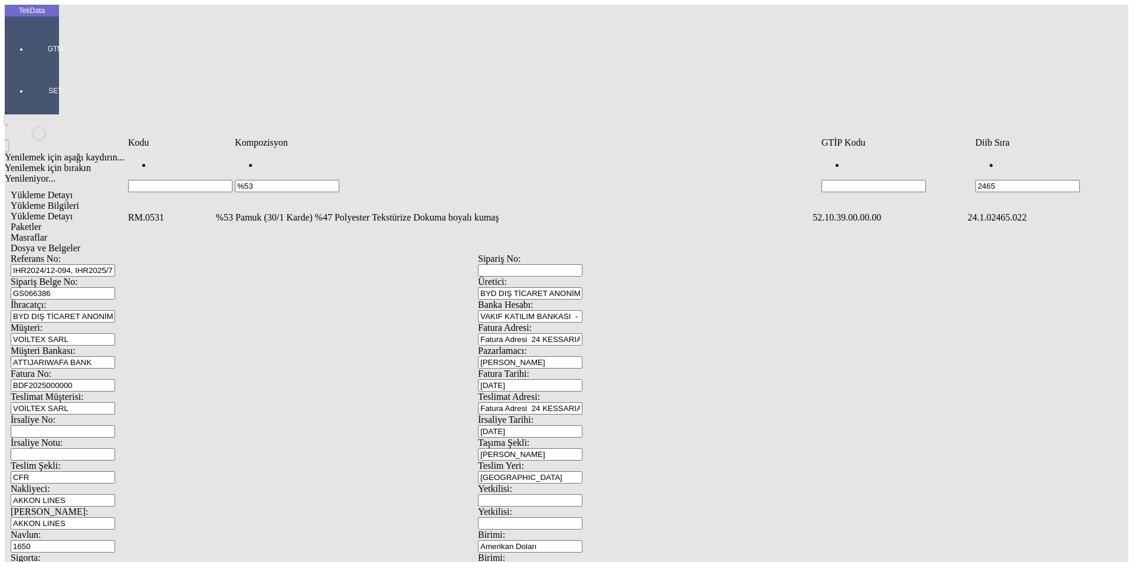
click at [276, 212] on td "%53 Pamuk (30/1 Karde) %47 Polyester Tekstürize Dokuma boyalı kumaş" at bounding box center [513, 218] width 596 height 12
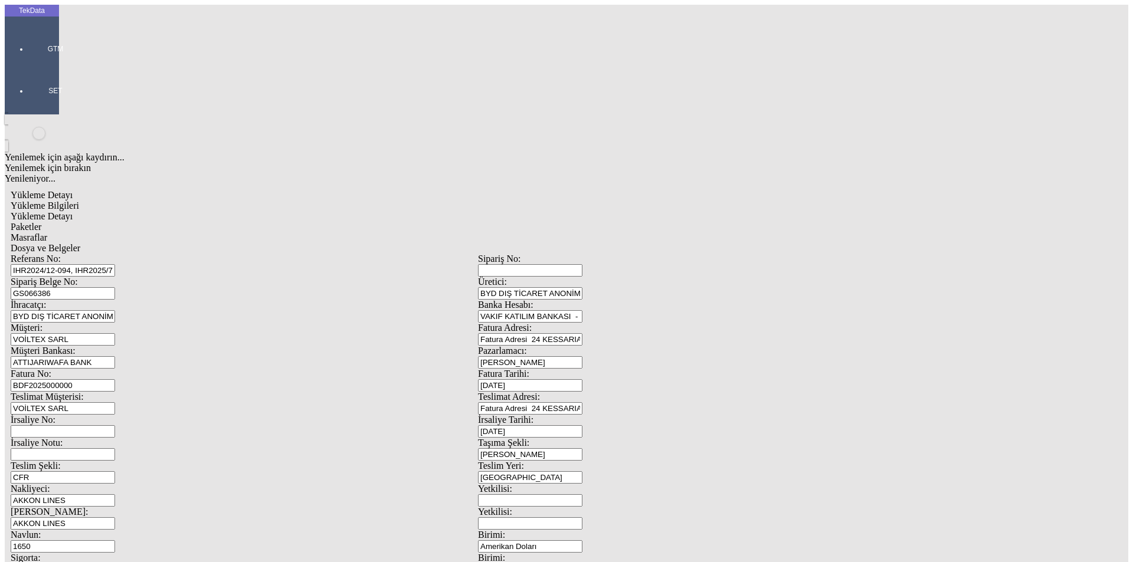
type input "4037"
click at [669, 214] on div "Metre" at bounding box center [876, 219] width 467 height 11
type input "Metre"
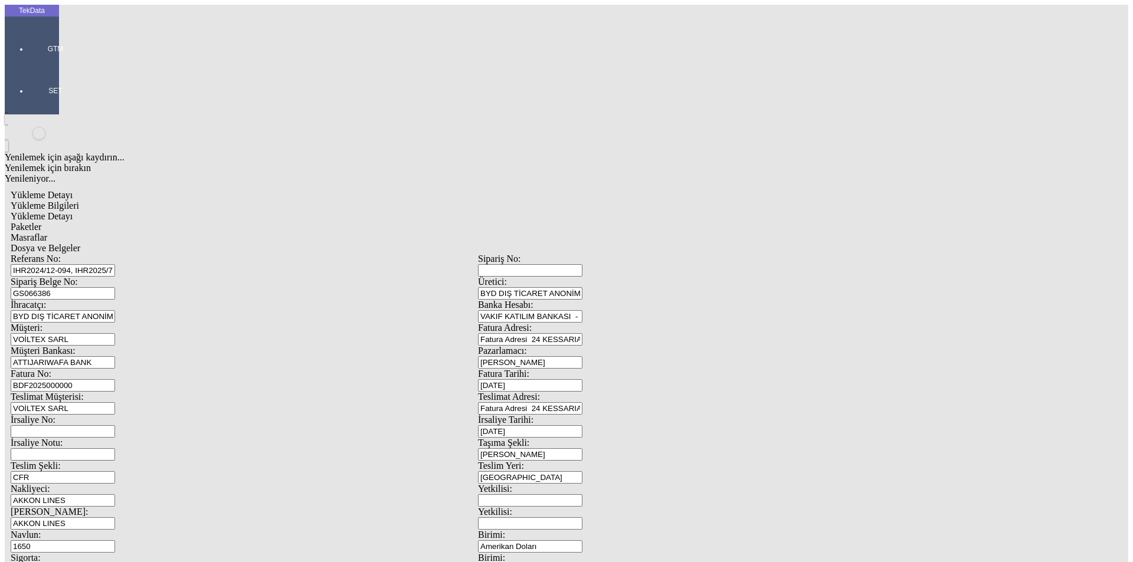
type input "1.1"
click at [679, 247] on div "Amerikan Doları" at bounding box center [876, 252] width 467 height 11
type input "Amerikan Doları"
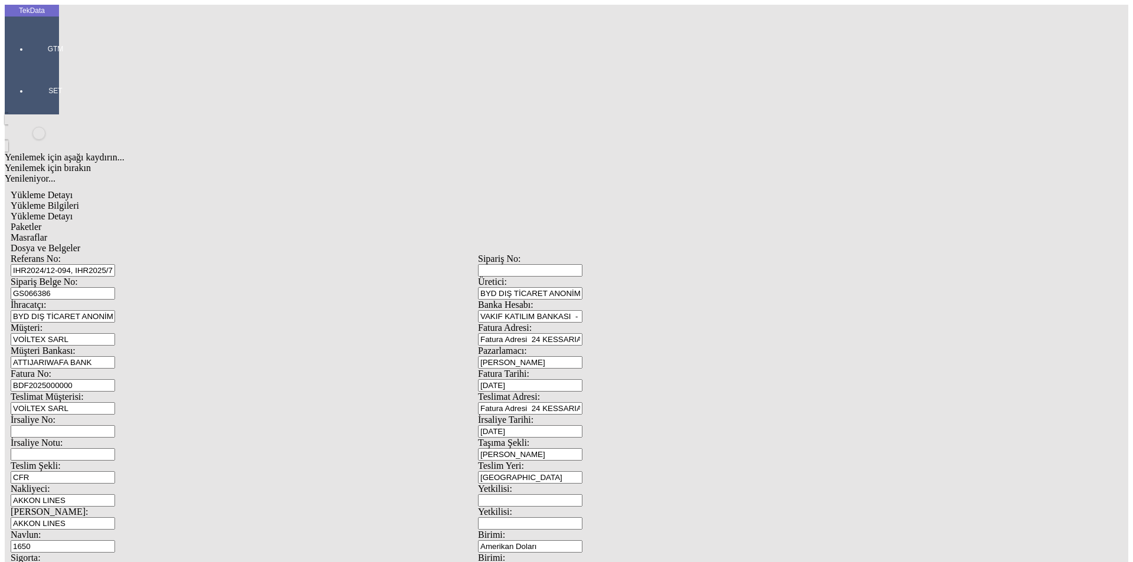
type input "150"
type input "649.75"
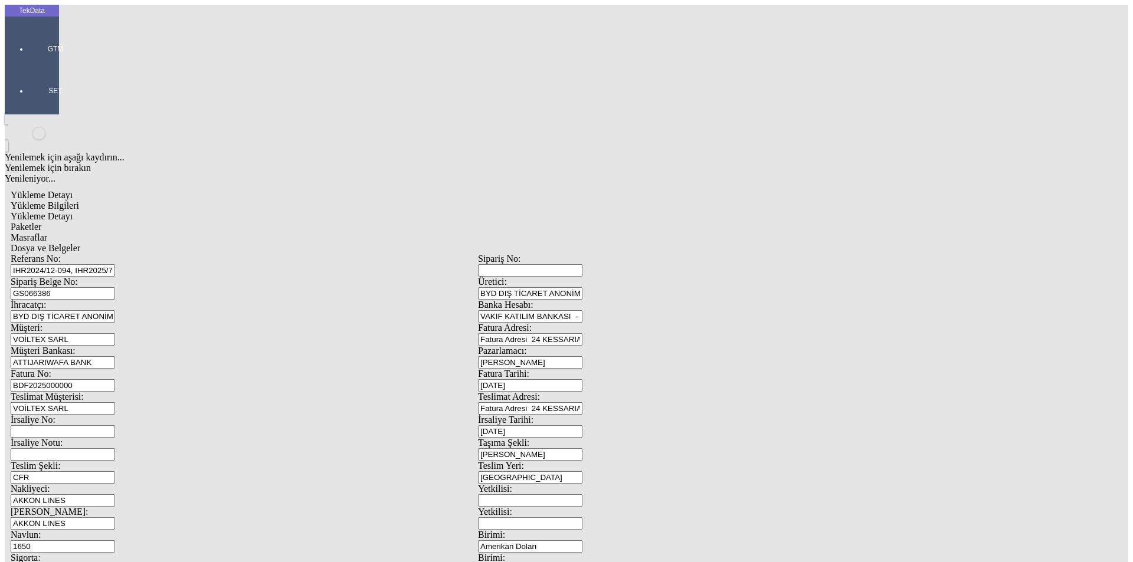
type input "655.55"
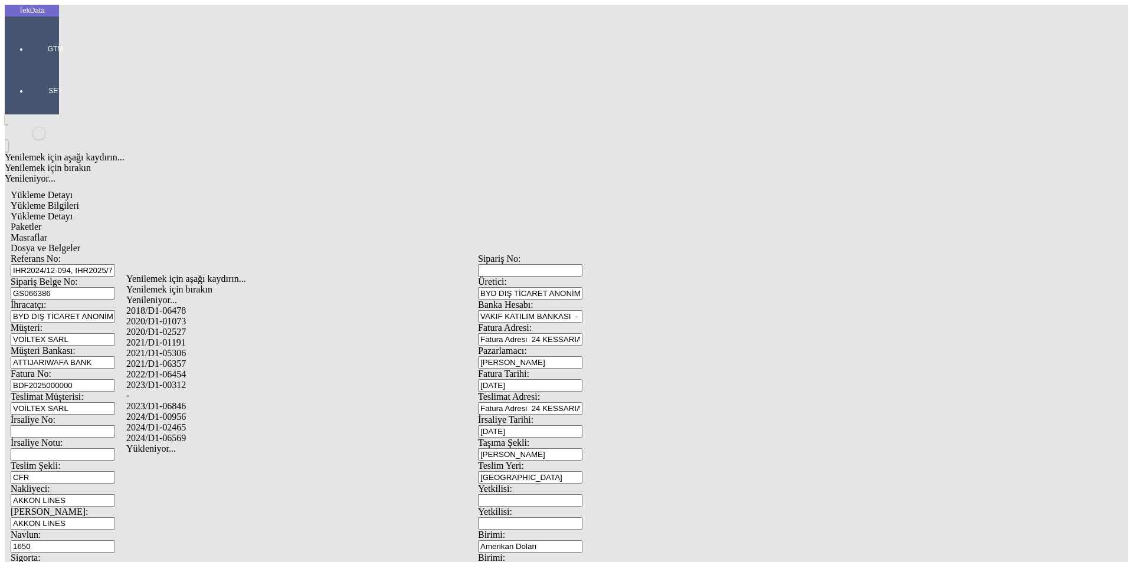
click at [194, 423] on div "2024/D1-02465" at bounding box center [355, 428] width 459 height 11
type input "2024/D1-02465"
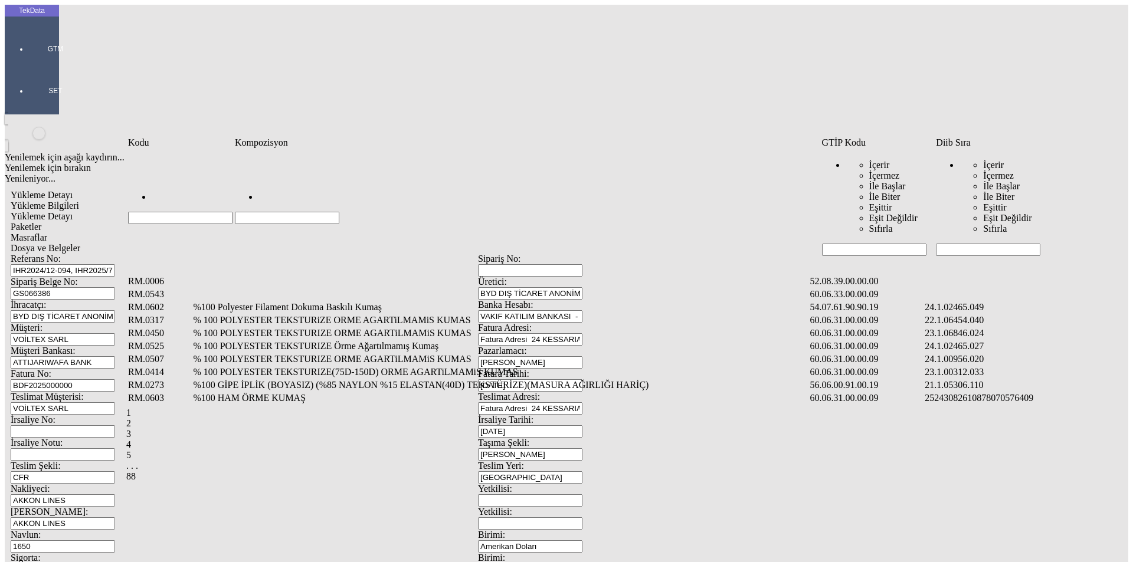
click at [958, 244] on input "Hücreyi Filtrele" at bounding box center [988, 250] width 104 height 12
type input "2465"
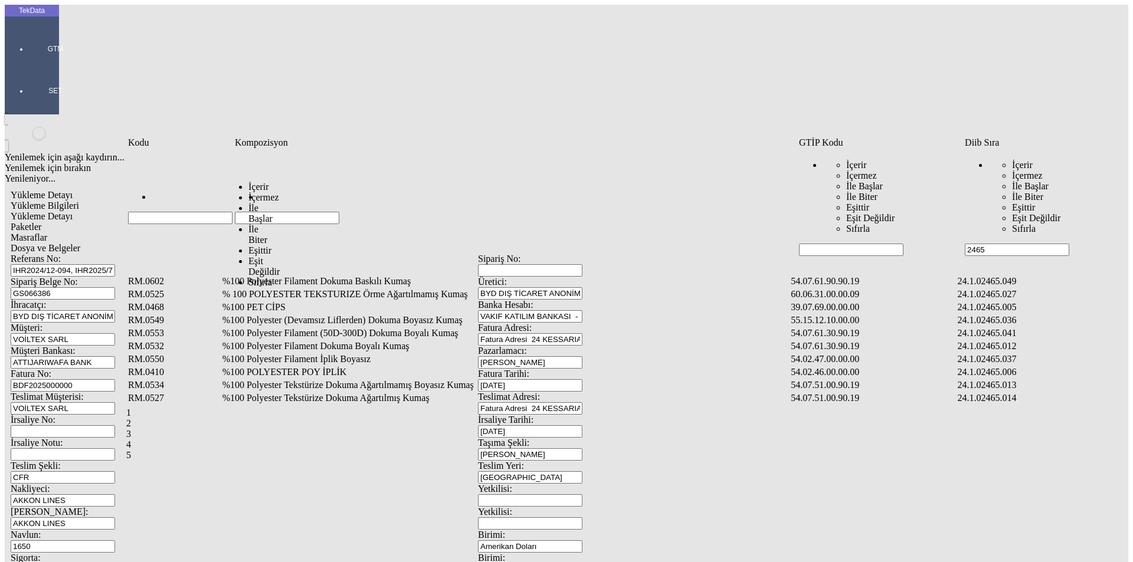
click at [263, 212] on input "Hücreyi Filtrele" at bounding box center [287, 218] width 104 height 12
type input "%53"
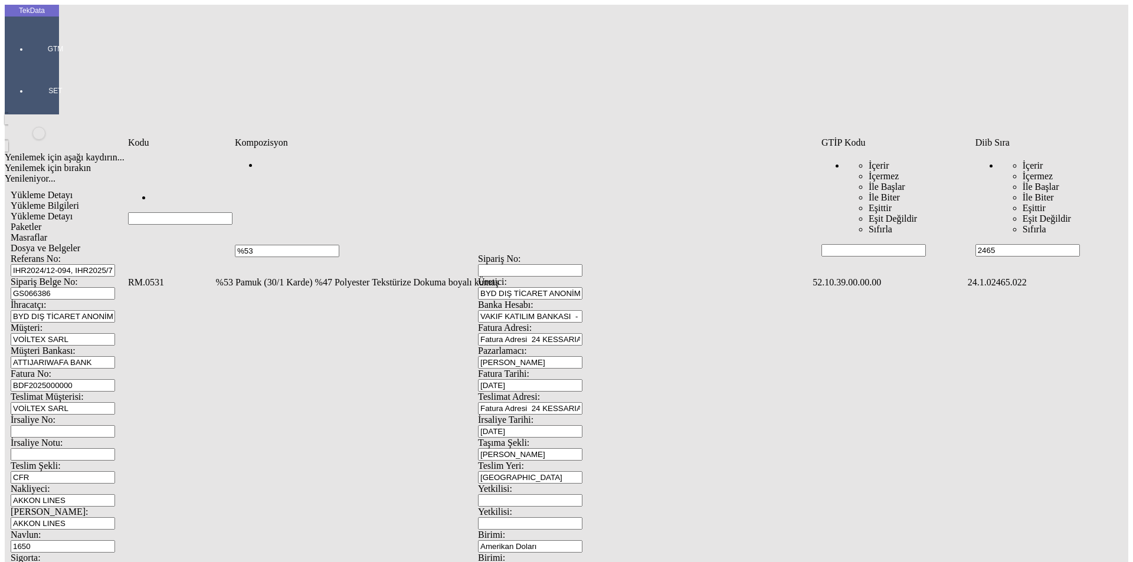
click at [259, 277] on td "%53 Pamuk (30/1 Karde) %47 Polyester Tekstürize Dokuma boyalı kumaş" at bounding box center [513, 283] width 596 height 12
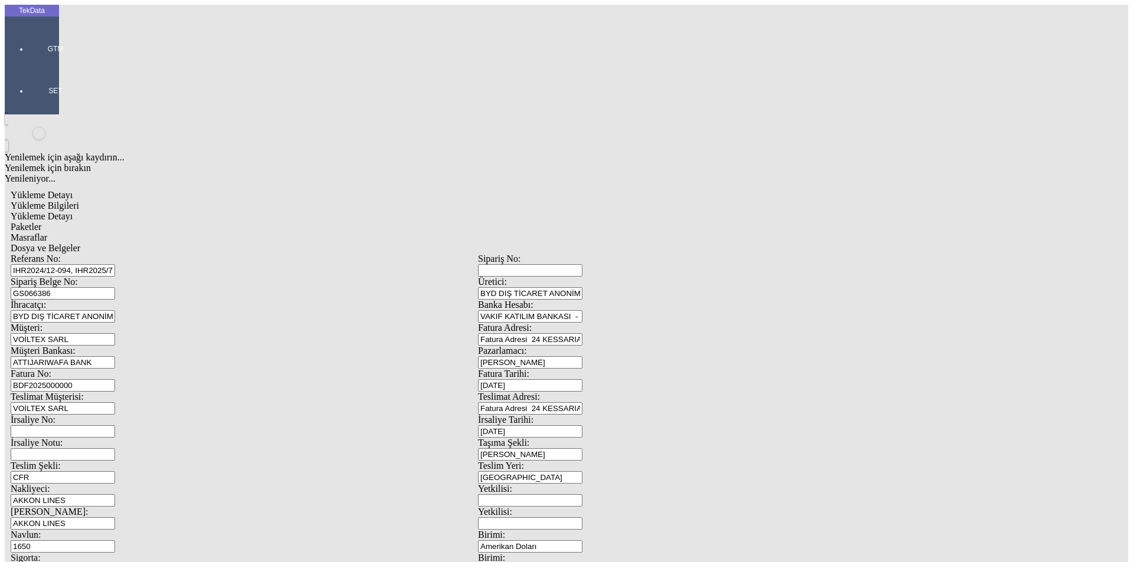
type input "3812"
click at [664, 214] on div "Metre" at bounding box center [876, 219] width 467 height 11
type input "Metre"
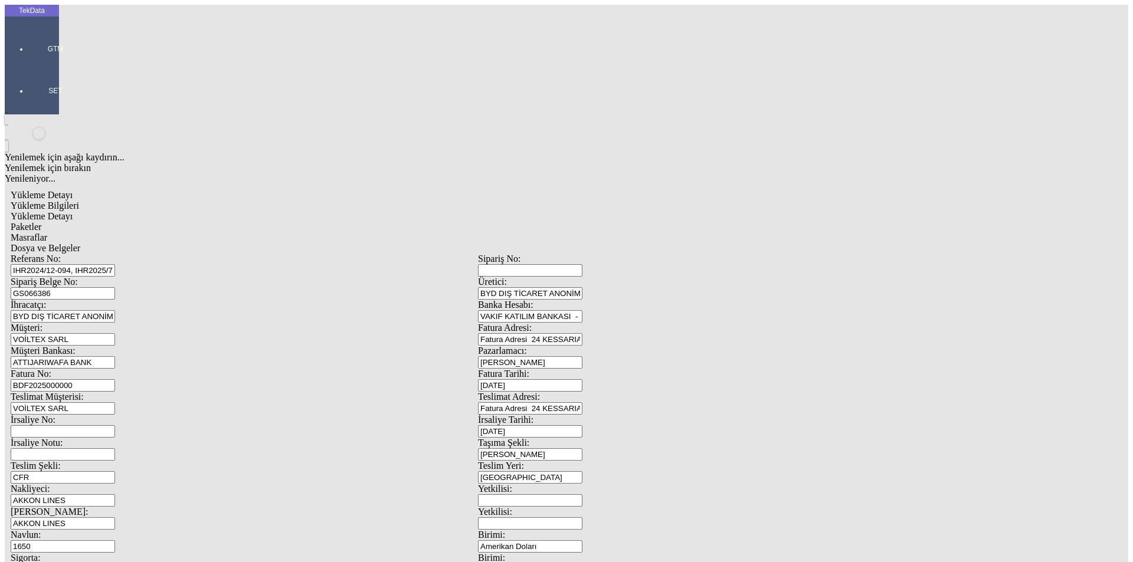
type input "1.25"
click at [668, 247] on div "Amerikan Doları" at bounding box center [876, 252] width 467 height 11
type input "Amerikan Doları"
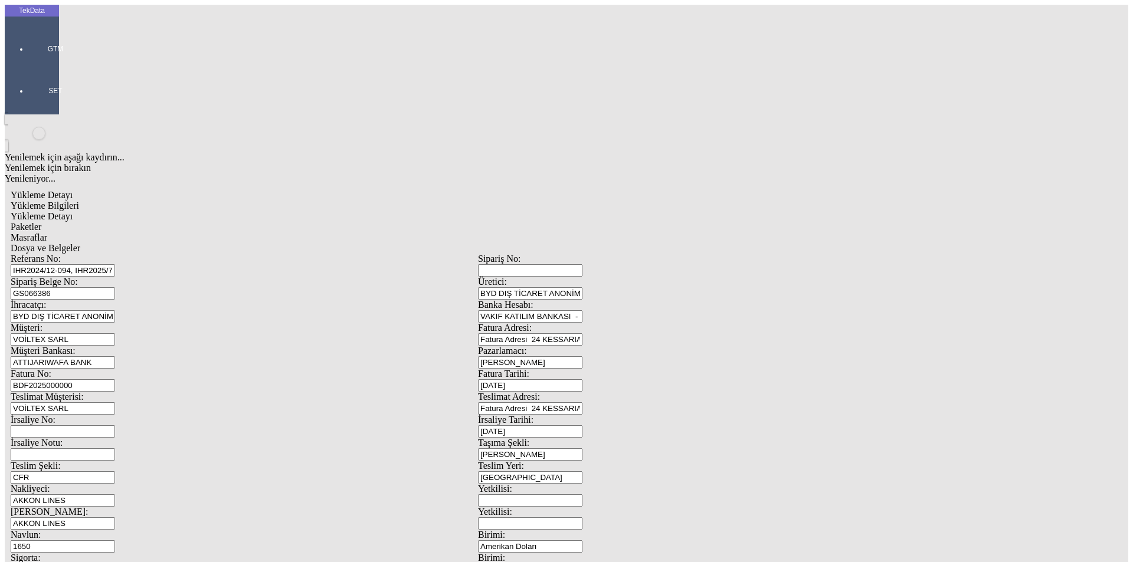
type input "150"
type input "634.15"
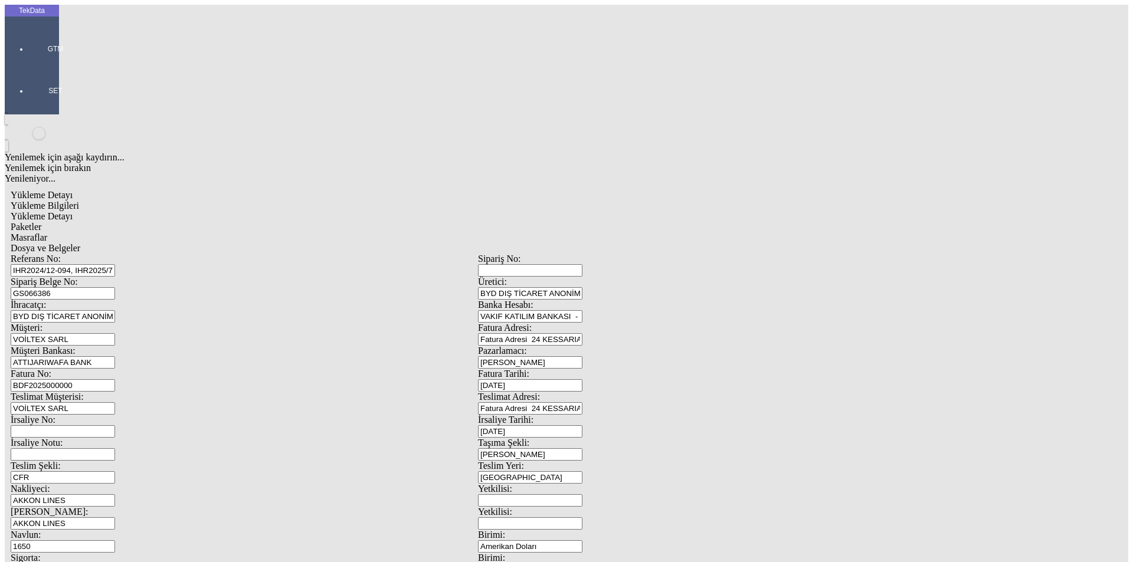
type input "640.55"
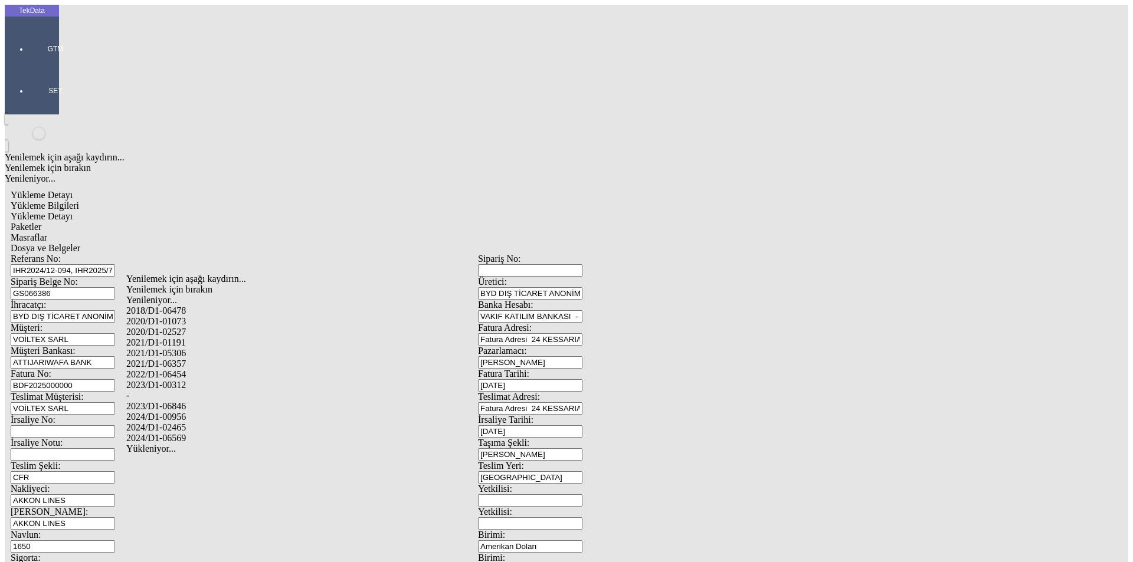
click at [181, 423] on div "2024/D1-02465" at bounding box center [355, 428] width 459 height 11
type input "2024/D1-02465"
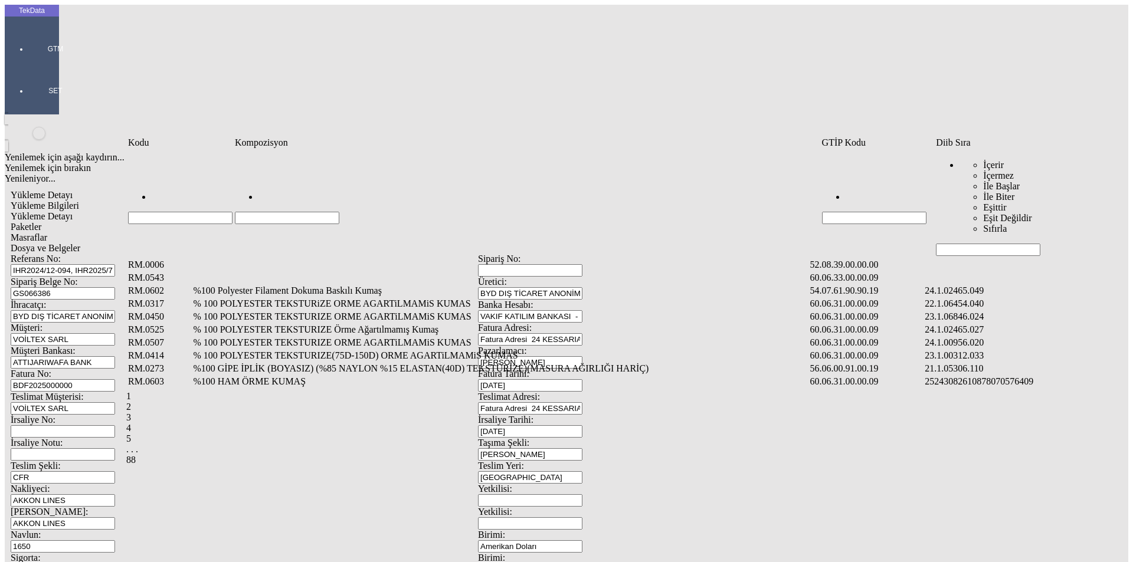
click at [957, 244] on input "Hücreyi Filtrele" at bounding box center [988, 250] width 104 height 12
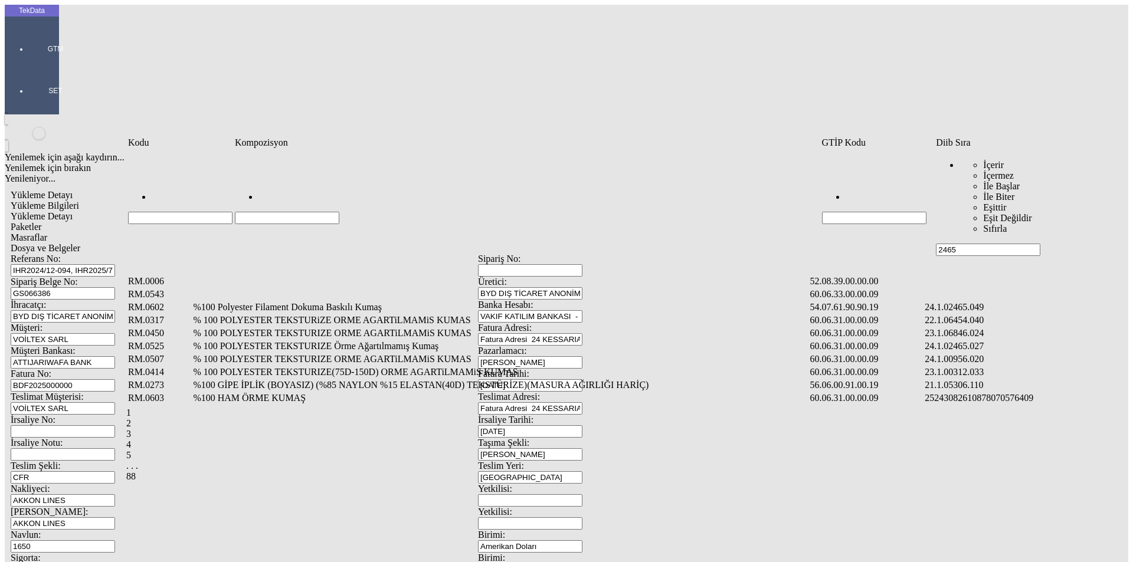
type input "2465"
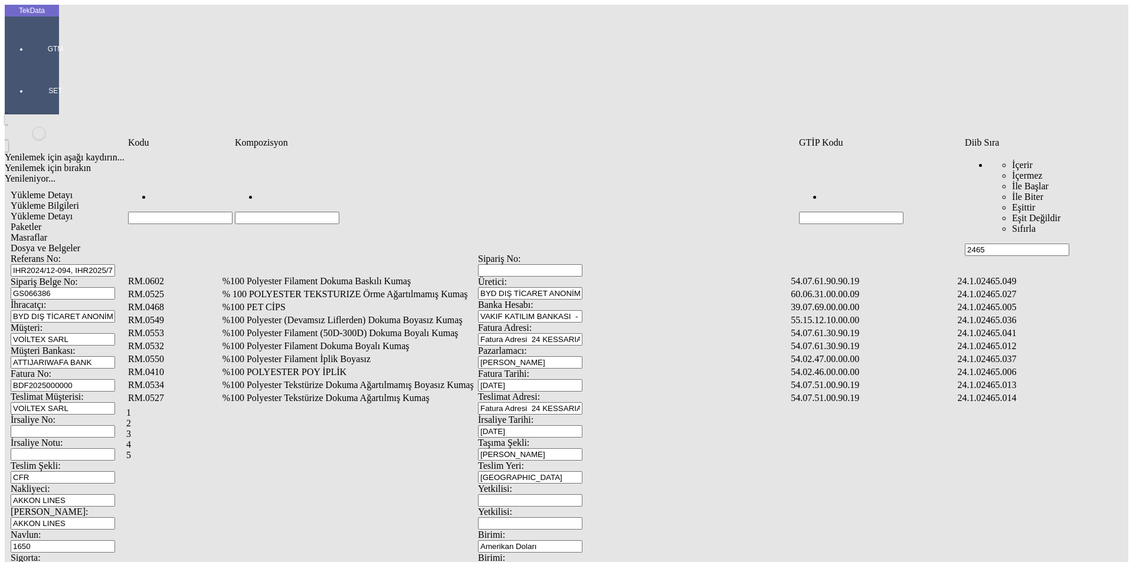
click at [318, 212] on input "Hücreyi Filtrele" at bounding box center [287, 218] width 104 height 12
type input "%60"
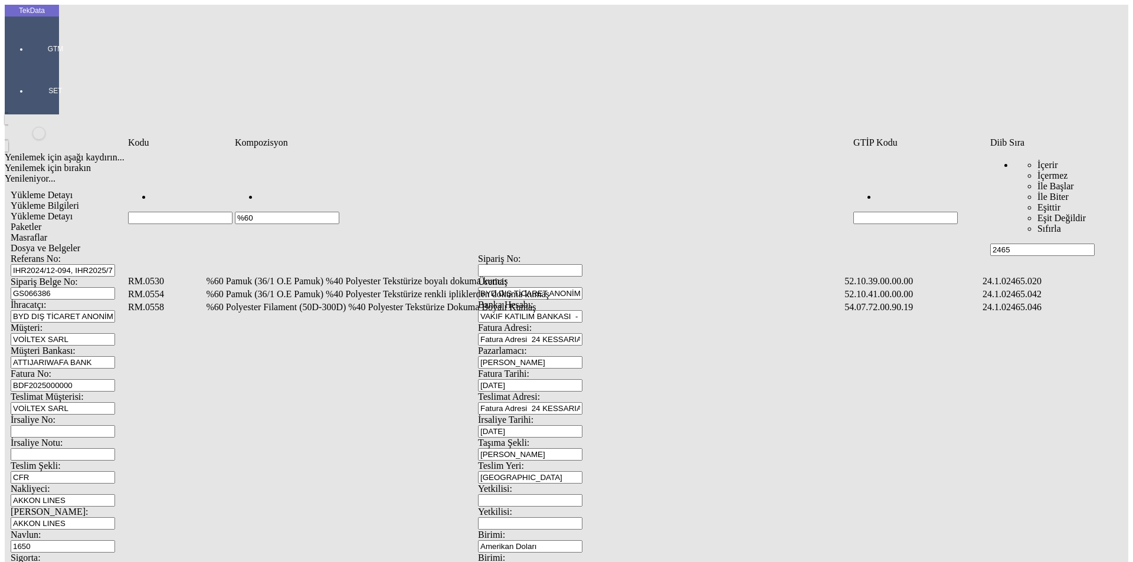
click at [329, 276] on td "%60 Pamuk (36/1 O.E Pamuk) %40 Polyester Tekstürize boyalı dokuma kumaş" at bounding box center [523, 282] width 637 height 12
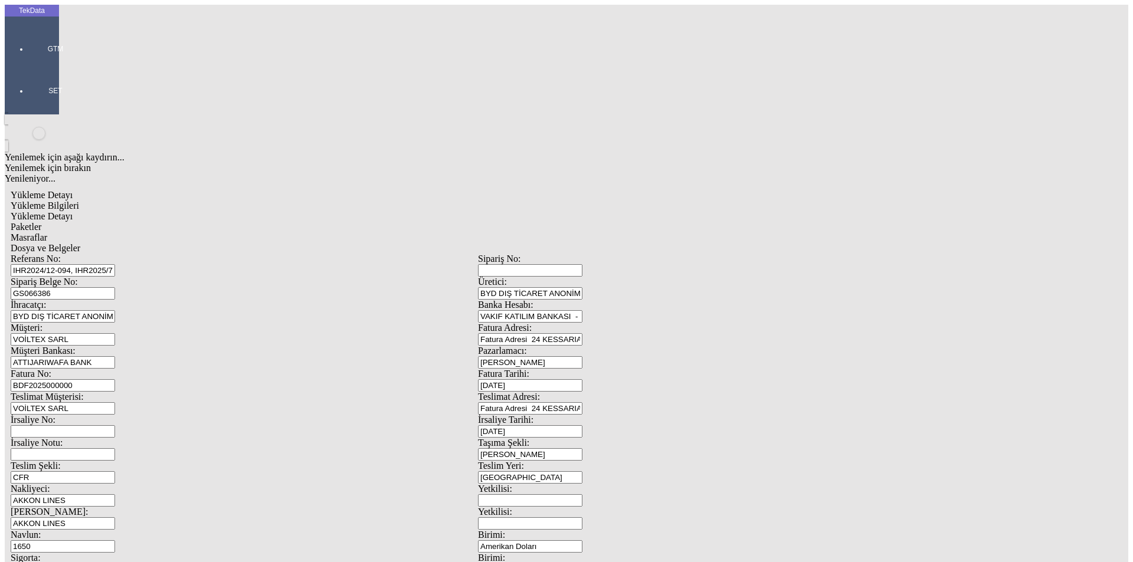
type input "3913"
click at [667, 214] on div "Metre" at bounding box center [876, 219] width 467 height 11
type input "Metre"
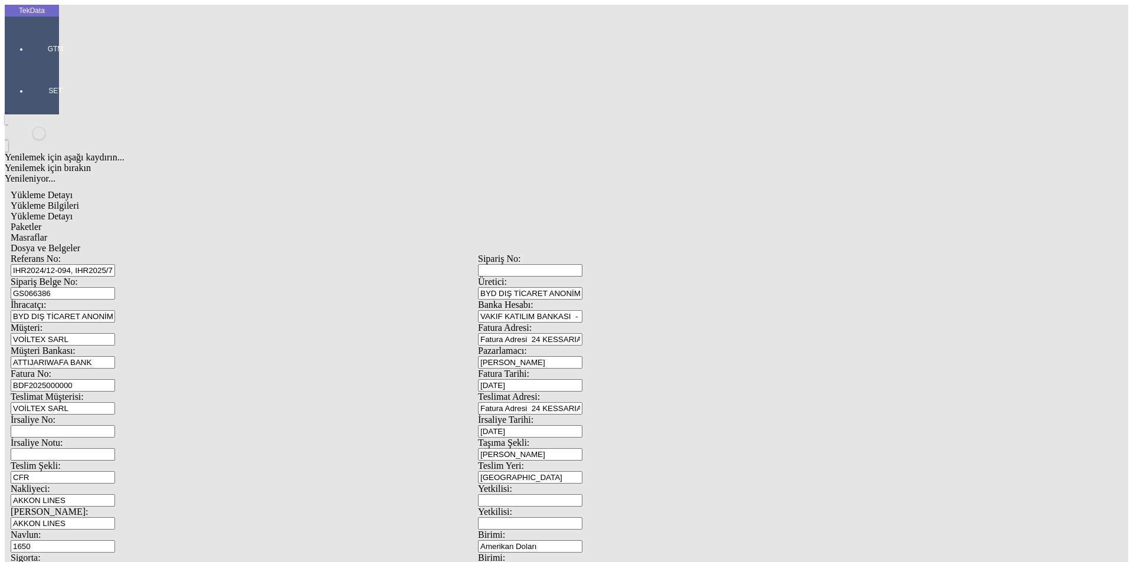
type input "1.1"
click at [673, 247] on div "Amerikan Doları" at bounding box center [876, 252] width 467 height 11
type input "Amerikan Doları"
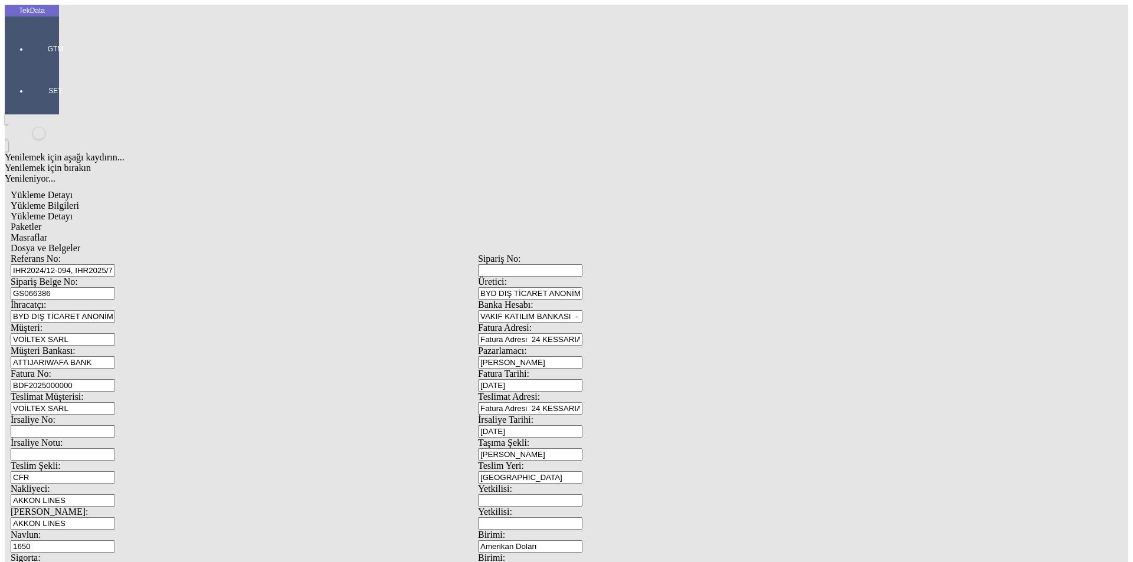
type input "150"
type input "711.1"
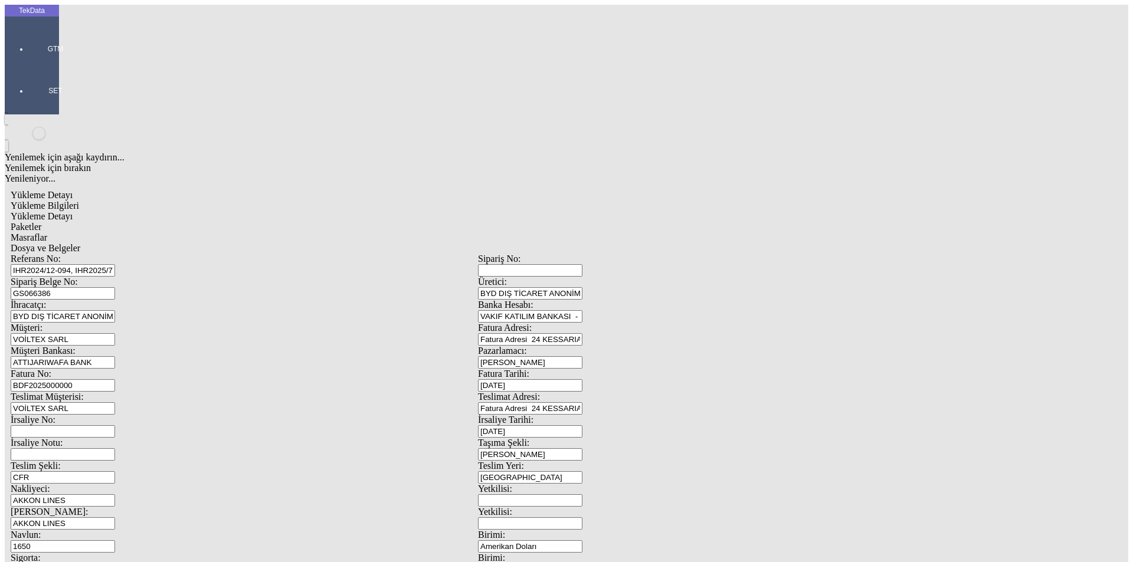
type input "719.5"
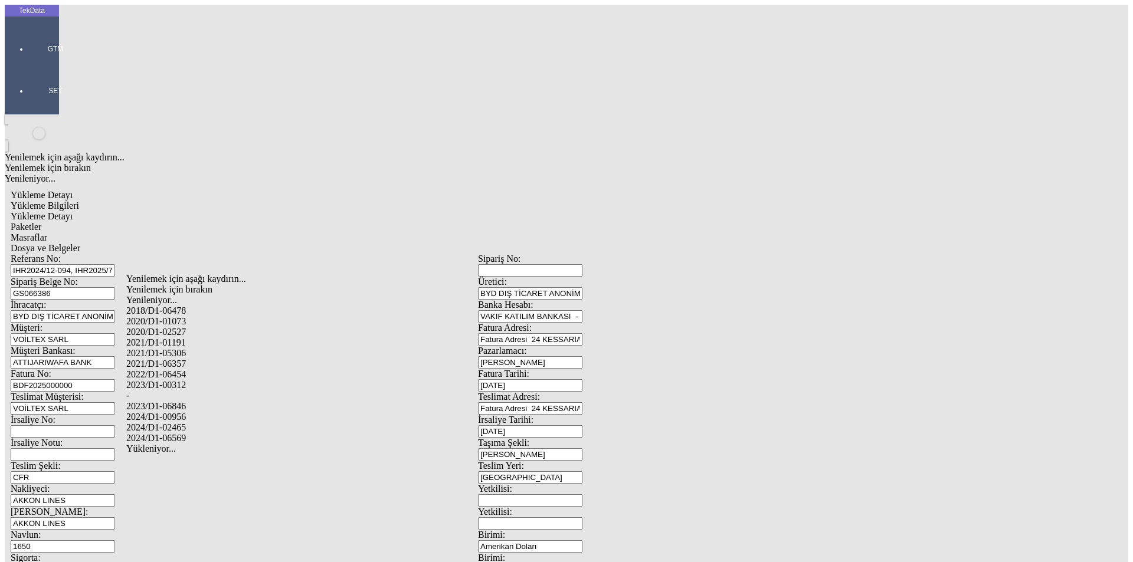
click at [186, 423] on div "2024/D1-02465" at bounding box center [355, 428] width 459 height 11
type input "2024/D1-02465"
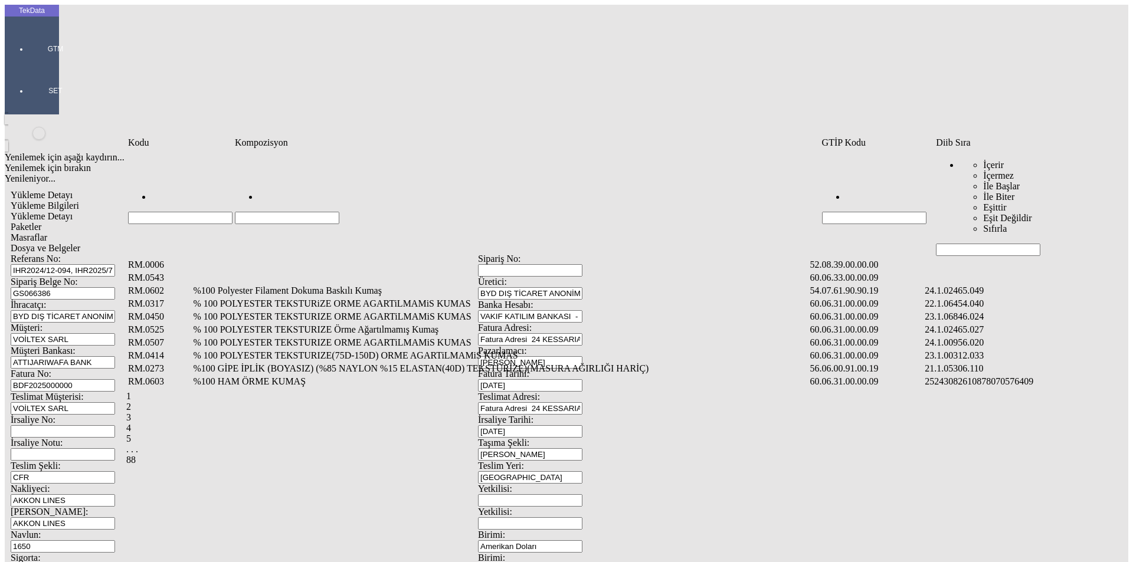
click at [957, 244] on input "Hücreyi Filtrele" at bounding box center [988, 250] width 104 height 12
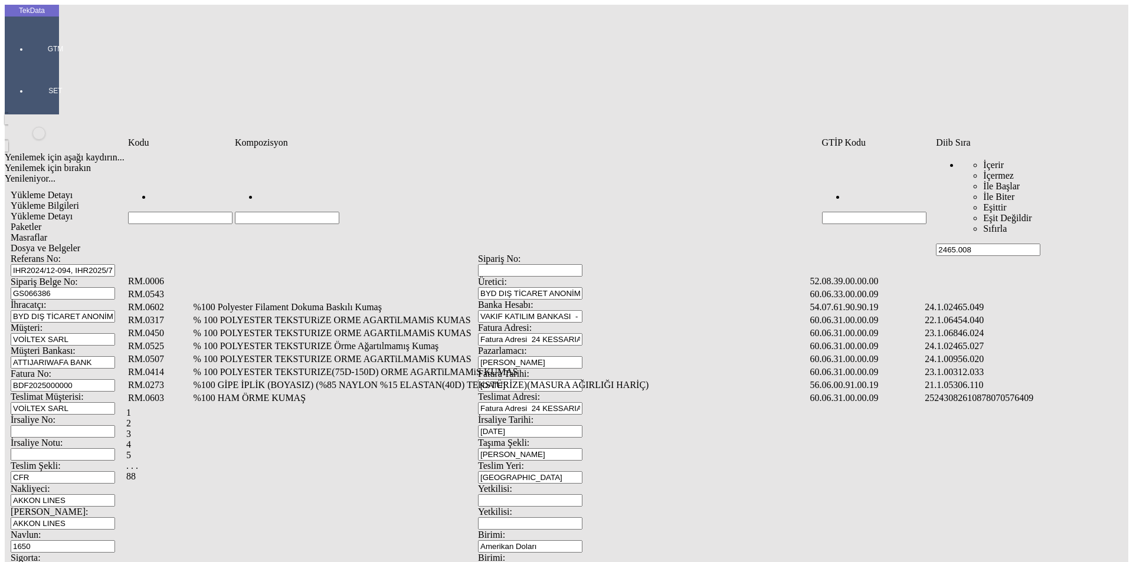
type input "2465.008"
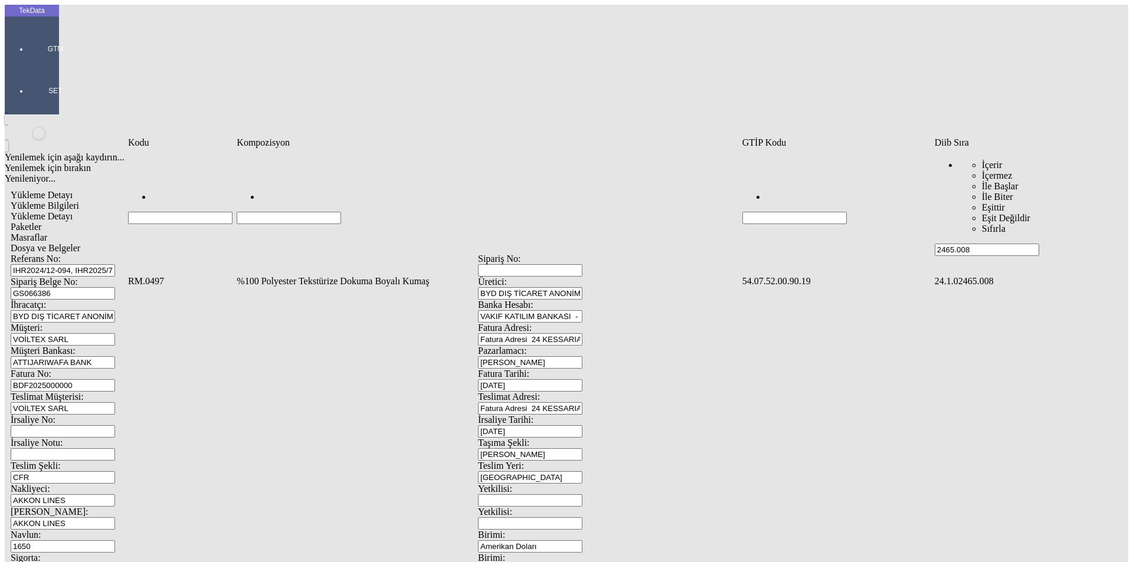
click at [313, 276] on td "%100 Polyester Tekstürize Dokuma Boyalı Kumaş" at bounding box center [488, 282] width 504 height 12
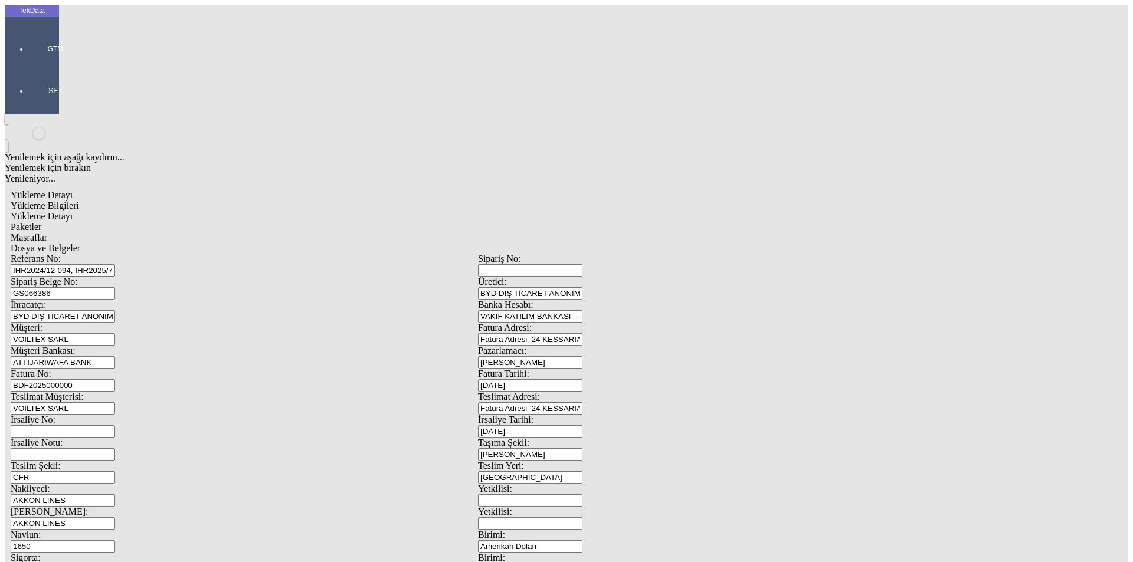
type input "9077"
click at [662, 214] on div "Metre" at bounding box center [876, 219] width 467 height 11
type input "Metre"
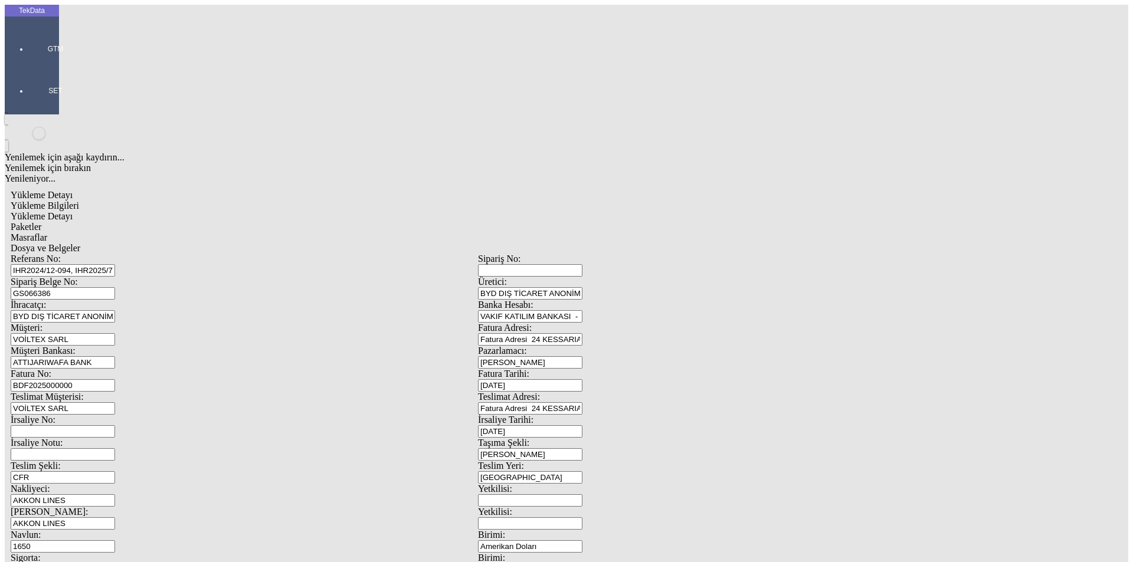
type input "0.95"
click at [666, 247] on div "Amerikan Doları" at bounding box center [876, 252] width 467 height 11
type input "Amerikan Doları"
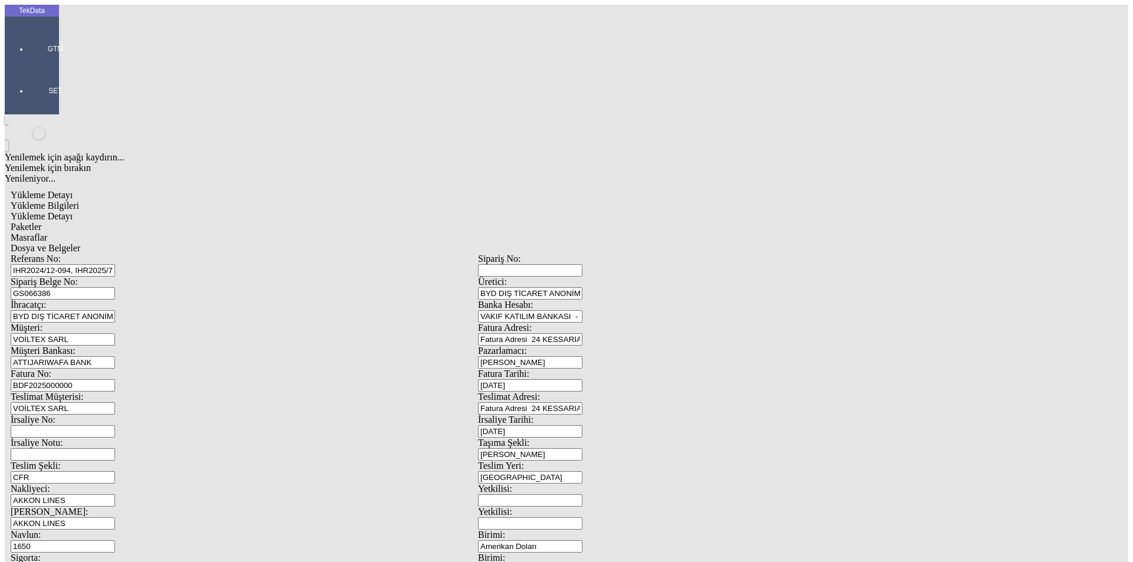
type input "150"
type input "1637.1"
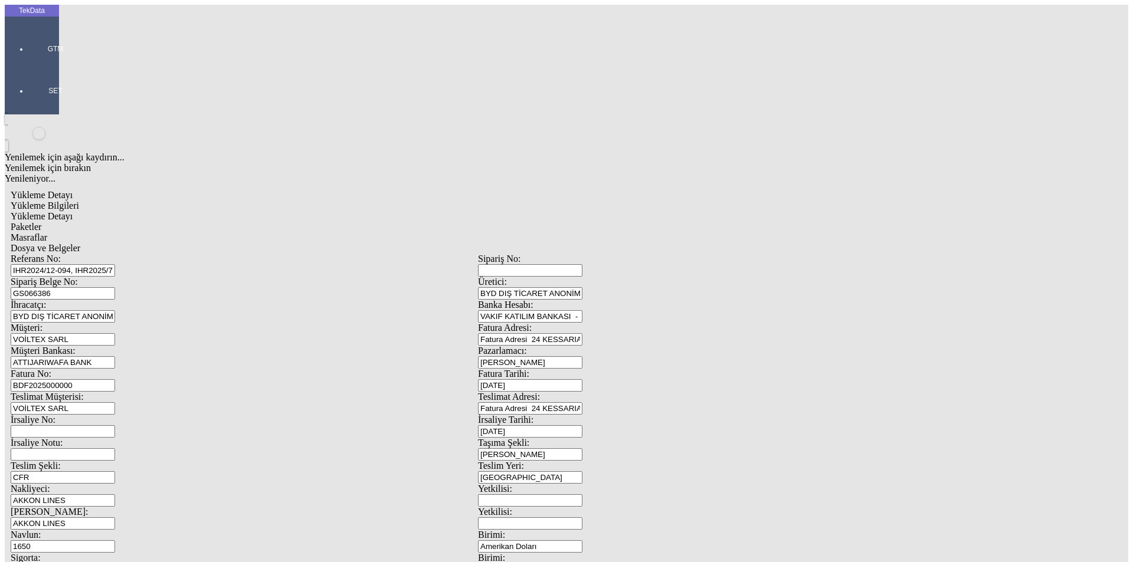
type input "1652.9"
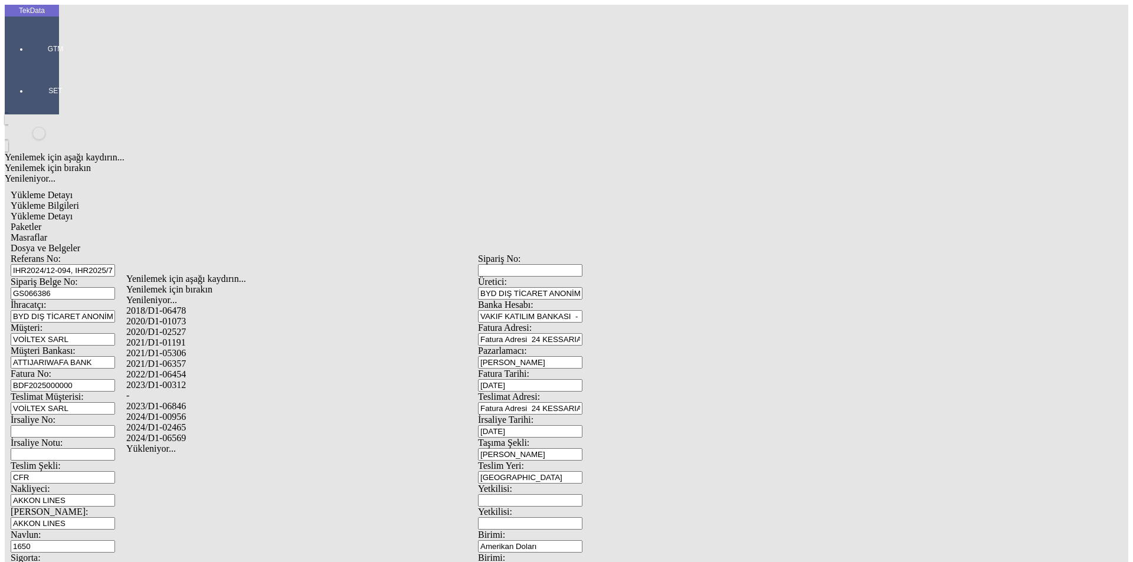
click at [175, 423] on div "2024/D1-02465" at bounding box center [355, 428] width 459 height 11
type input "2024/D1-02465"
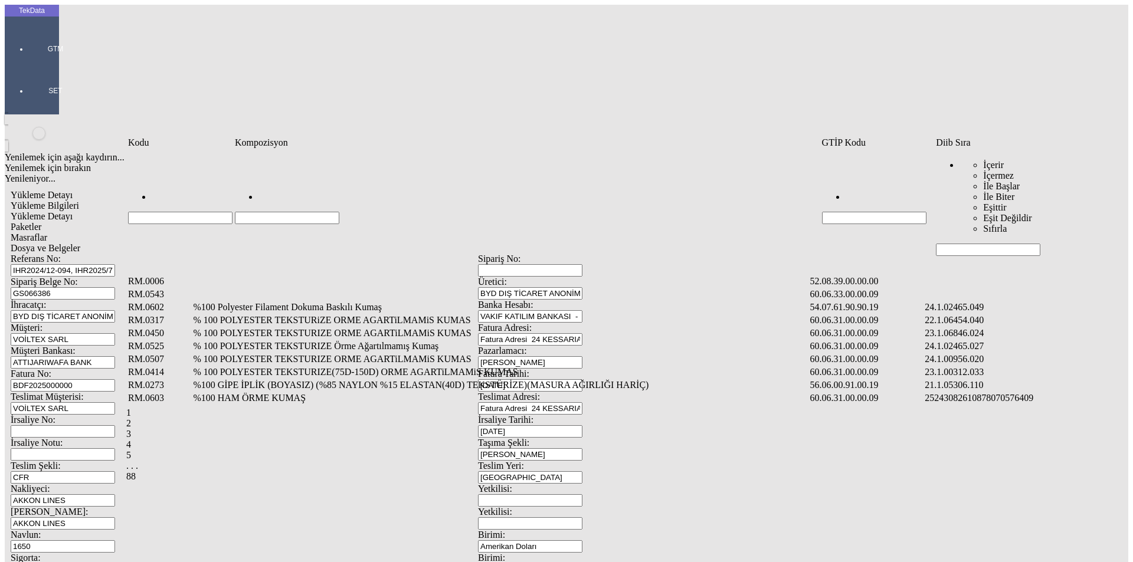
click at [958, 244] on input "Hücreyi Filtrele" at bounding box center [988, 250] width 104 height 12
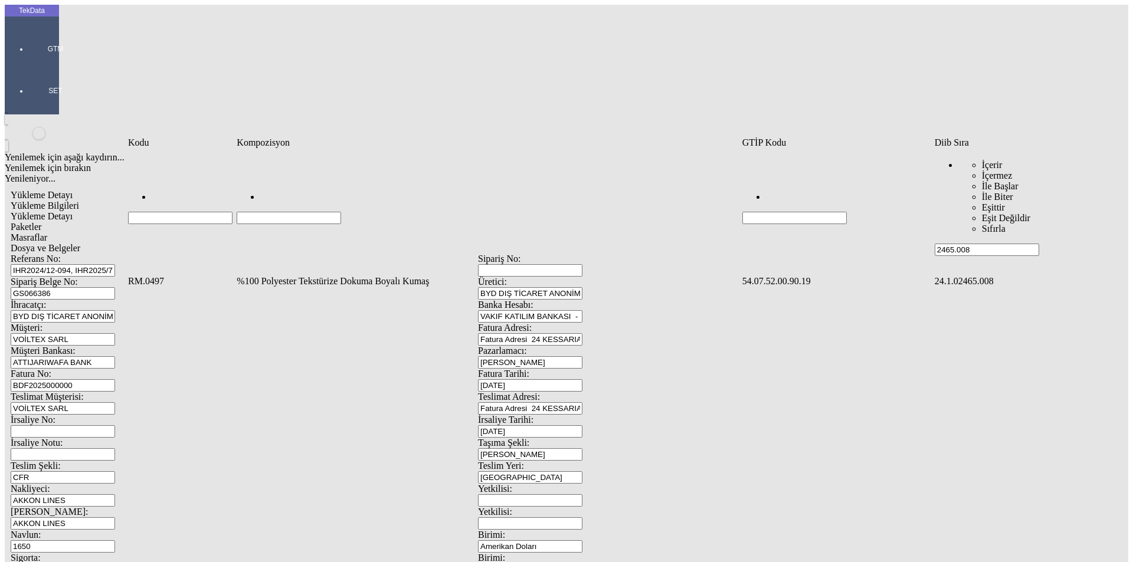
click at [267, 276] on td "%100 Polyester Tekstürize Dokuma Boyalı Kumaş" at bounding box center [488, 282] width 504 height 12
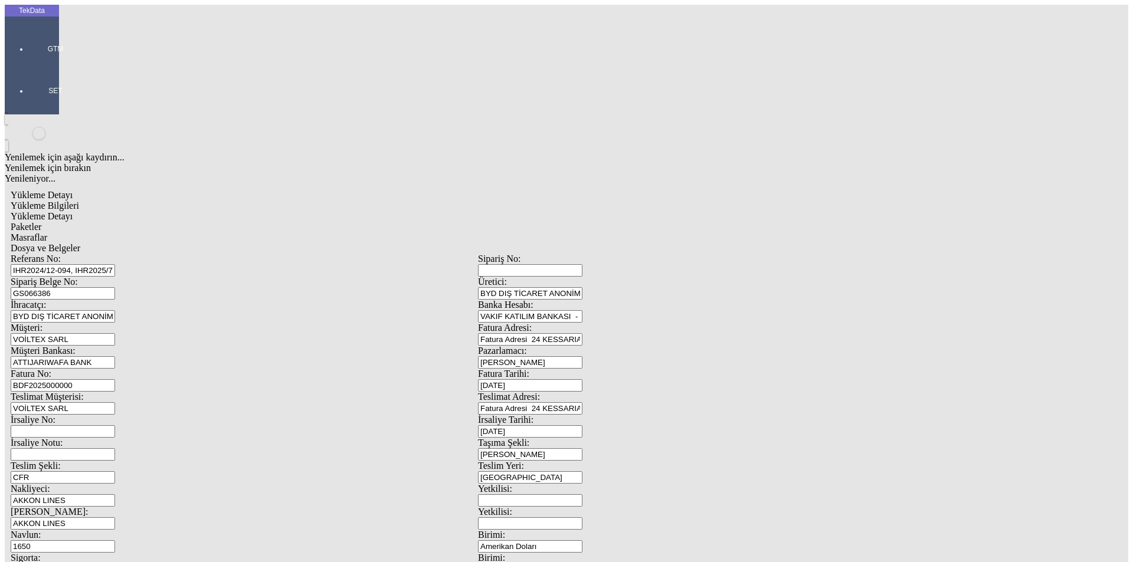
click at [678, 214] on div "Metre" at bounding box center [876, 219] width 467 height 11
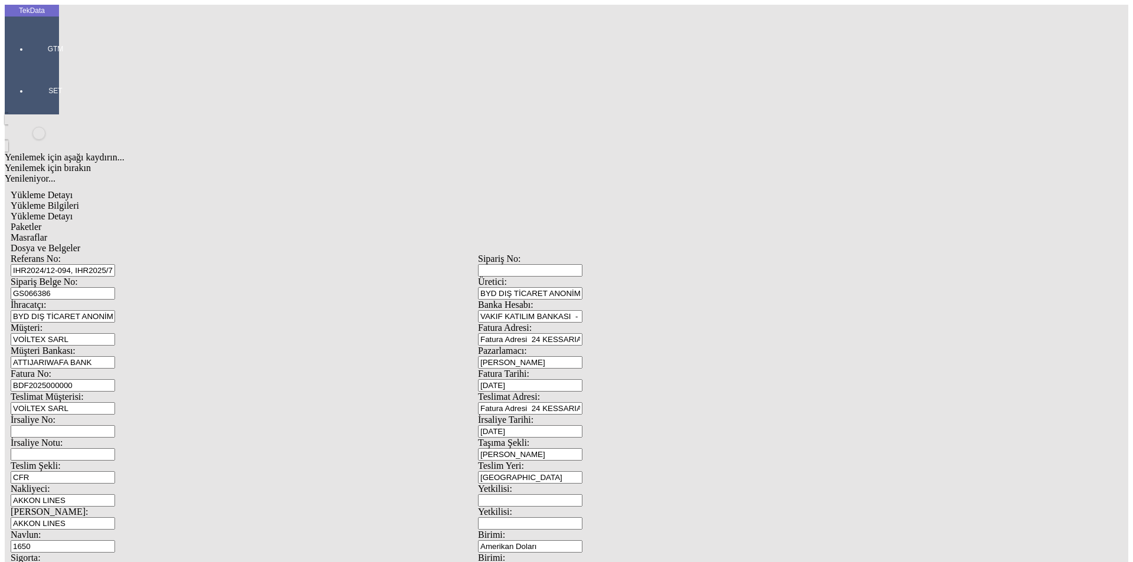
click at [669, 247] on div "Amerikan Doları" at bounding box center [876, 252] width 467 height 11
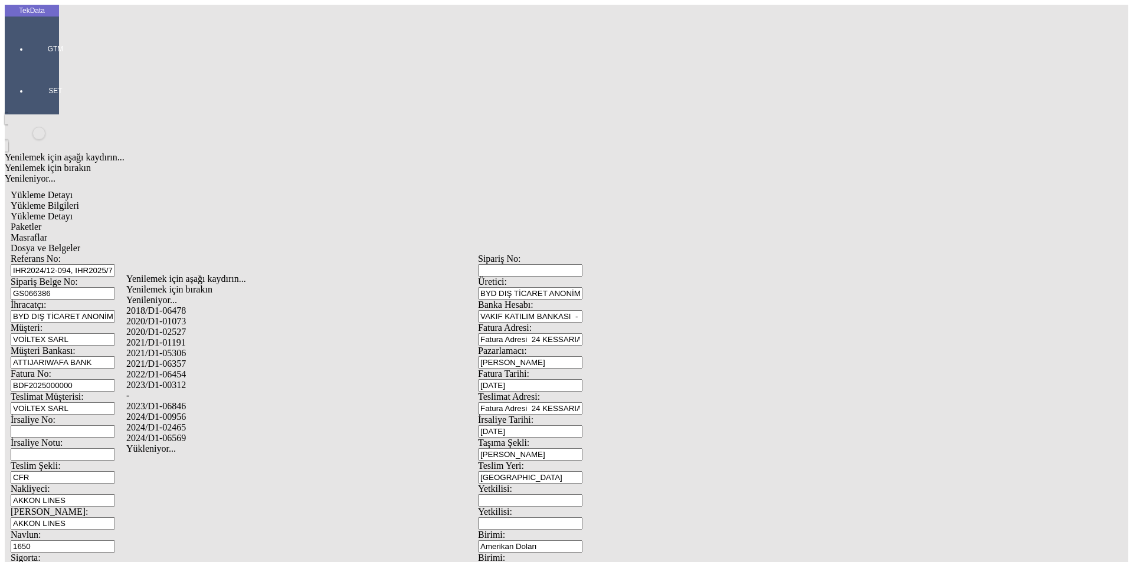
drag, startPoint x: 182, startPoint y: 411, endPoint x: 399, endPoint y: 407, distance: 216.6
click at [183, 423] on div "2024/D1-02465" at bounding box center [355, 428] width 459 height 11
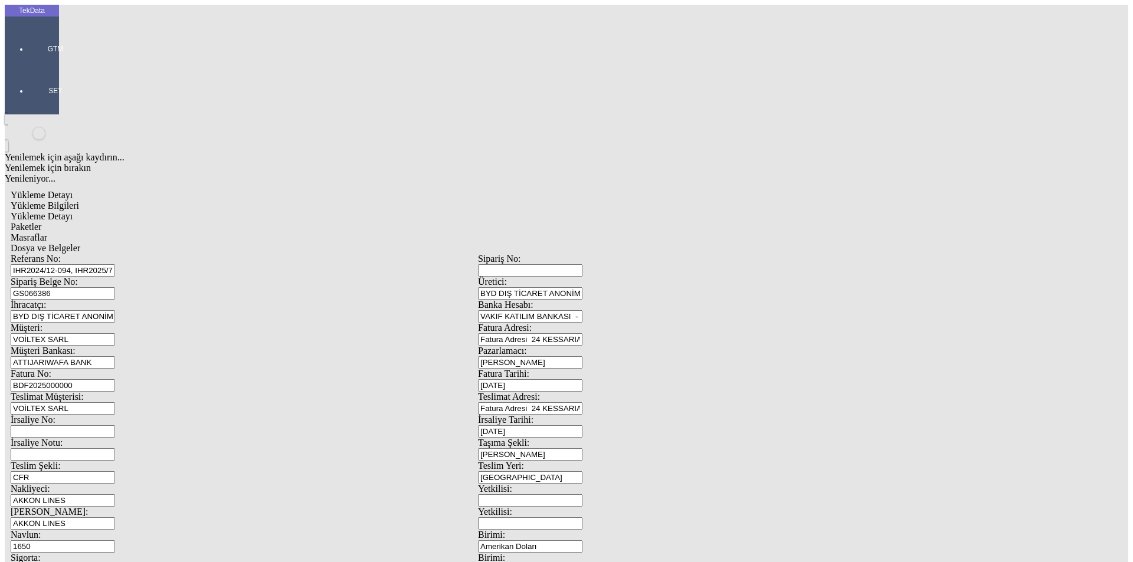
click at [41, 222] on span "Paketler" at bounding box center [26, 227] width 31 height 10
drag, startPoint x: 705, startPoint y: 131, endPoint x: 606, endPoint y: 131, distance: 99.7
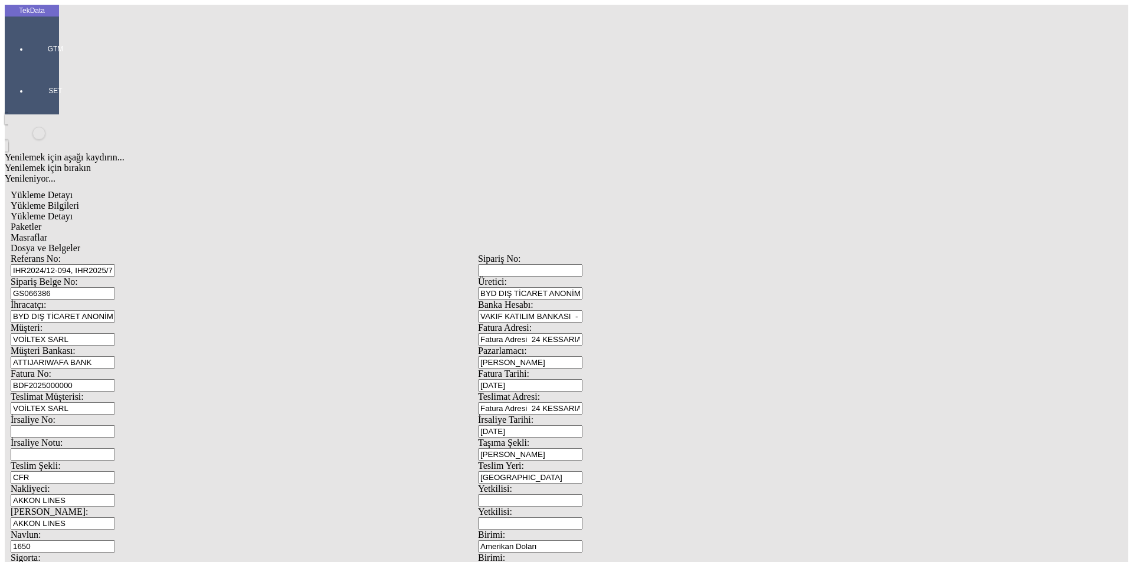
drag, startPoint x: 683, startPoint y: 129, endPoint x: 590, endPoint y: 127, distance: 93.3
click at [47, 233] on span "Masraflar" at bounding box center [29, 238] width 37 height 10
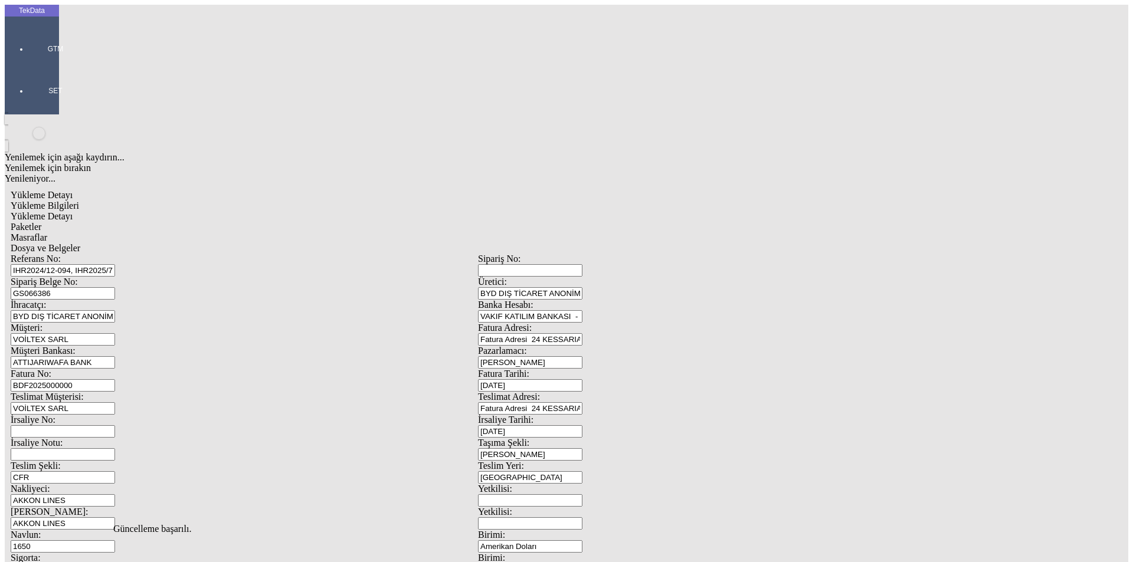
click at [80, 243] on span "Dosya ve Belgeler" at bounding box center [46, 248] width 70 height 10
click at [79, 201] on span "Yükleme Bilgileri" at bounding box center [45, 206] width 68 height 10
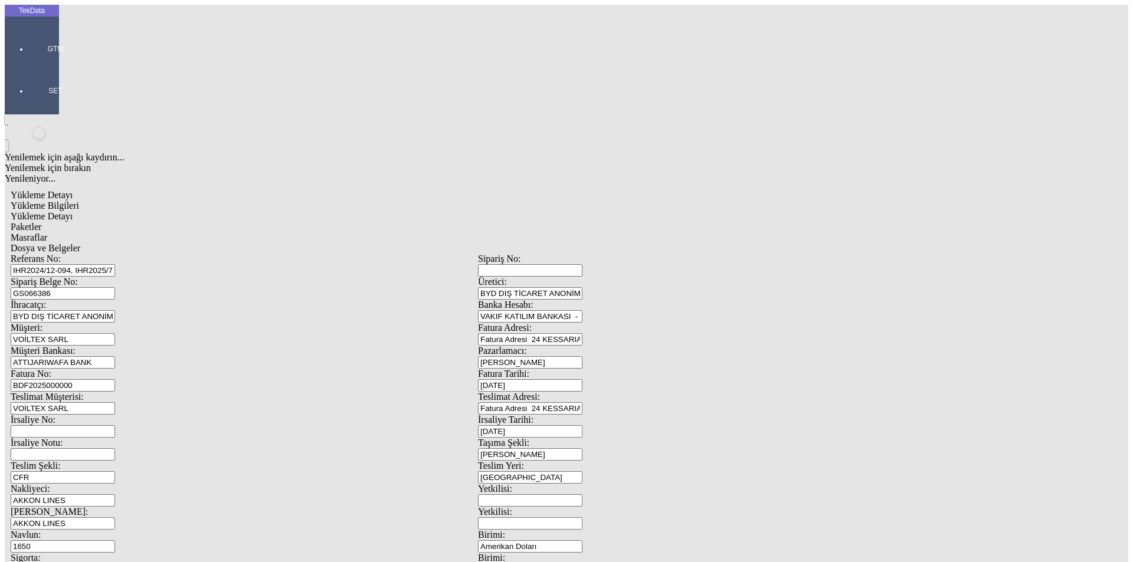
drag, startPoint x: 393, startPoint y: 84, endPoint x: 86, endPoint y: 78, distance: 307.5
drag, startPoint x: 213, startPoint y: 110, endPoint x: 109, endPoint y: 116, distance: 104.6
click at [109, 277] on div "Sipariş Belge No: GS066386" at bounding box center [244, 288] width 467 height 23
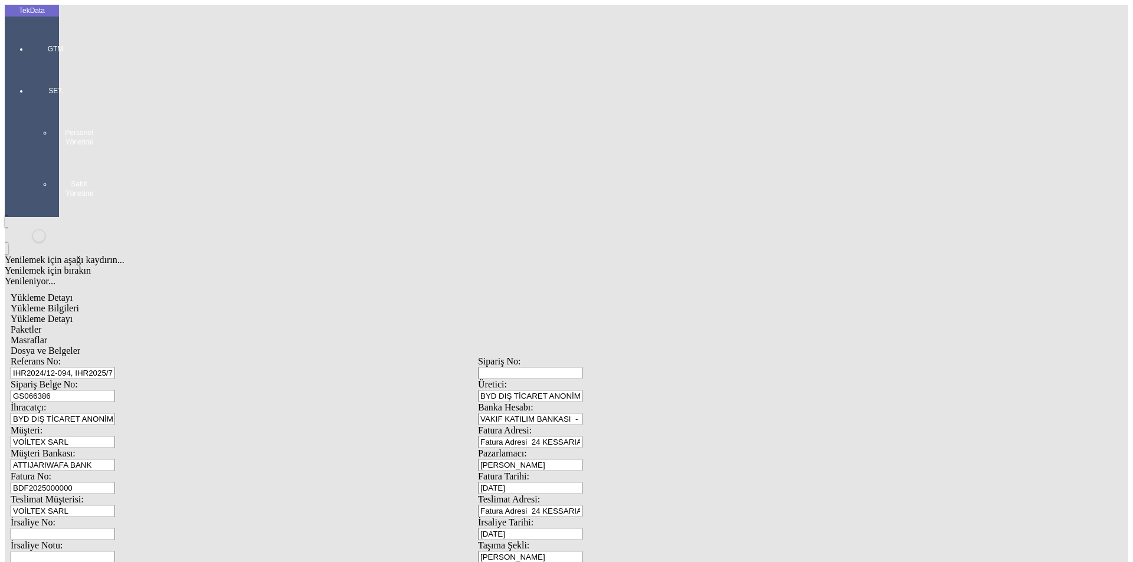
click at [39, 45] on div "GTM" at bounding box center [55, 45] width 54 height 42
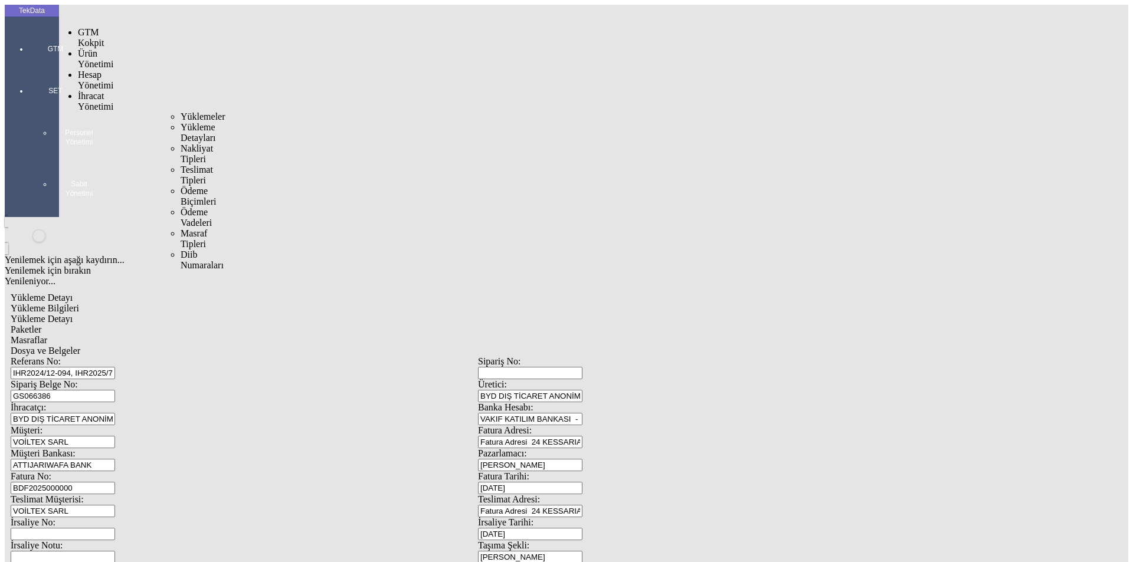
drag, startPoint x: 89, startPoint y: 70, endPoint x: 99, endPoint y: 68, distance: 10.8
click at [90, 91] on span "İhracat Yönetimi" at bounding box center [95, 101] width 35 height 21
click at [181, 112] on span "Yüklemeler" at bounding box center [203, 117] width 45 height 10
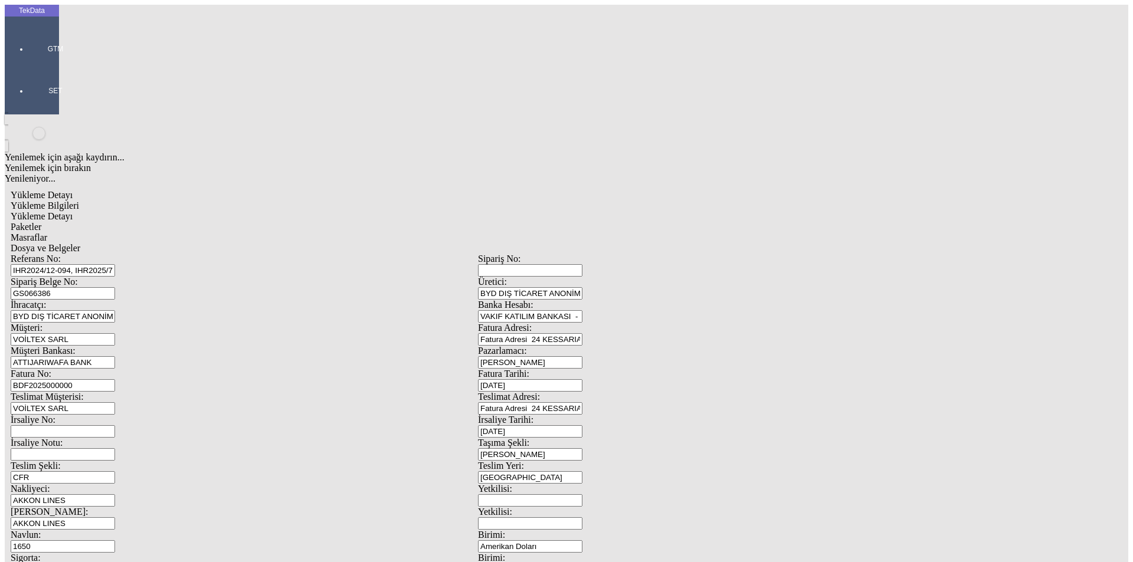
drag, startPoint x: 374, startPoint y: 87, endPoint x: 81, endPoint y: 86, distance: 292.7
click at [81, 254] on div "Referans No: IHR2024/12-094, IHR2025/7-057, IHR2025/7-062, IHR2025/7-101" at bounding box center [244, 265] width 467 height 23
paste input "6-050, IHR2025/7-102"
drag, startPoint x: 234, startPoint y: 110, endPoint x: 55, endPoint y: 107, distance: 178.3
click at [55, 184] on tek-global-detail "Yükleme Detayı Yükleme Bilgileri Yükleme Detayı Paketler Masraflar Dosya ve Bel…" at bounding box center [478, 524] width 947 height 681
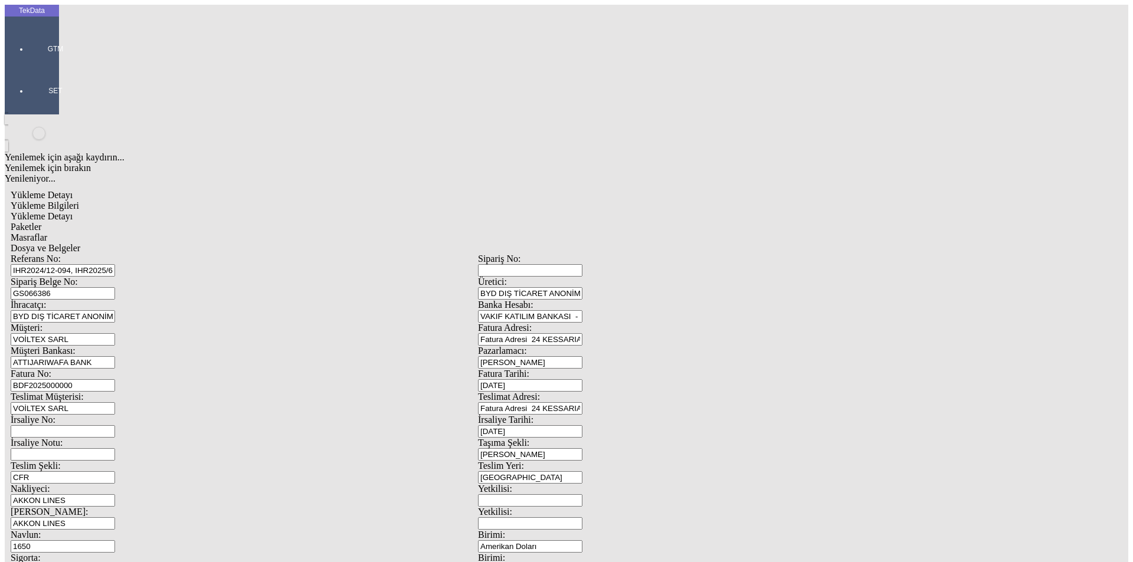
paste input "4"
click at [115, 379] on input "BDF2025000000" at bounding box center [63, 385] width 104 height 12
drag, startPoint x: 172, startPoint y: 446, endPoint x: 128, endPoint y: 453, distance: 44.2
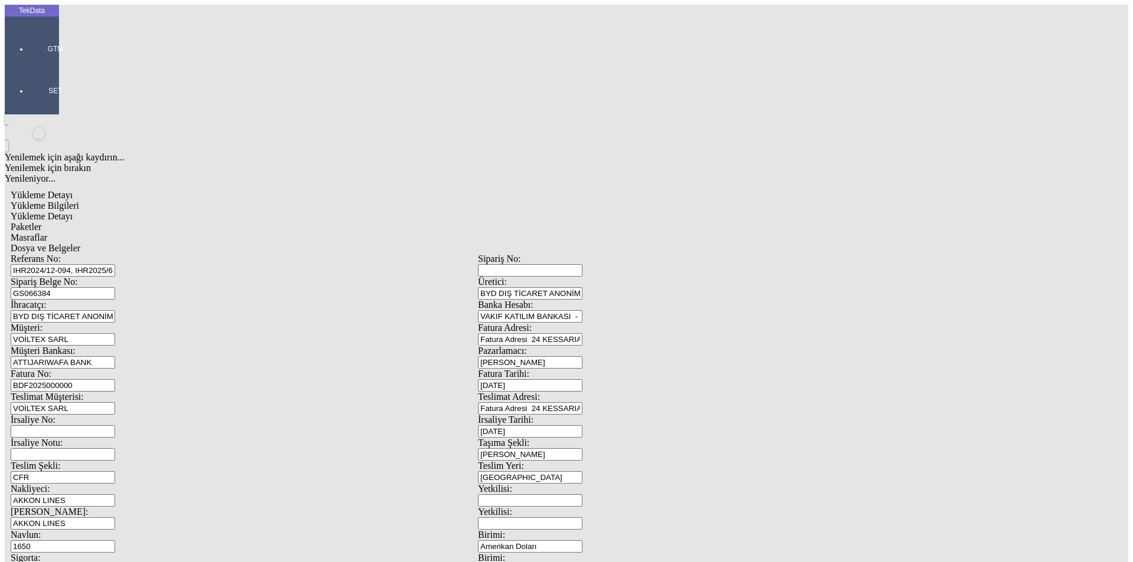
drag, startPoint x: 703, startPoint y: 464, endPoint x: 609, endPoint y: 480, distance: 95.3
click at [626, 475] on div "Referans No: IHR2024/12-094, IHR2025/6-050, IHR2025/7-102 [STREET_ADDRESS] GS06…" at bounding box center [478, 530] width 935 height 552
click at [73, 211] on span "Yükleme Detayı" at bounding box center [42, 216] width 62 height 10
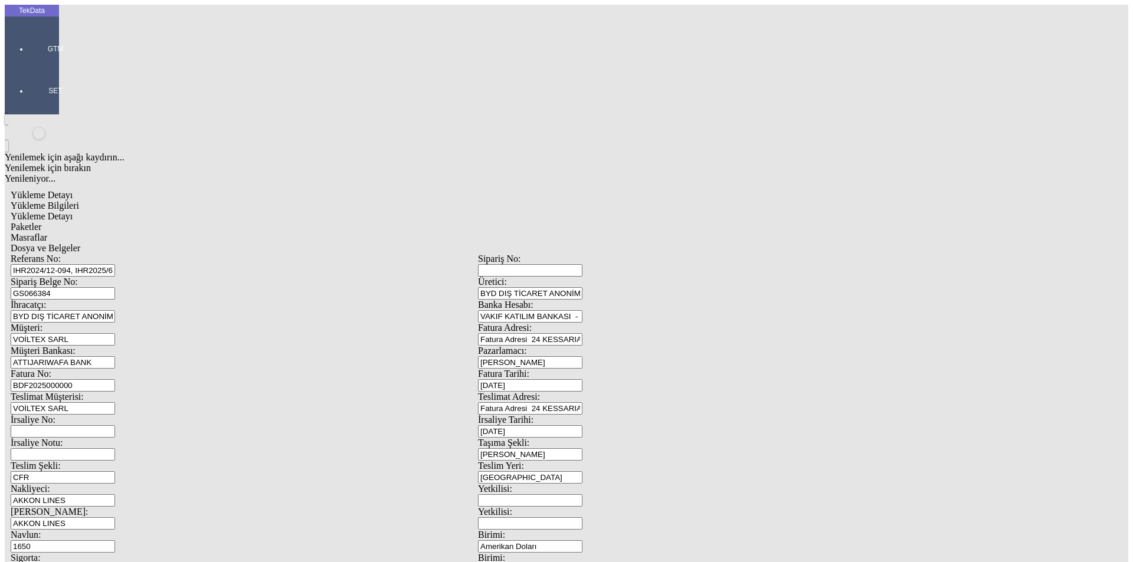
click at [509, 277] on span "Evet" at bounding box center [500, 272] width 17 height 10
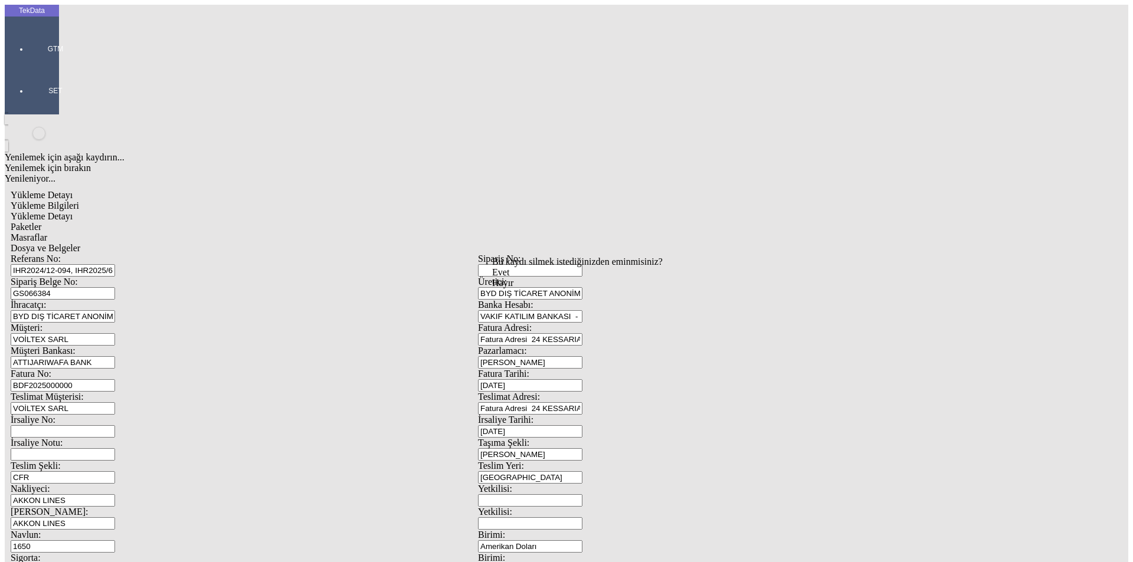
drag, startPoint x: 535, startPoint y: 289, endPoint x: 572, endPoint y: 283, distance: 37.0
click at [509, 277] on span "Evet" at bounding box center [500, 272] width 17 height 10
drag, startPoint x: 179, startPoint y: 173, endPoint x: 34, endPoint y: 166, distance: 145.9
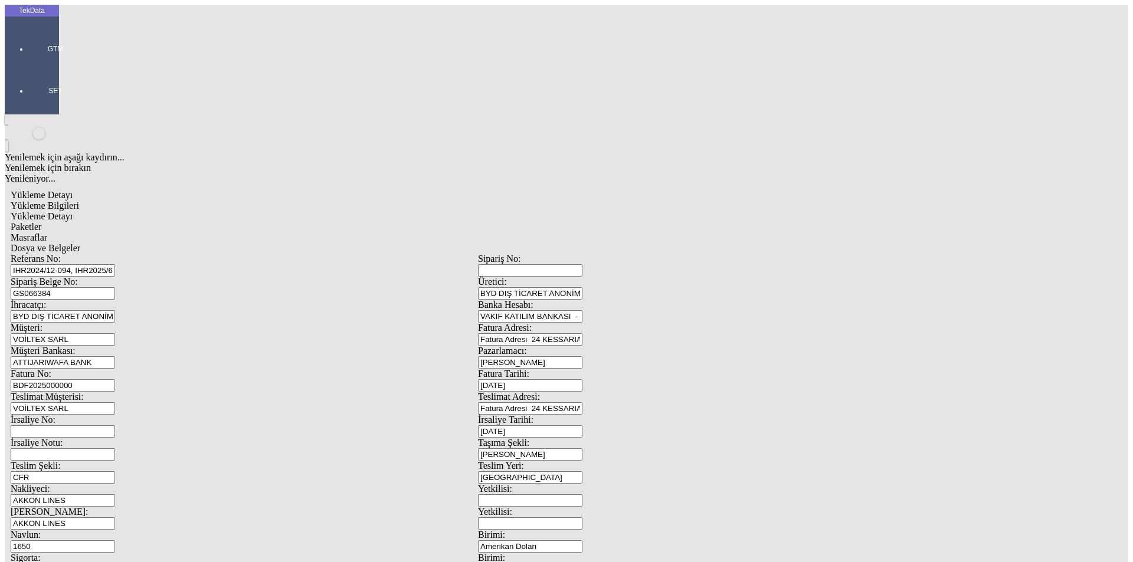
drag, startPoint x: 679, startPoint y: 220, endPoint x: 565, endPoint y: 230, distance: 114.4
drag, startPoint x: 155, startPoint y: 248, endPoint x: 90, endPoint y: 257, distance: 65.5
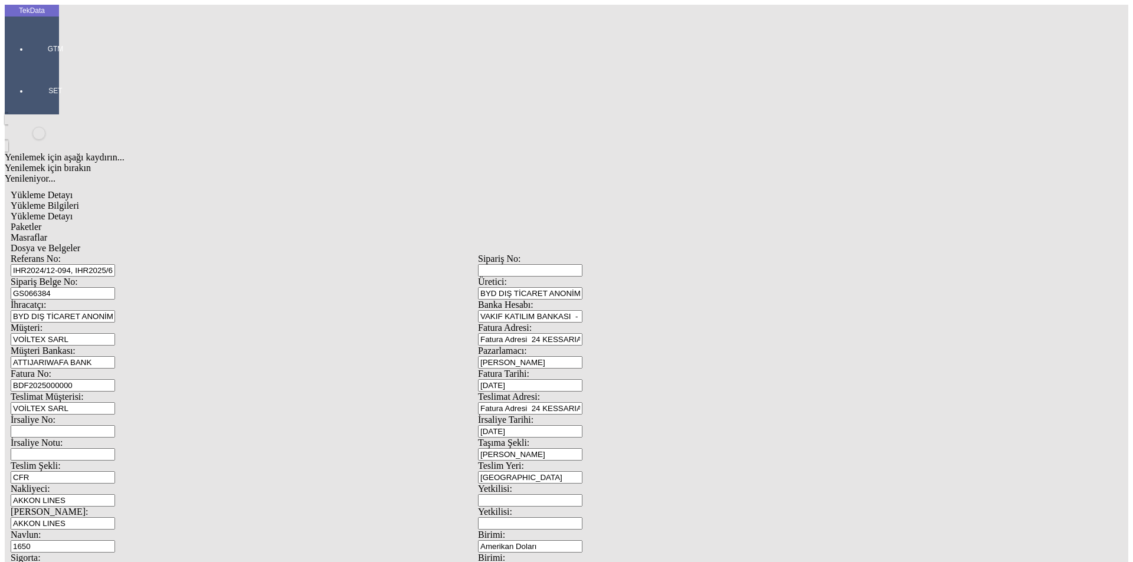
drag, startPoint x: 208, startPoint y: 194, endPoint x: 86, endPoint y: 188, distance: 121.7
drag, startPoint x: 27, startPoint y: 202, endPoint x: 14, endPoint y: 204, distance: 12.4
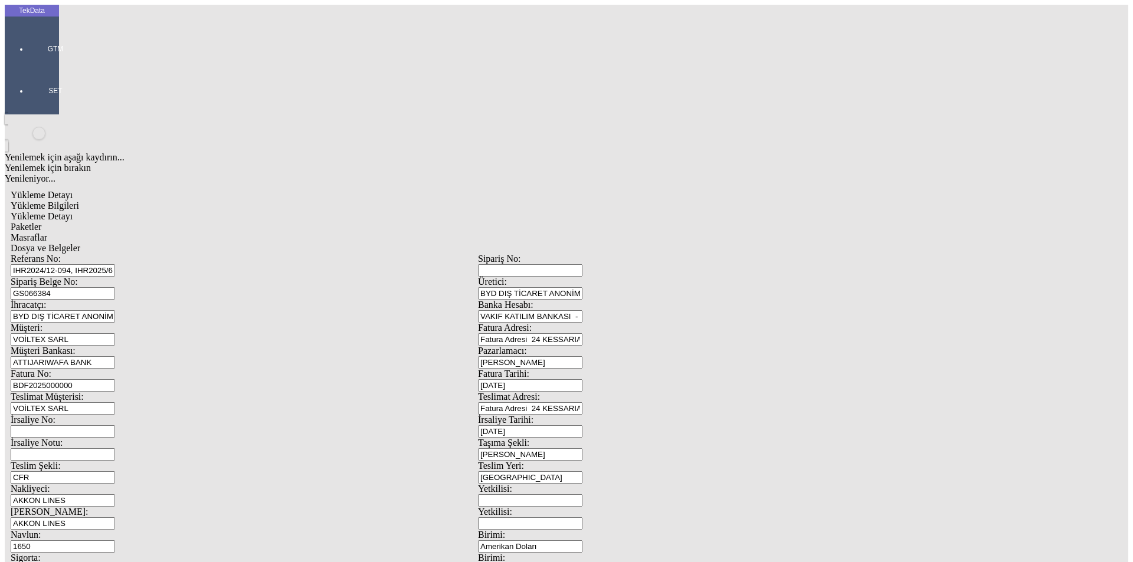
drag, startPoint x: 676, startPoint y: 234, endPoint x: 538, endPoint y: 240, distance: 138.8
drag, startPoint x: 185, startPoint y: 261, endPoint x: 97, endPoint y: 267, distance: 88.7
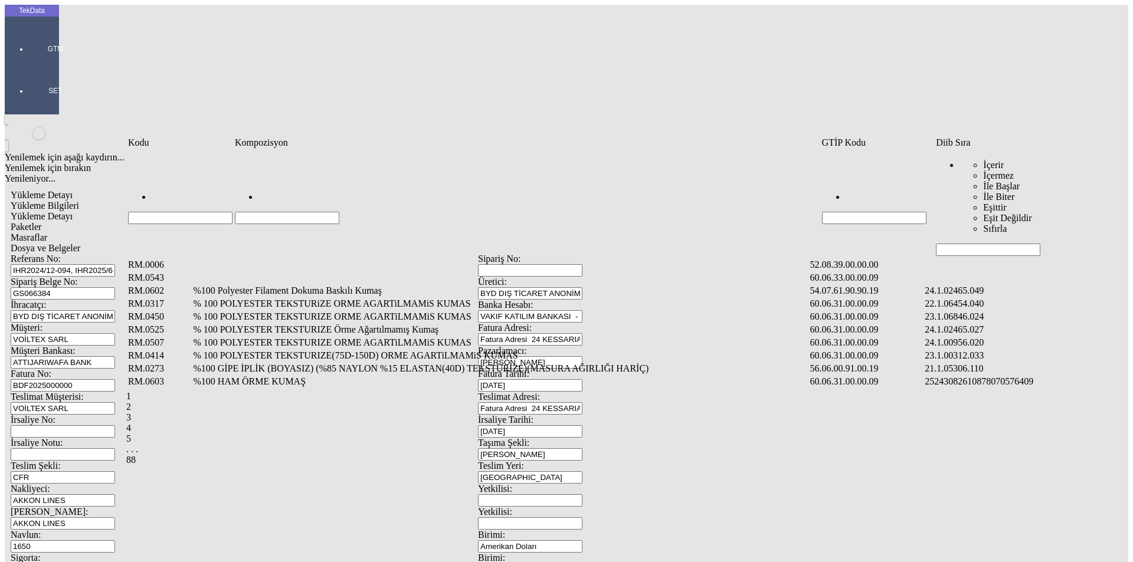
click at [1003, 259] on td "Veri Tablosu" at bounding box center [1013, 265] width 178 height 12
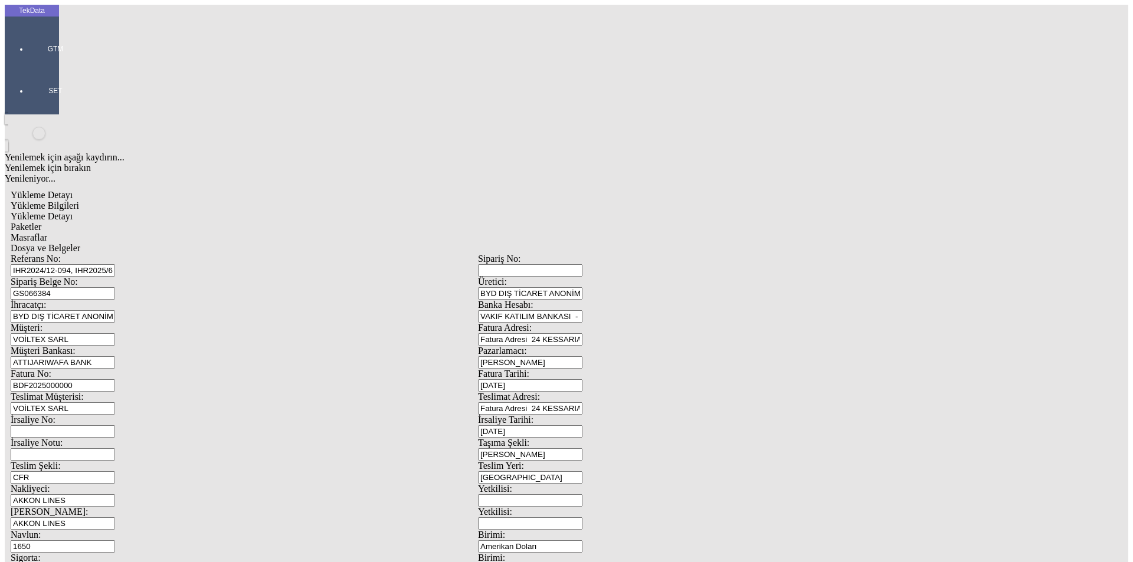
drag, startPoint x: 1097, startPoint y: 287, endPoint x: 1110, endPoint y: 269, distance: 22.0
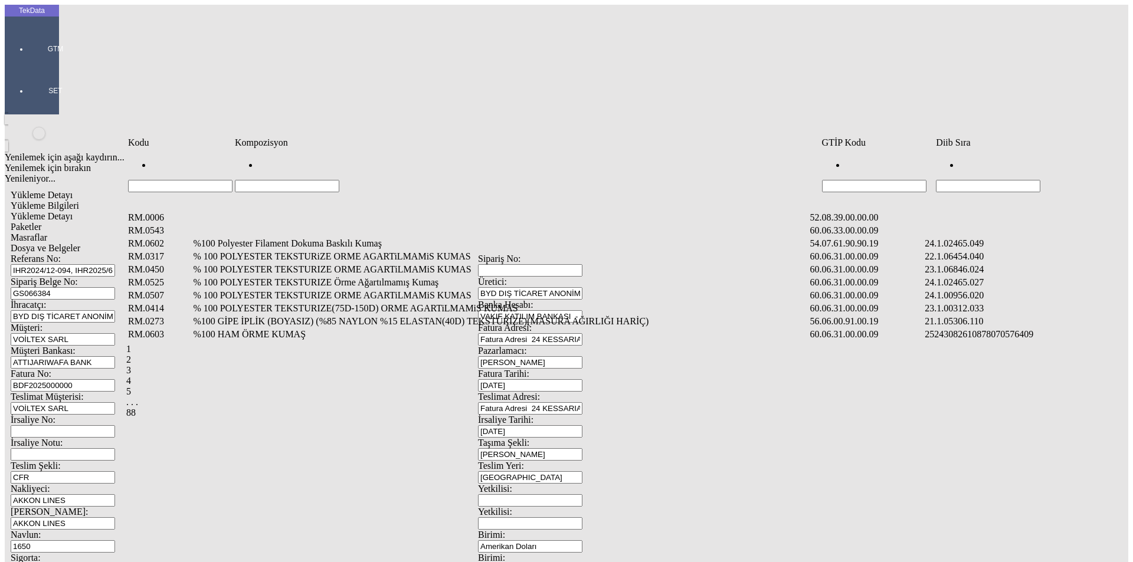
click at [961, 180] on input "Hücreyi Filtrele" at bounding box center [988, 186] width 104 height 12
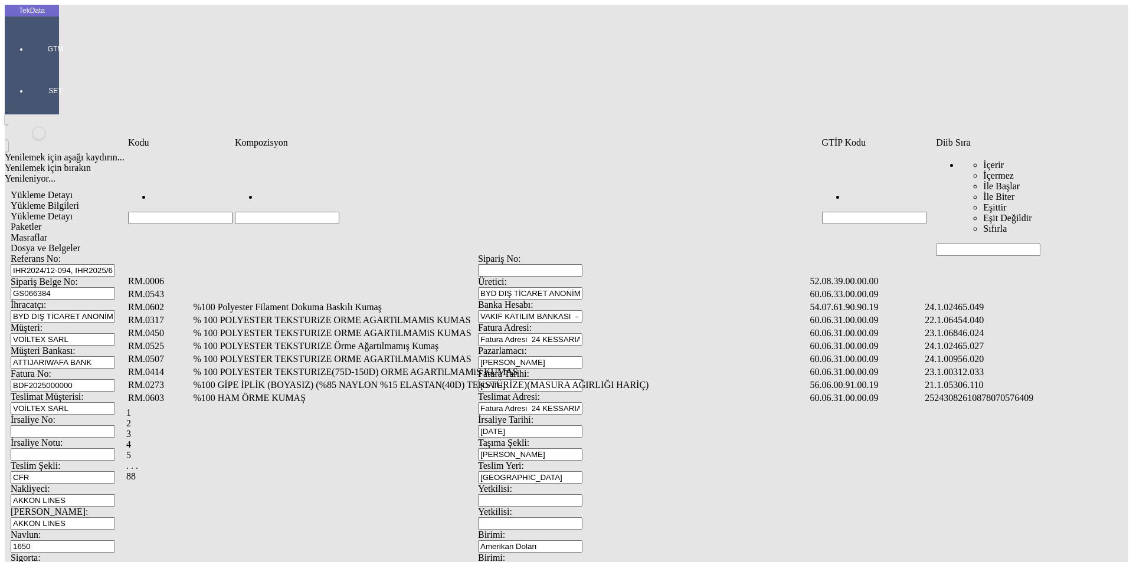
click at [256, 212] on input "Hücreyi Filtrele" at bounding box center [287, 218] width 104 height 12
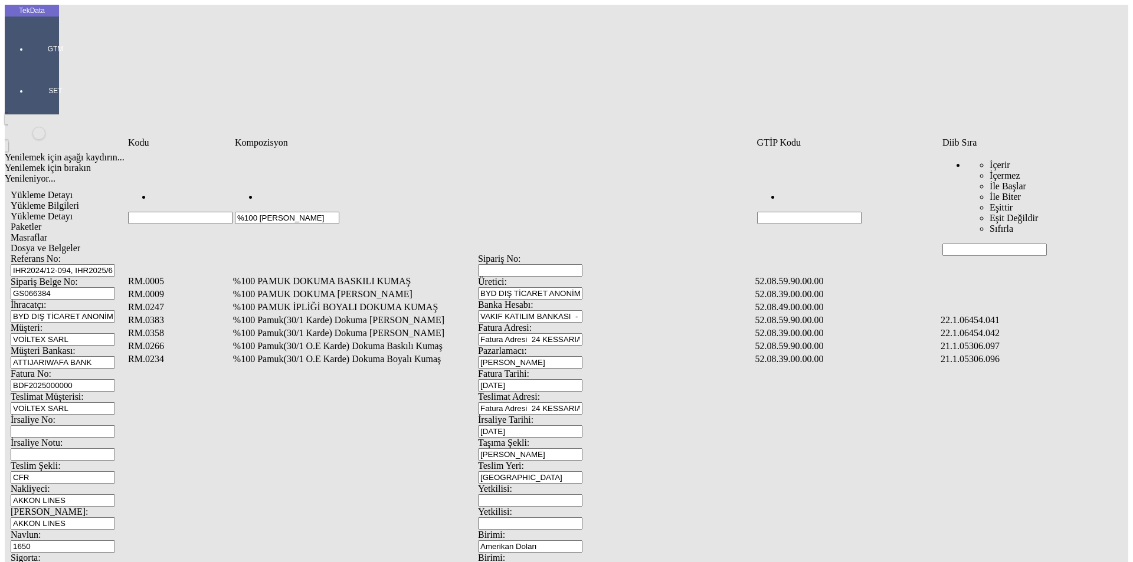
click at [351, 289] on td "%100 PAMUK DOKUMA [PERSON_NAME]" at bounding box center [493, 295] width 521 height 12
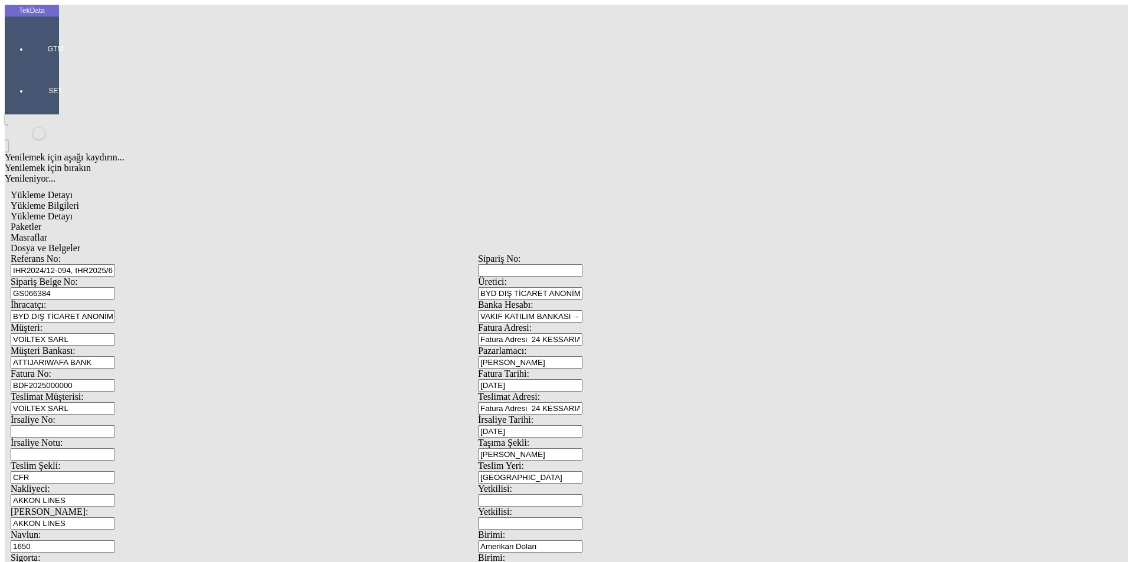
click at [659, 214] on div "Metre" at bounding box center [876, 219] width 467 height 11
drag, startPoint x: 665, startPoint y: 195, endPoint x: 669, endPoint y: 202, distance: 7.4
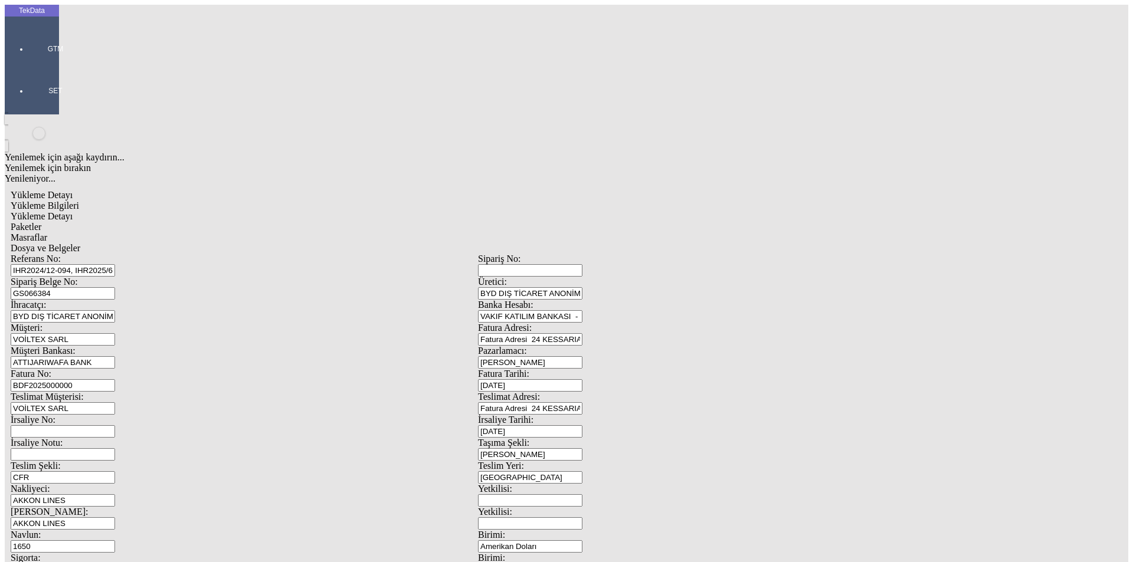
click at [668, 247] on div "Amerikan Doları" at bounding box center [876, 252] width 467 height 11
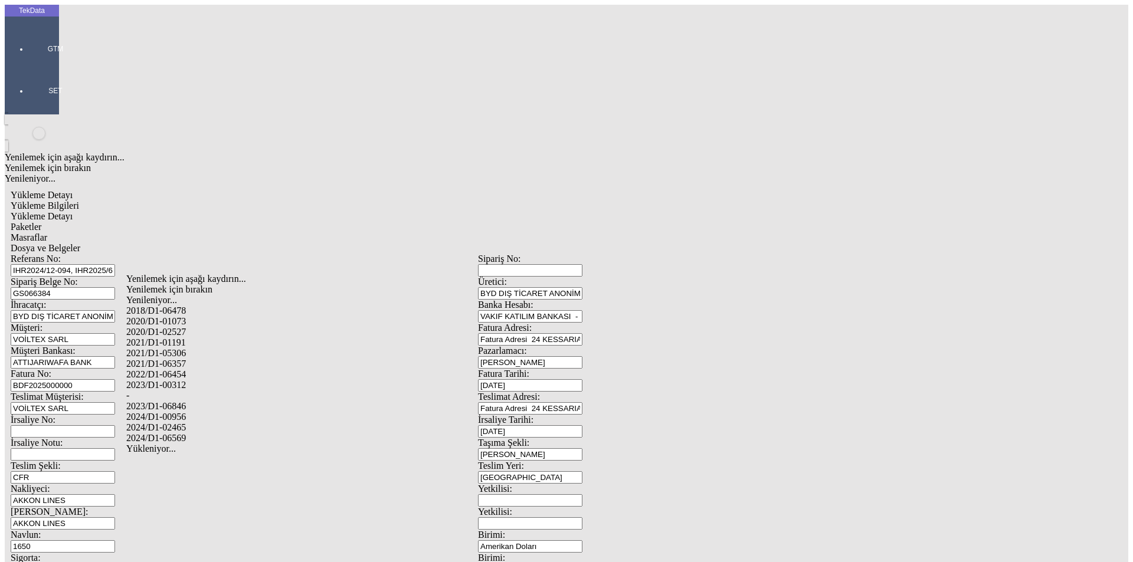
click at [182, 423] on div "2024/D1-02465" at bounding box center [355, 428] width 459 height 11
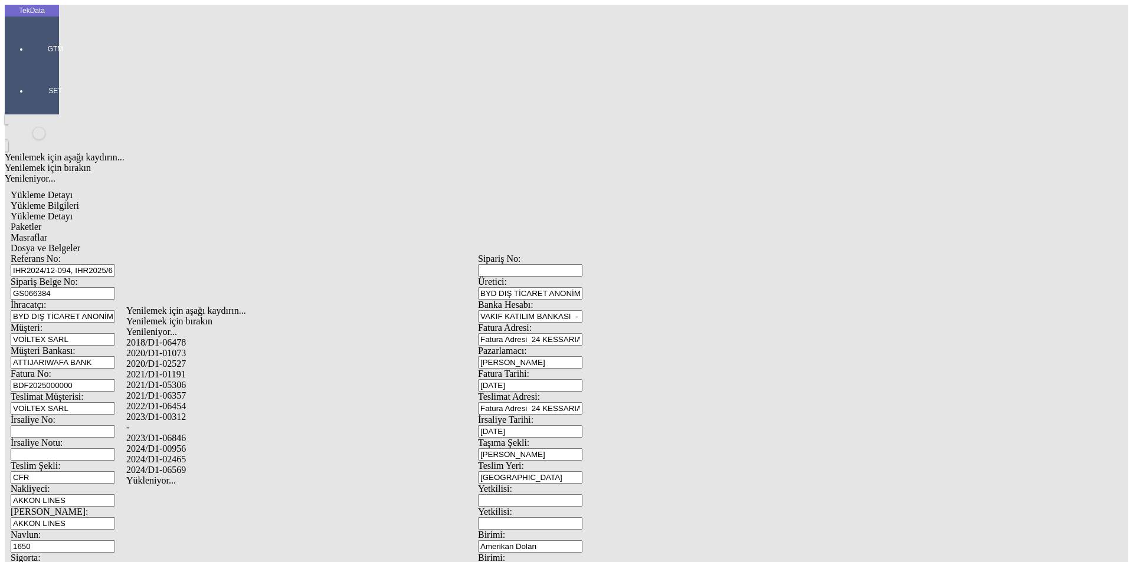
drag, startPoint x: 148, startPoint y: 404, endPoint x: 199, endPoint y: 402, distance: 51.4
click at [149, 423] on div "-" at bounding box center [355, 428] width 459 height 11
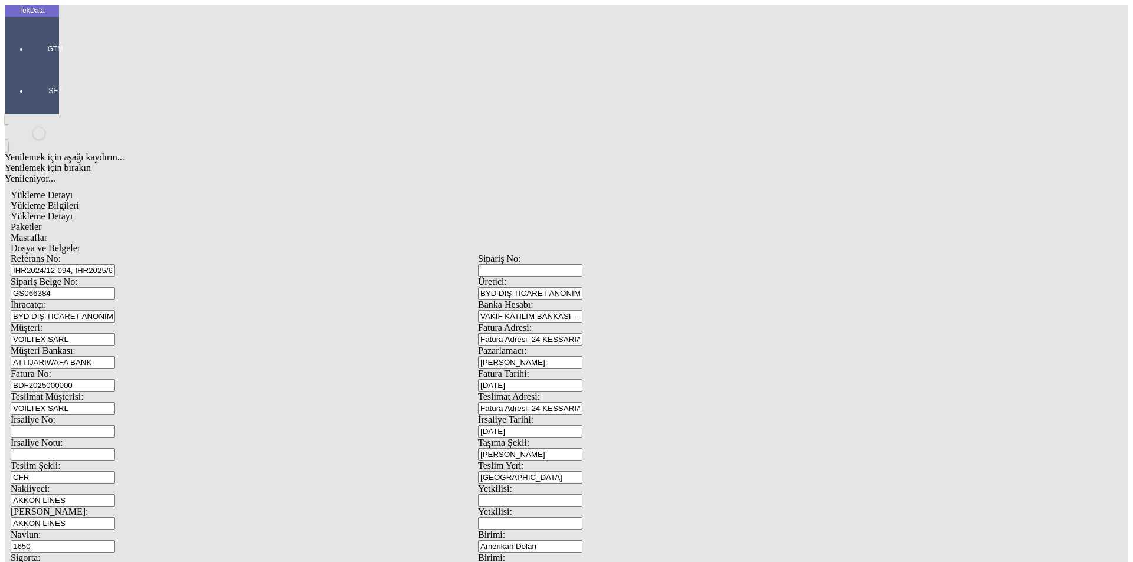
drag, startPoint x: 841, startPoint y: 474, endPoint x: 814, endPoint y: 439, distance: 44.2
click at [246, 222] on div "Paketler" at bounding box center [478, 227] width 935 height 11
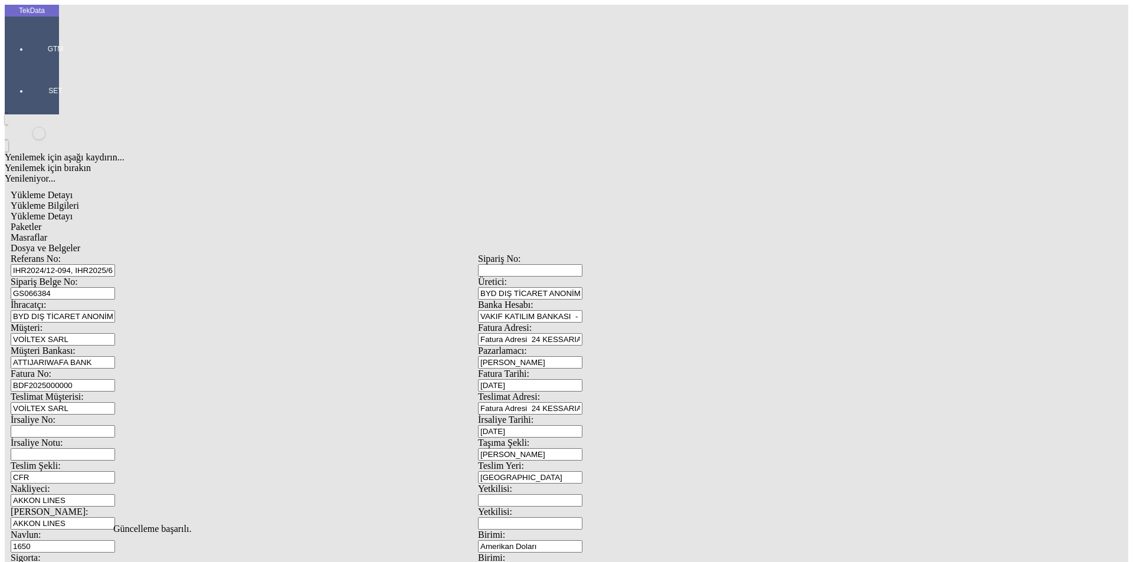
drag, startPoint x: 725, startPoint y: 122, endPoint x: 598, endPoint y: 126, distance: 126.9
drag, startPoint x: 673, startPoint y: 130, endPoint x: 590, endPoint y: 135, distance: 83.3
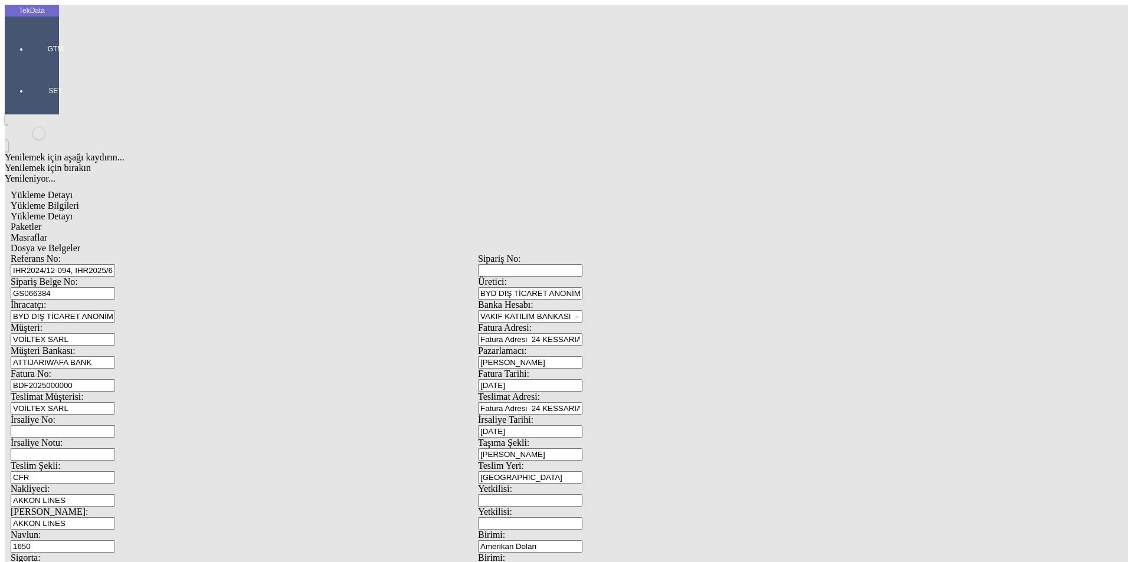
click at [47, 233] on span "Masraflar" at bounding box center [29, 238] width 37 height 10
click at [405, 243] on div "Dosya ve Belgeler" at bounding box center [478, 248] width 935 height 11
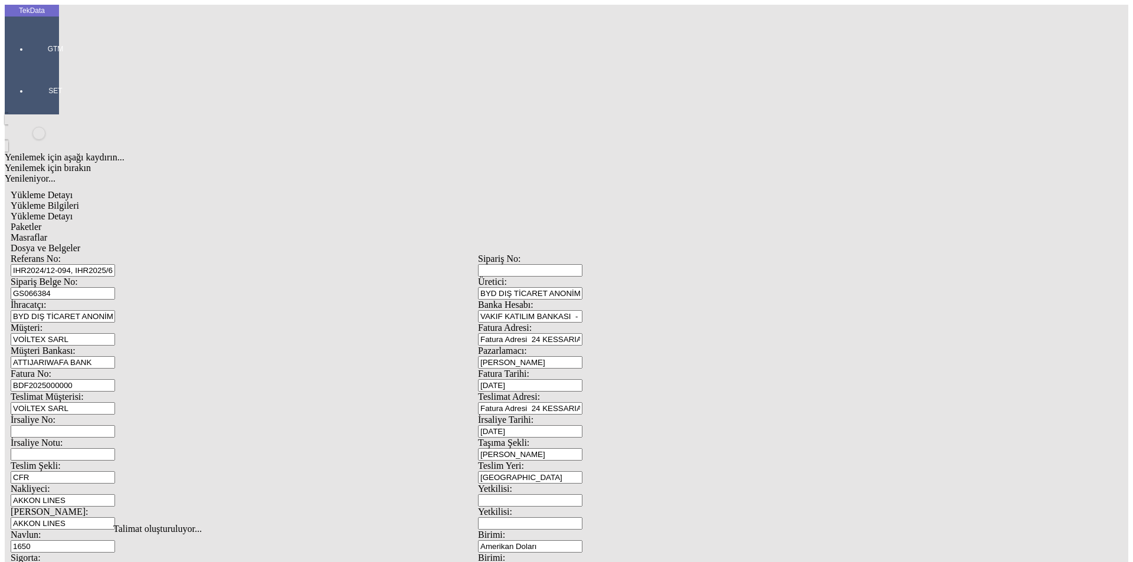
click at [80, 243] on span "Dosya ve Belgeler" at bounding box center [46, 248] width 70 height 10
click at [79, 201] on span "Yükleme Bilgileri" at bounding box center [45, 206] width 68 height 10
drag, startPoint x: 338, startPoint y: 89, endPoint x: 62, endPoint y: 88, distance: 275.6
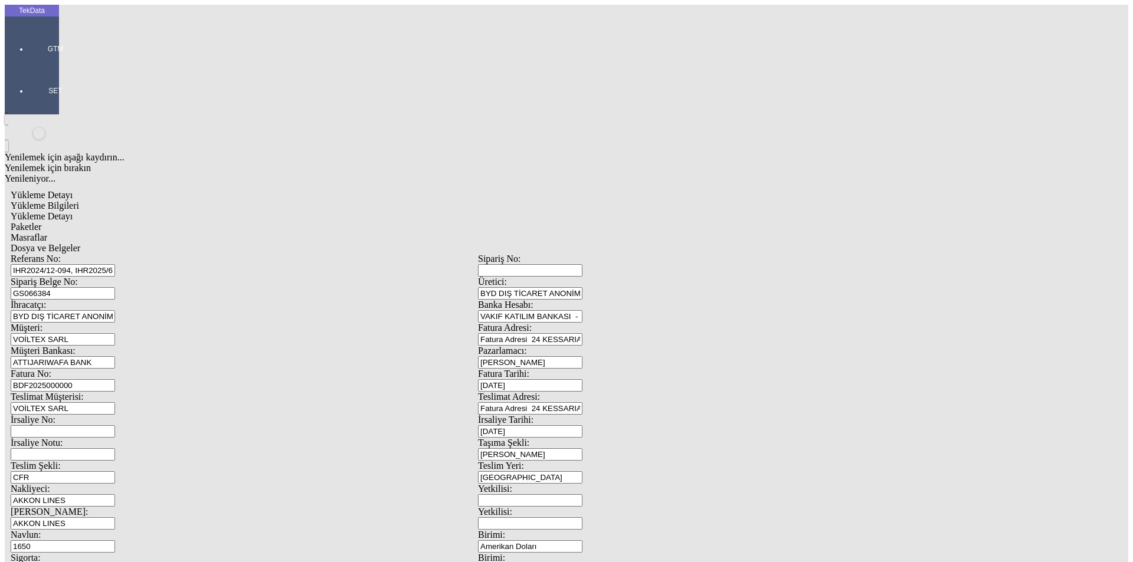
drag, startPoint x: 221, startPoint y: 110, endPoint x: 100, endPoint y: 106, distance: 121.1
click at [100, 277] on div "Sipariş Belge No: GS066384" at bounding box center [244, 288] width 467 height 23
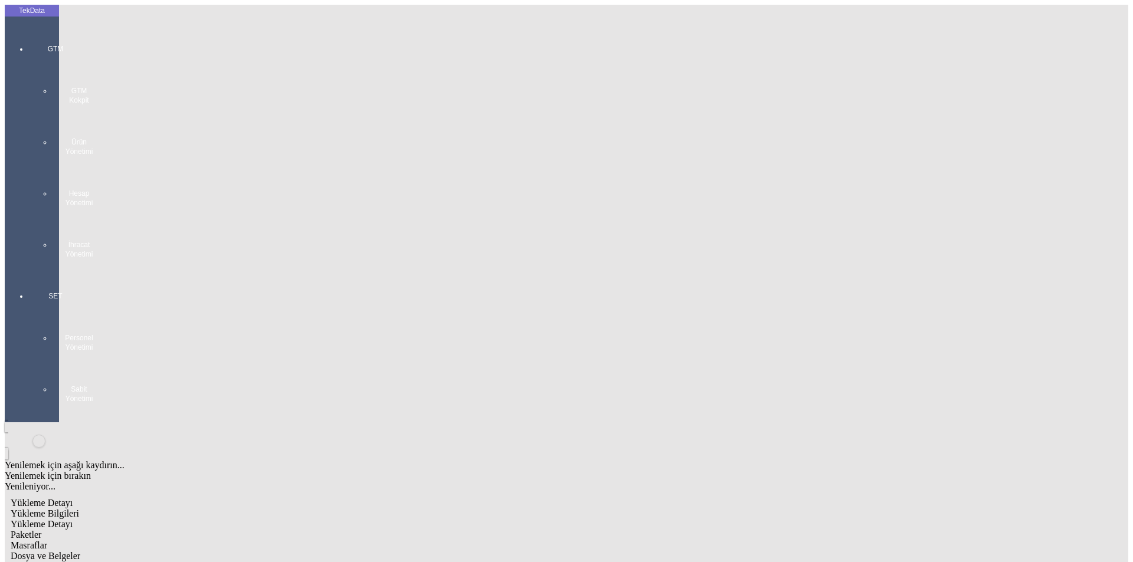
click at [28, 41] on div "GTM GTM Kokpit Ürün Yönetimi Hesap Yönetimi İhracat Yönetimi" at bounding box center [55, 147] width 54 height 247
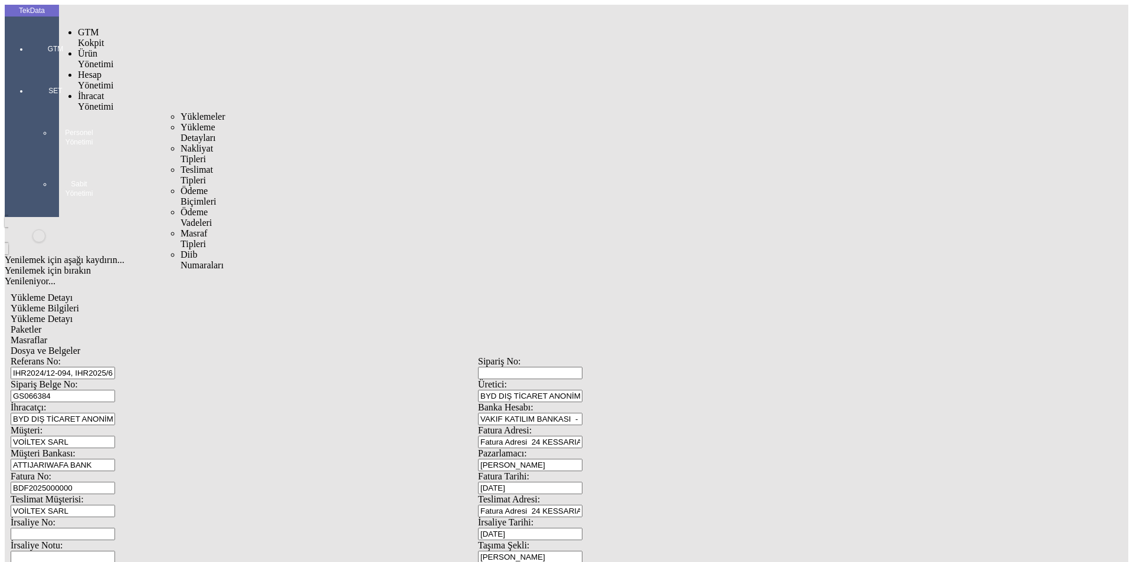
click at [78, 91] on span "İhracat Yönetimi" at bounding box center [95, 101] width 35 height 21
drag, startPoint x: 137, startPoint y: 65, endPoint x: 143, endPoint y: 66, distance: 6.5
click at [181, 112] on div "Yüklemeler" at bounding box center [184, 117] width 7 height 11
click at [181, 112] on span "Yüklemeler" at bounding box center [203, 117] width 45 height 10
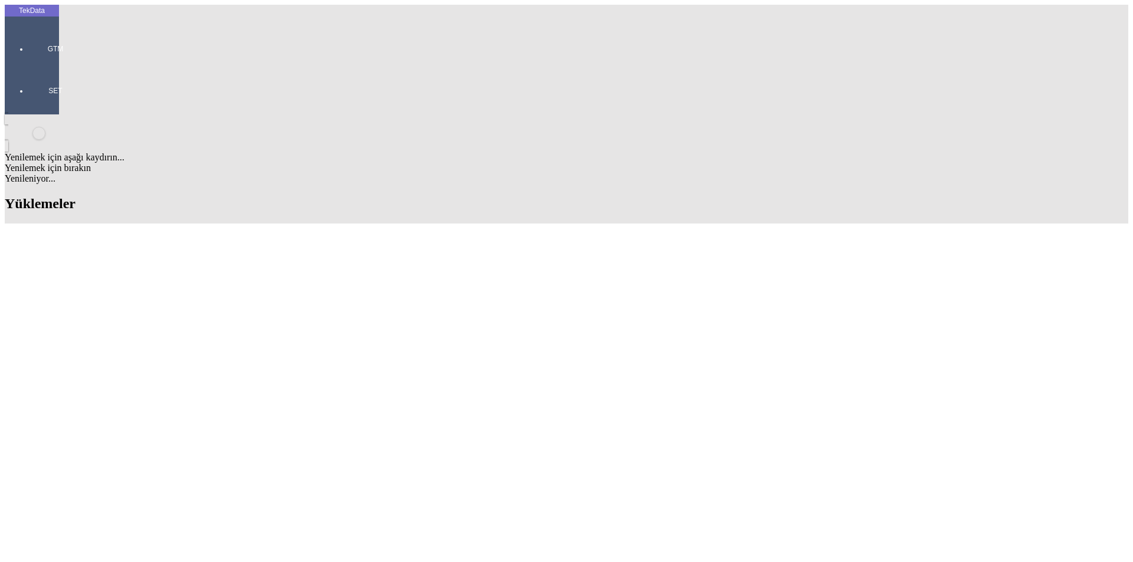
drag, startPoint x: 831, startPoint y: 91, endPoint x: 613, endPoint y: 97, distance: 218.4
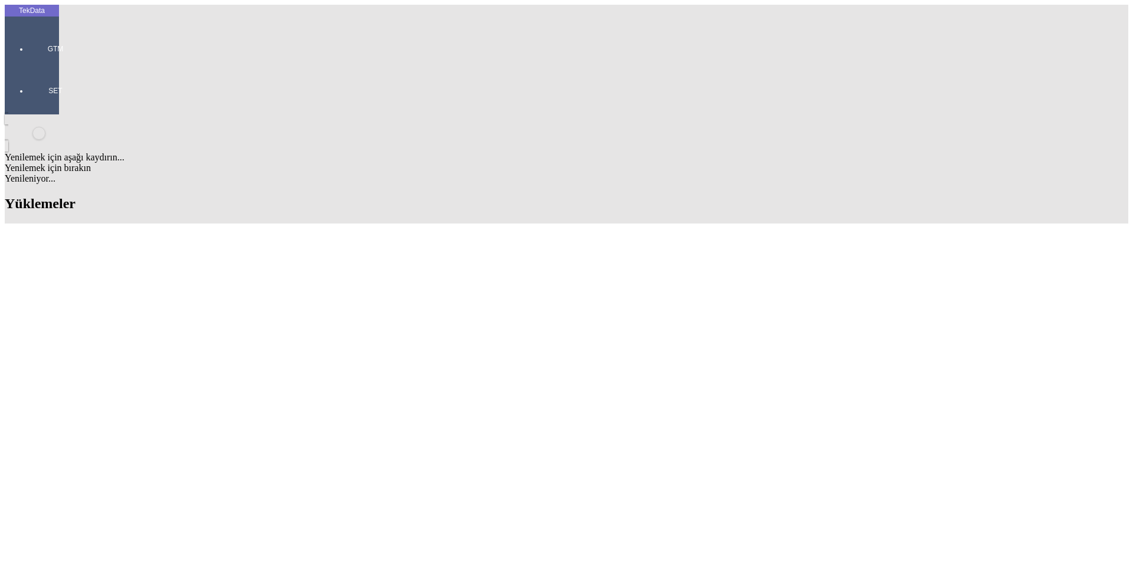
drag, startPoint x: 409, startPoint y: 268, endPoint x: 306, endPoint y: 268, distance: 103.3
